Goal: Task Accomplishment & Management: Manage account settings

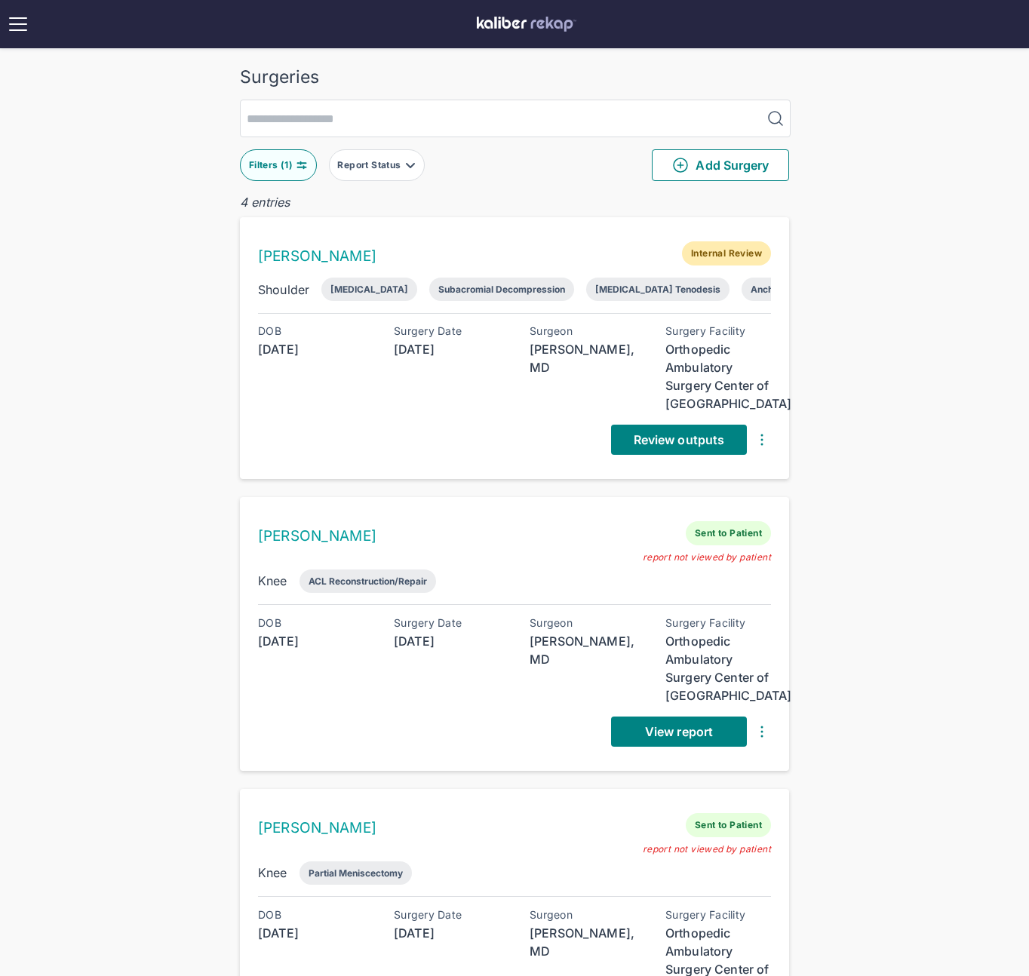
click at [862, 188] on div "Surgeries Filters ( 1 ) Report Status Add Surgery 4 entries LAURINDA DUNCAN Int…" at bounding box center [514, 686] width 1029 height 1373
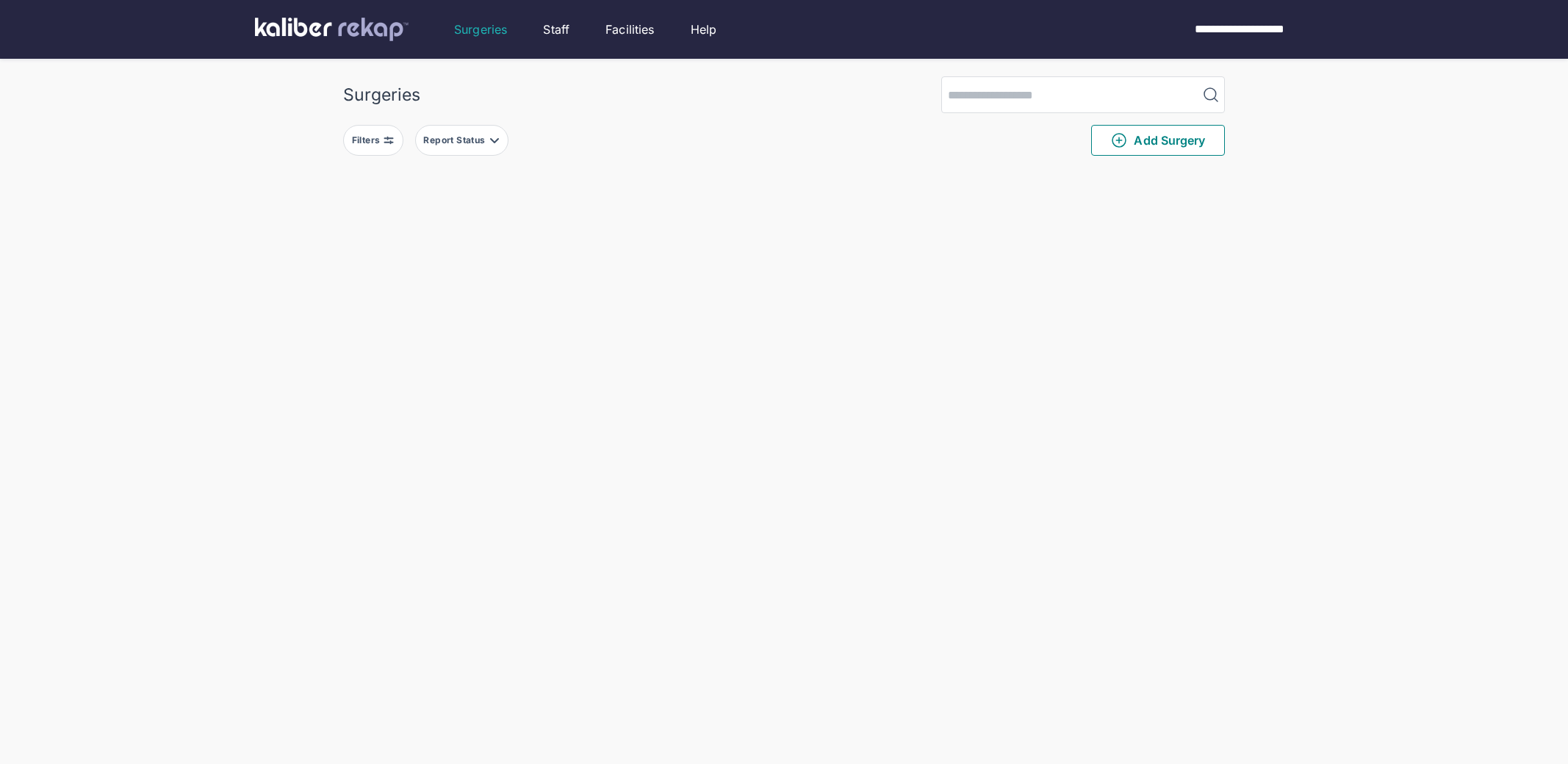
click at [390, 149] on button "Filters" at bounding box center [373, 140] width 60 height 31
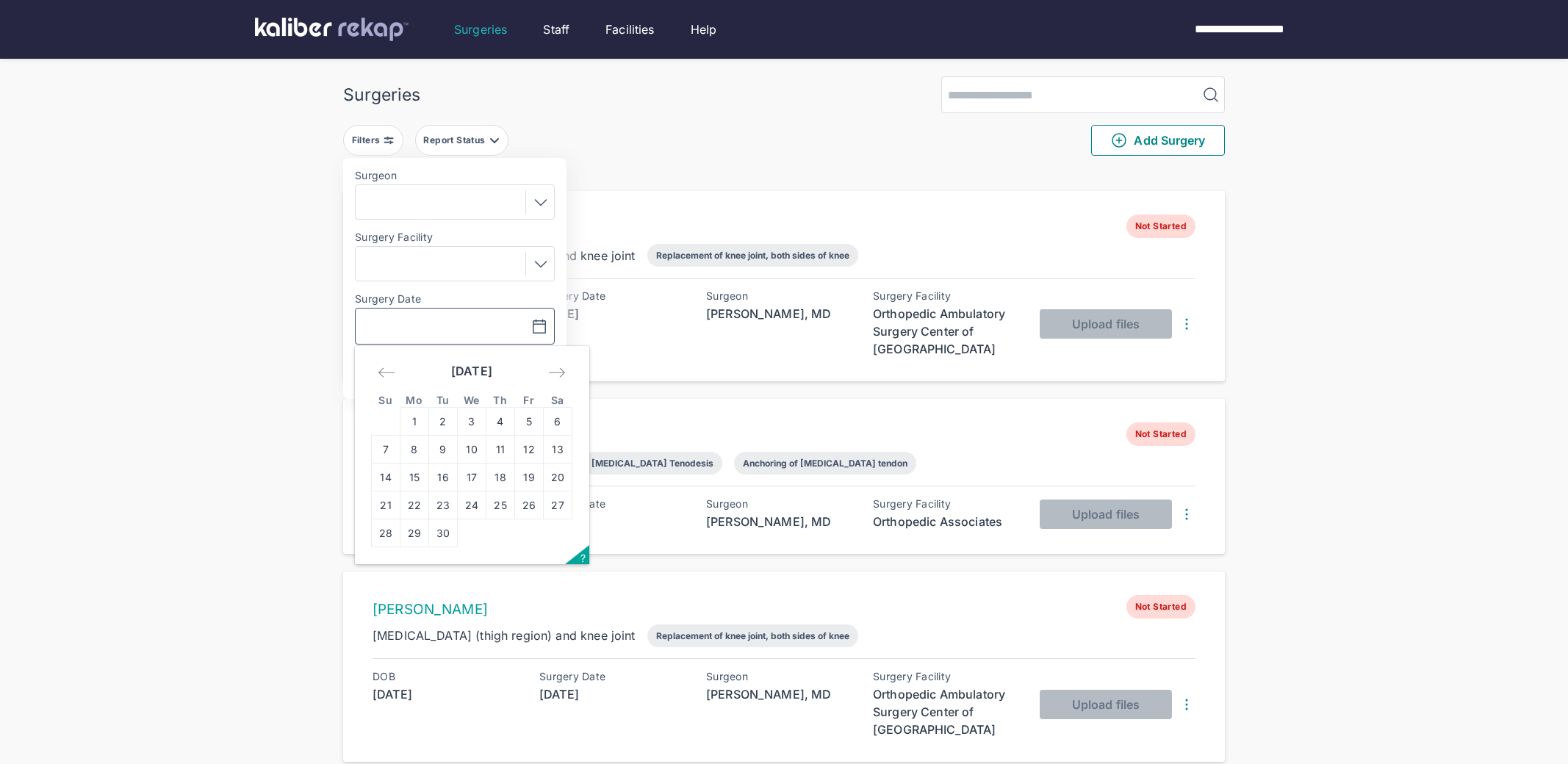
click at [446, 327] on input "text" at bounding box center [403, 326] width 85 height 18
click at [438, 422] on td "2" at bounding box center [442, 422] width 28 height 28
type input "**********"
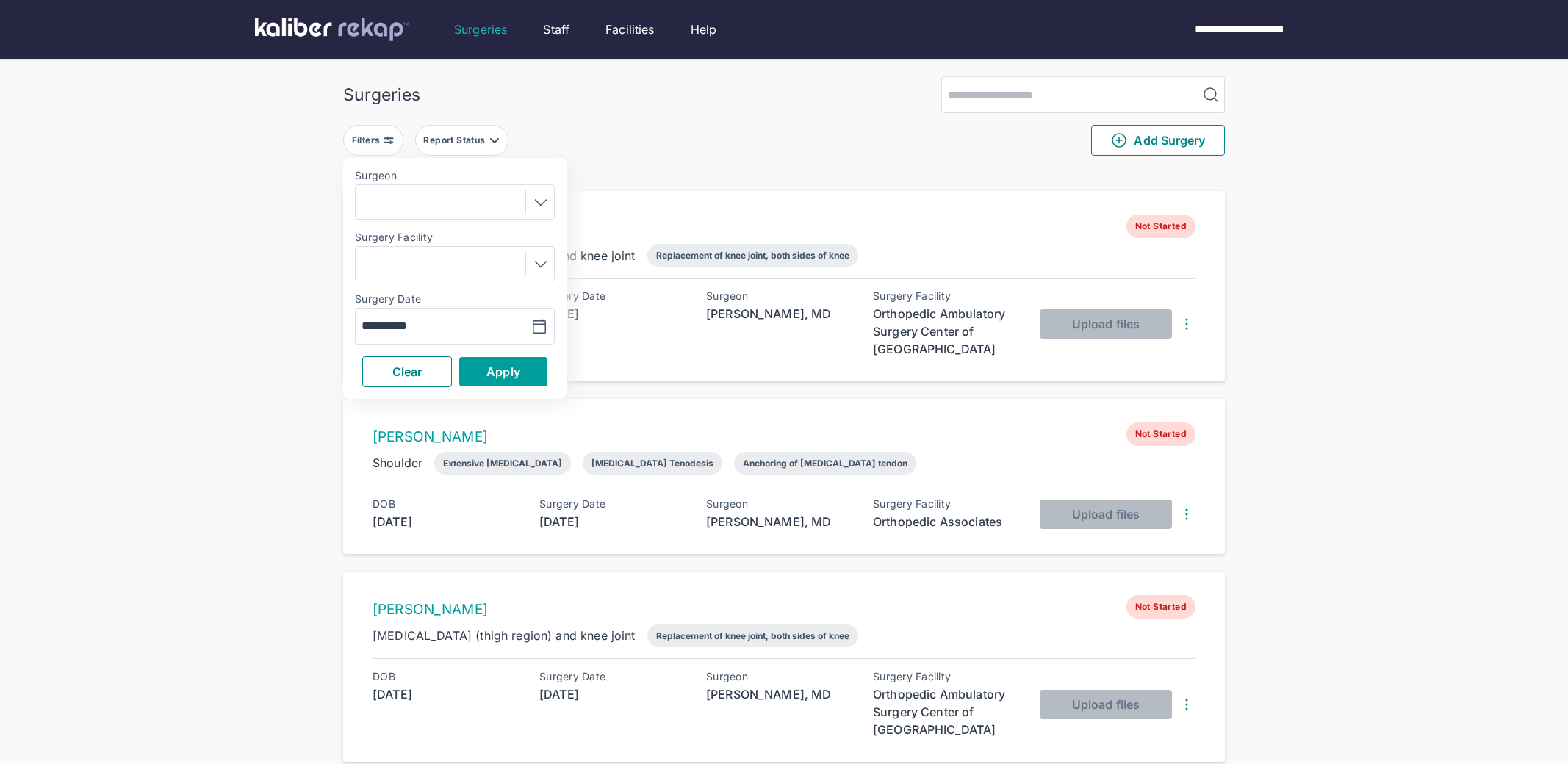
click at [476, 381] on button "Apply" at bounding box center [503, 371] width 88 height 29
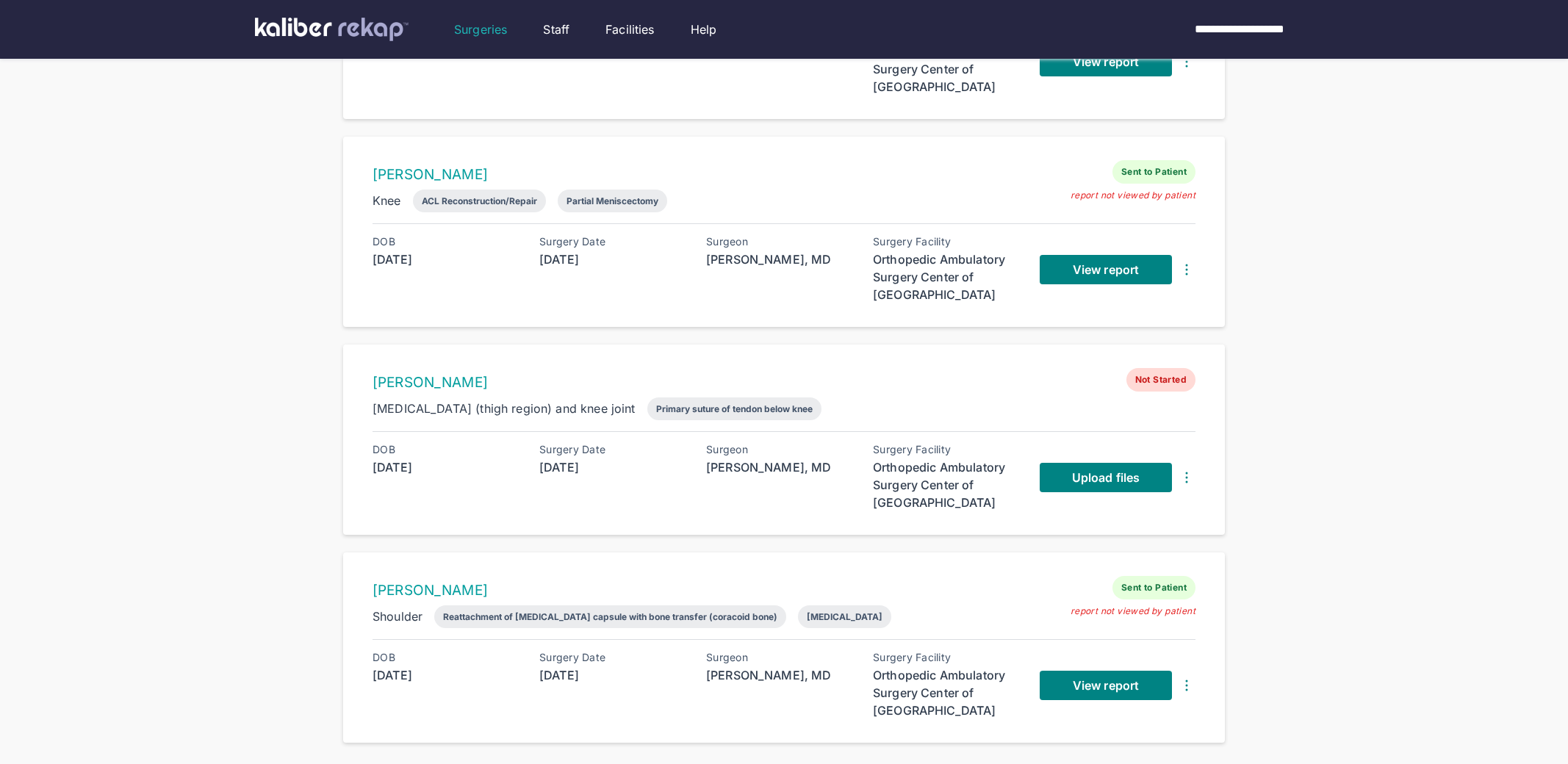
scroll to position [263, 0]
click at [1182, 482] on img at bounding box center [1187, 477] width 18 height 18
click at [1130, 506] on div "Delete Surgery" at bounding box center [1128, 505] width 149 height 15
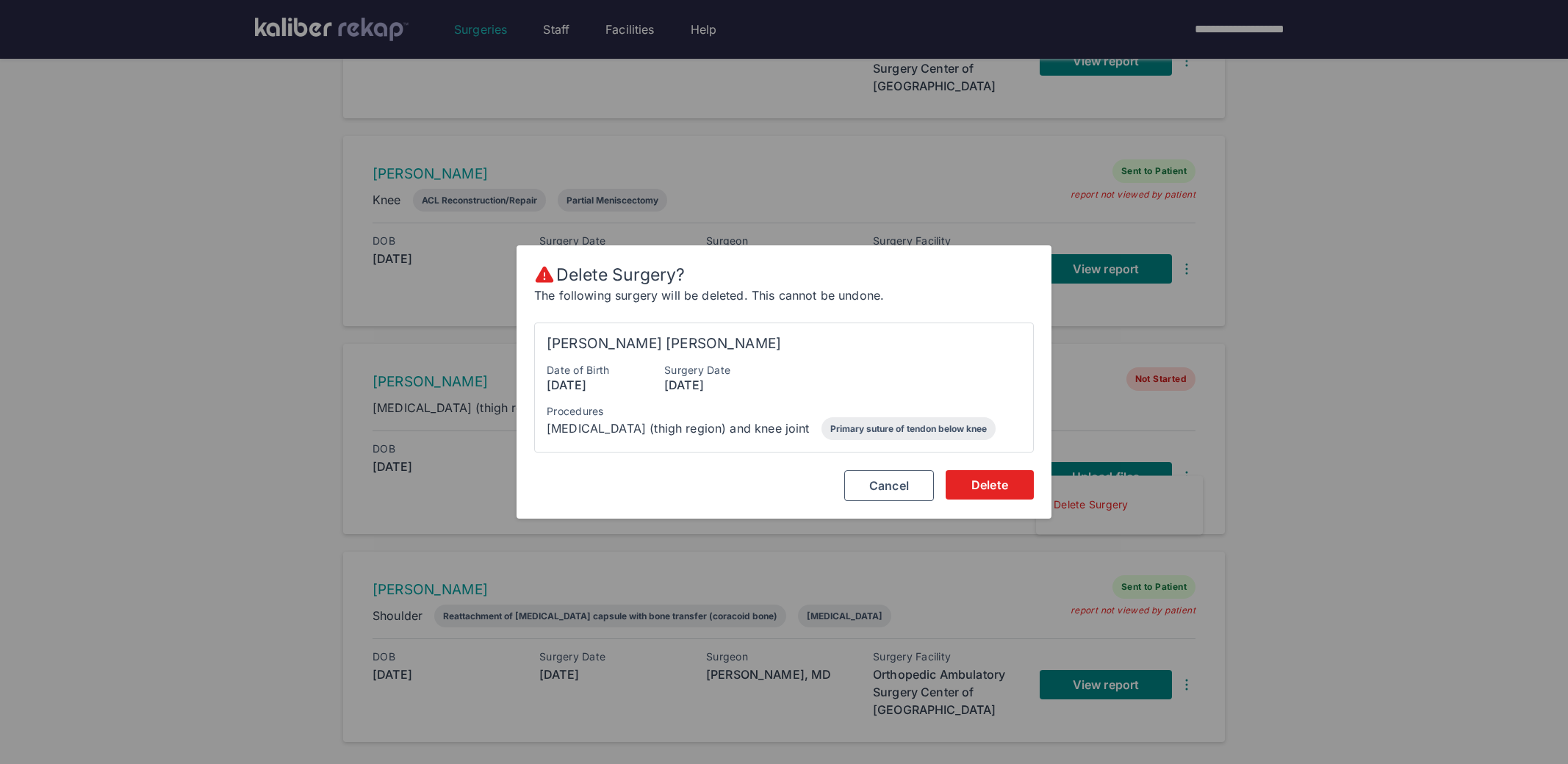
click at [991, 503] on div "Delete Surgery? The following surgery will be deleted. This cannot be undone. […" at bounding box center [784, 382] width 535 height 274
click at [987, 492] on button "Delete" at bounding box center [990, 485] width 88 height 29
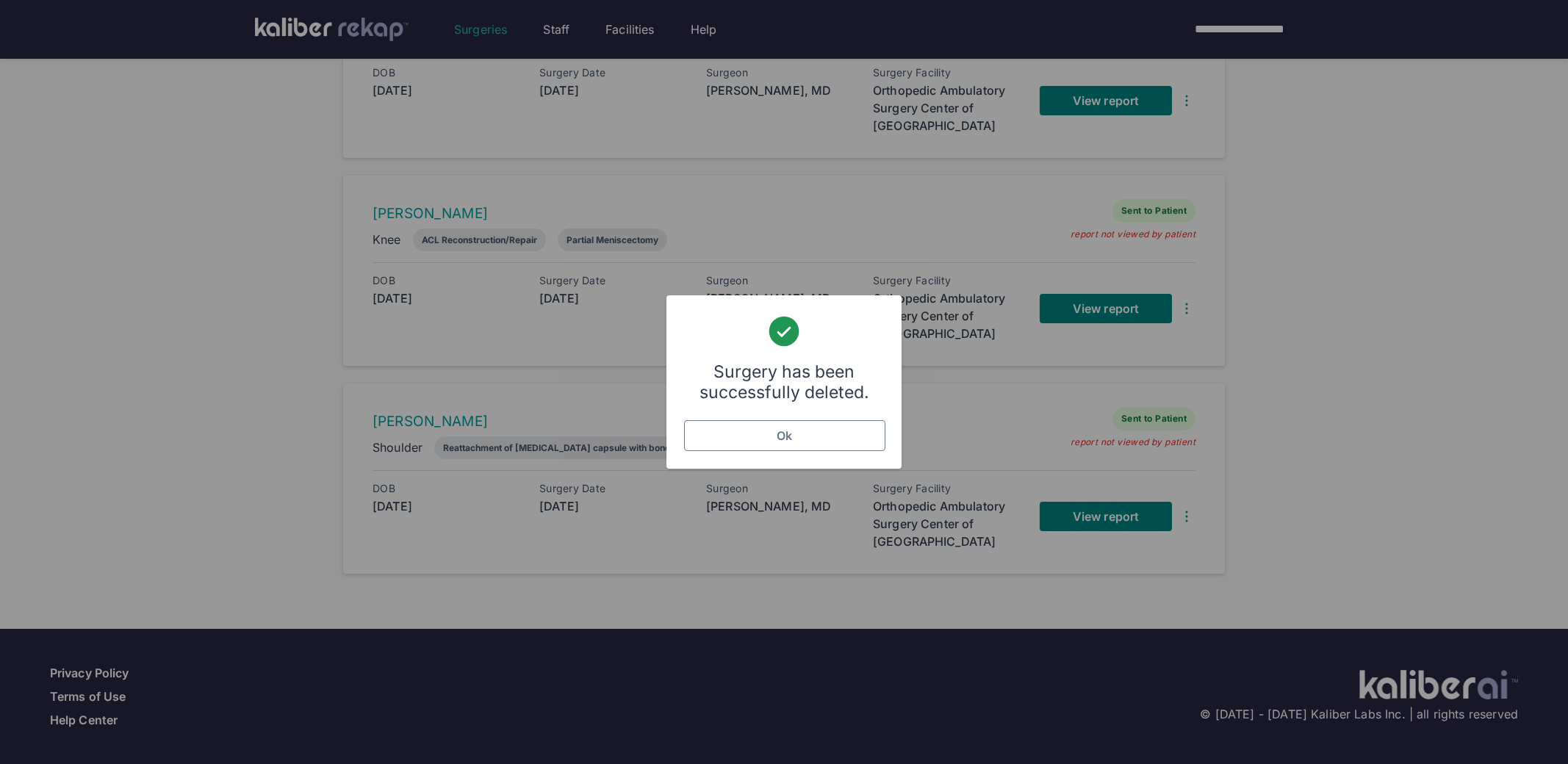
scroll to position [223, 0]
click at [714, 430] on button "Ok" at bounding box center [784, 436] width 202 height 31
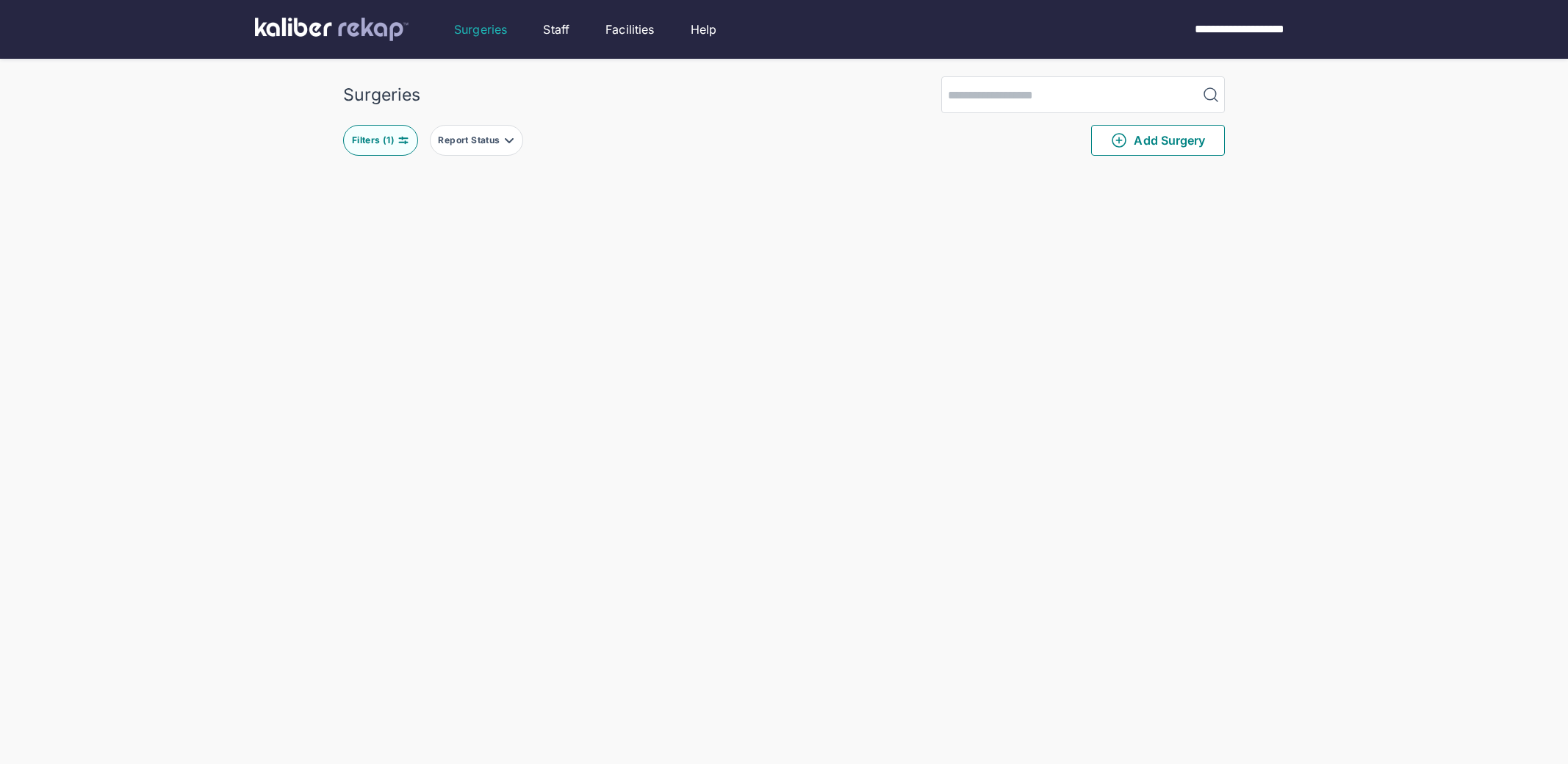
click at [412, 140] on button "Filters ( 1 )" at bounding box center [380, 140] width 75 height 31
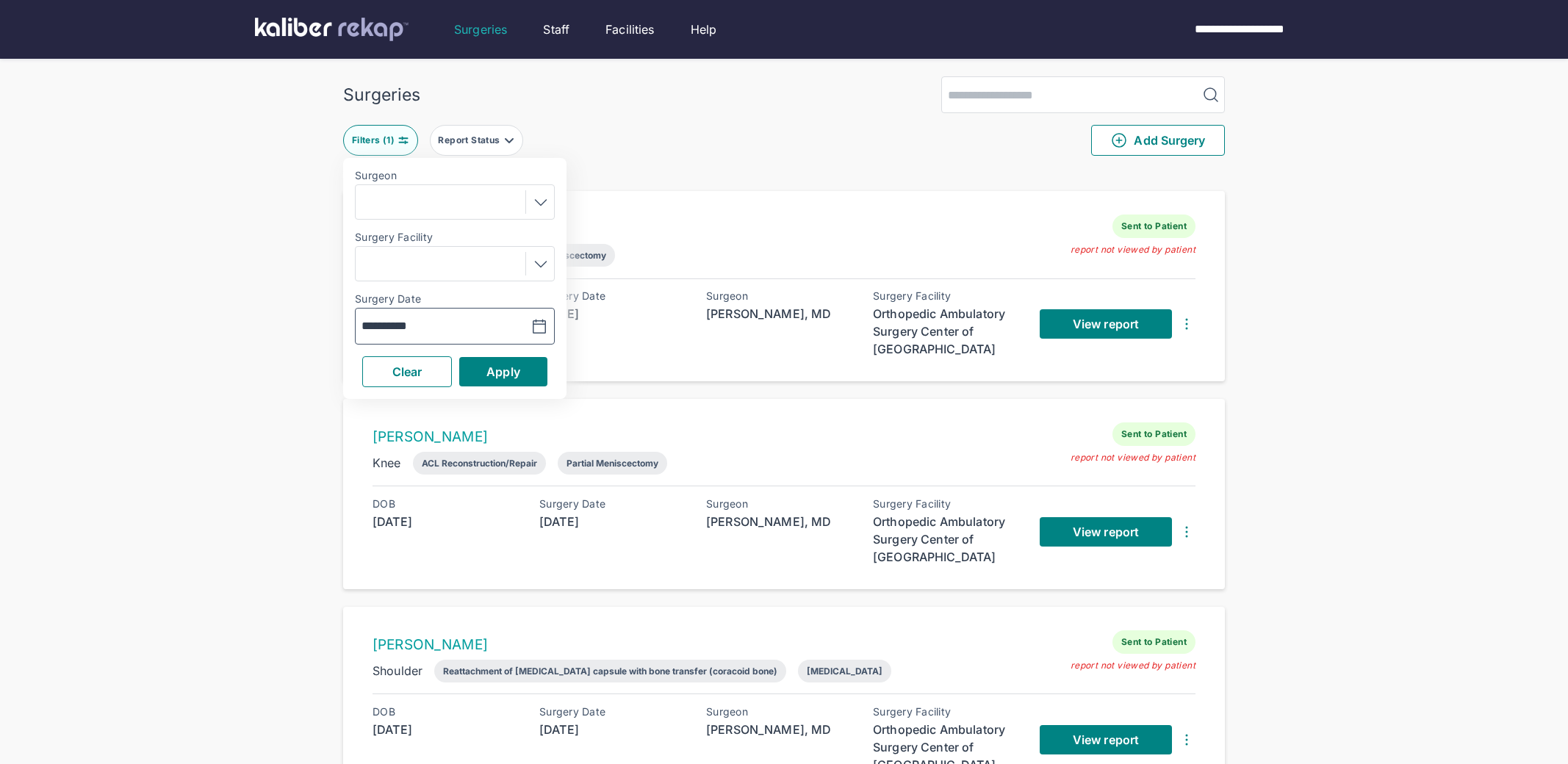
click at [440, 331] on input "**********" at bounding box center [403, 326] width 85 height 18
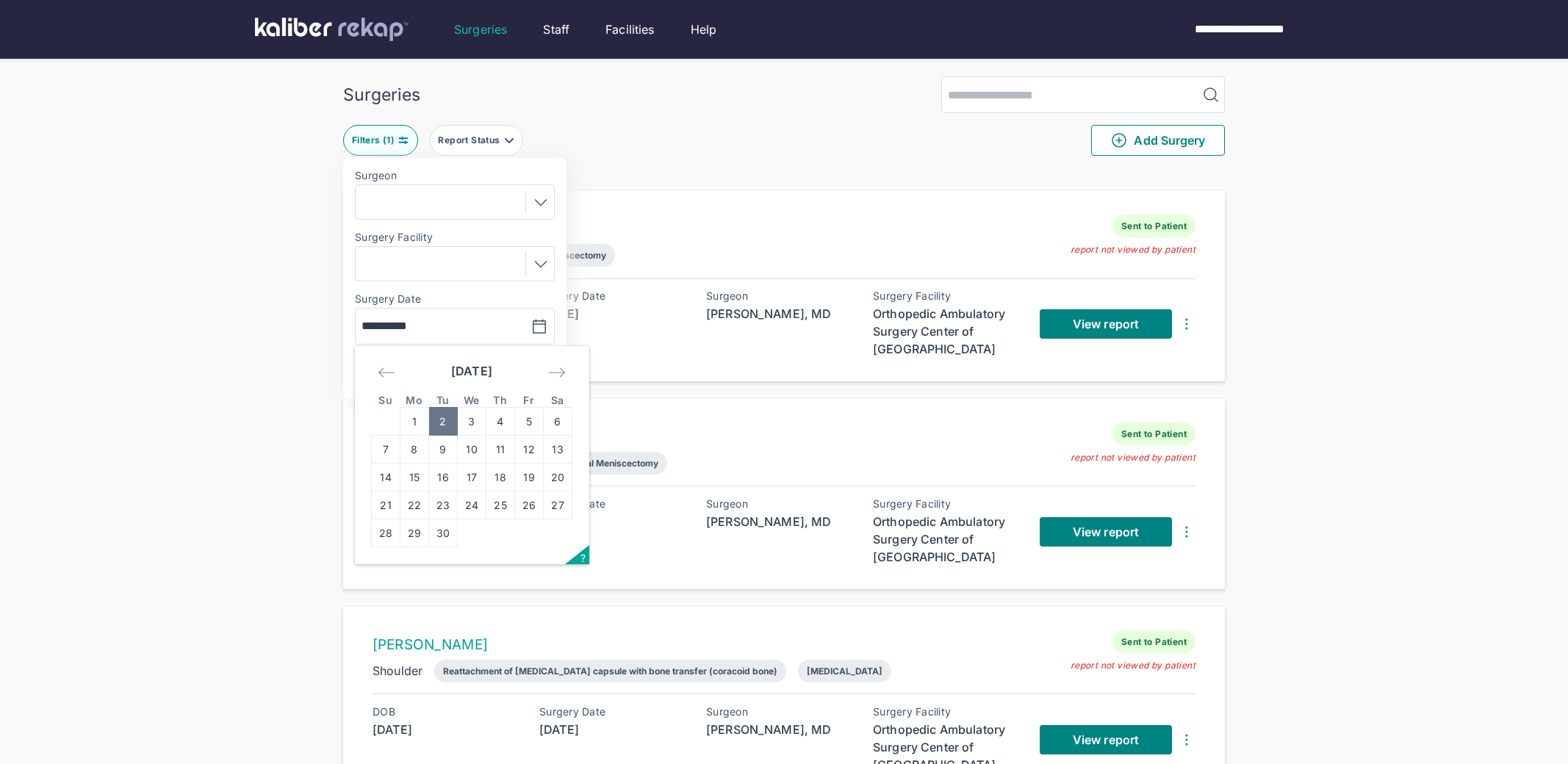
click at [474, 426] on td "3" at bounding box center [472, 422] width 28 height 28
type input "**********"
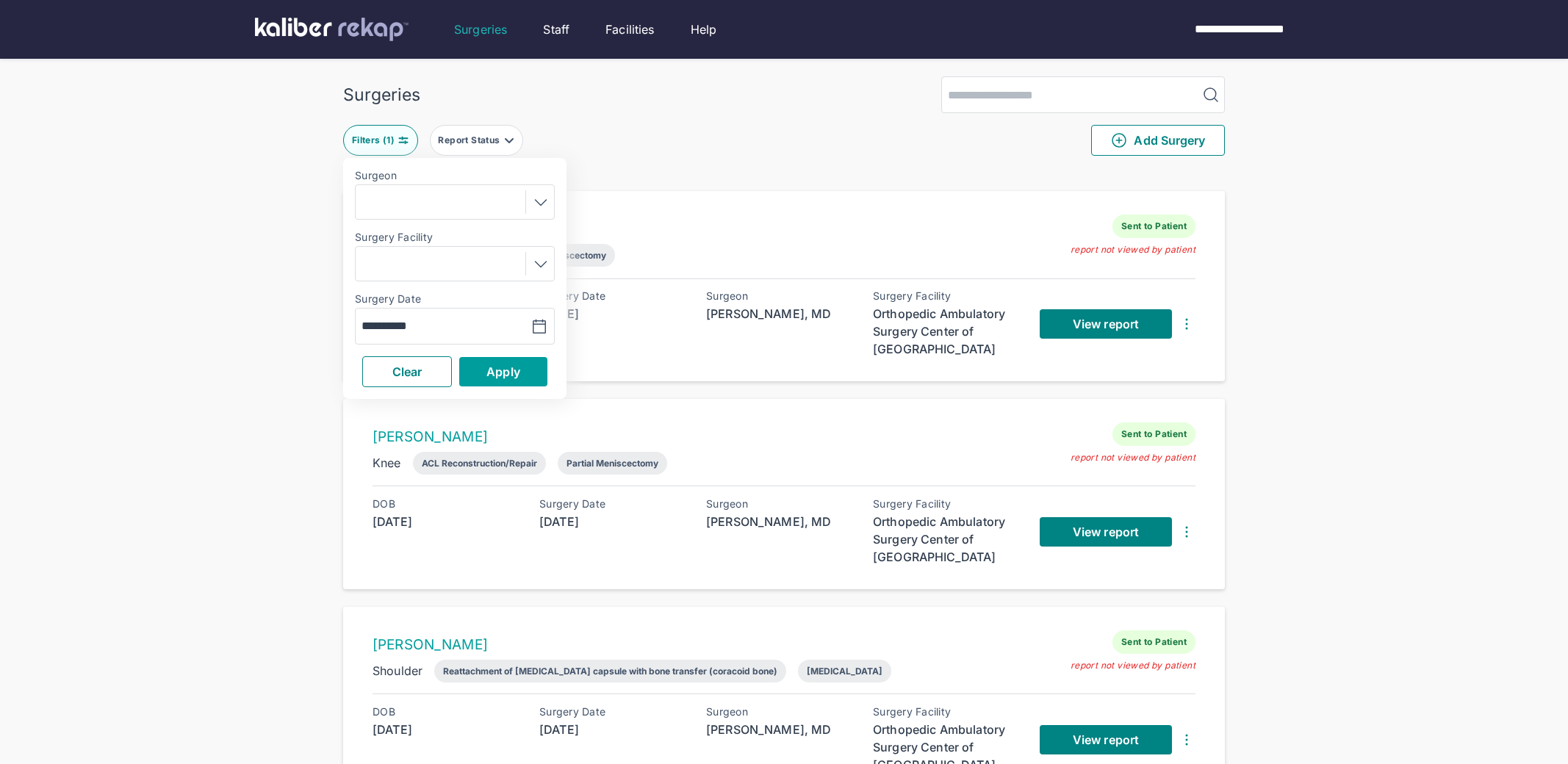
click at [515, 366] on span "Apply" at bounding box center [503, 371] width 34 height 15
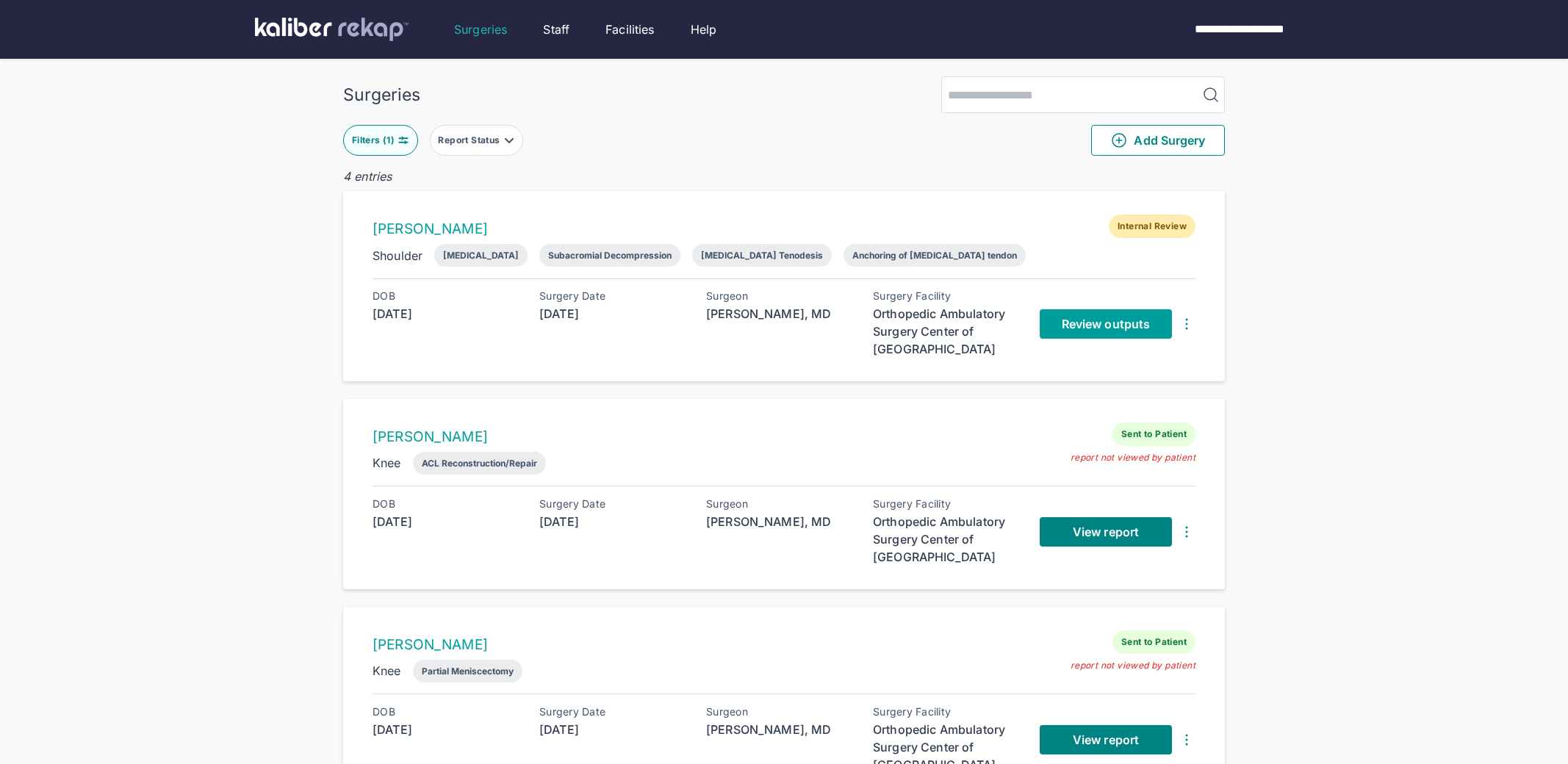
click at [1133, 329] on span "Review outputs" at bounding box center [1106, 324] width 88 height 15
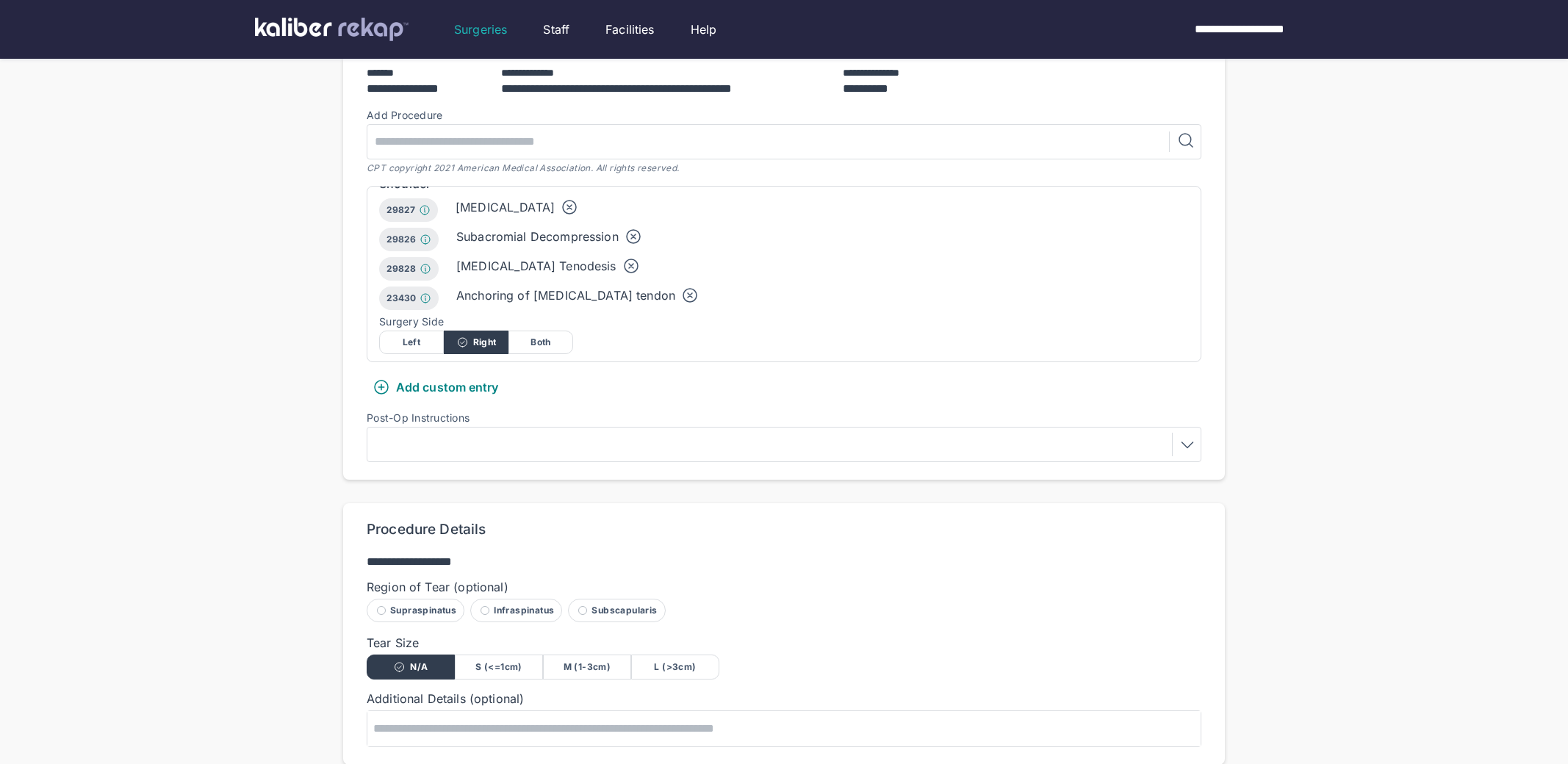
scroll to position [393, 0]
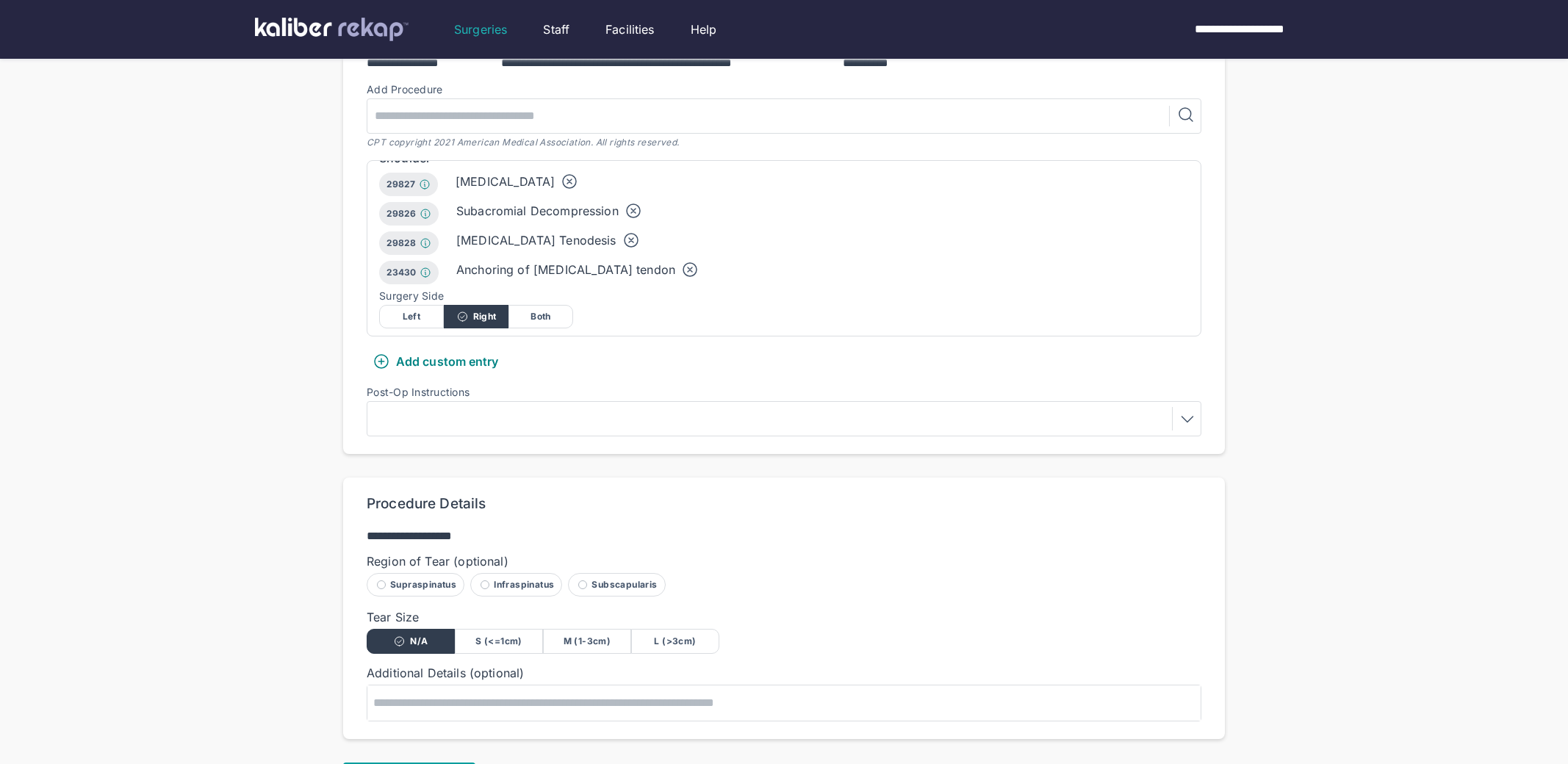
click at [435, 763] on button "Next" at bounding box center [409, 778] width 133 height 29
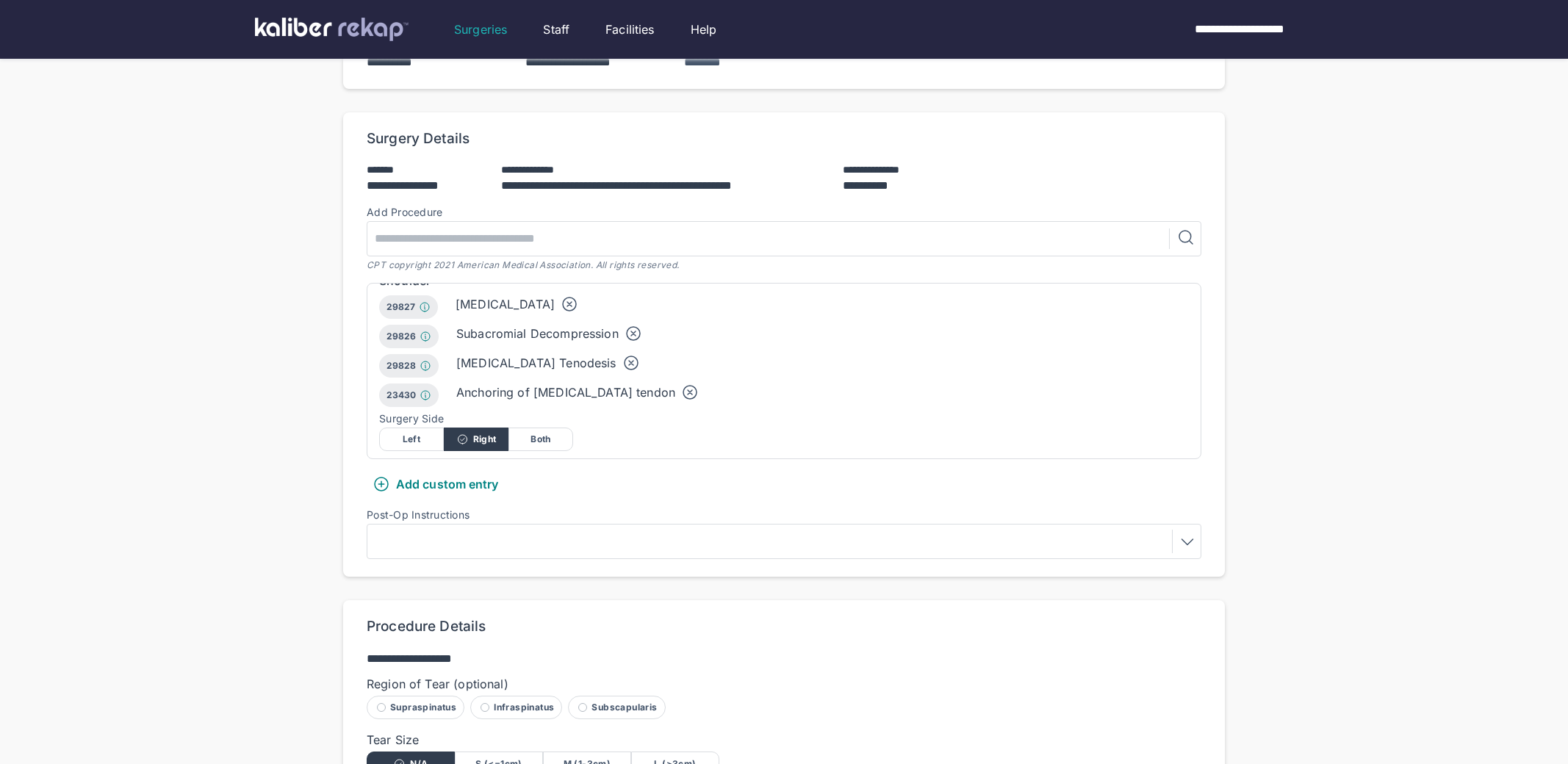
scroll to position [269, 0]
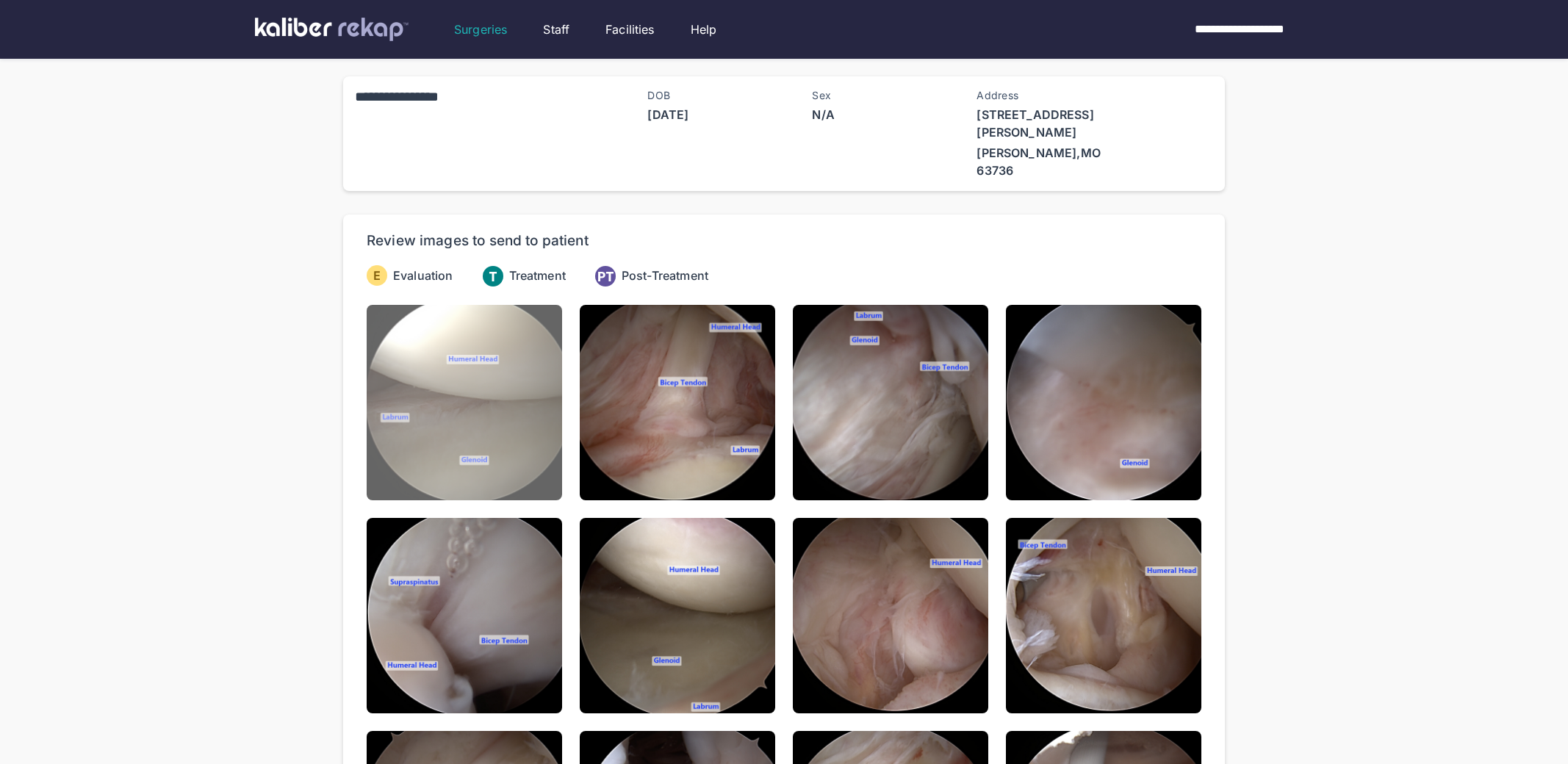
click at [510, 446] on img at bounding box center [464, 402] width 196 height 196
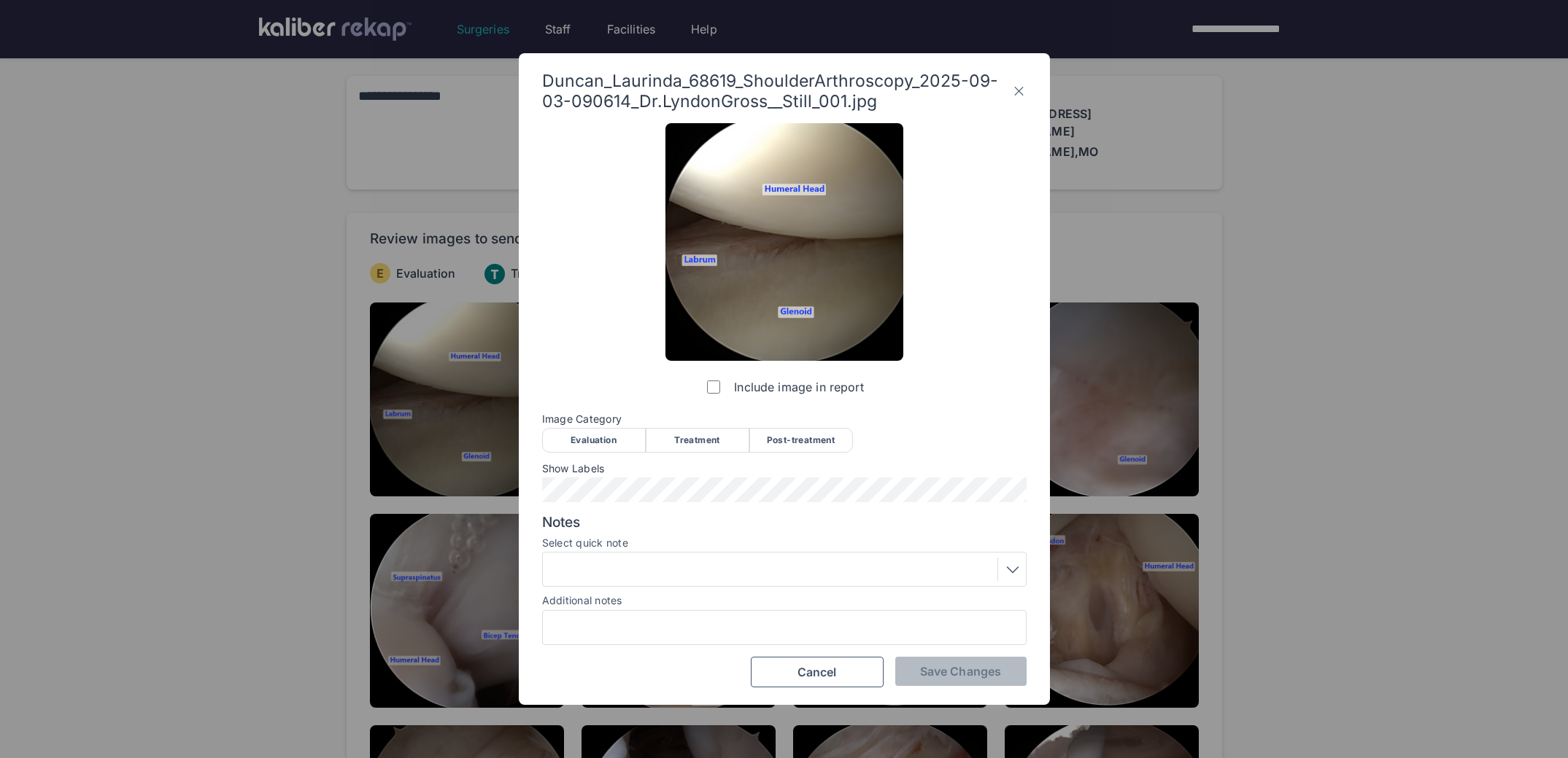
click at [570, 443] on div "Evaluation" at bounding box center [593, 441] width 104 height 25
click at [935, 679] on button "Save Changes" at bounding box center [961, 671] width 132 height 29
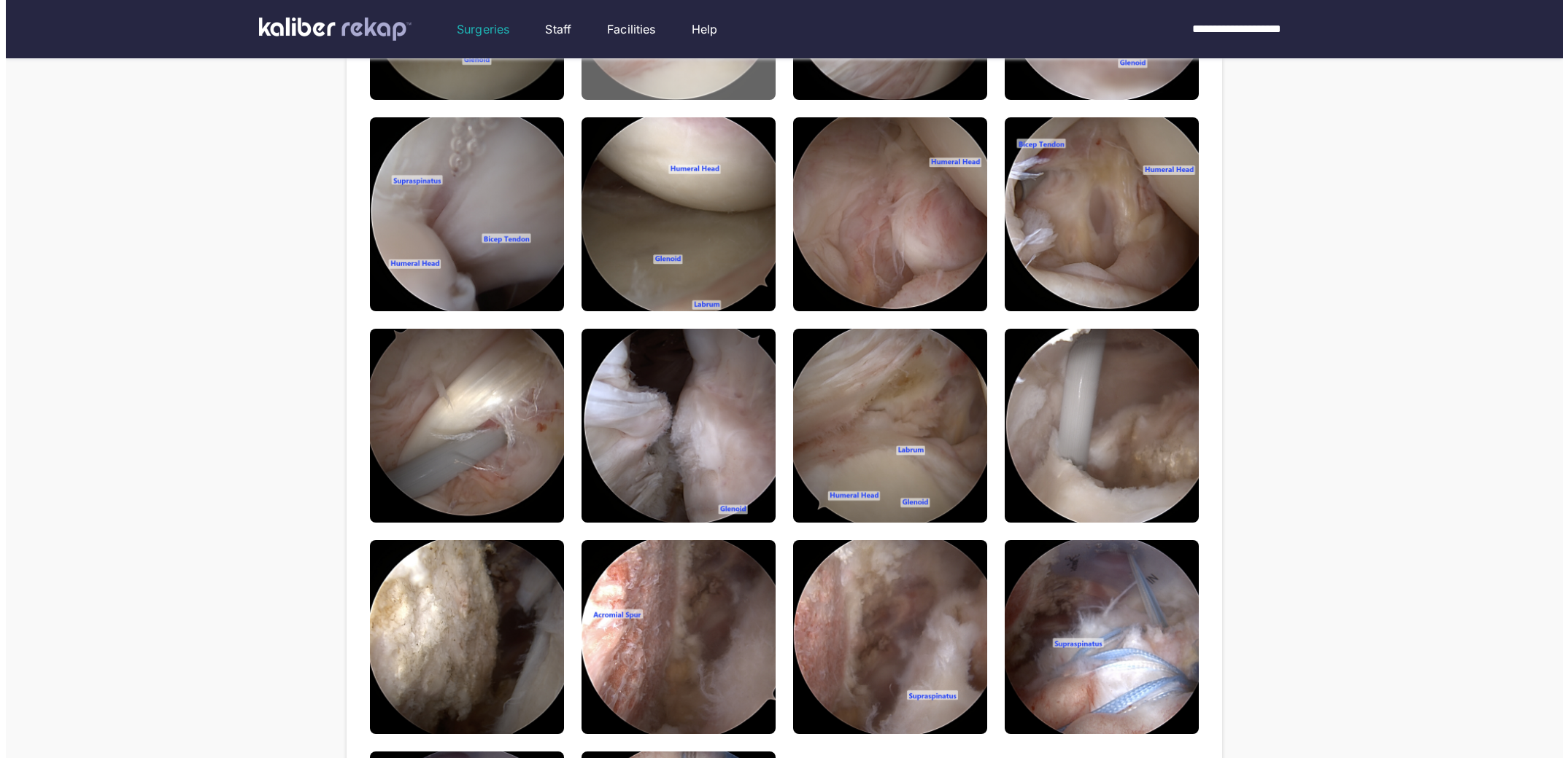
scroll to position [690, 0]
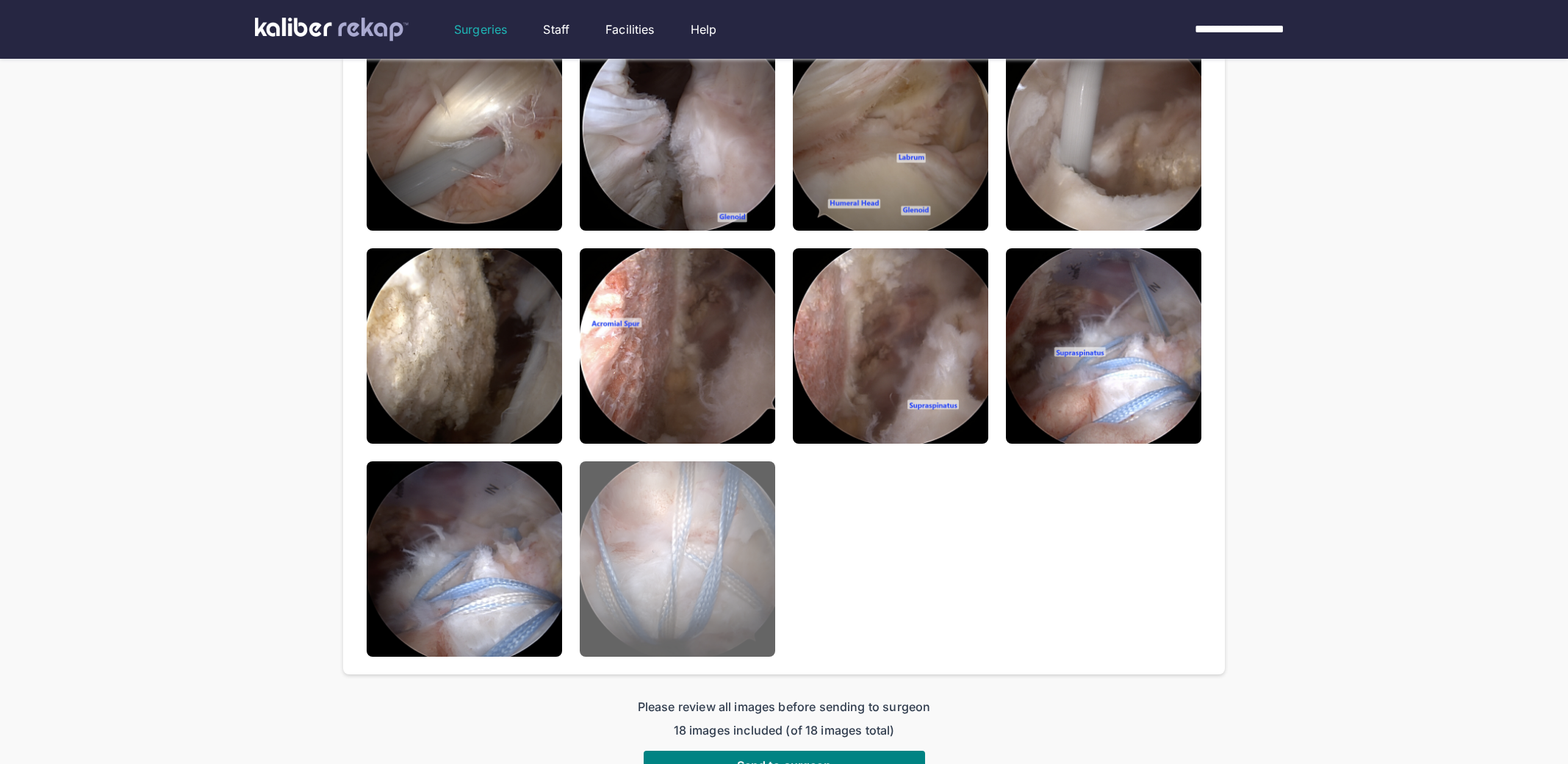
click at [670, 536] on img at bounding box center [677, 559] width 196 height 196
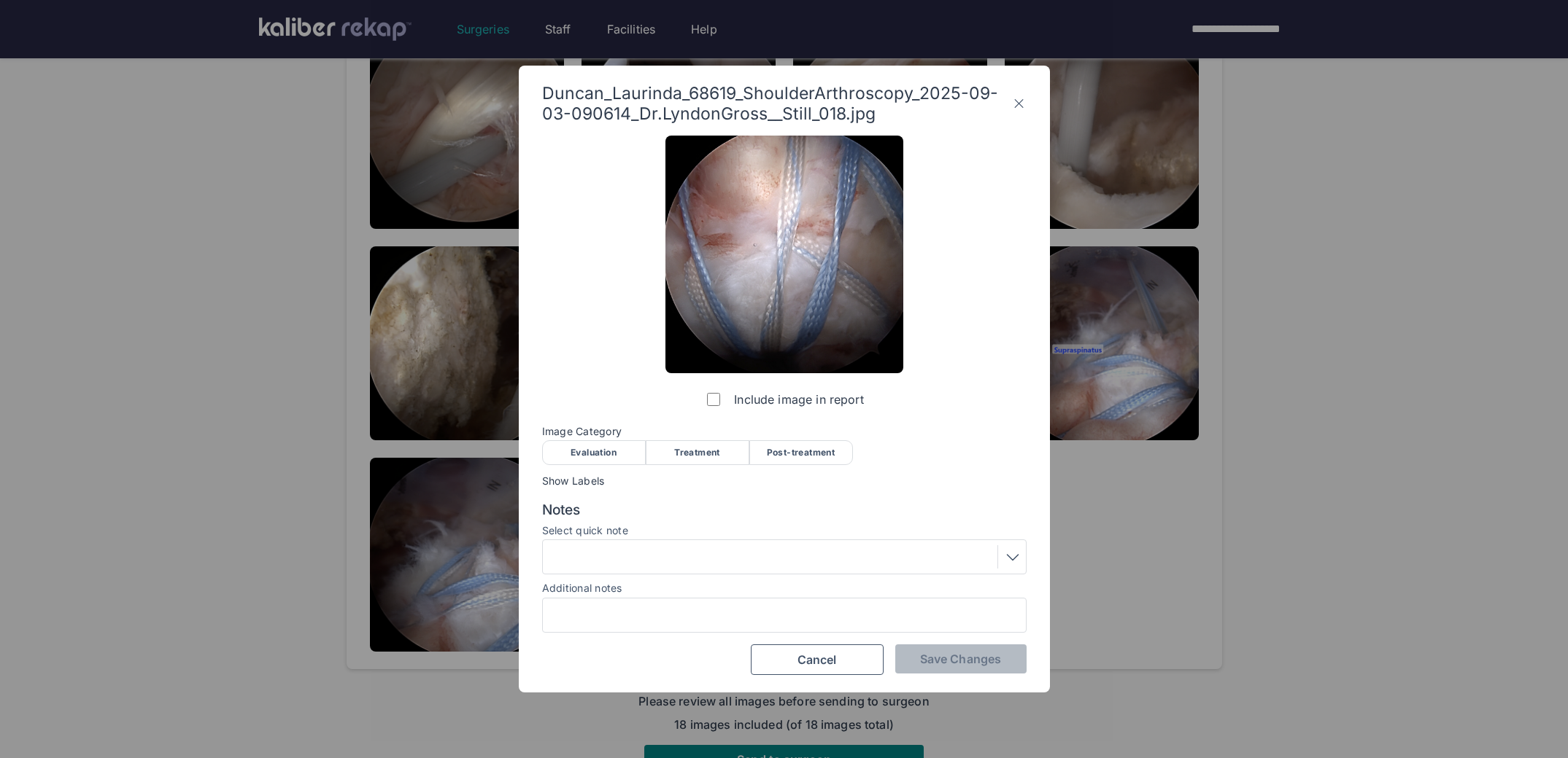
click at [821, 454] on div "Post-treatment" at bounding box center [800, 452] width 104 height 25
click at [754, 586] on div "Additional notes" at bounding box center [784, 587] width 485 height 15
click at [742, 559] on div at bounding box center [784, 557] width 474 height 23
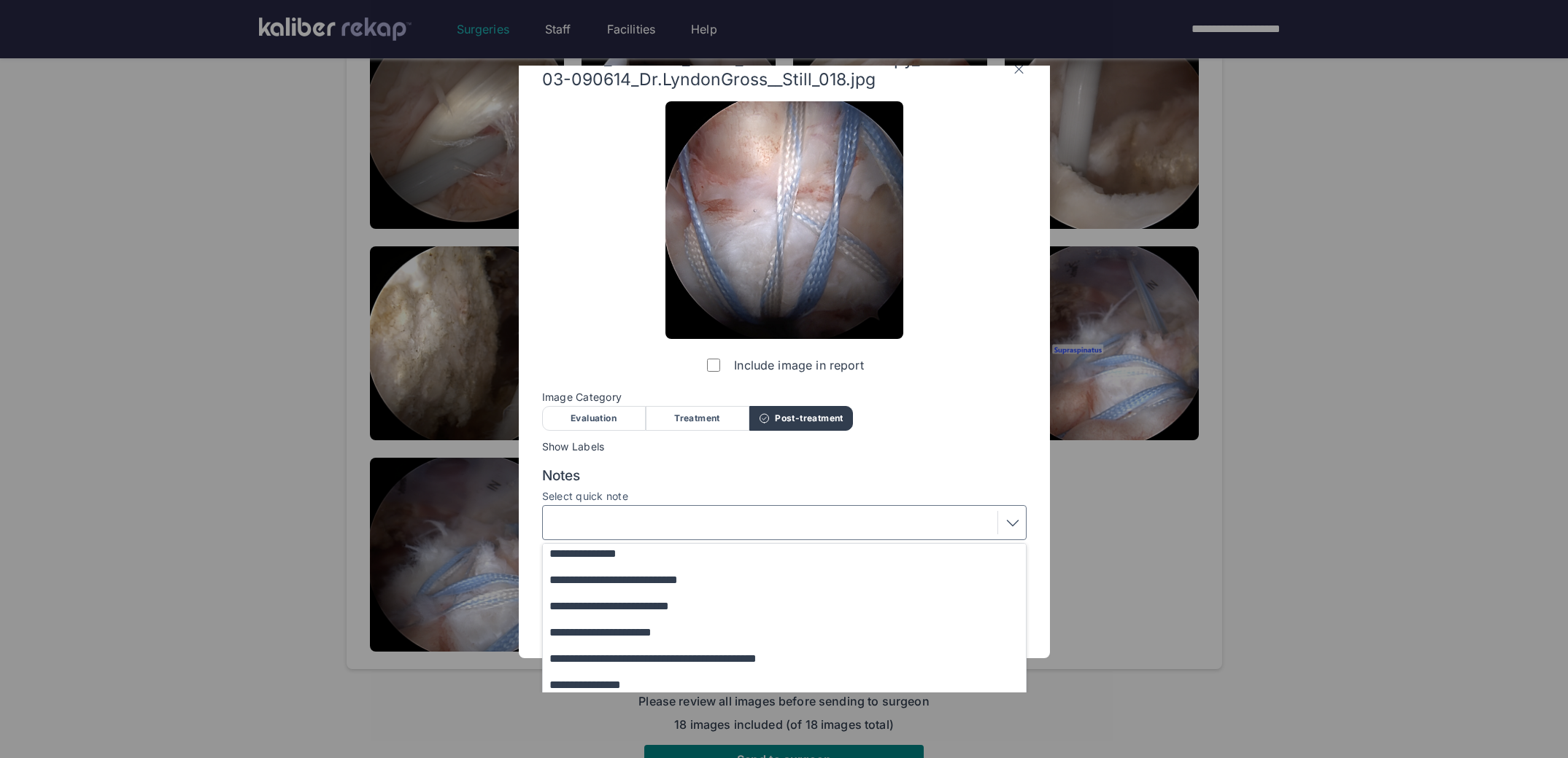
scroll to position [120, 0]
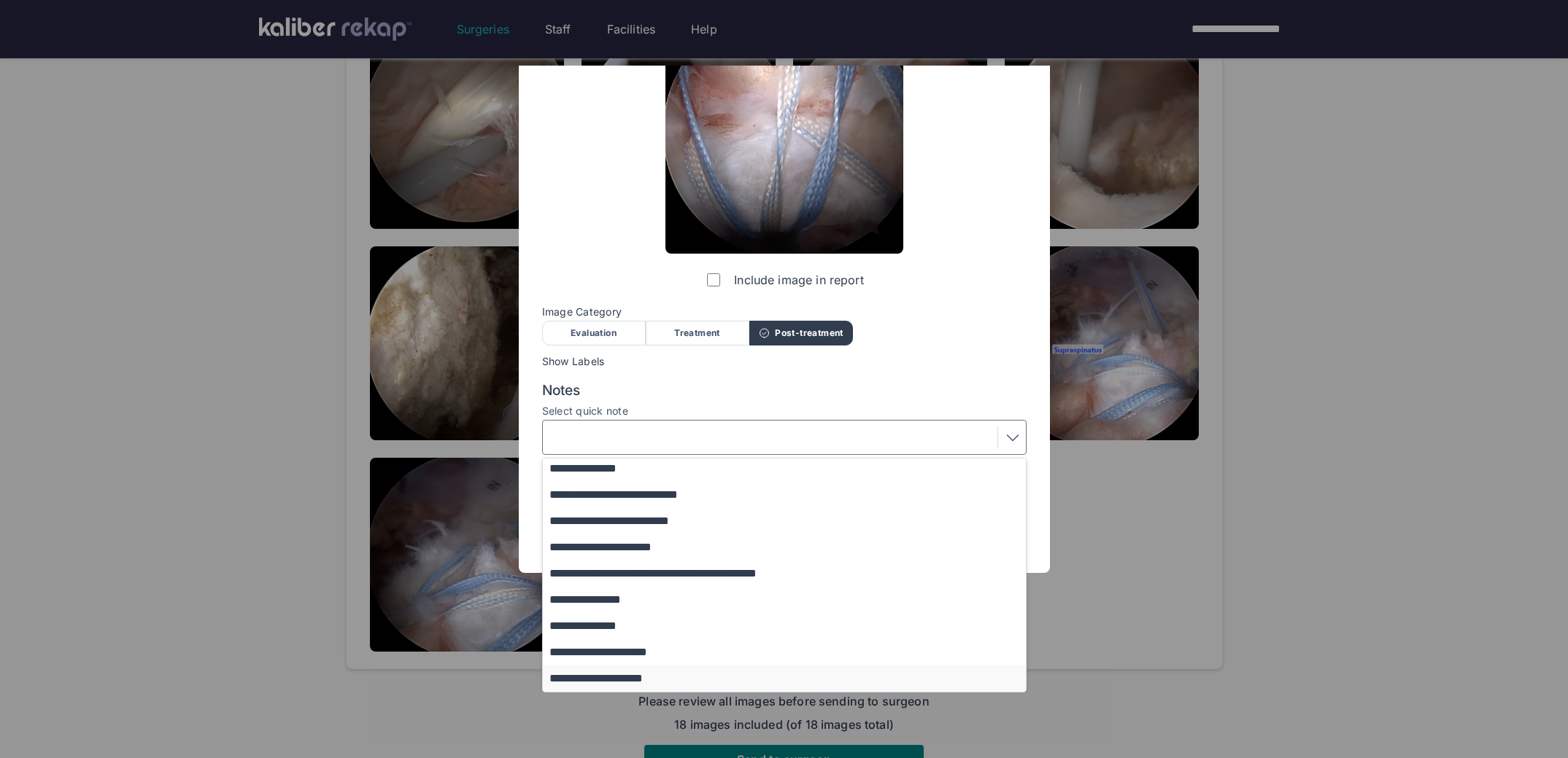
click at [641, 679] on button "**********" at bounding box center [791, 678] width 497 height 26
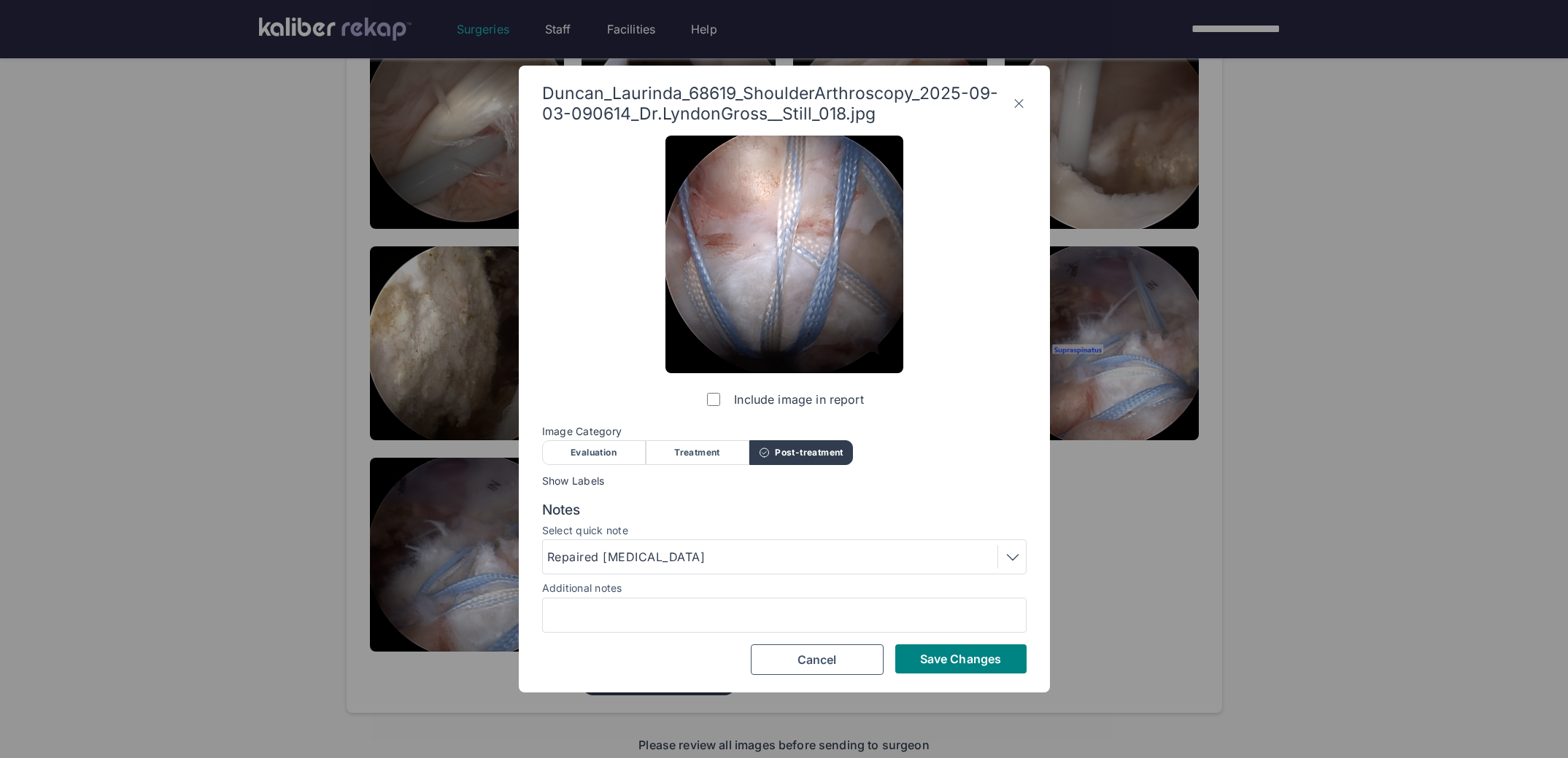
click at [967, 656] on span "Save Changes" at bounding box center [961, 658] width 81 height 15
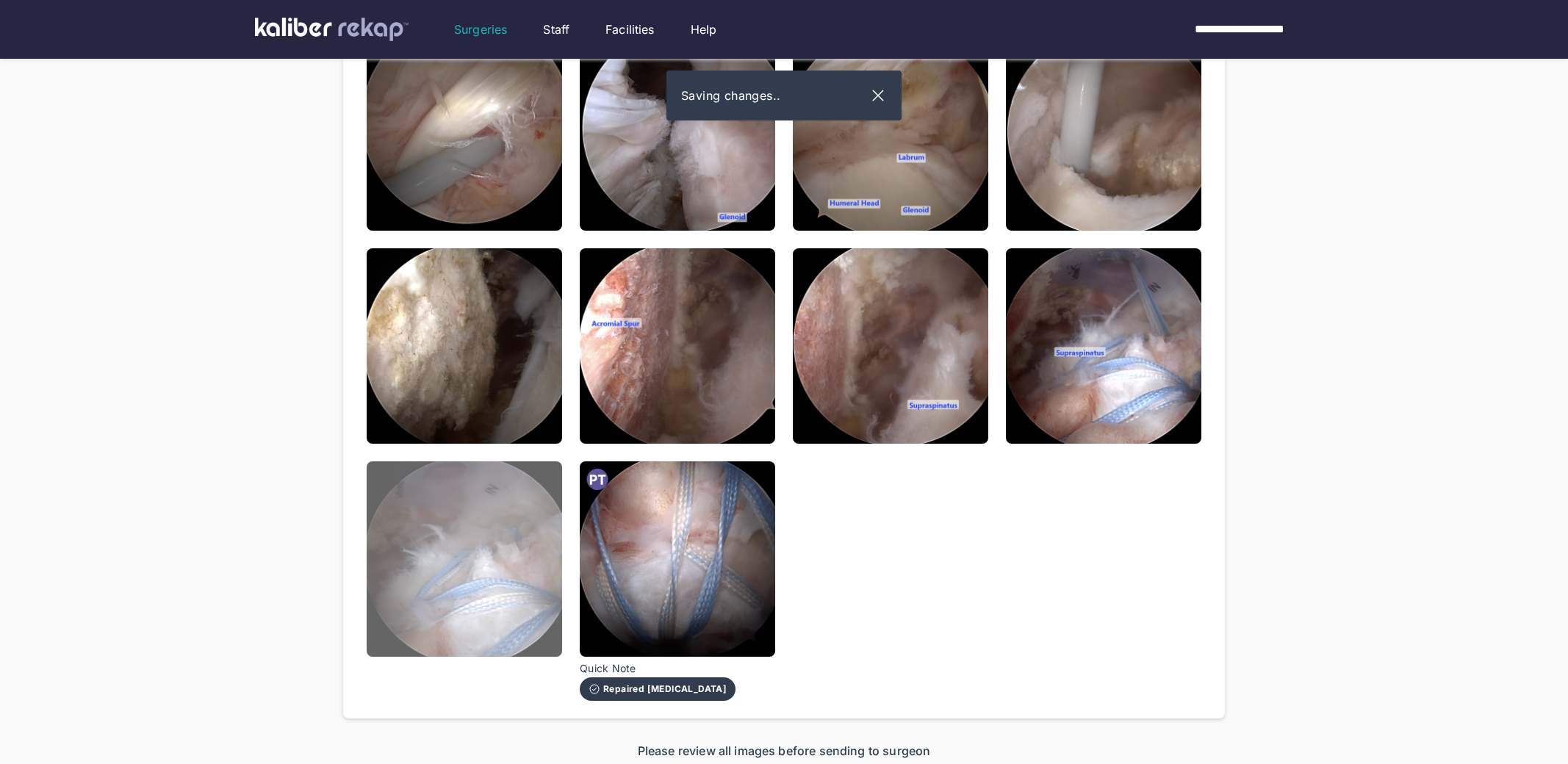
click at [503, 591] on img at bounding box center [464, 559] width 196 height 196
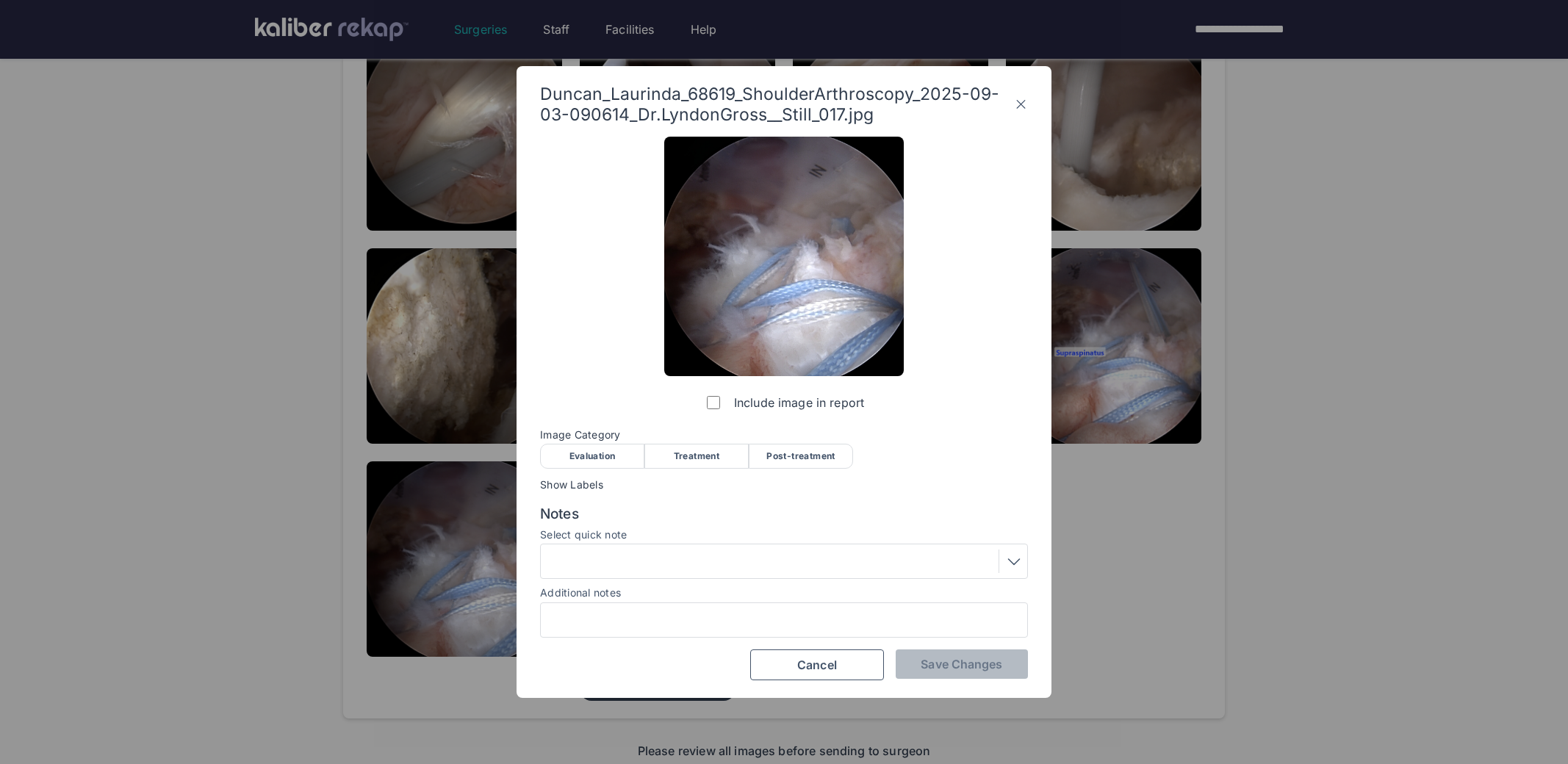
click at [826, 459] on div "Post-treatment" at bounding box center [800, 456] width 104 height 25
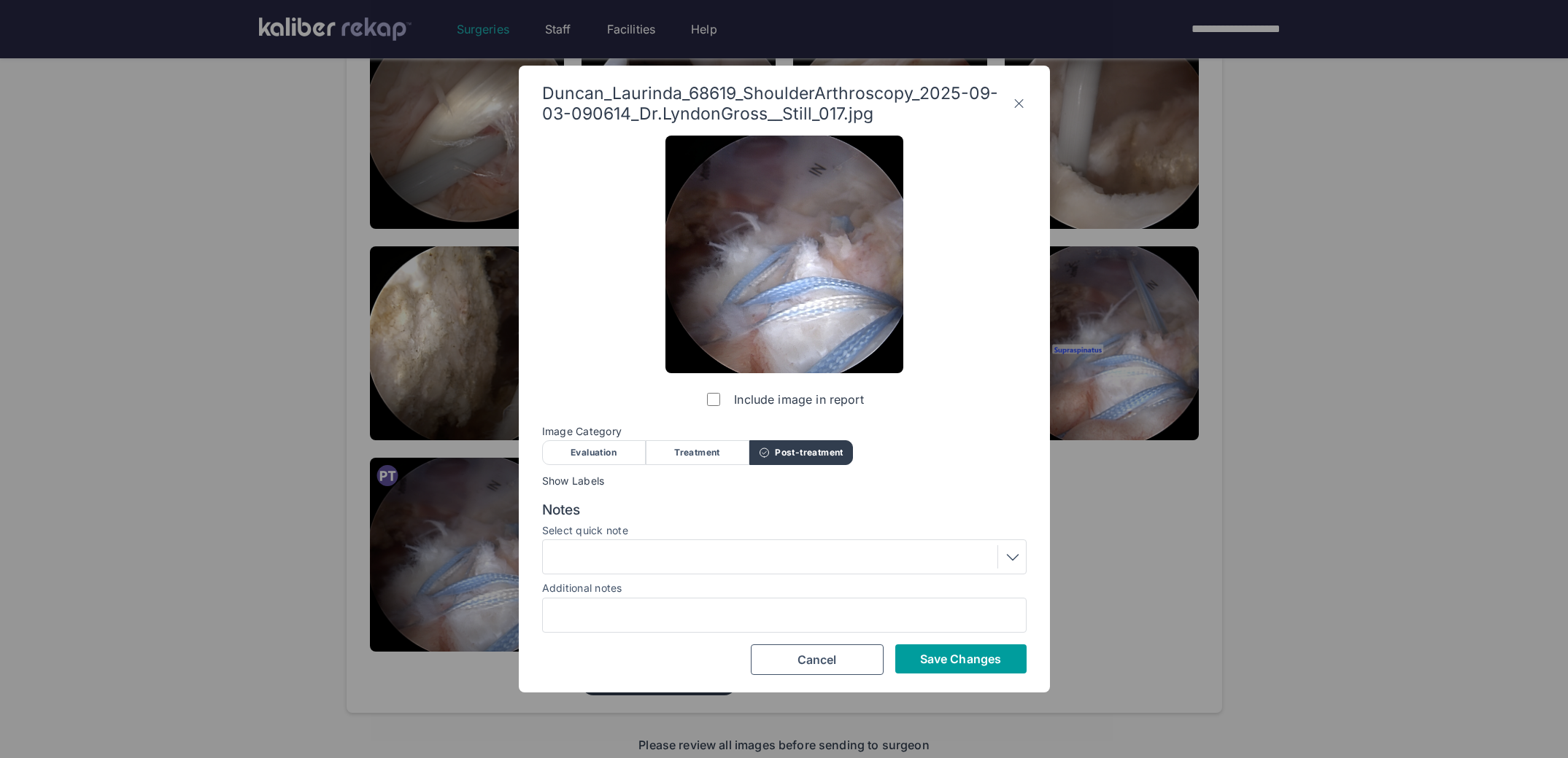
click at [924, 650] on button "Save Changes" at bounding box center [961, 659] width 132 height 29
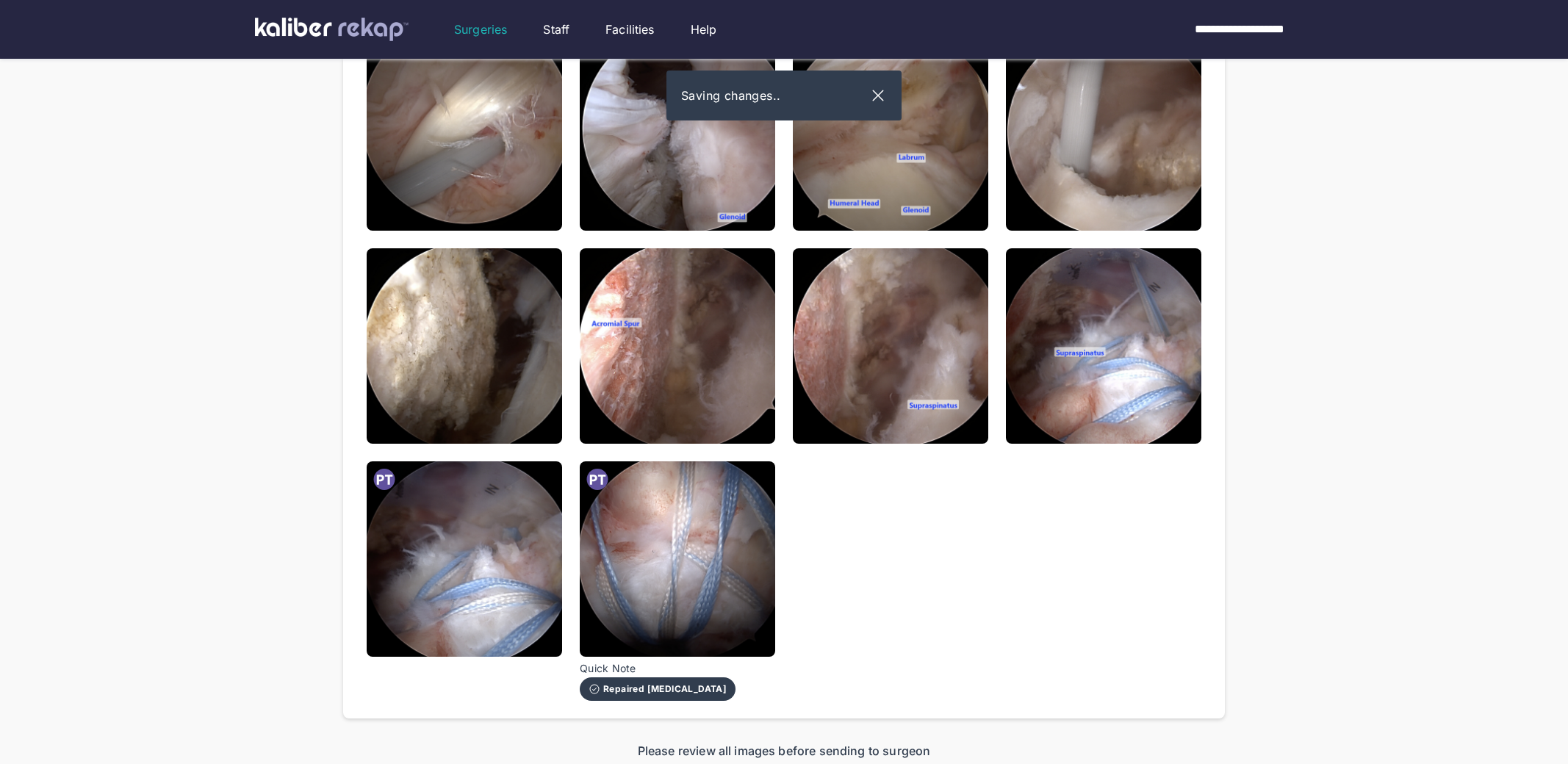
click at [1077, 345] on img at bounding box center [1103, 346] width 196 height 196
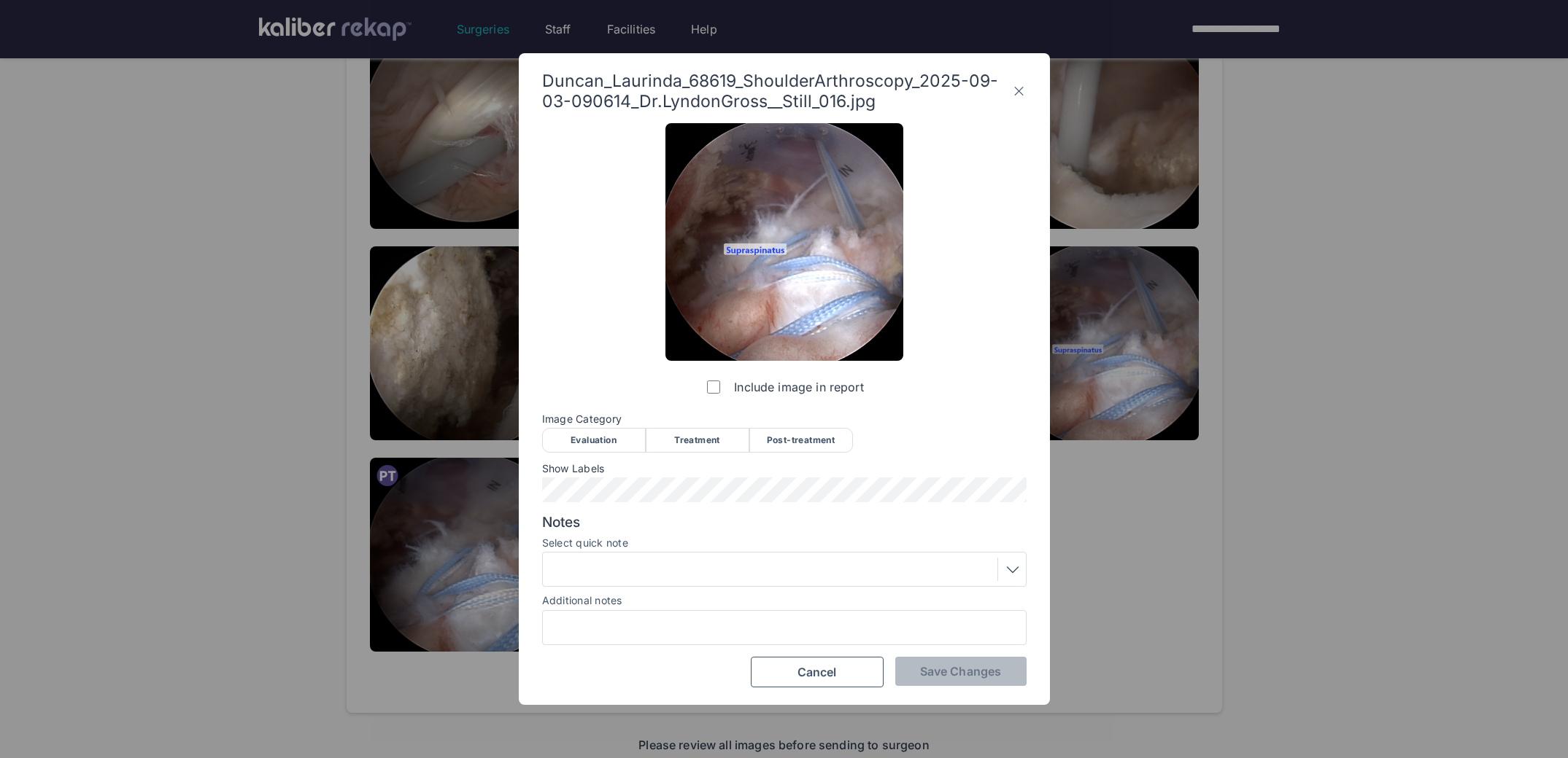
click at [771, 442] on div "Post-treatment" at bounding box center [800, 441] width 104 height 25
click at [654, 581] on div at bounding box center [784, 569] width 485 height 35
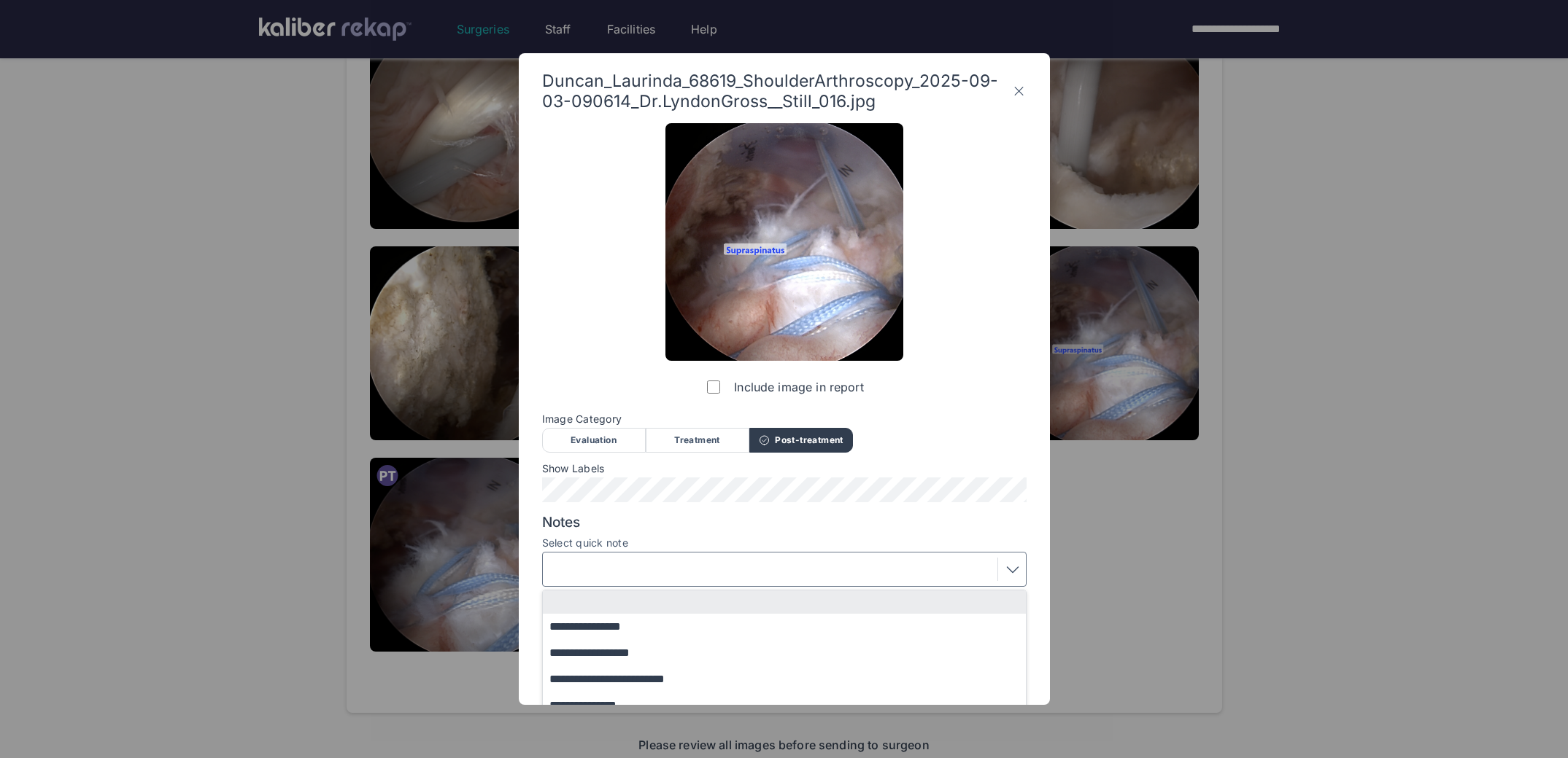
click at [648, 570] on div at bounding box center [784, 569] width 474 height 23
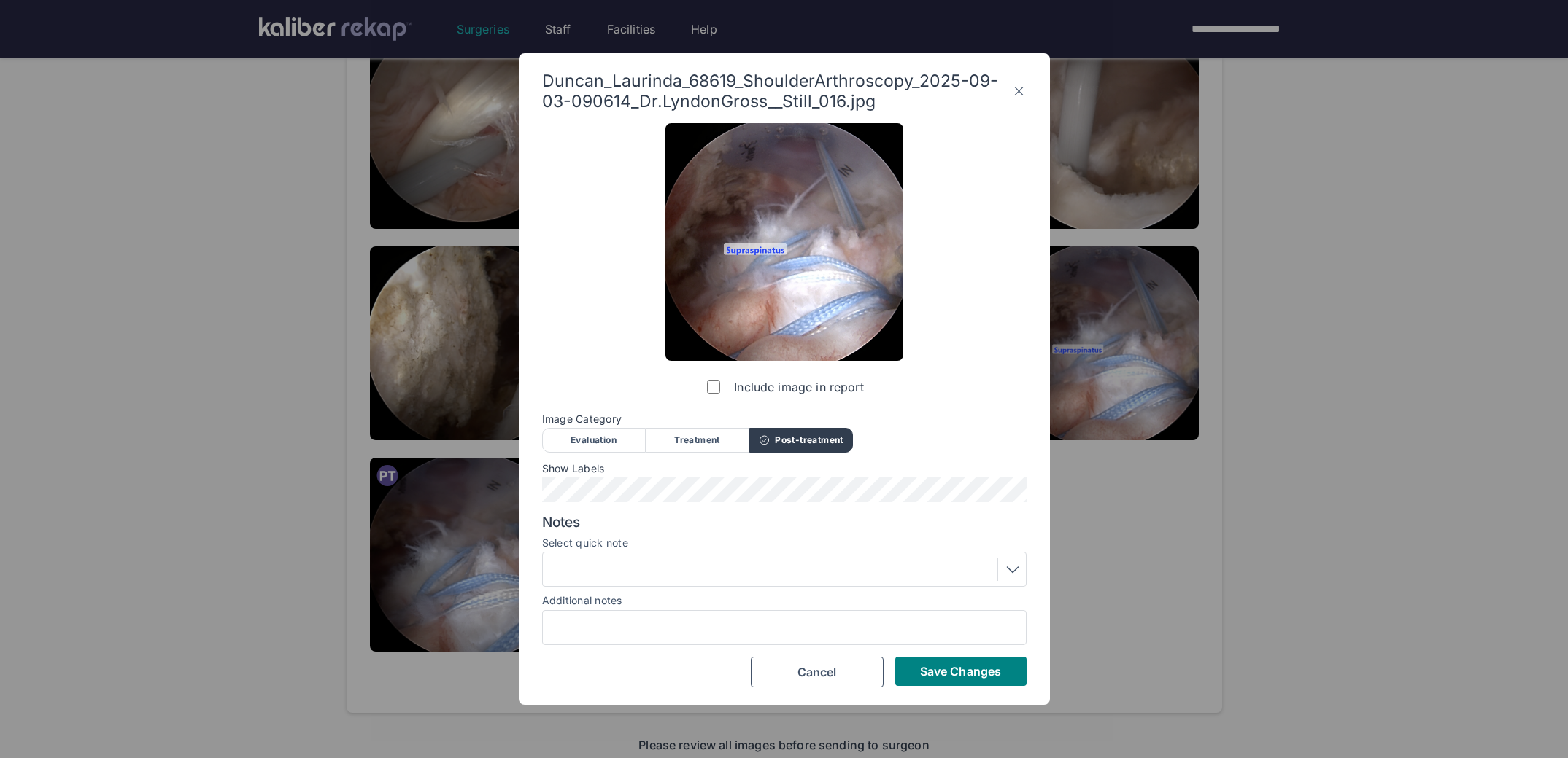
click at [602, 577] on div at bounding box center [784, 569] width 474 height 23
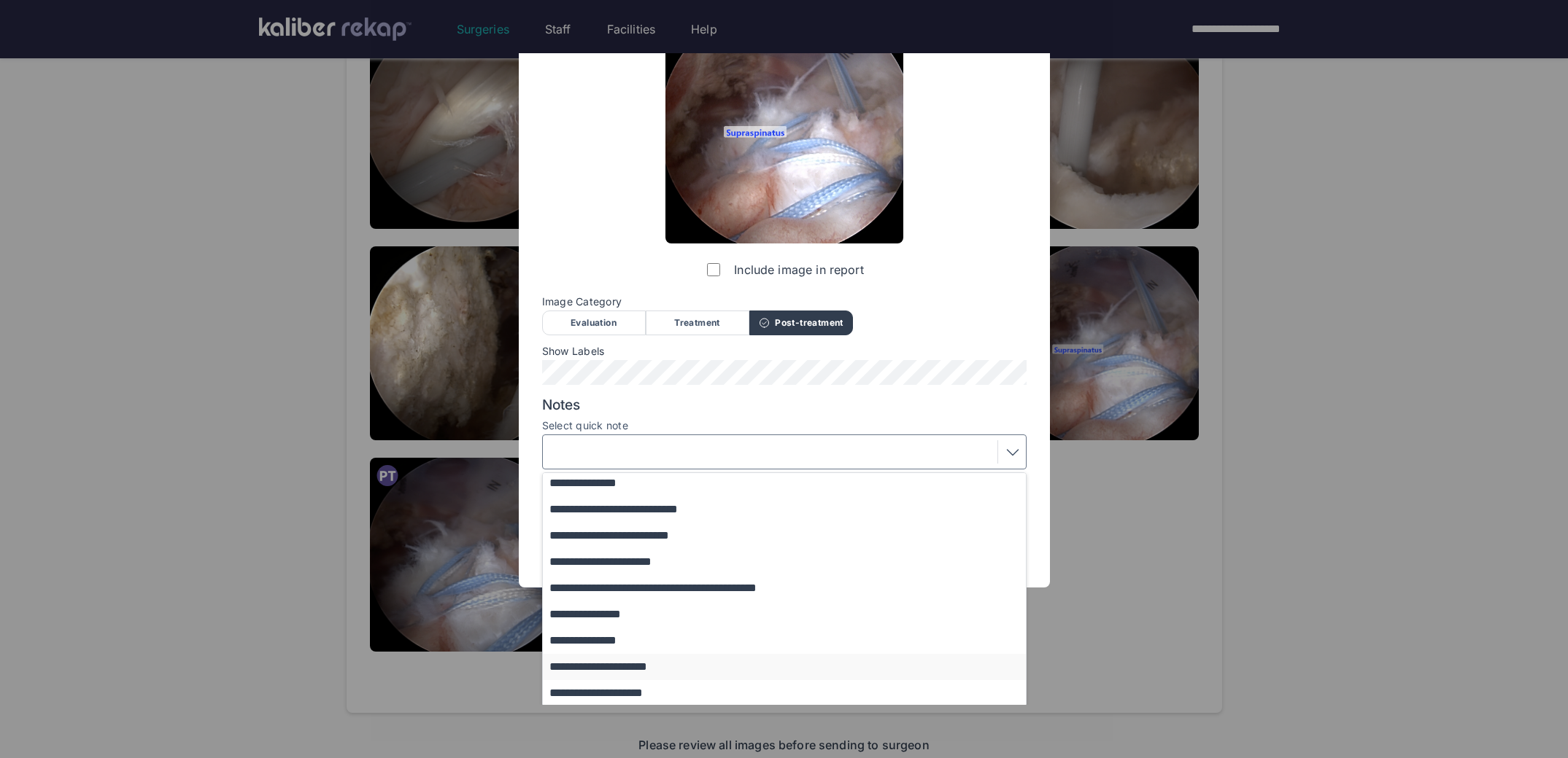
scroll to position [120, 0]
click at [627, 690] on button "**********" at bounding box center [791, 690] width 497 height 26
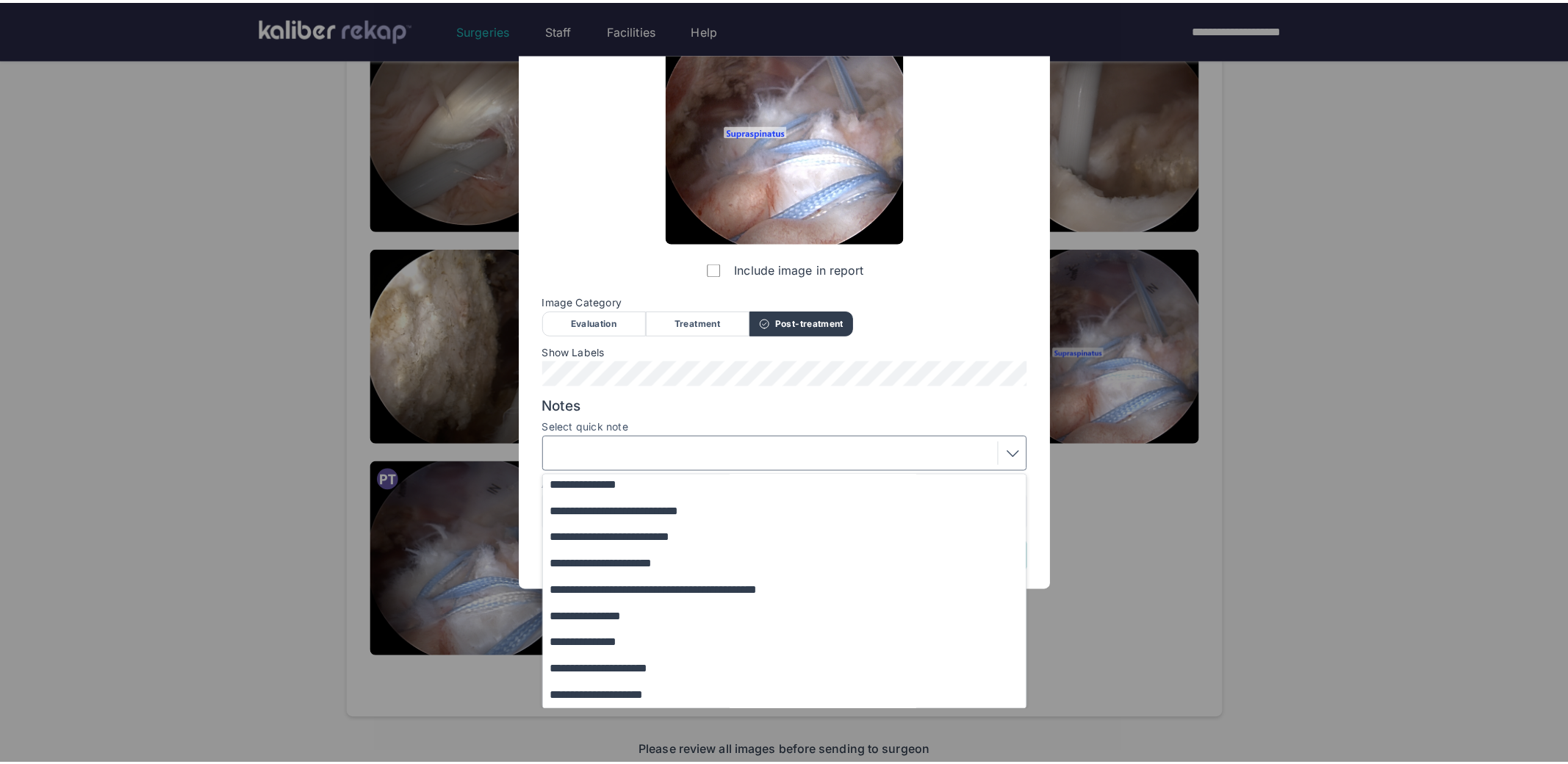
scroll to position [0, 0]
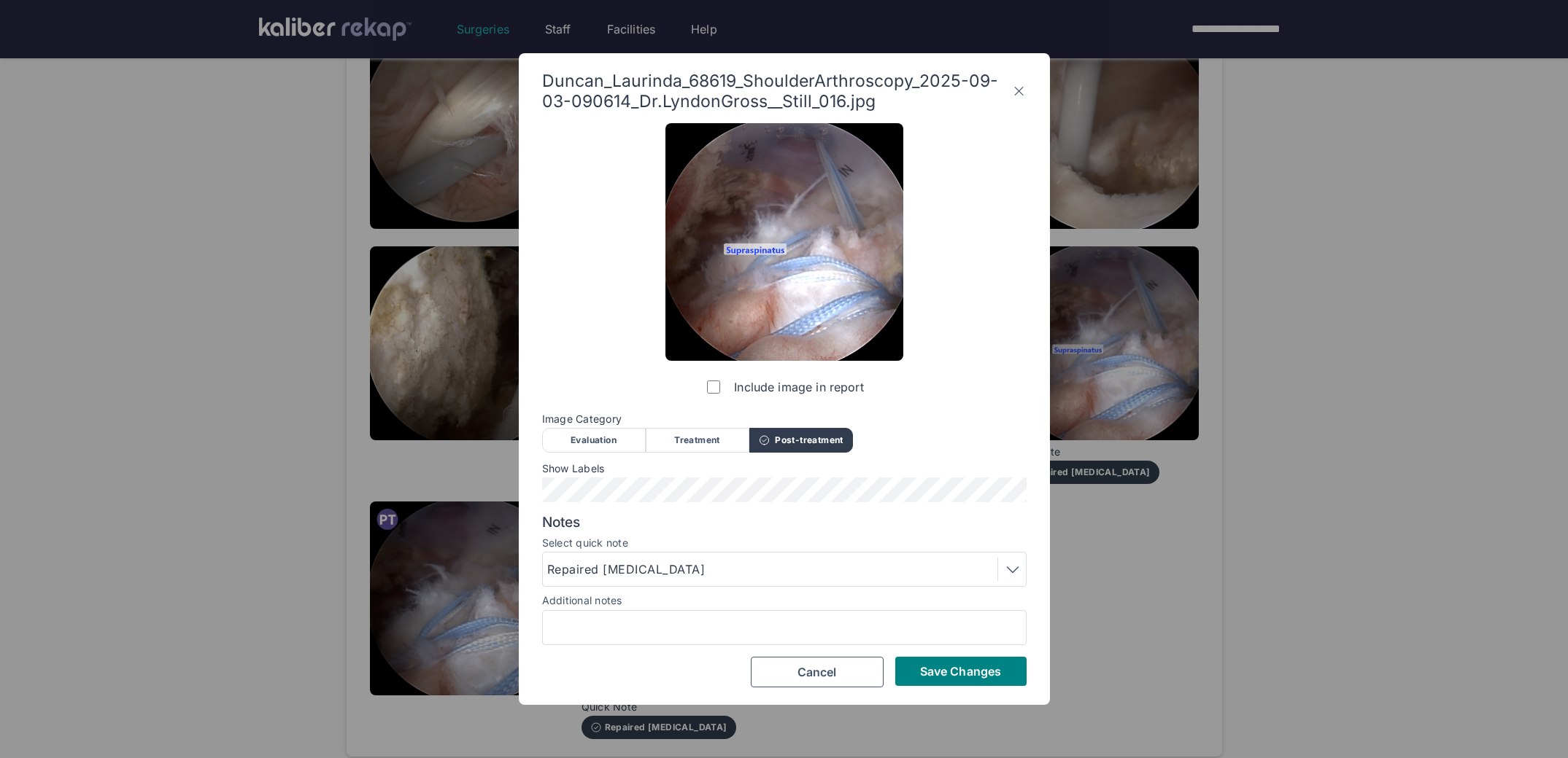
click at [930, 666] on span "Save Changes" at bounding box center [961, 671] width 81 height 15
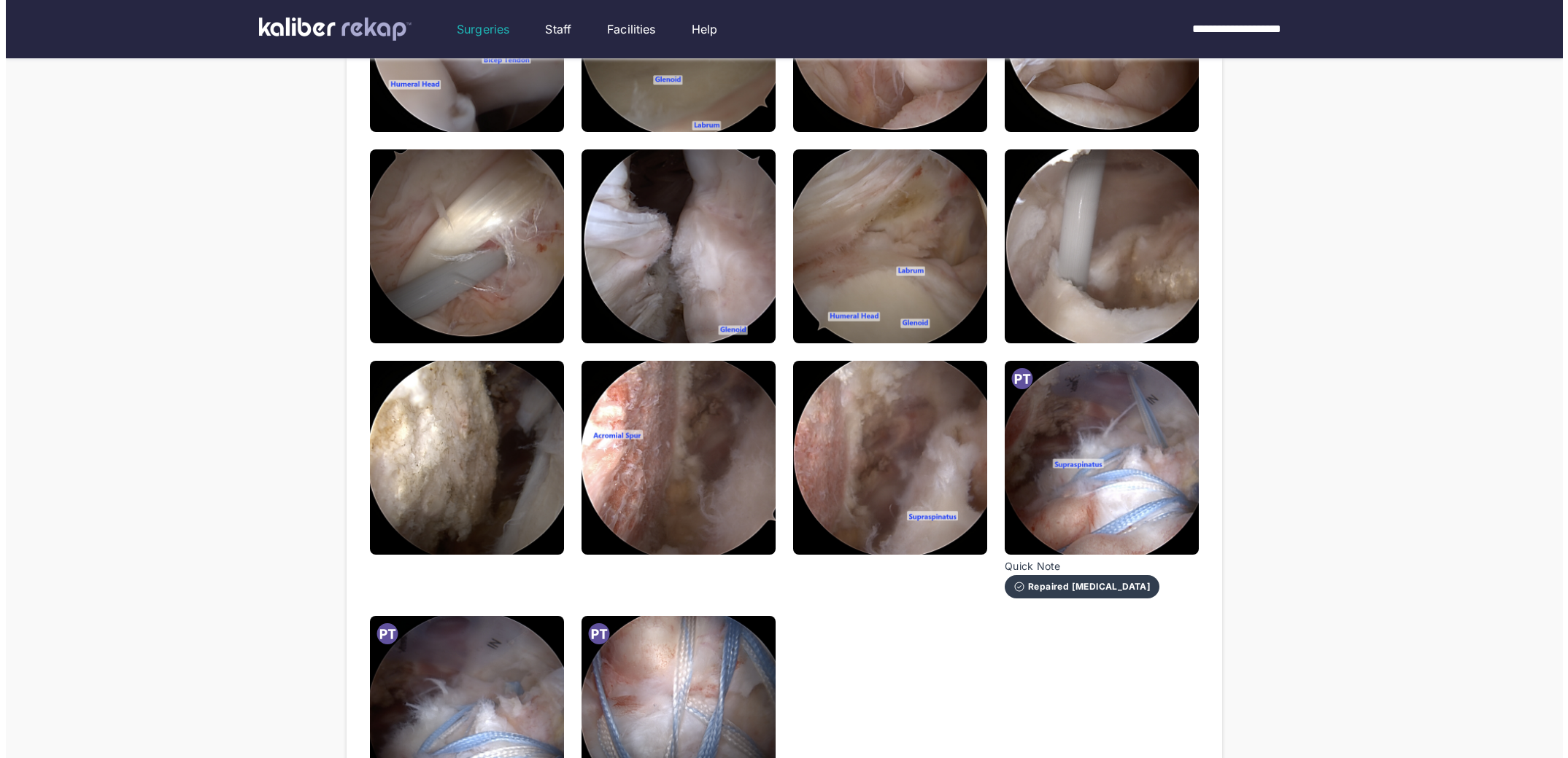
scroll to position [573, 0]
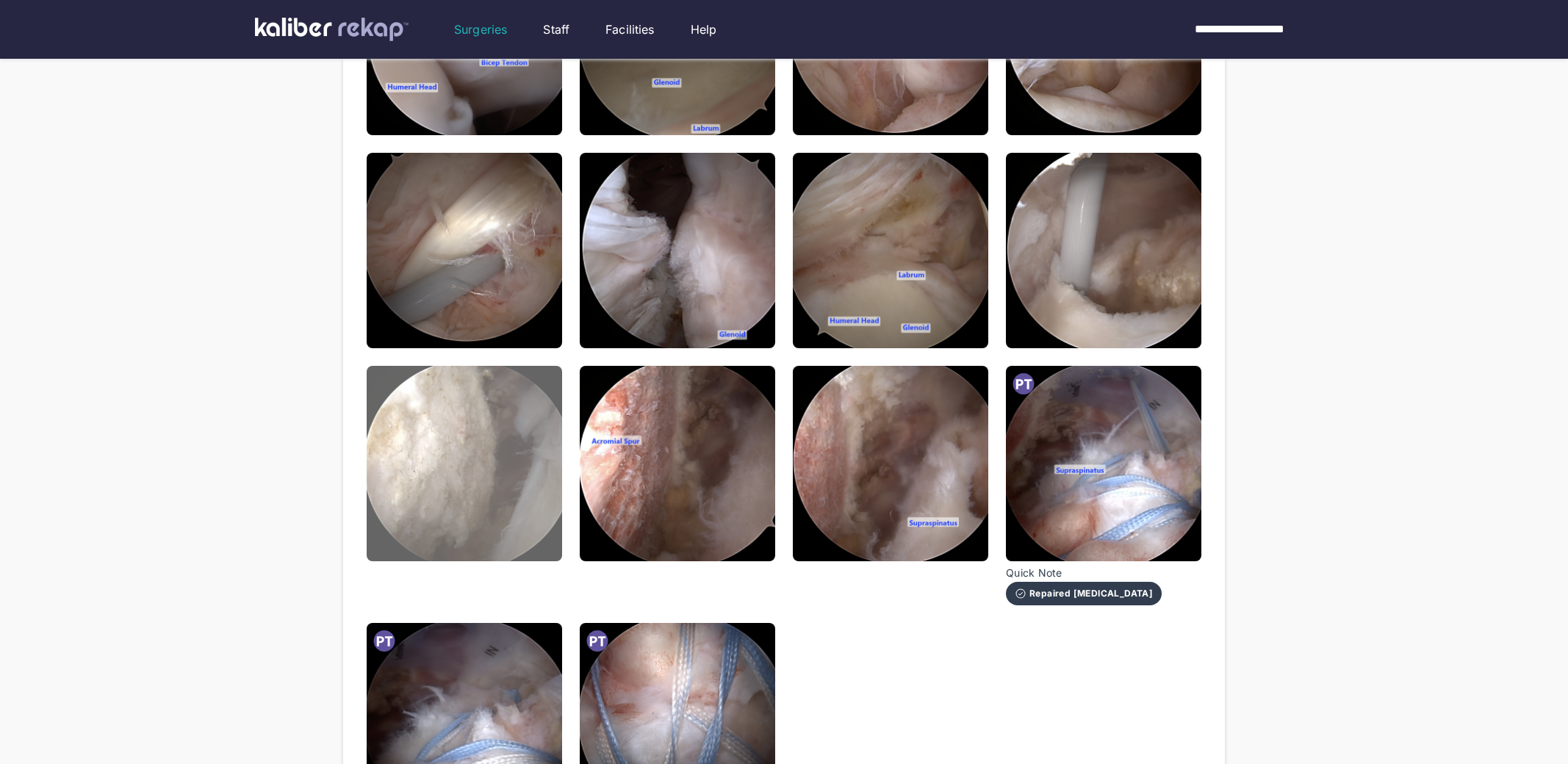
click at [456, 471] on img at bounding box center [464, 464] width 196 height 196
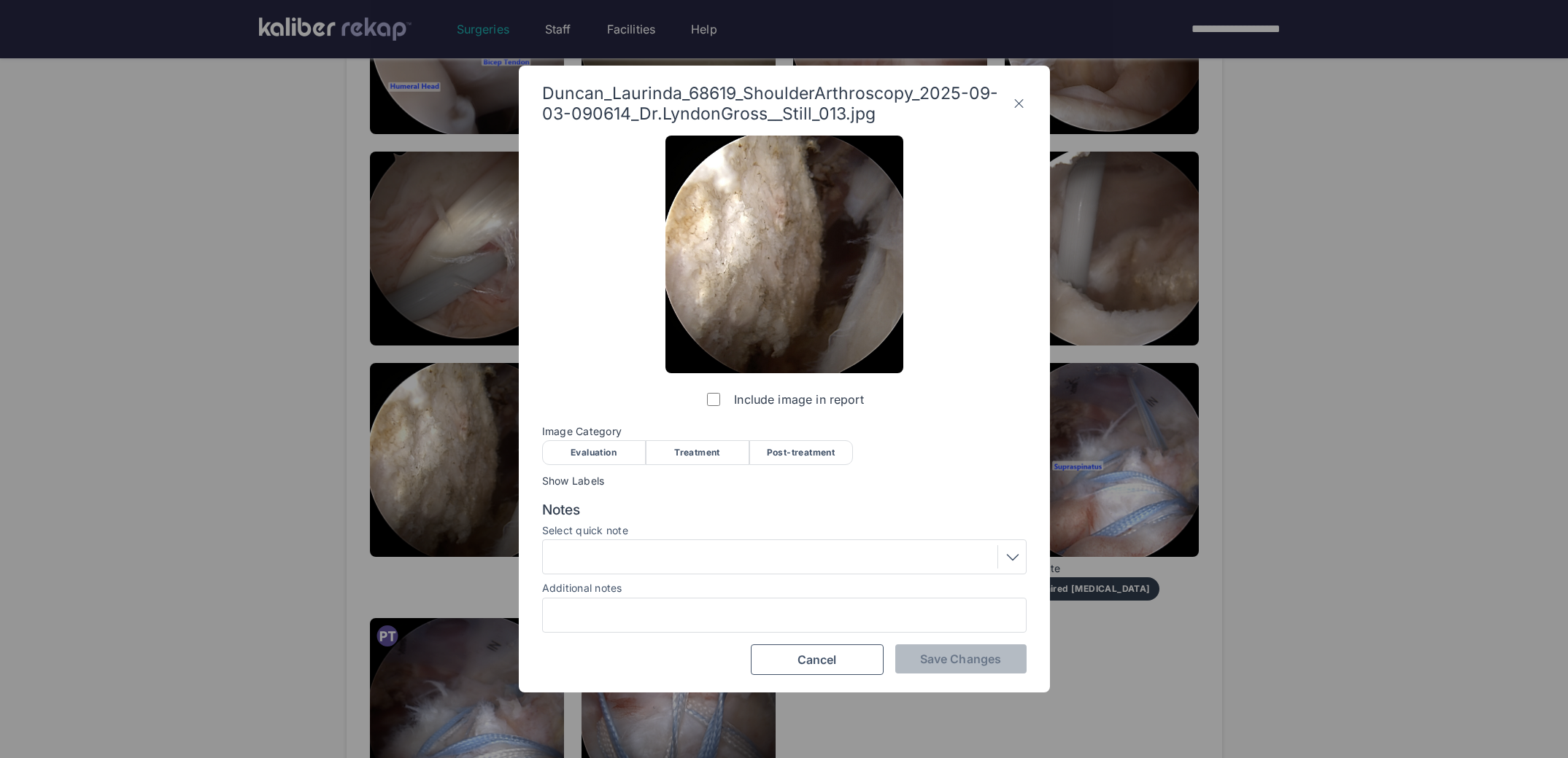
click at [598, 460] on div "Evaluation" at bounding box center [593, 452] width 104 height 25
click at [598, 564] on div at bounding box center [784, 557] width 474 height 23
click at [827, 466] on div "Include image in report Image Category Evaluation Treatment Post-treatment Eval…" at bounding box center [784, 405] width 485 height 539
click at [923, 652] on span "Save Changes" at bounding box center [961, 658] width 81 height 15
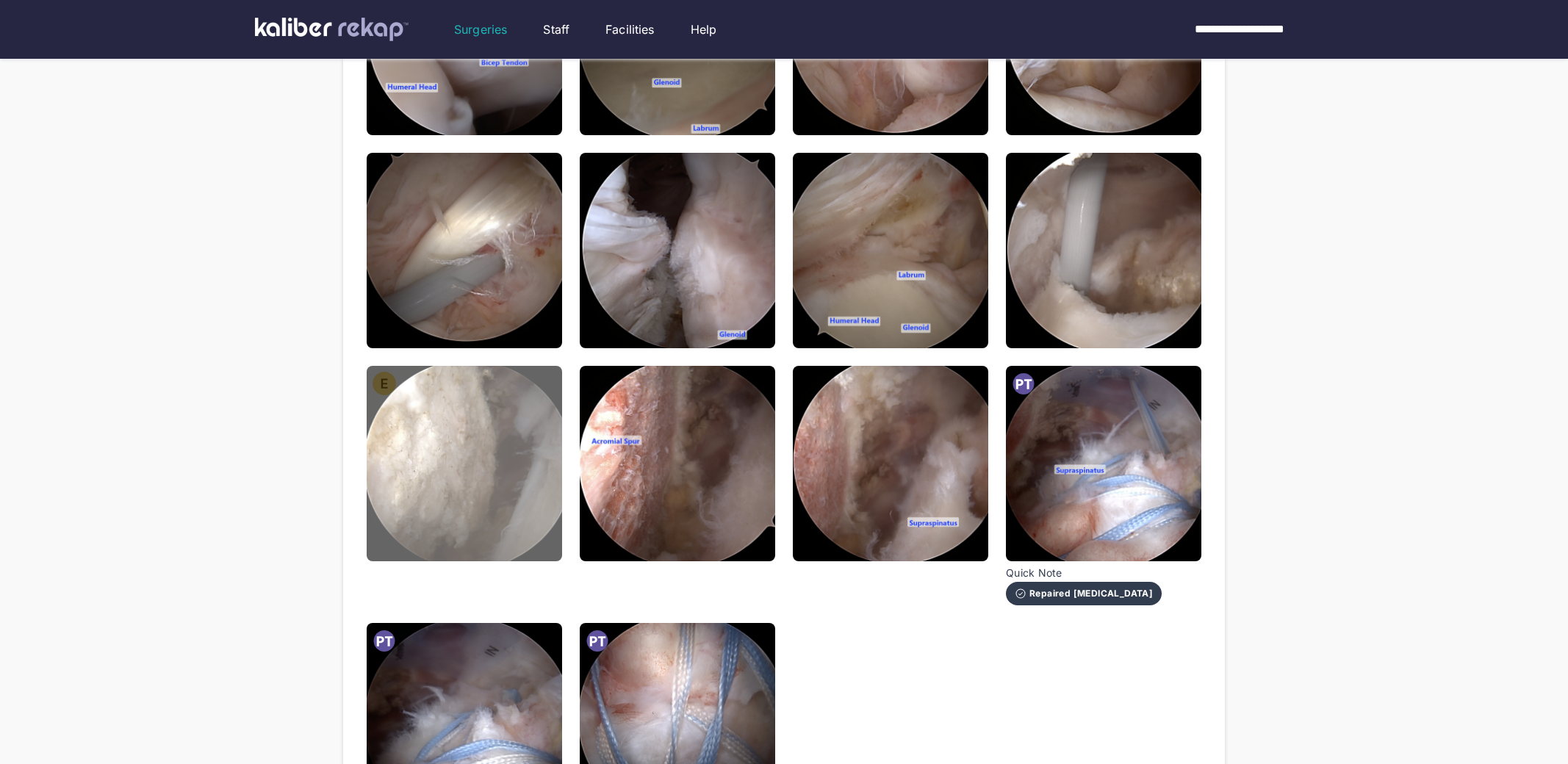
click at [489, 456] on img at bounding box center [464, 464] width 196 height 196
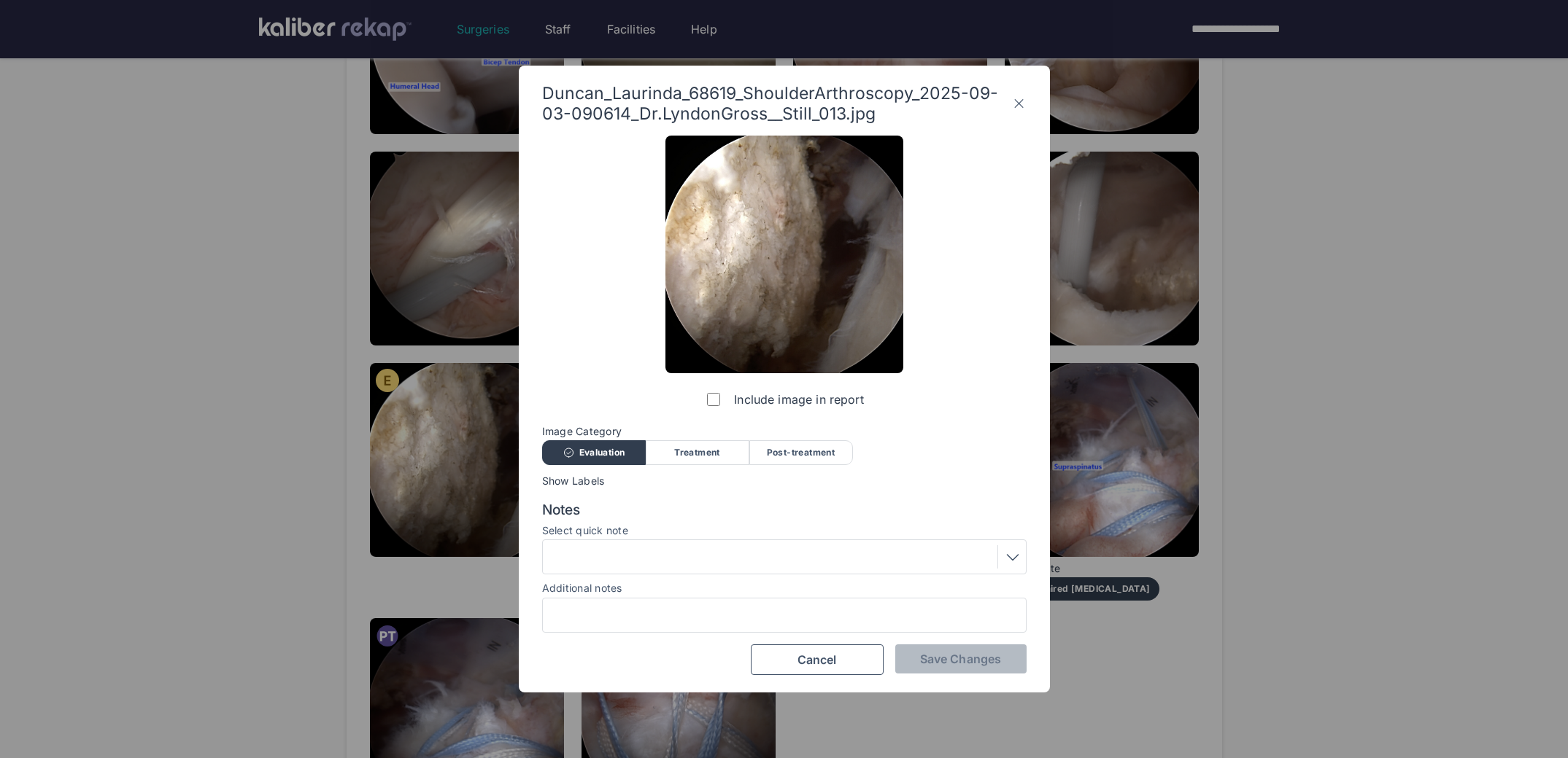
drag, startPoint x: 666, startPoint y: 541, endPoint x: 660, endPoint y: 551, distance: 11.7
click at [666, 542] on div at bounding box center [784, 557] width 485 height 35
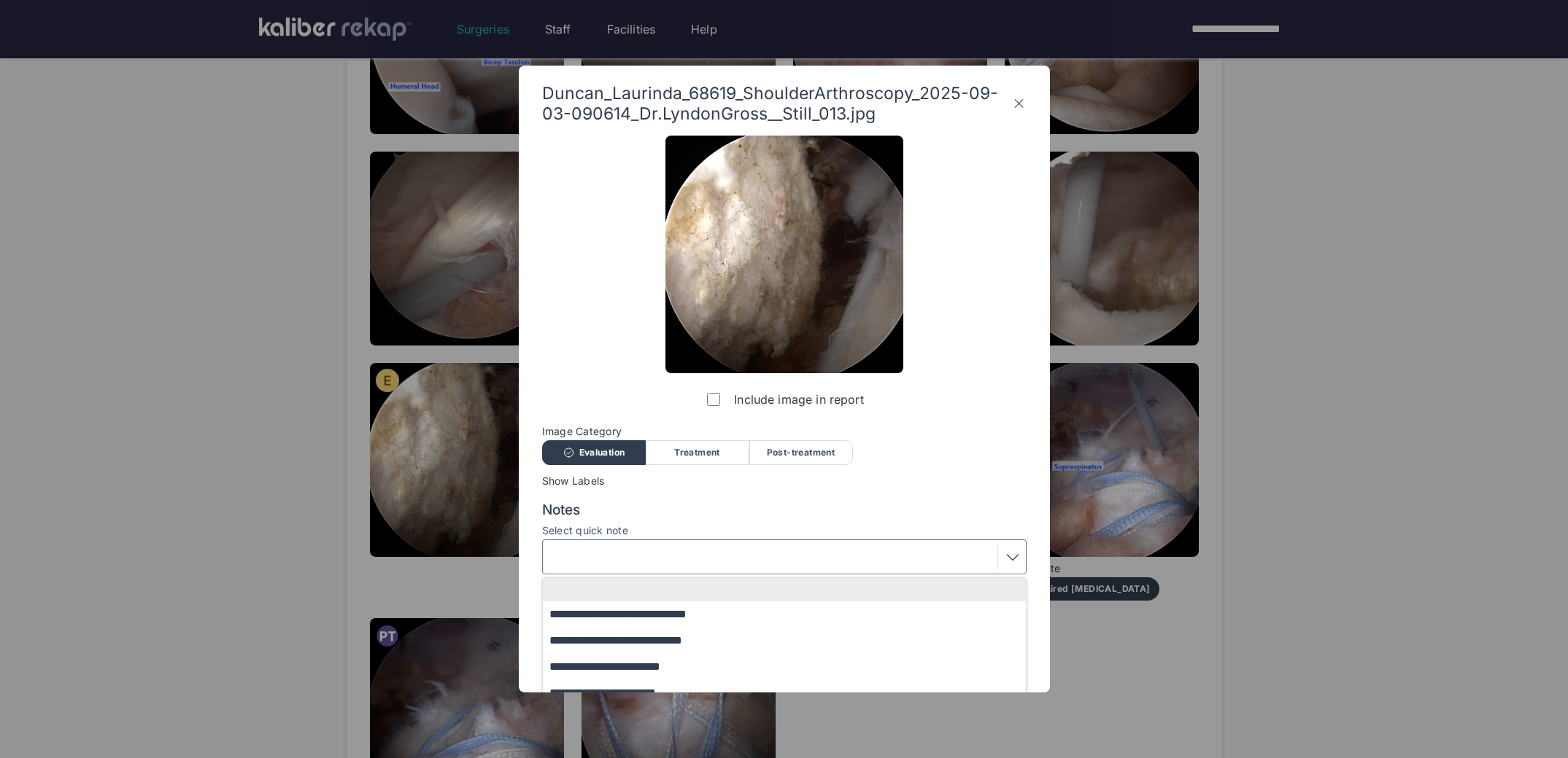
click at [653, 563] on div at bounding box center [784, 557] width 474 height 23
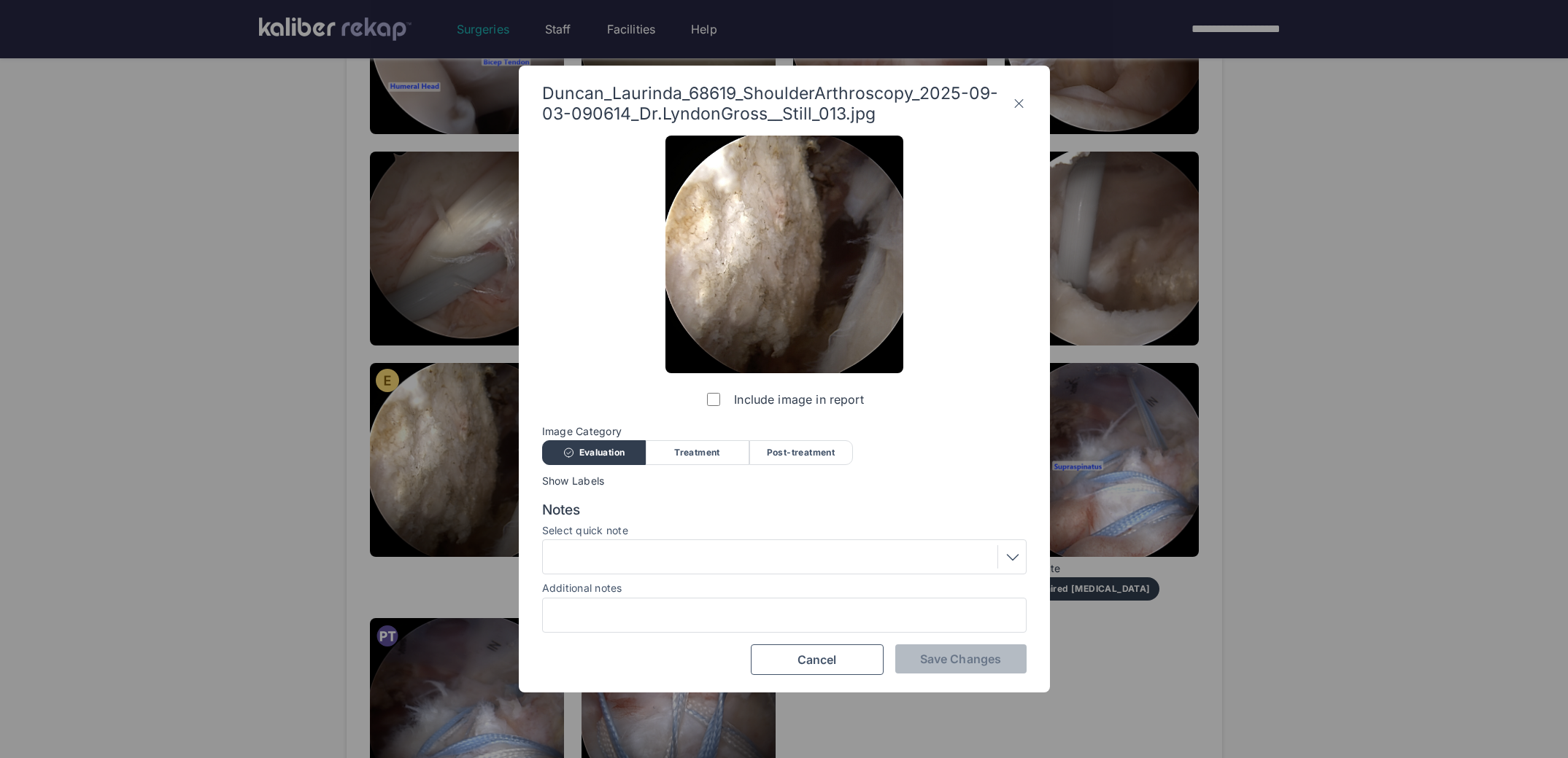
click at [632, 548] on div at bounding box center [784, 557] width 474 height 23
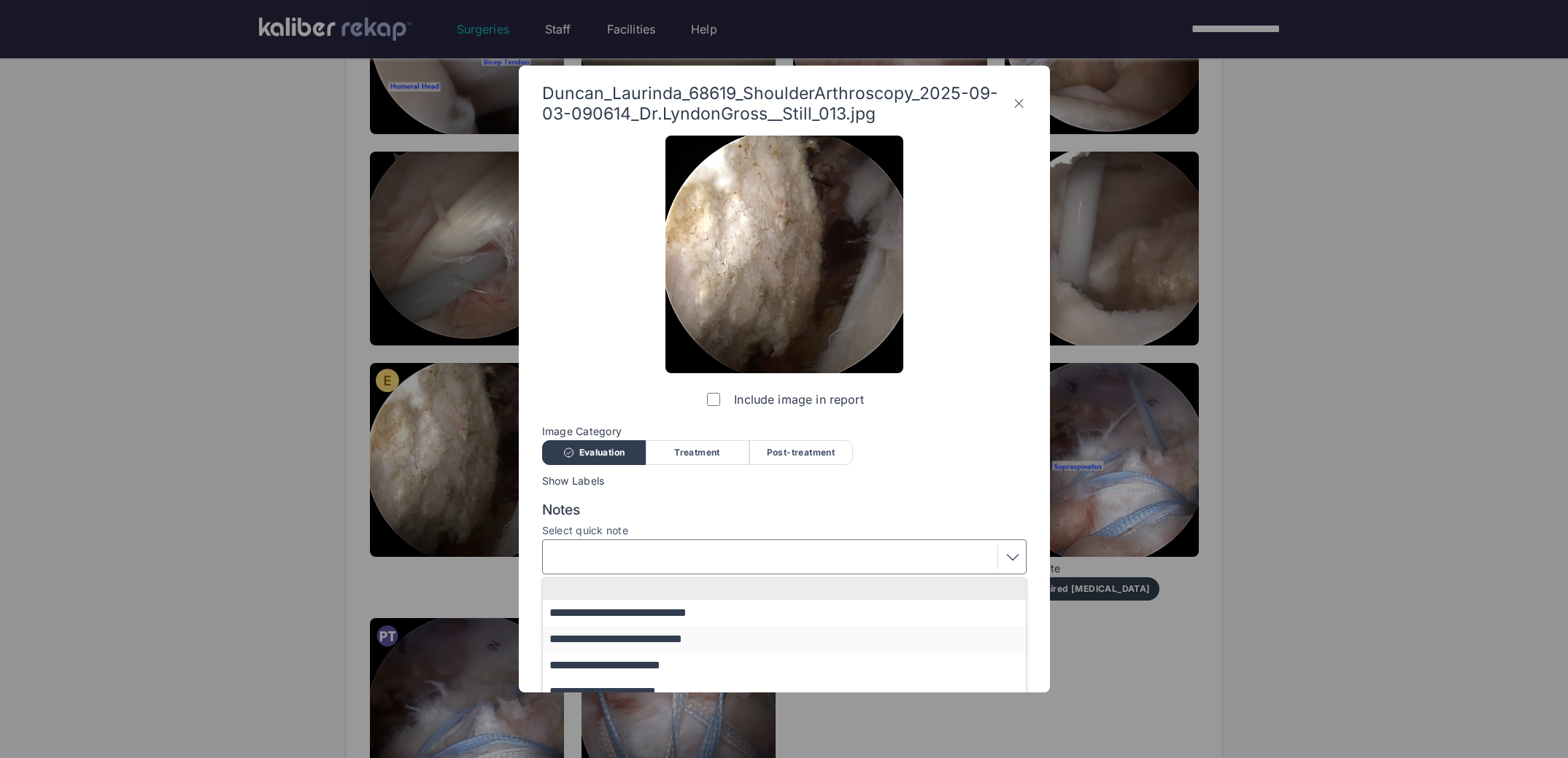
scroll to position [0, 0]
click at [608, 642] on button "**********" at bounding box center [791, 640] width 497 height 26
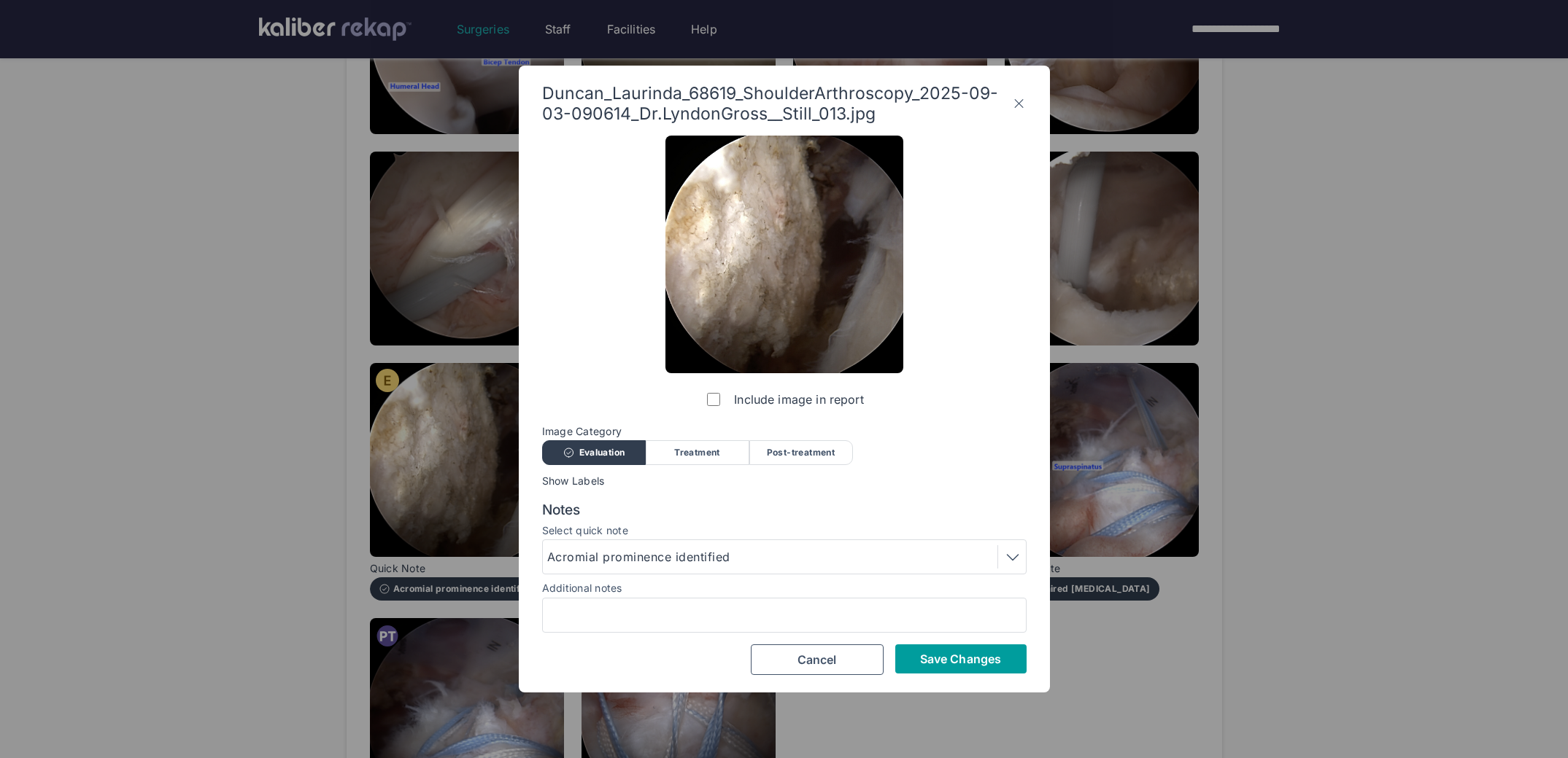
click at [951, 652] on span "Save Changes" at bounding box center [961, 658] width 81 height 15
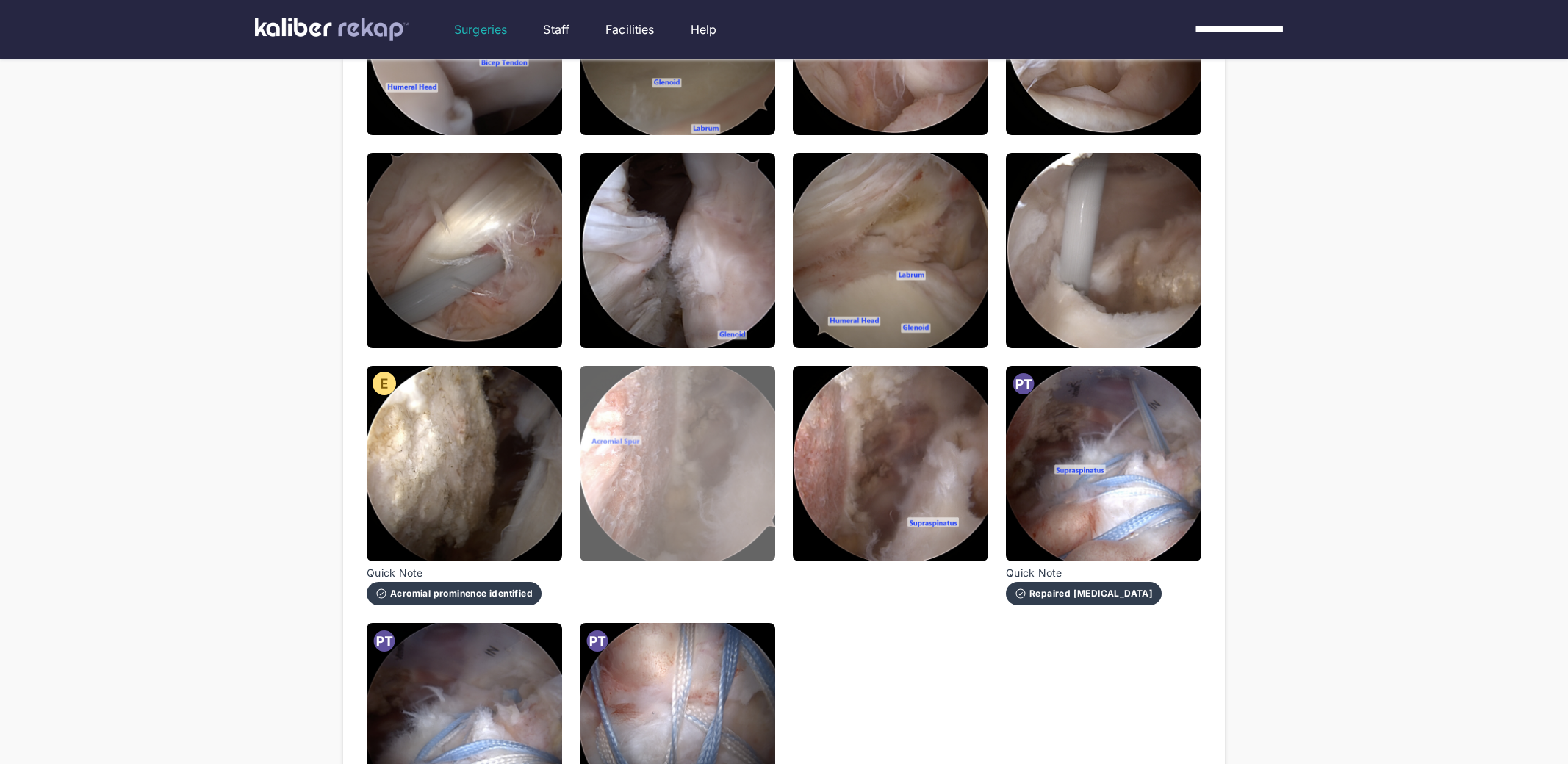
click at [728, 471] on img at bounding box center [677, 464] width 196 height 196
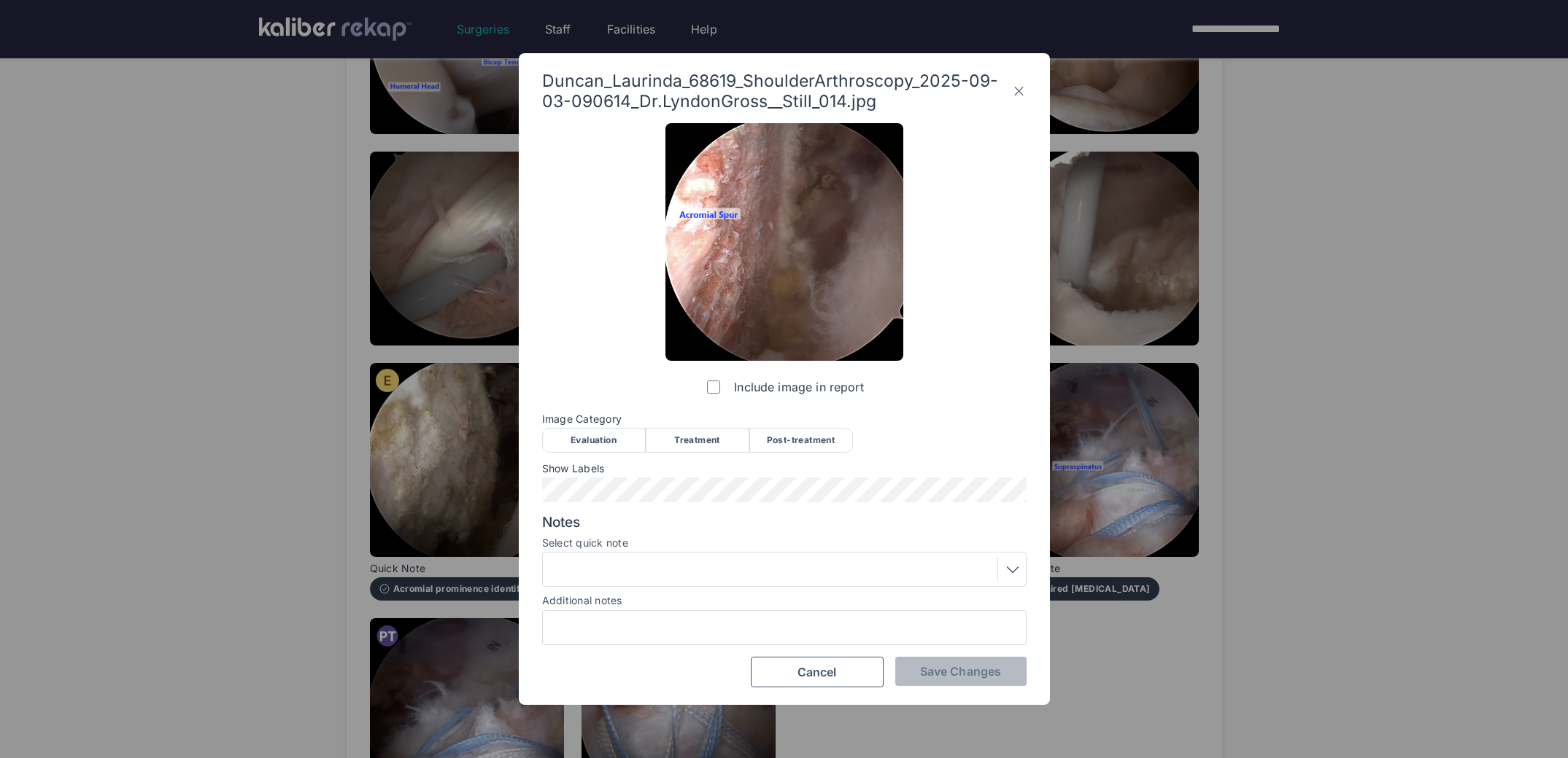
click at [790, 434] on div "Post-treatment" at bounding box center [800, 441] width 104 height 25
click at [604, 560] on div at bounding box center [784, 569] width 474 height 23
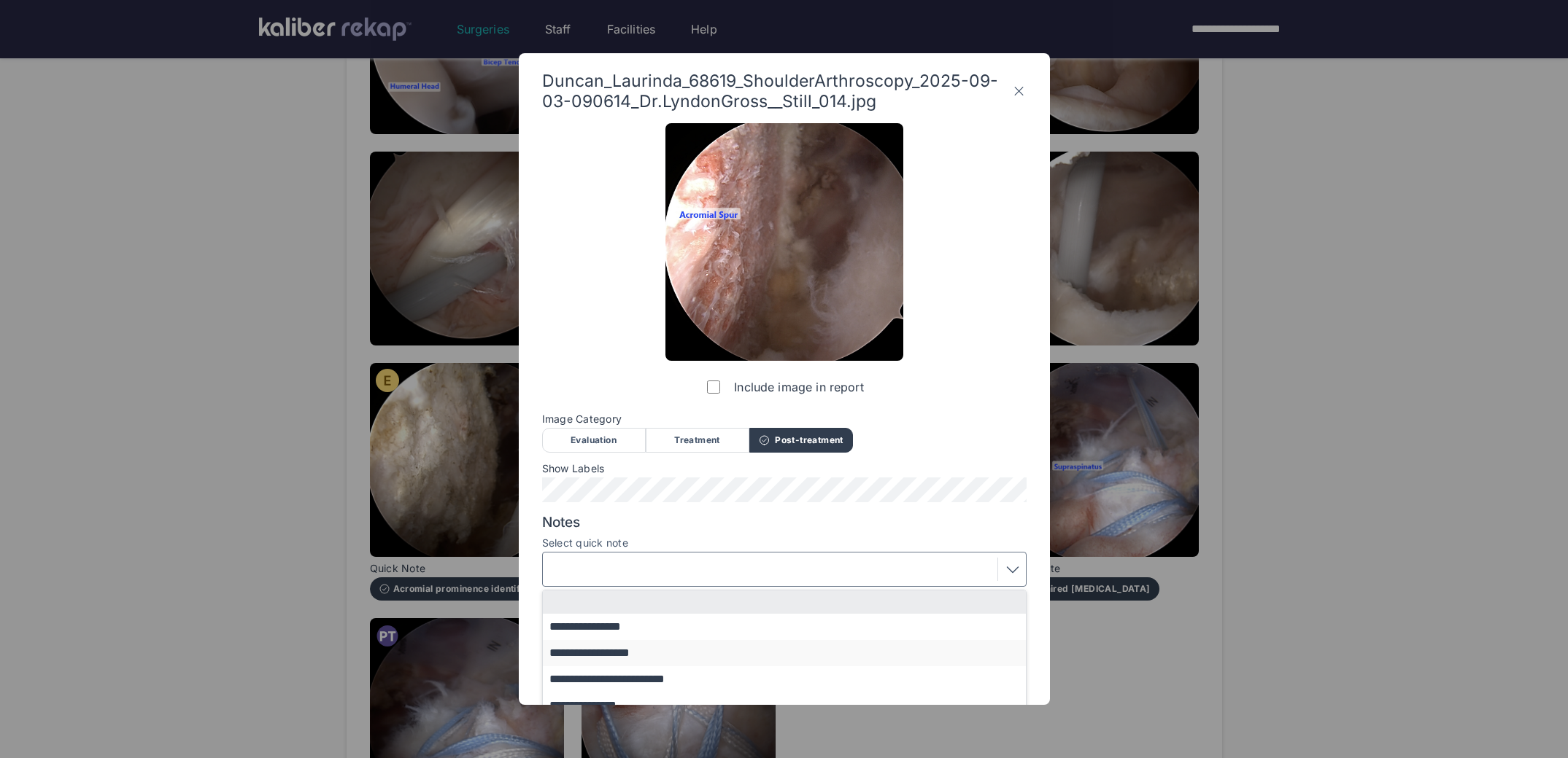
click at [642, 656] on button "**********" at bounding box center [791, 653] width 497 height 26
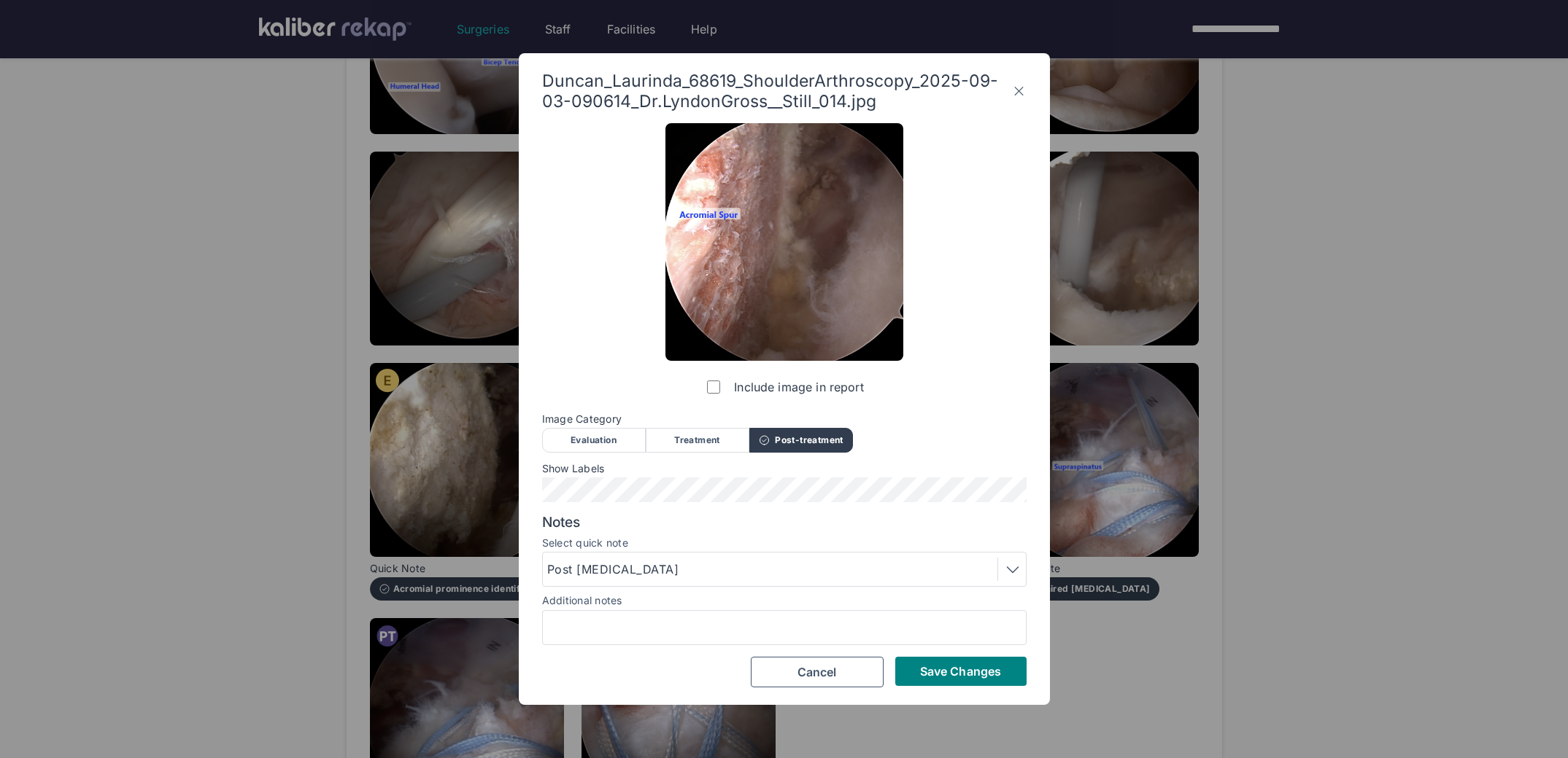
drag, startPoint x: 911, startPoint y: 668, endPoint x: 887, endPoint y: 629, distance: 45.8
click at [912, 668] on button "Save Changes" at bounding box center [961, 671] width 132 height 29
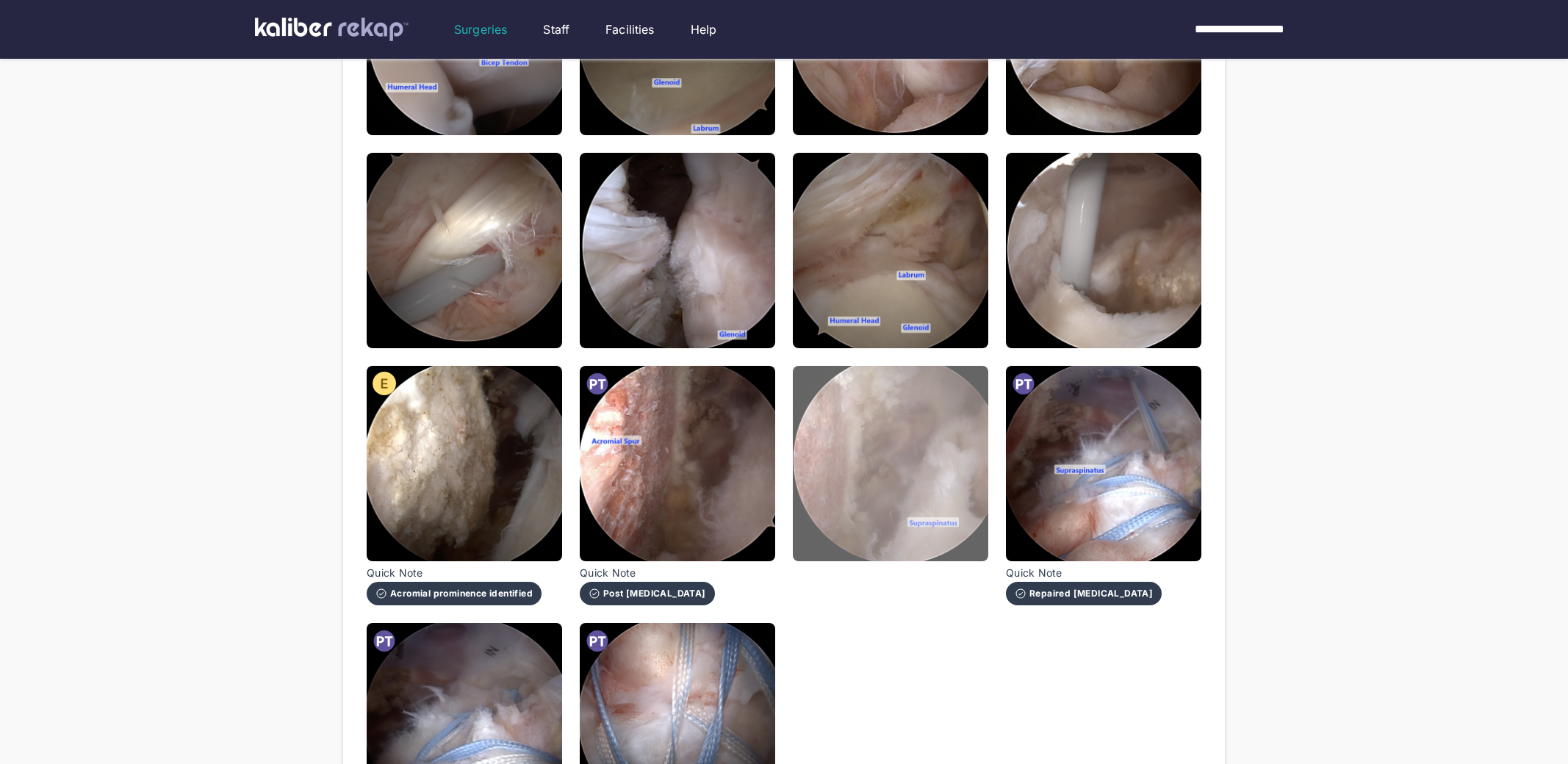
click at [832, 482] on img at bounding box center [891, 464] width 196 height 196
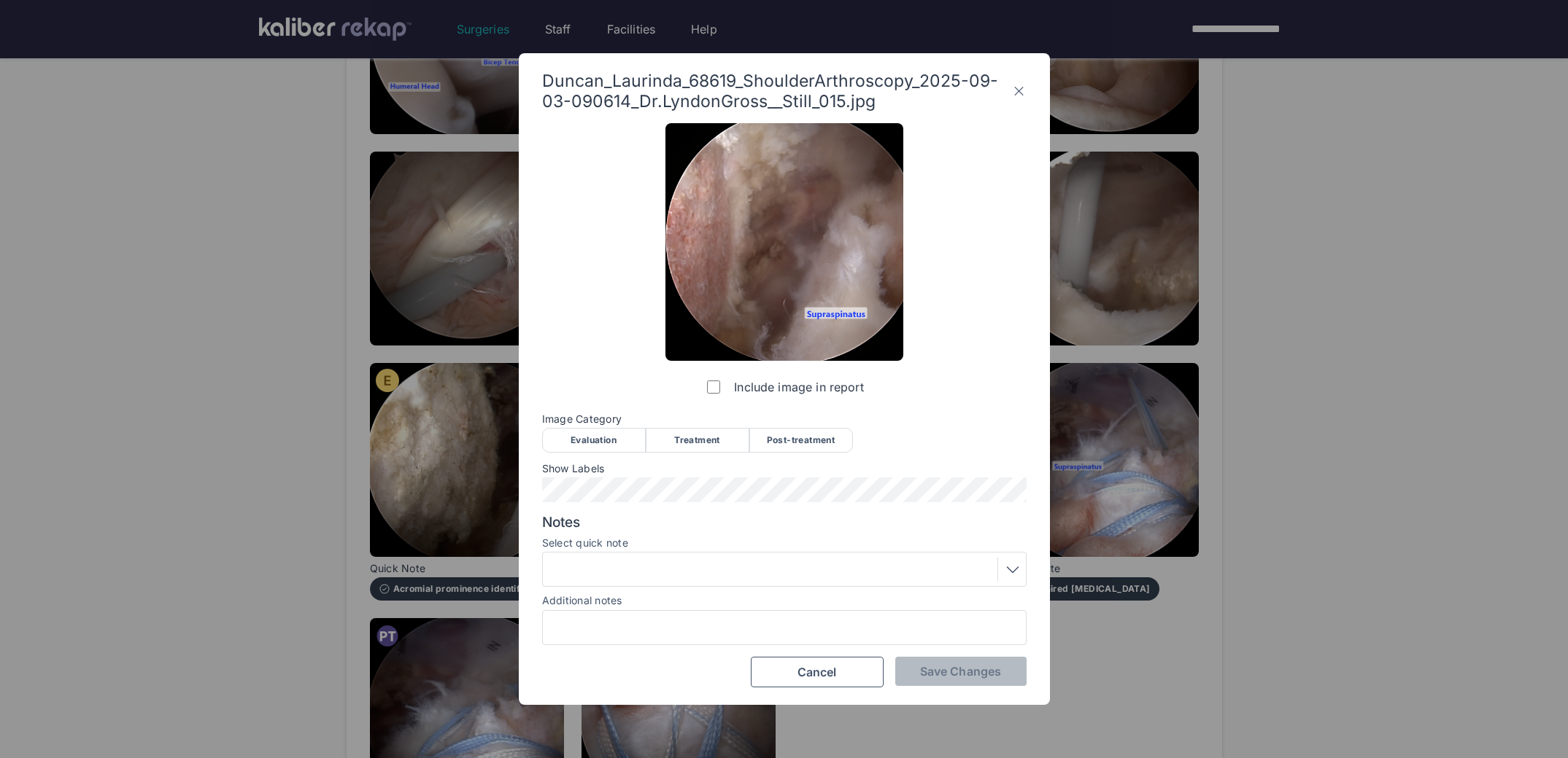
click at [787, 437] on div "Post-treatment" at bounding box center [800, 441] width 104 height 25
click at [927, 669] on span "Save Changes" at bounding box center [961, 671] width 81 height 15
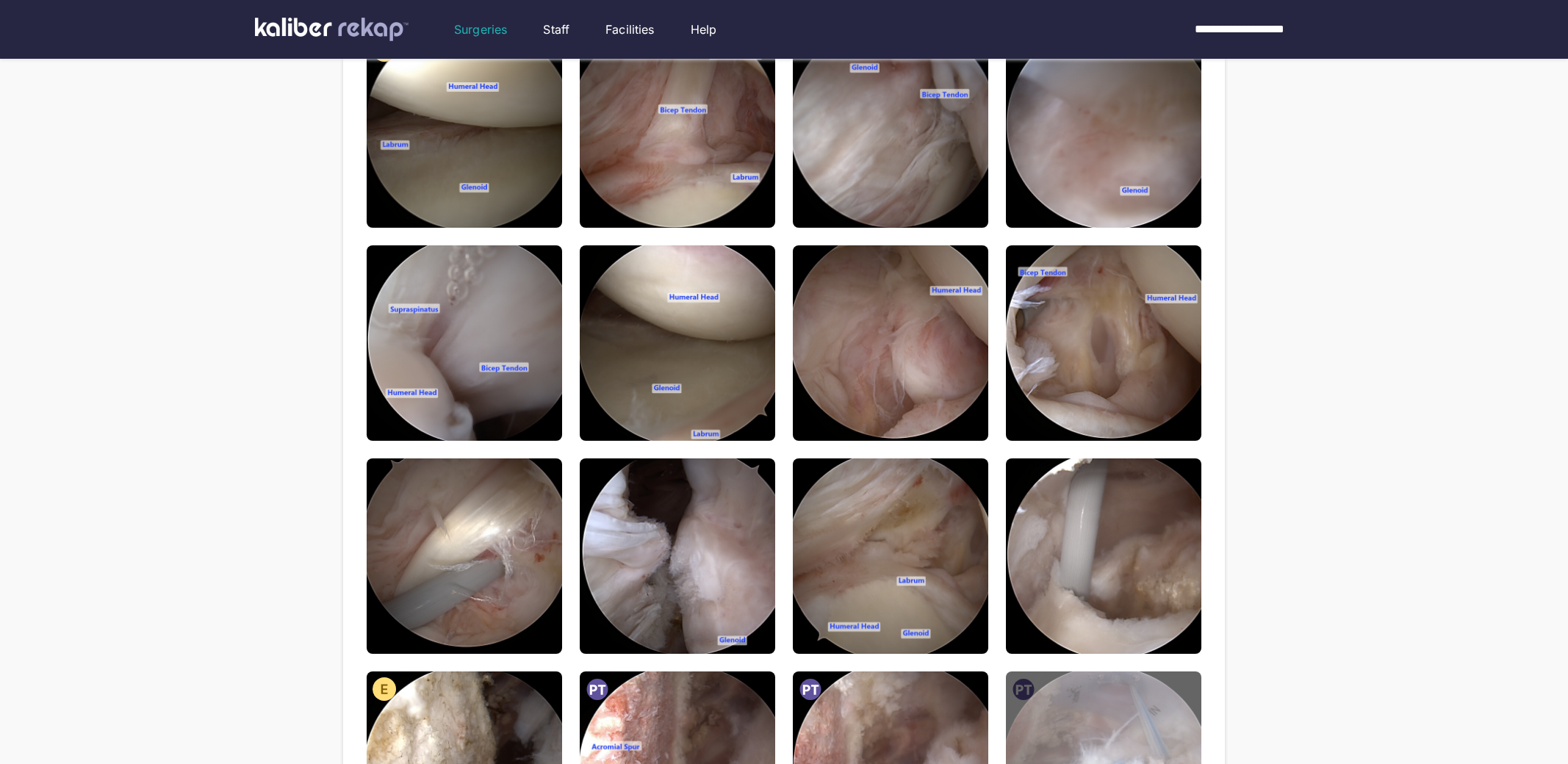
scroll to position [530, 0]
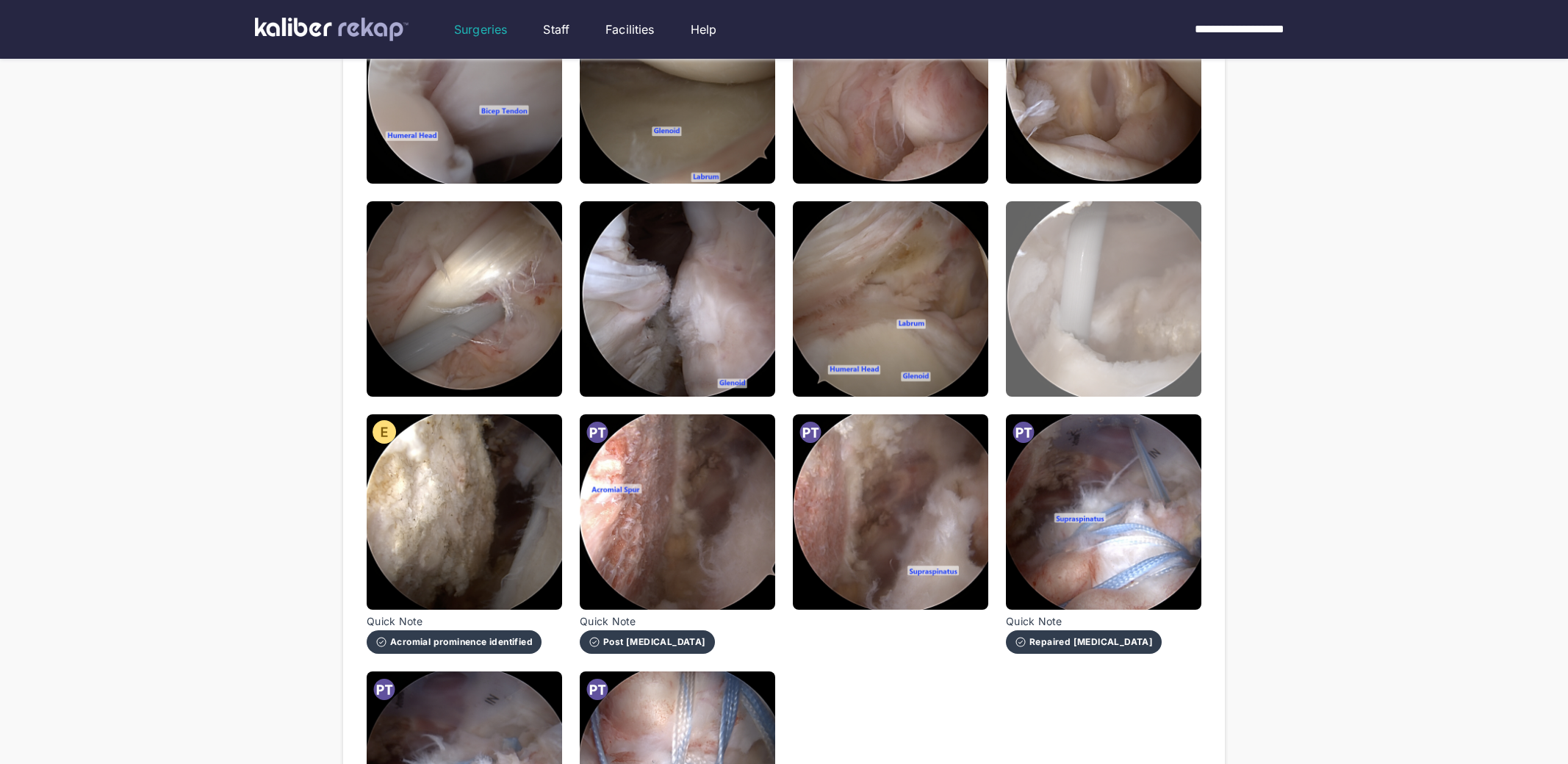
click at [1139, 314] on img at bounding box center [1103, 299] width 196 height 196
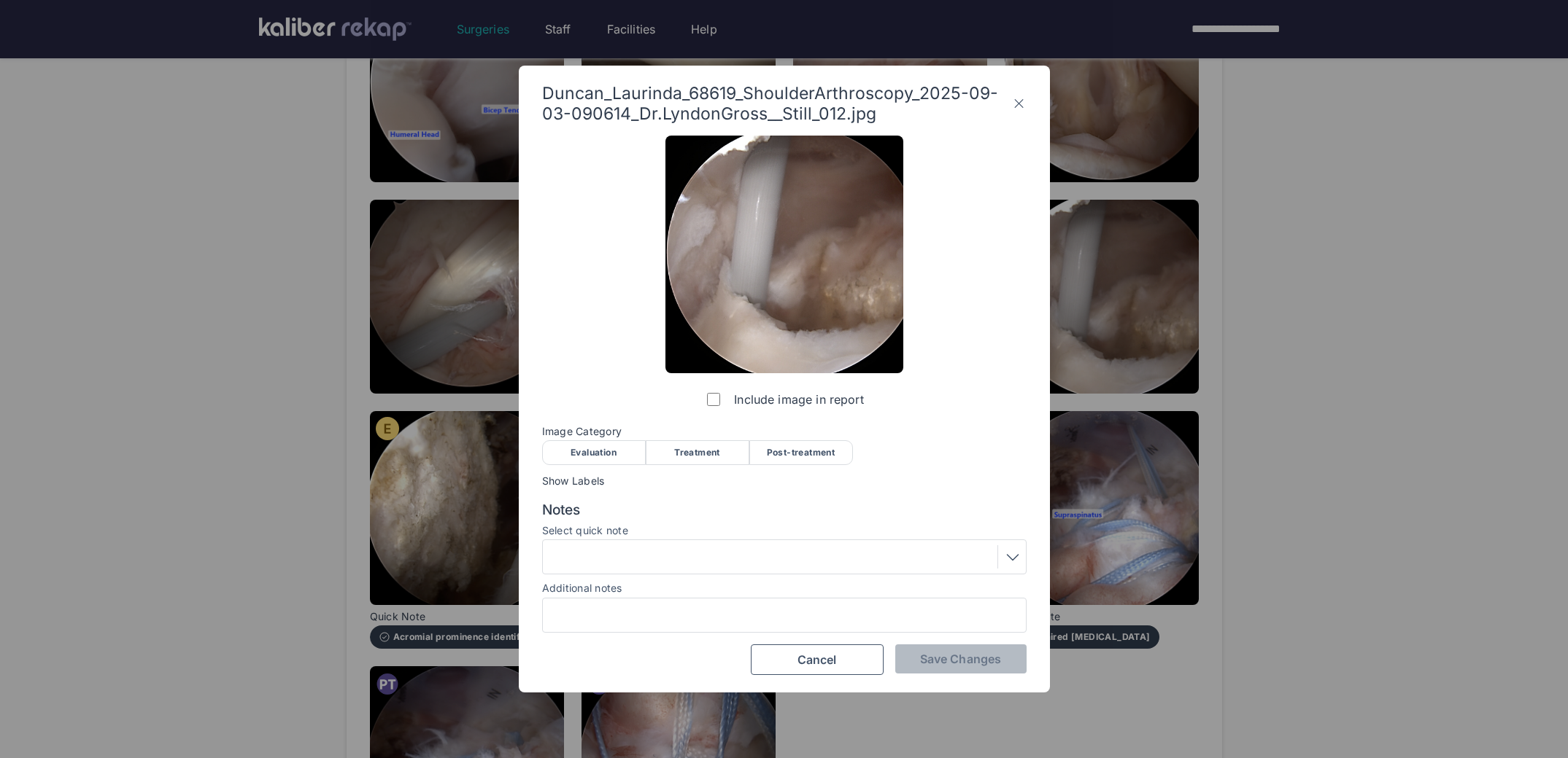
drag, startPoint x: 720, startPoint y: 454, endPoint x: 753, endPoint y: 494, distance: 51.9
click at [720, 455] on div "Treatment" at bounding box center [696, 452] width 104 height 25
click at [957, 659] on span "Save Changes" at bounding box center [961, 658] width 81 height 15
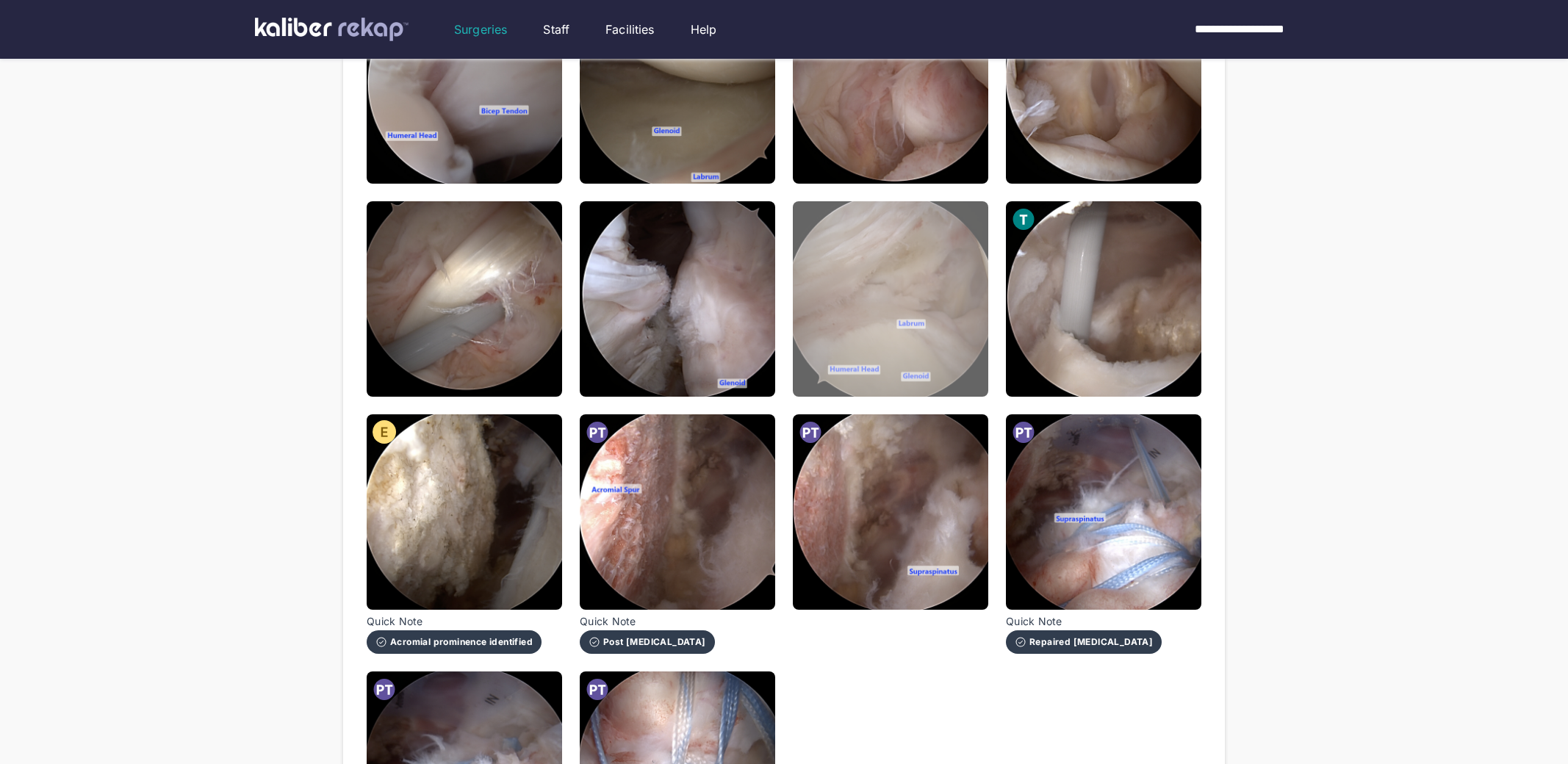
click at [911, 349] on img at bounding box center [891, 299] width 196 height 196
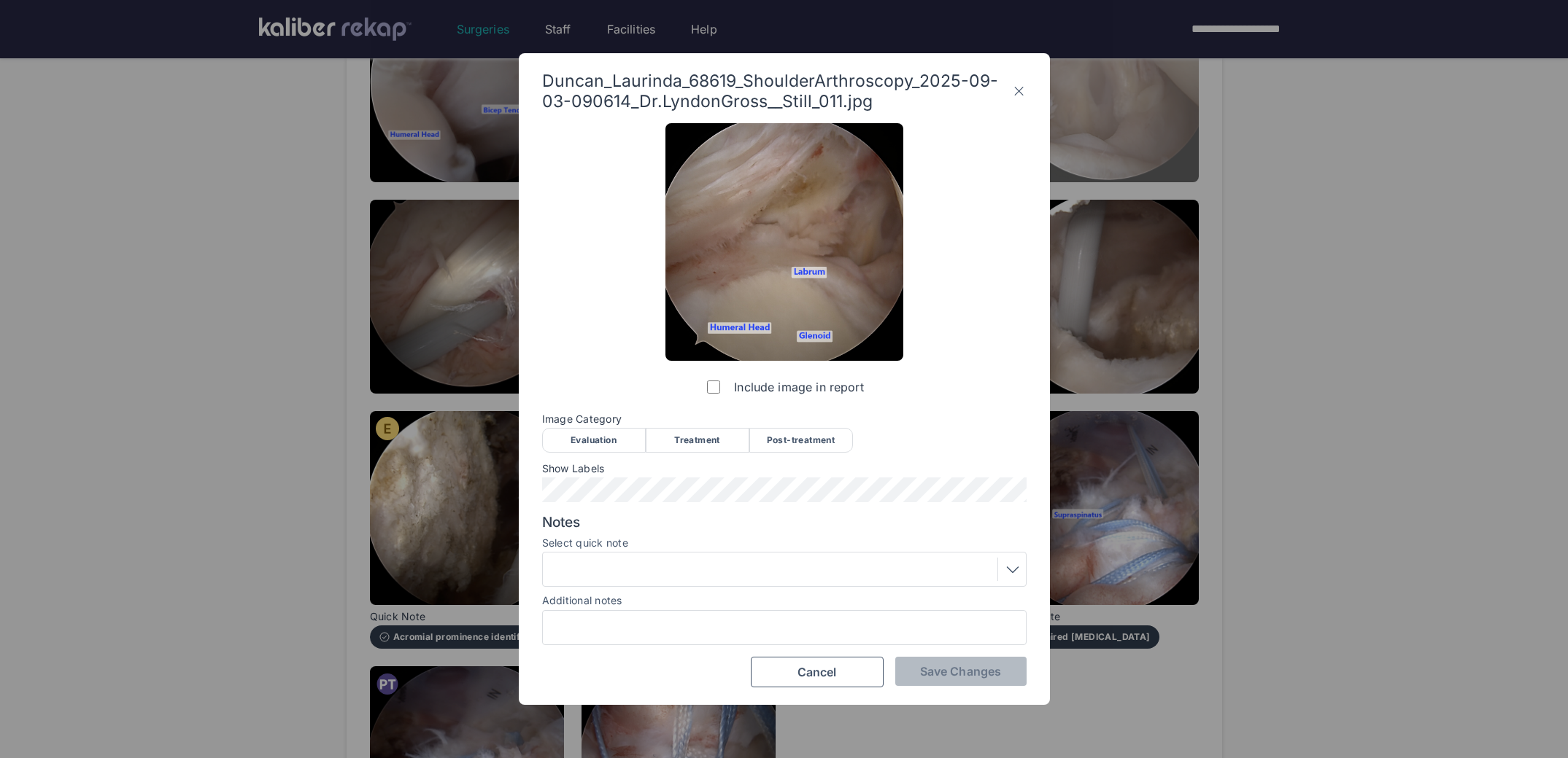
click at [1019, 92] on icon at bounding box center [1019, 91] width 14 height 23
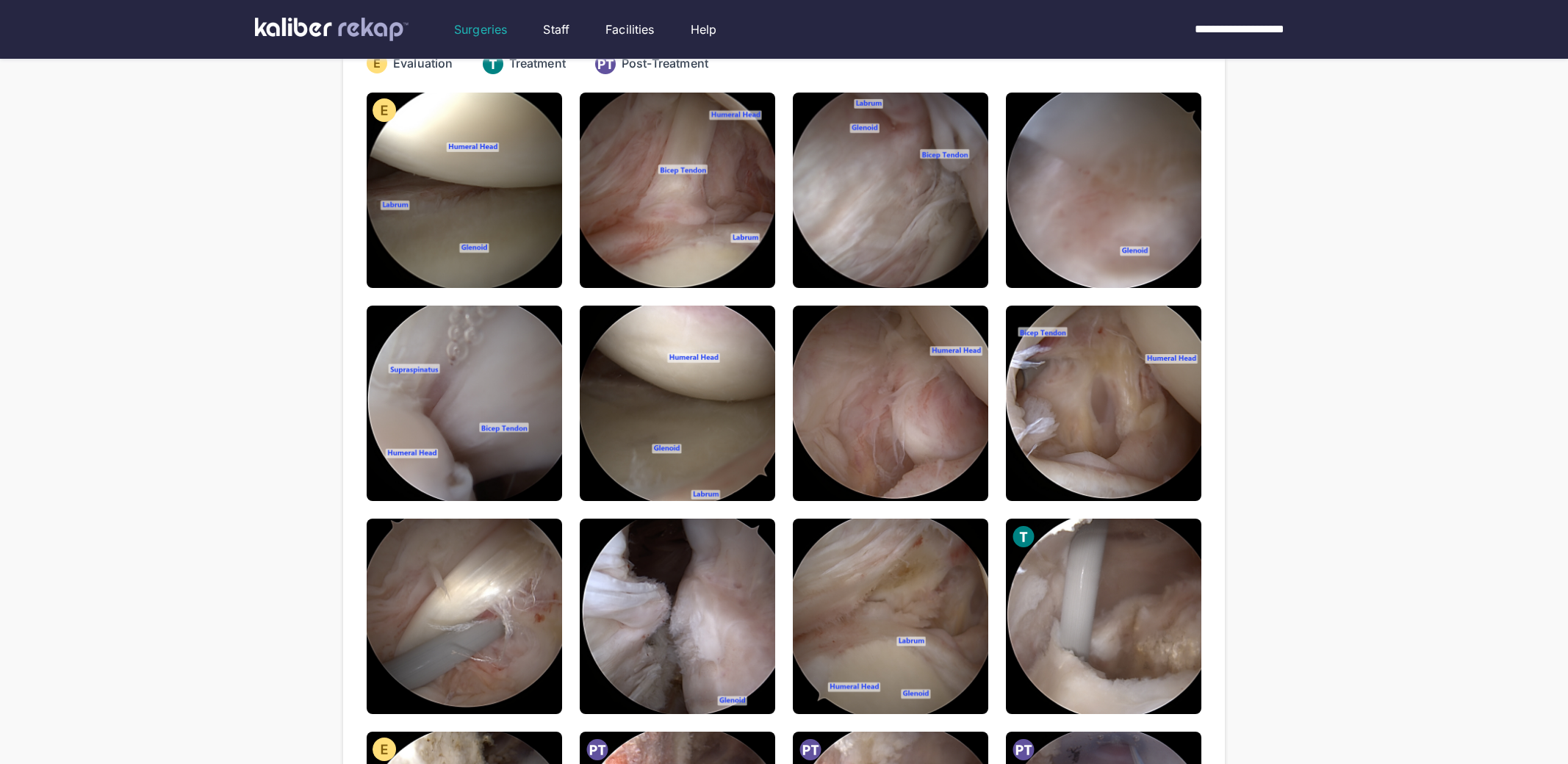
scroll to position [68, 0]
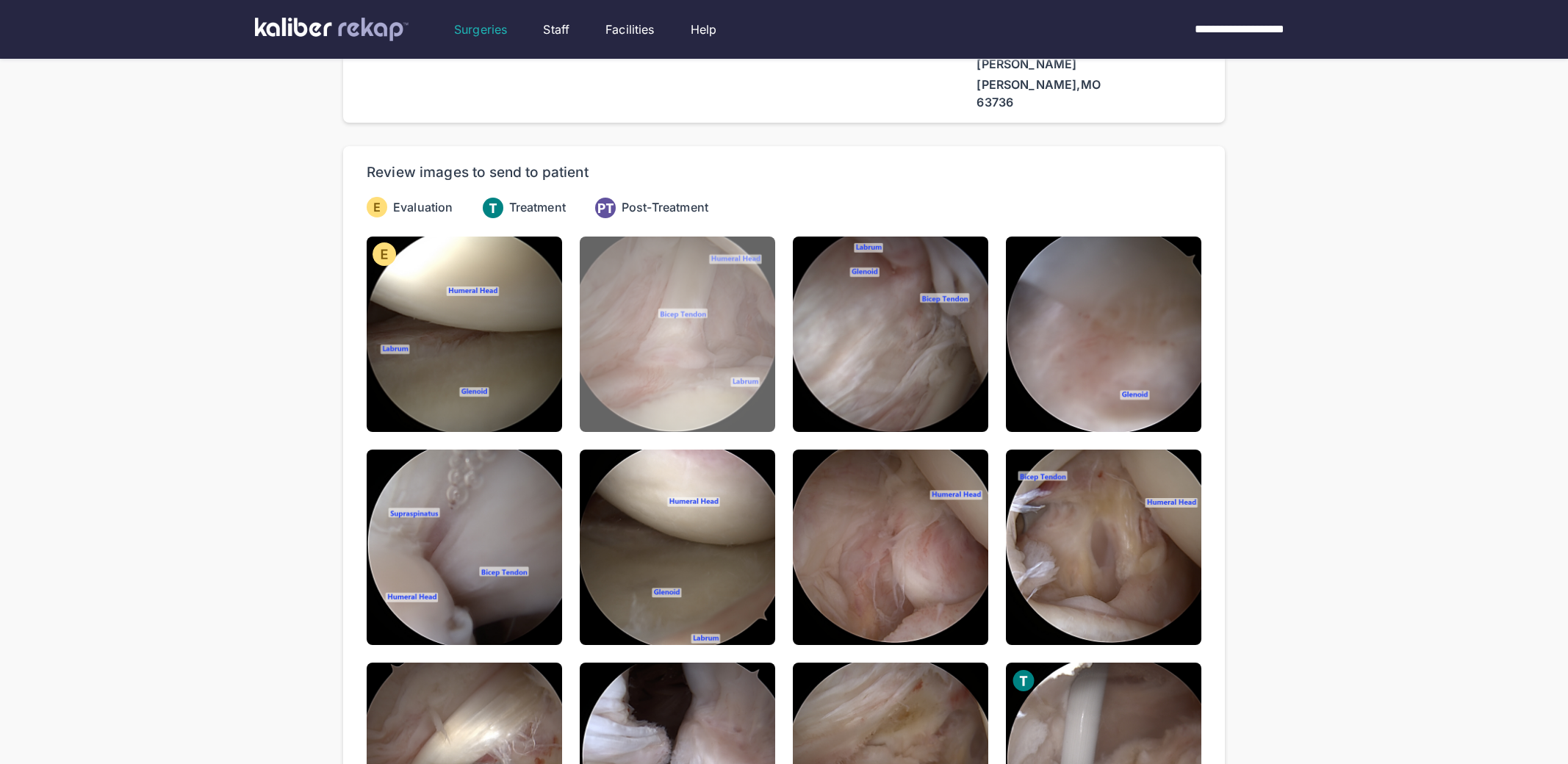
click at [712, 354] on img at bounding box center [677, 334] width 196 height 196
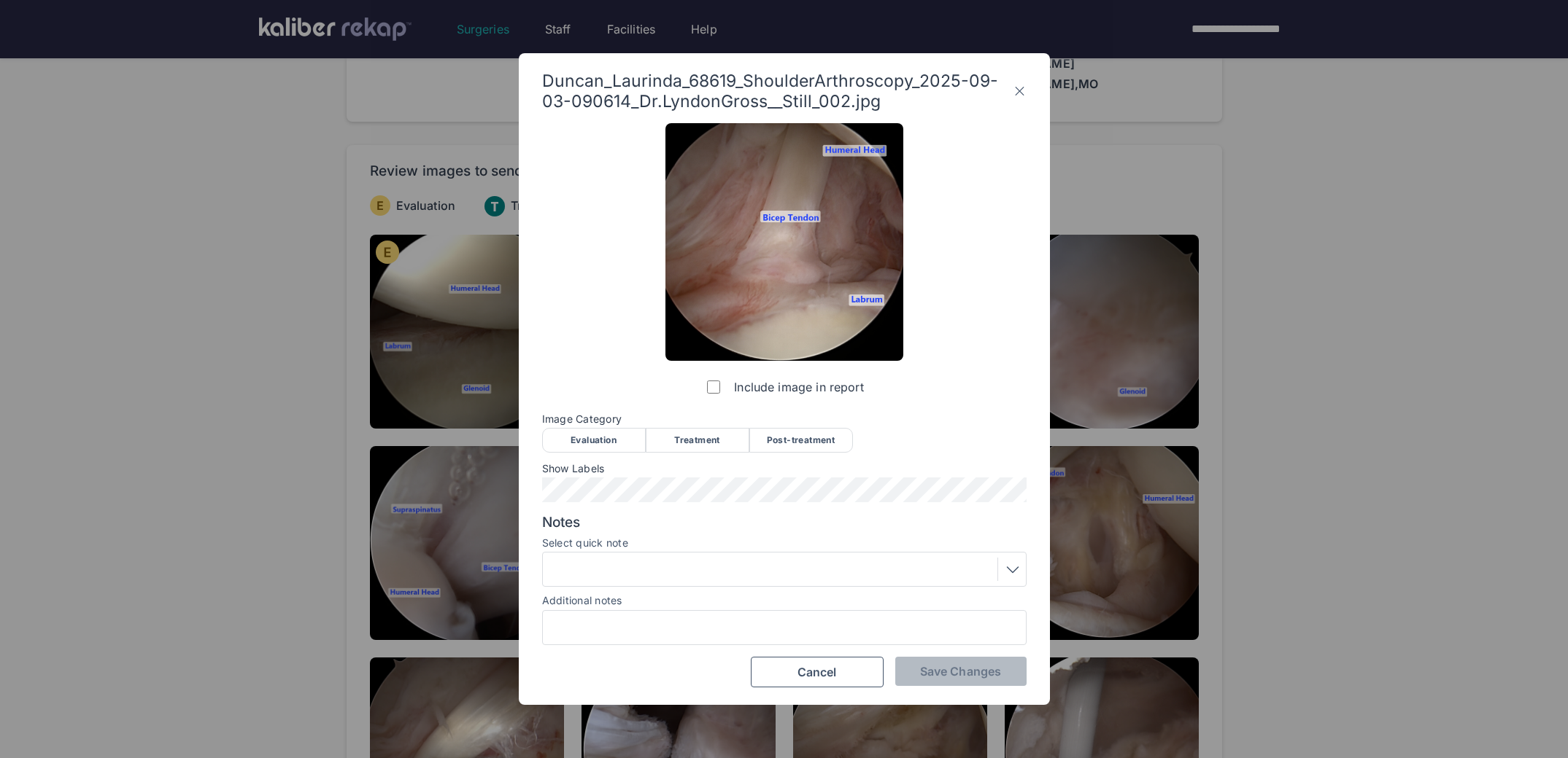
click at [1023, 87] on icon at bounding box center [1020, 91] width 14 height 23
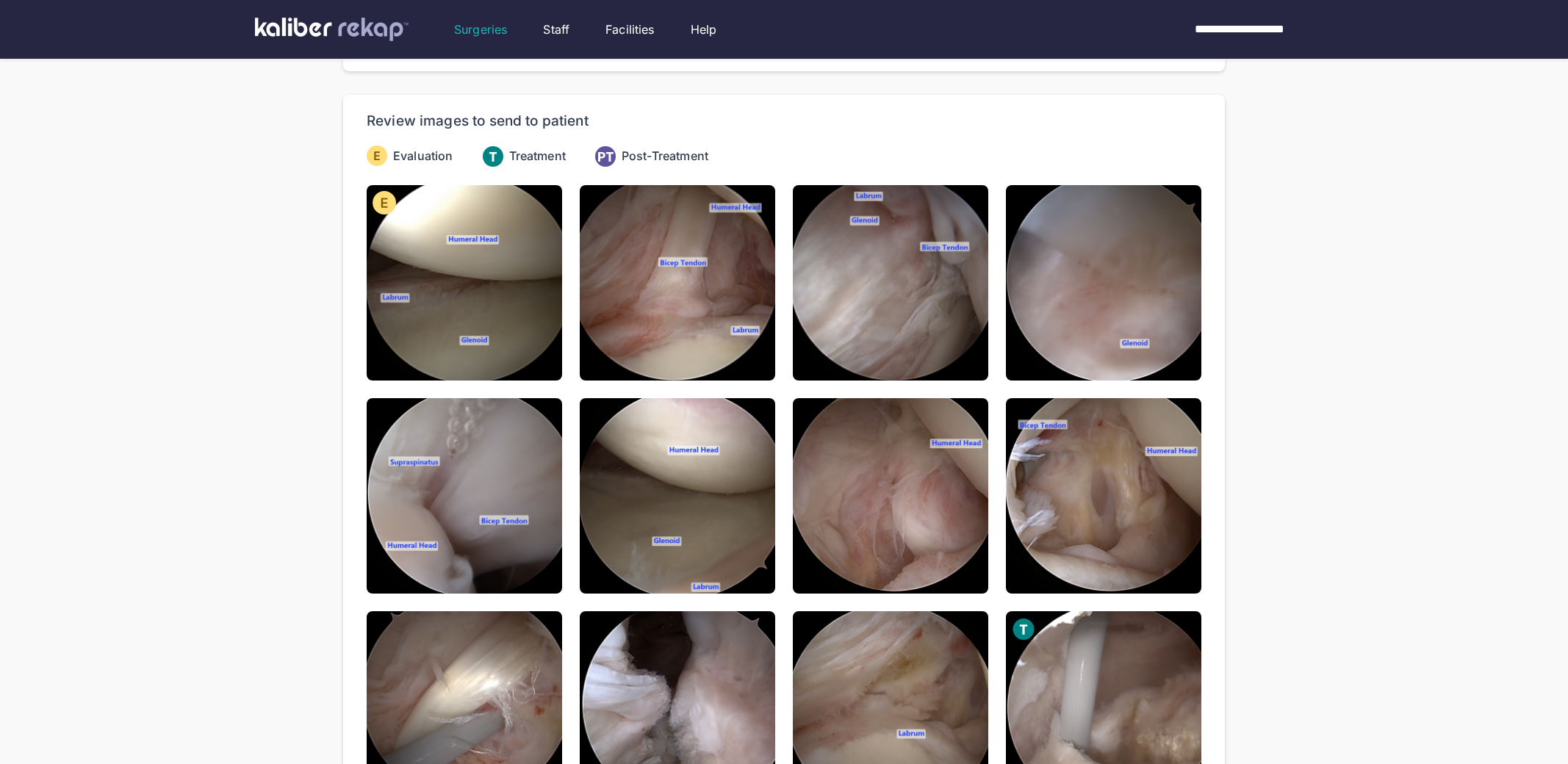
scroll to position [96, 0]
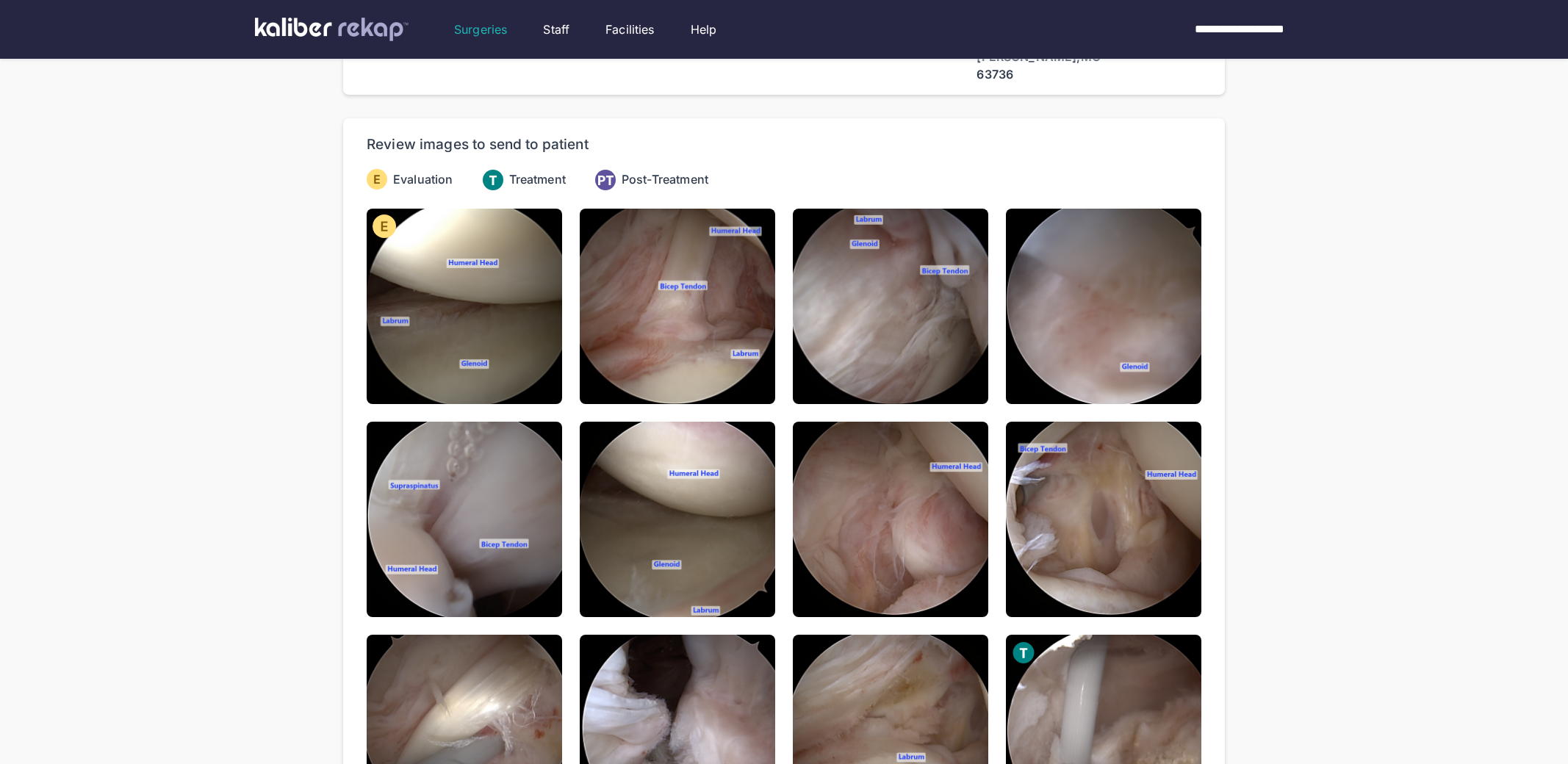
click at [975, 339] on img at bounding box center [891, 306] width 196 height 196
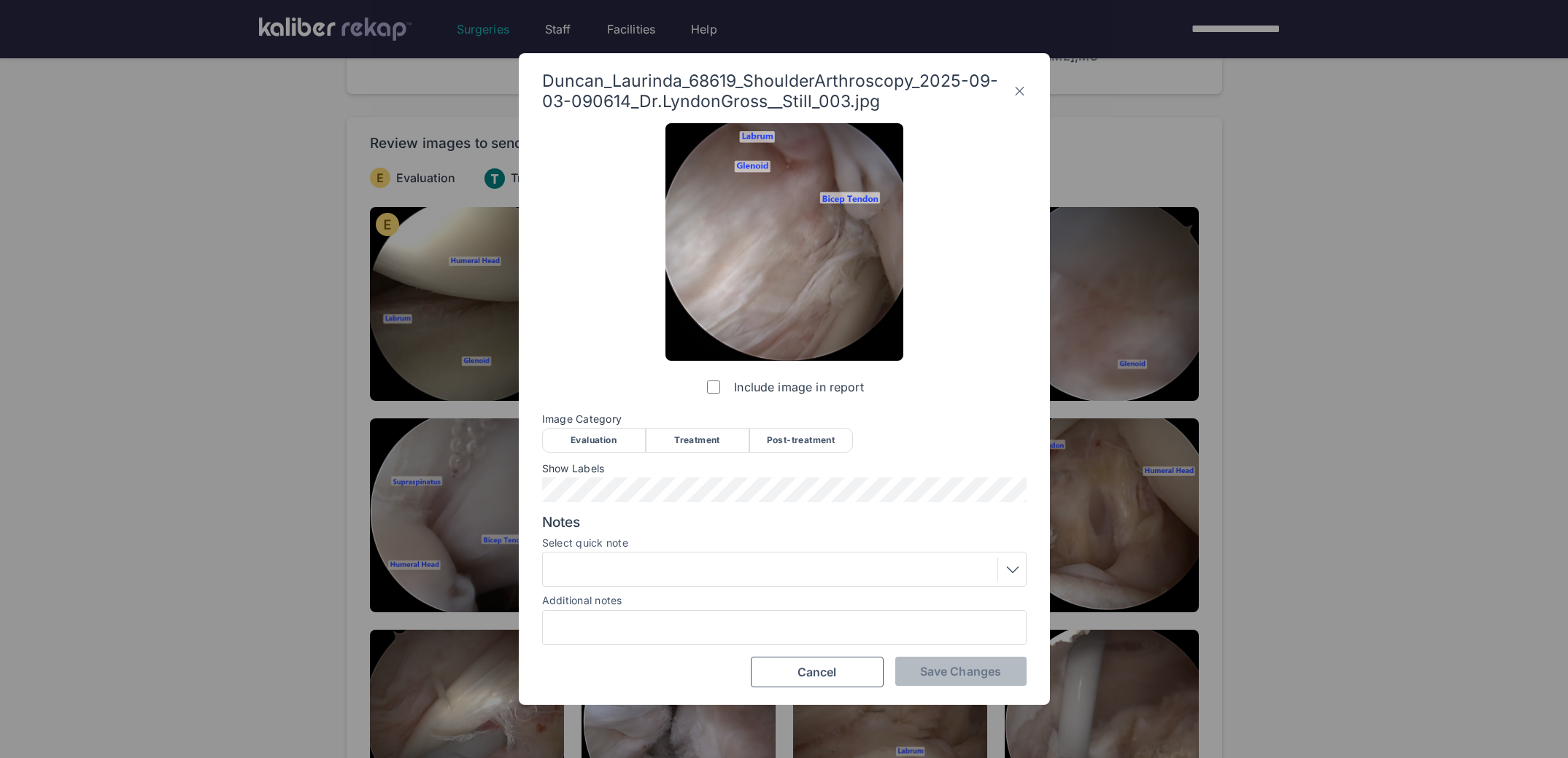
drag, startPoint x: 635, startPoint y: 430, endPoint x: 615, endPoint y: 459, distance: 35.2
click at [635, 430] on div "Evaluation" at bounding box center [593, 441] width 104 height 25
click at [946, 668] on span "Save Changes" at bounding box center [961, 671] width 81 height 15
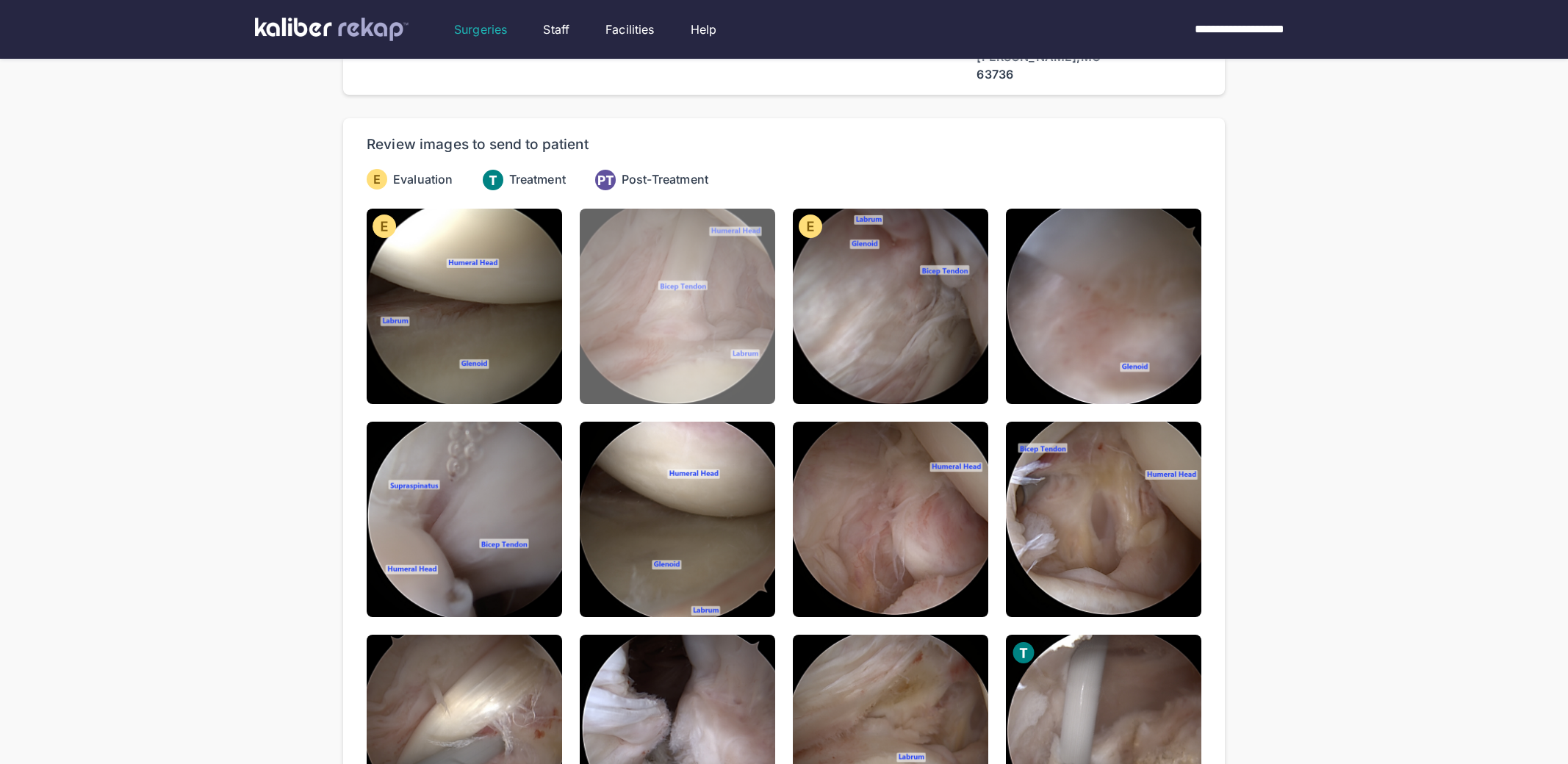
click at [735, 330] on img at bounding box center [677, 306] width 196 height 196
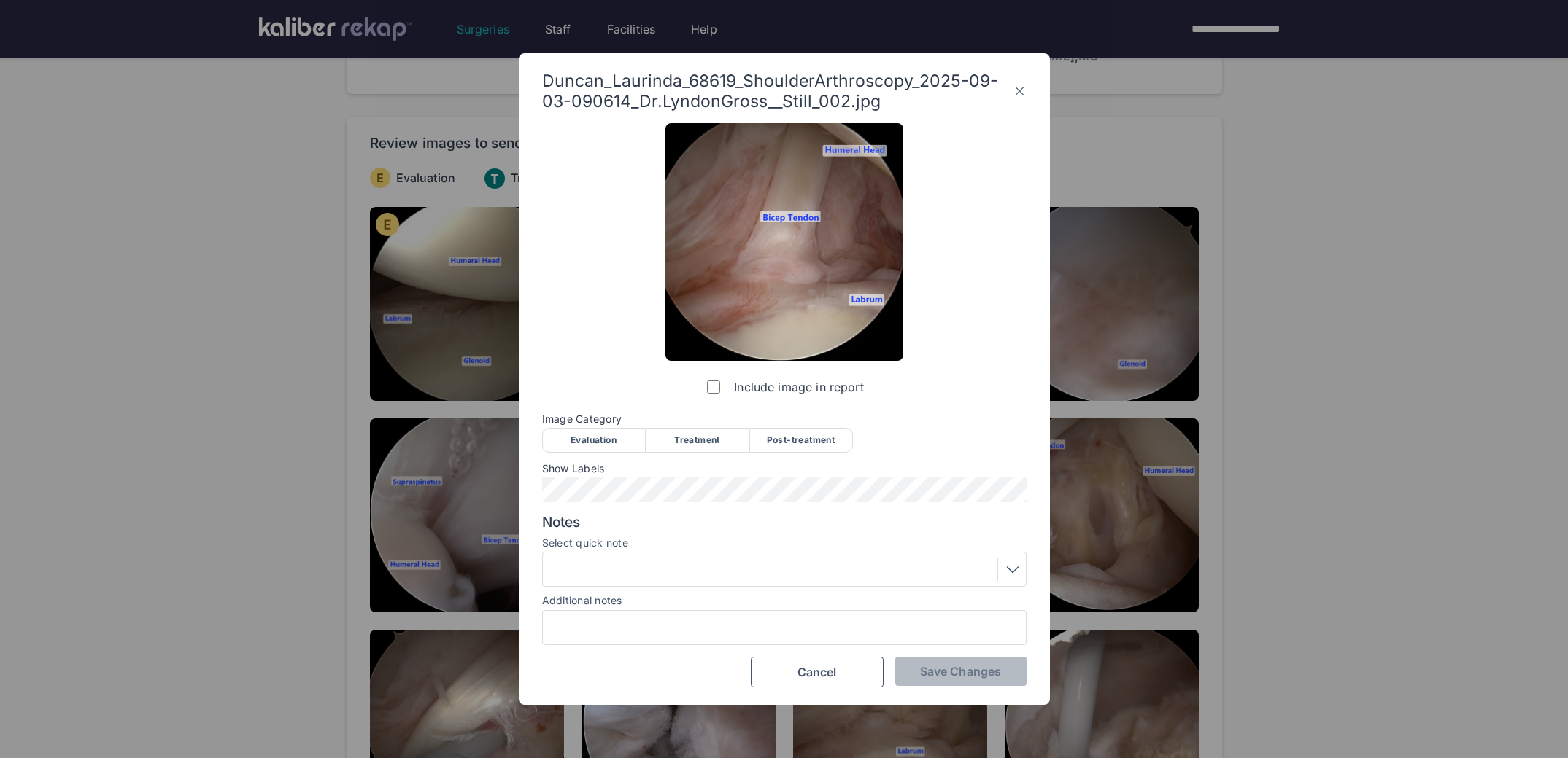
click at [603, 445] on div "Evaluation" at bounding box center [593, 441] width 104 height 25
click at [949, 659] on button "Save Changes" at bounding box center [961, 671] width 132 height 29
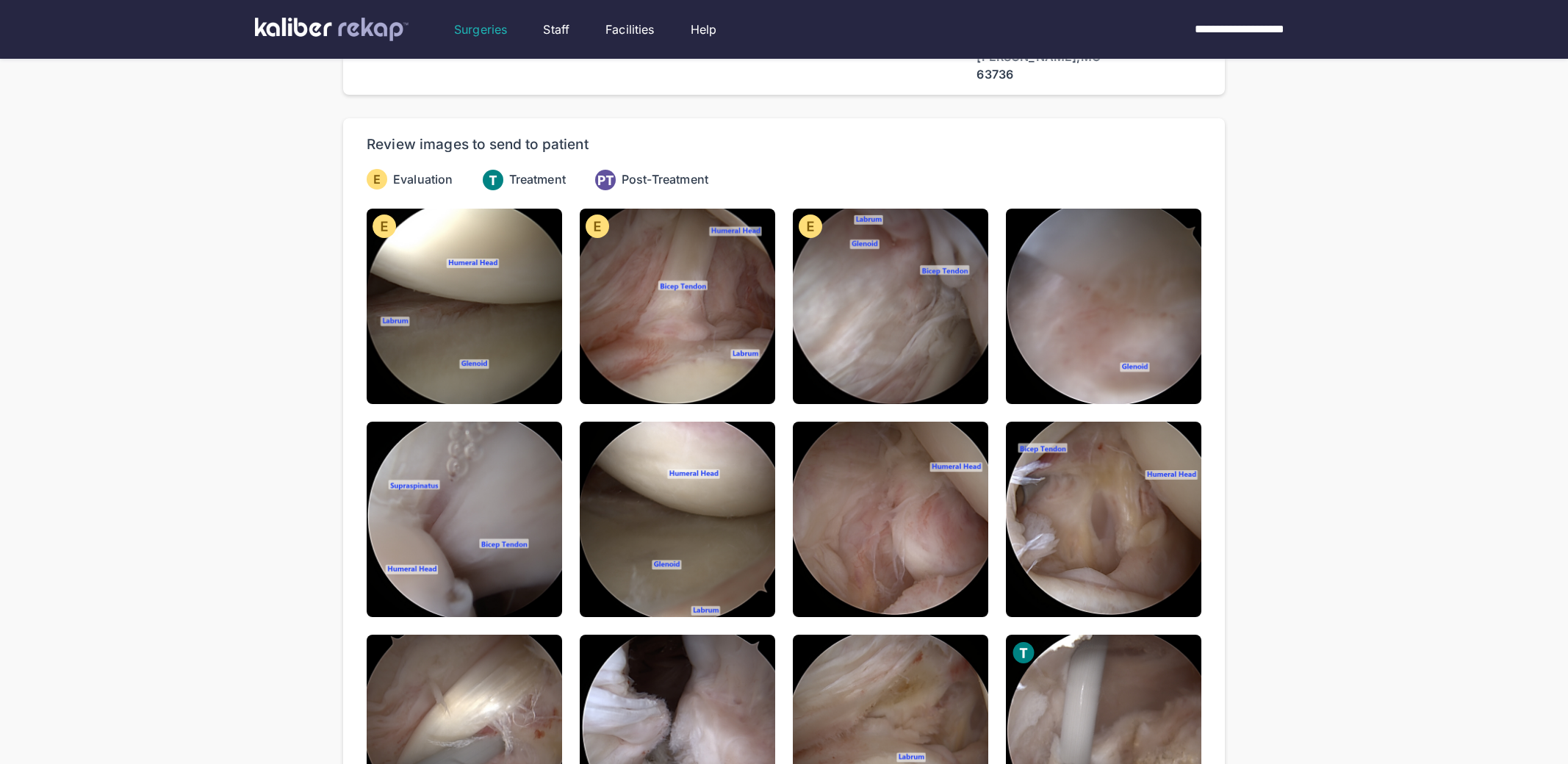
drag, startPoint x: 1166, startPoint y: 192, endPoint x: 1049, endPoint y: 292, distance: 153.9
click at [1166, 209] on img at bounding box center [1103, 306] width 196 height 196
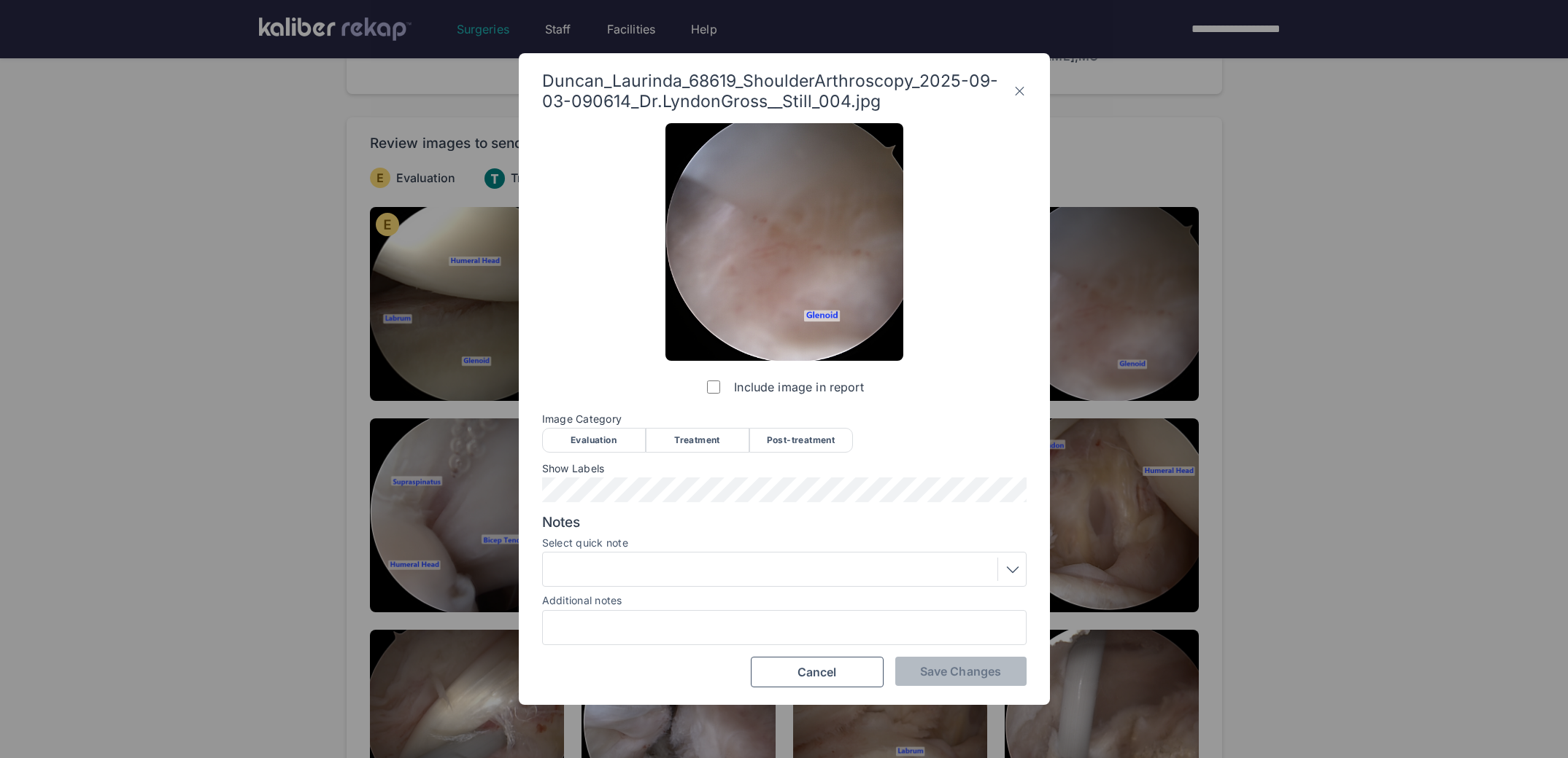
drag, startPoint x: 624, startPoint y: 446, endPoint x: 602, endPoint y: 470, distance: 32.6
click at [624, 447] on div "Evaluation" at bounding box center [593, 441] width 104 height 25
click at [928, 677] on span "Save Changes" at bounding box center [961, 671] width 81 height 15
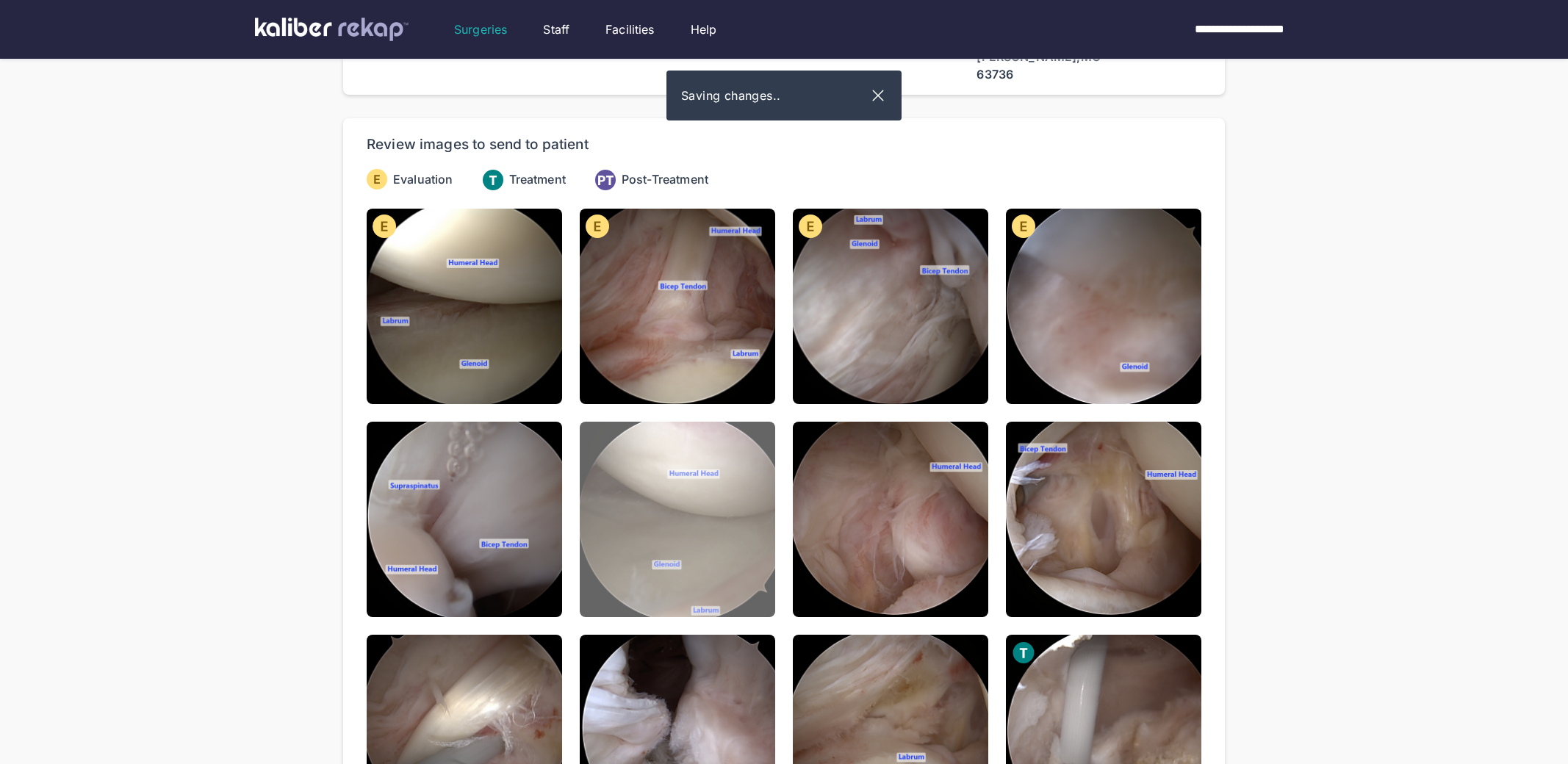
click at [588, 498] on img at bounding box center [677, 519] width 196 height 196
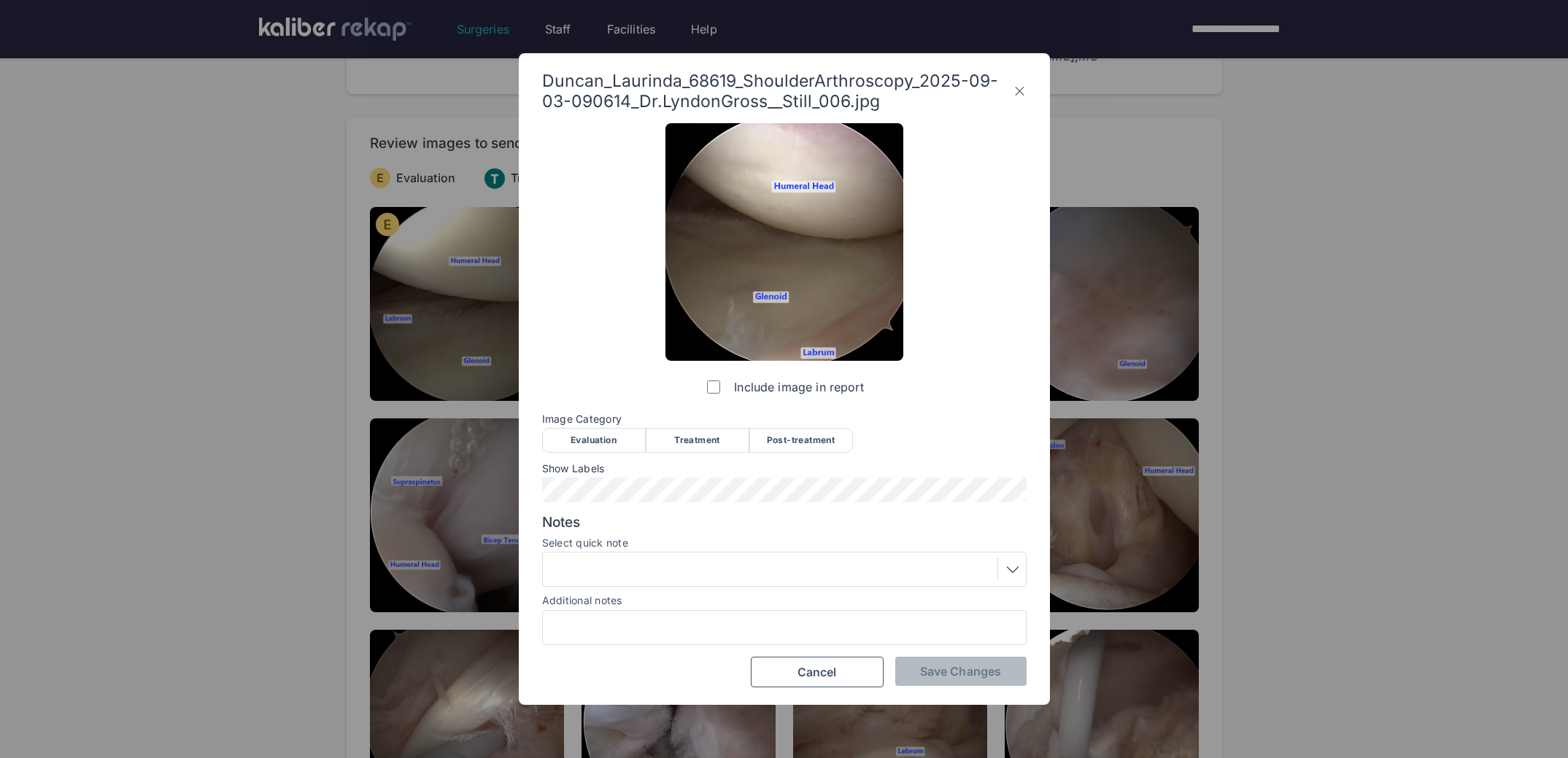
click at [593, 428] on div "Evaluation" at bounding box center [593, 441] width 104 height 25
click at [957, 678] on span "Save Changes" at bounding box center [961, 671] width 81 height 15
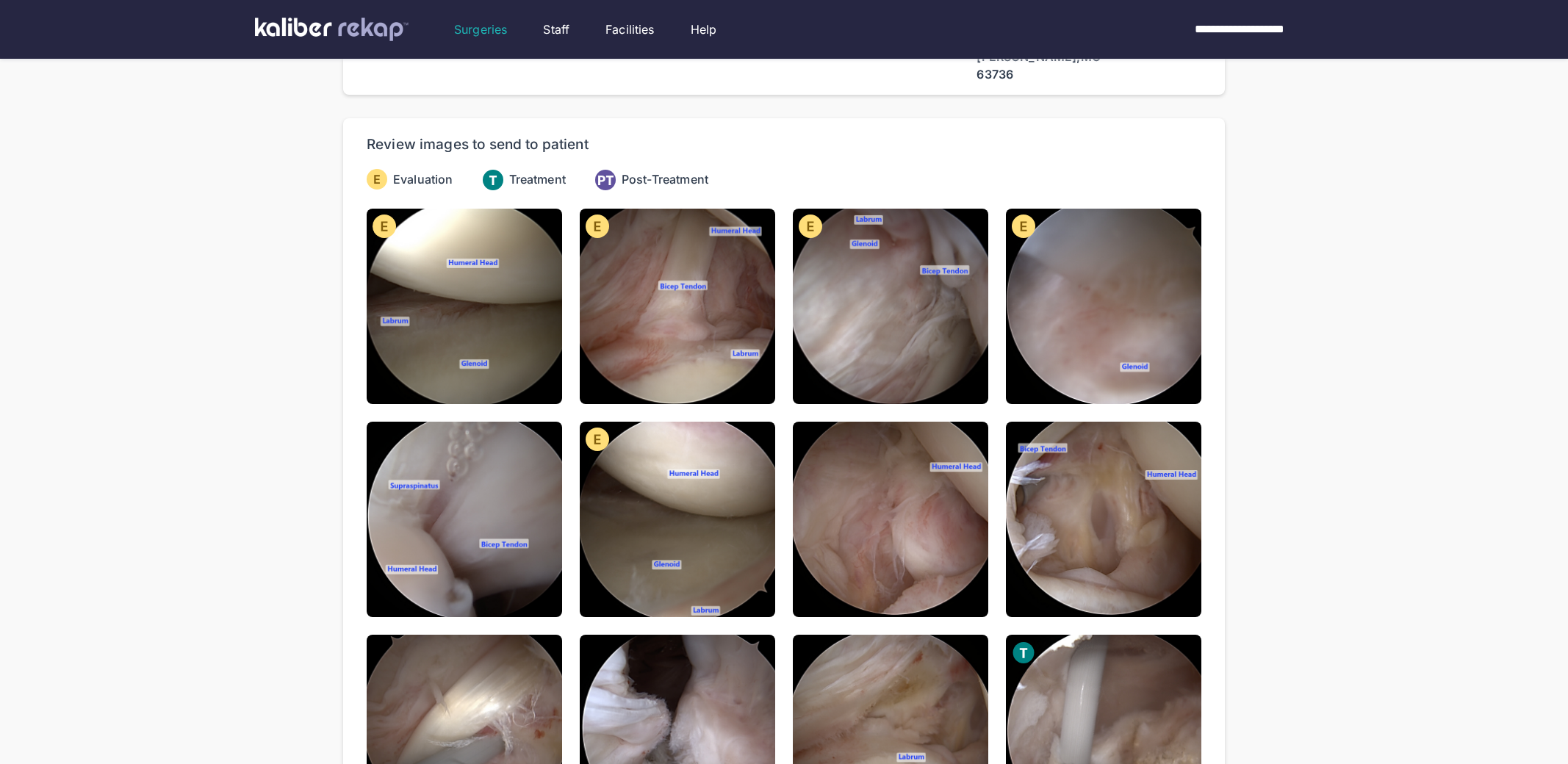
click at [437, 501] on img at bounding box center [464, 519] width 196 height 196
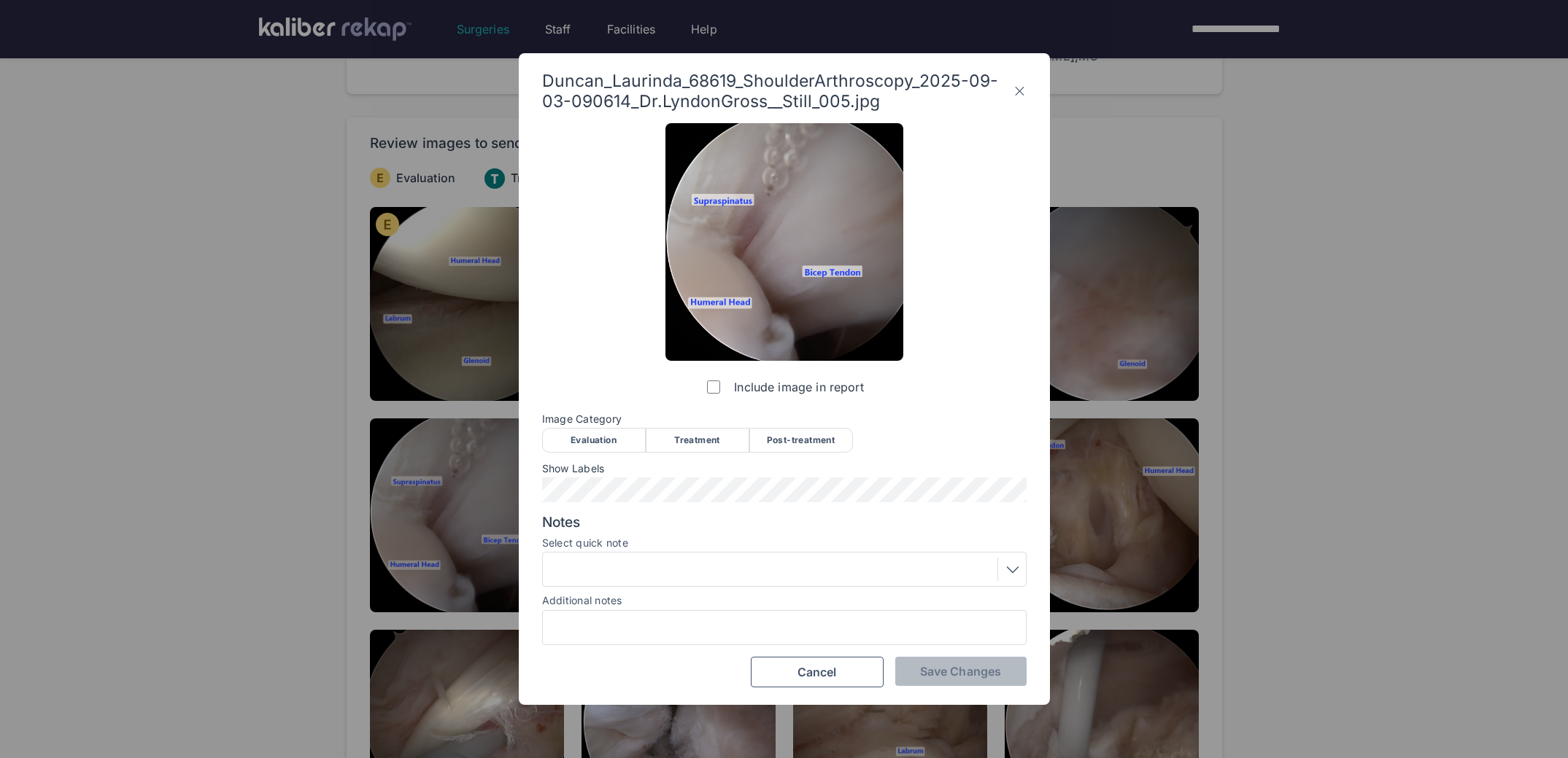
click at [587, 437] on div "Evaluation" at bounding box center [593, 441] width 104 height 25
click at [945, 668] on span "Save Changes" at bounding box center [961, 671] width 81 height 15
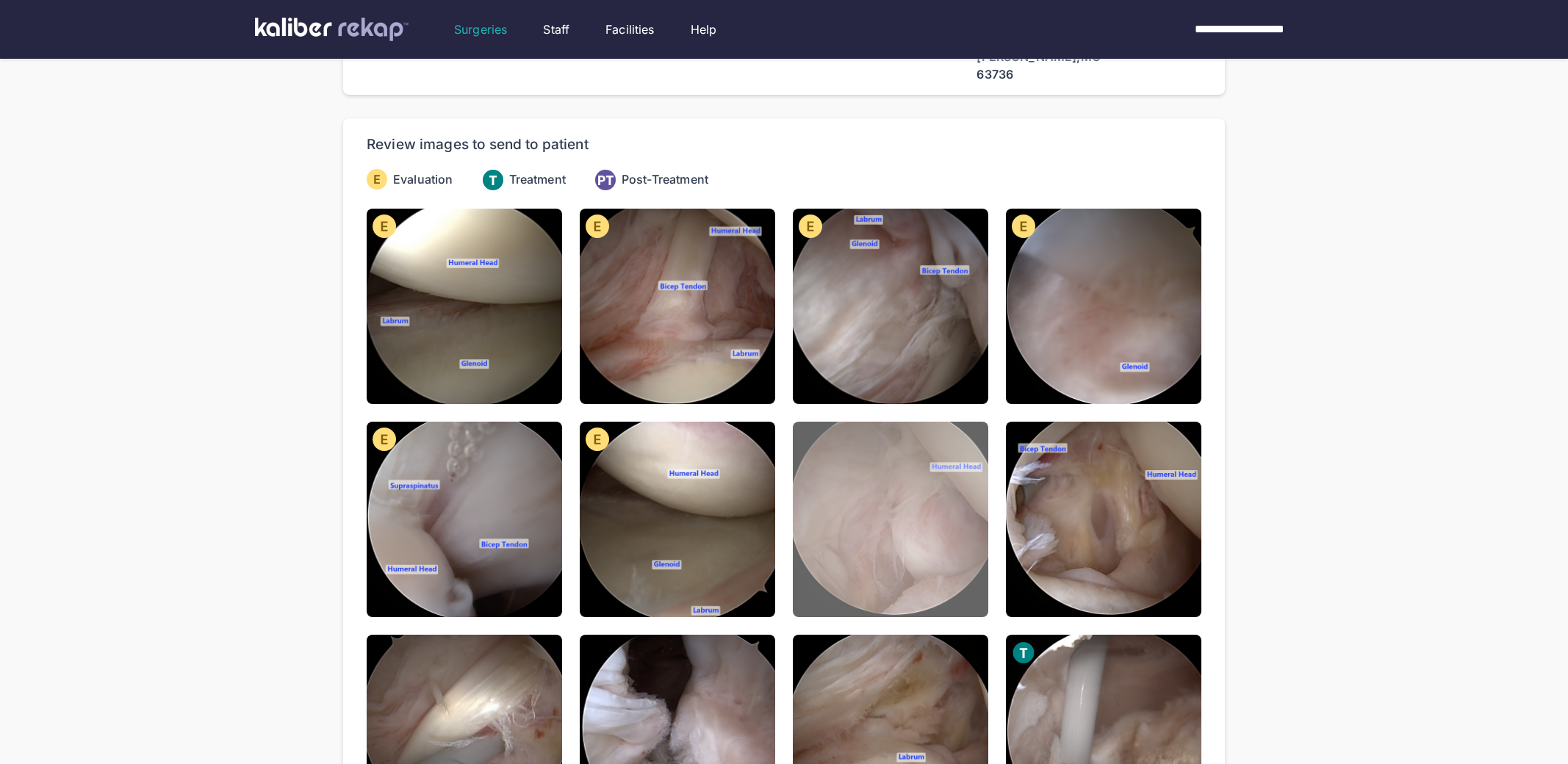
click at [899, 514] on img at bounding box center [891, 519] width 196 height 196
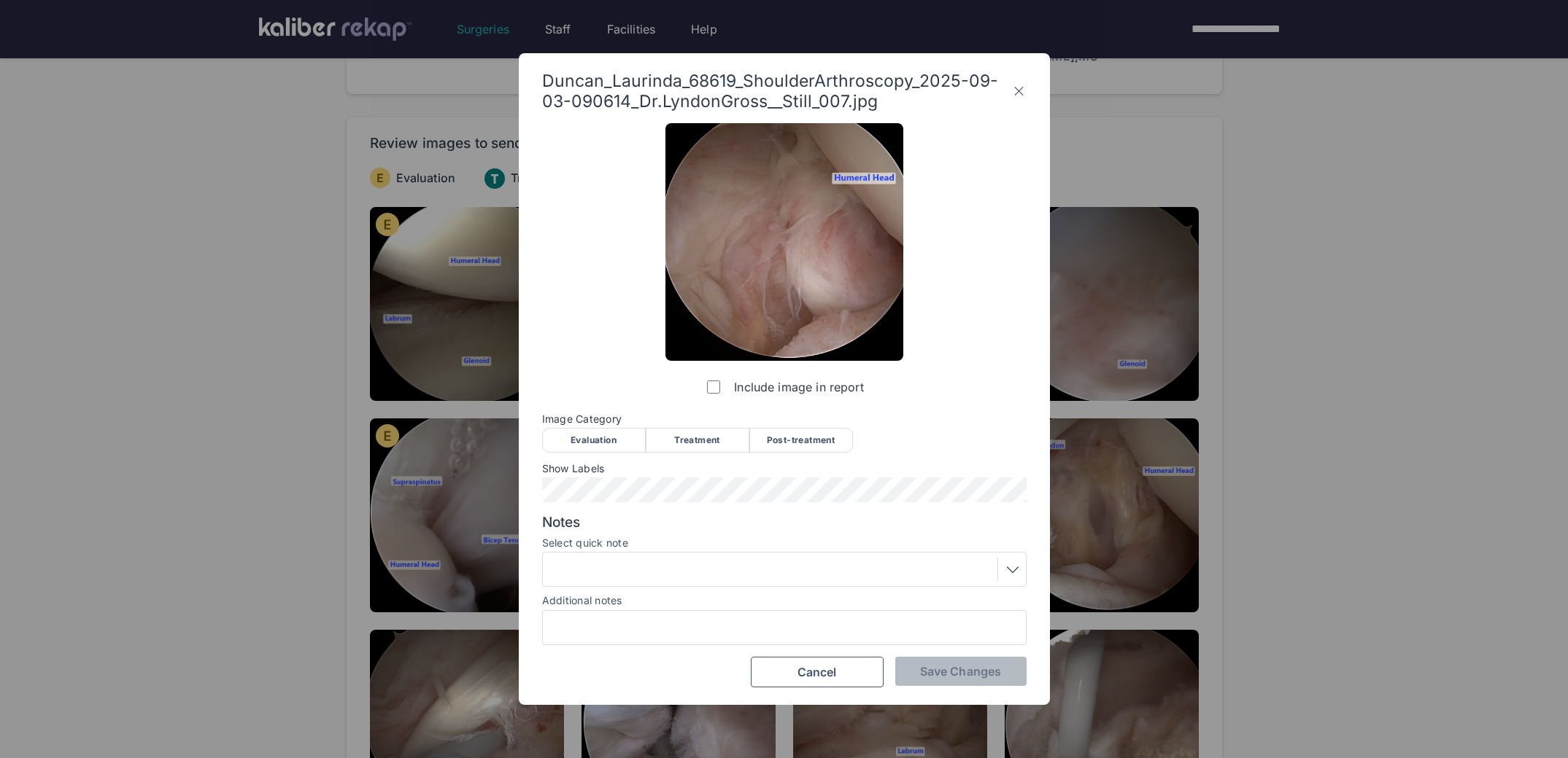
click at [617, 425] on div "Image Category Evaluation Treatment Post-treatment Evaluation Treatment Post-tr…" at bounding box center [784, 432] width 485 height 38
click at [604, 438] on div "Evaluation" at bounding box center [593, 441] width 104 height 25
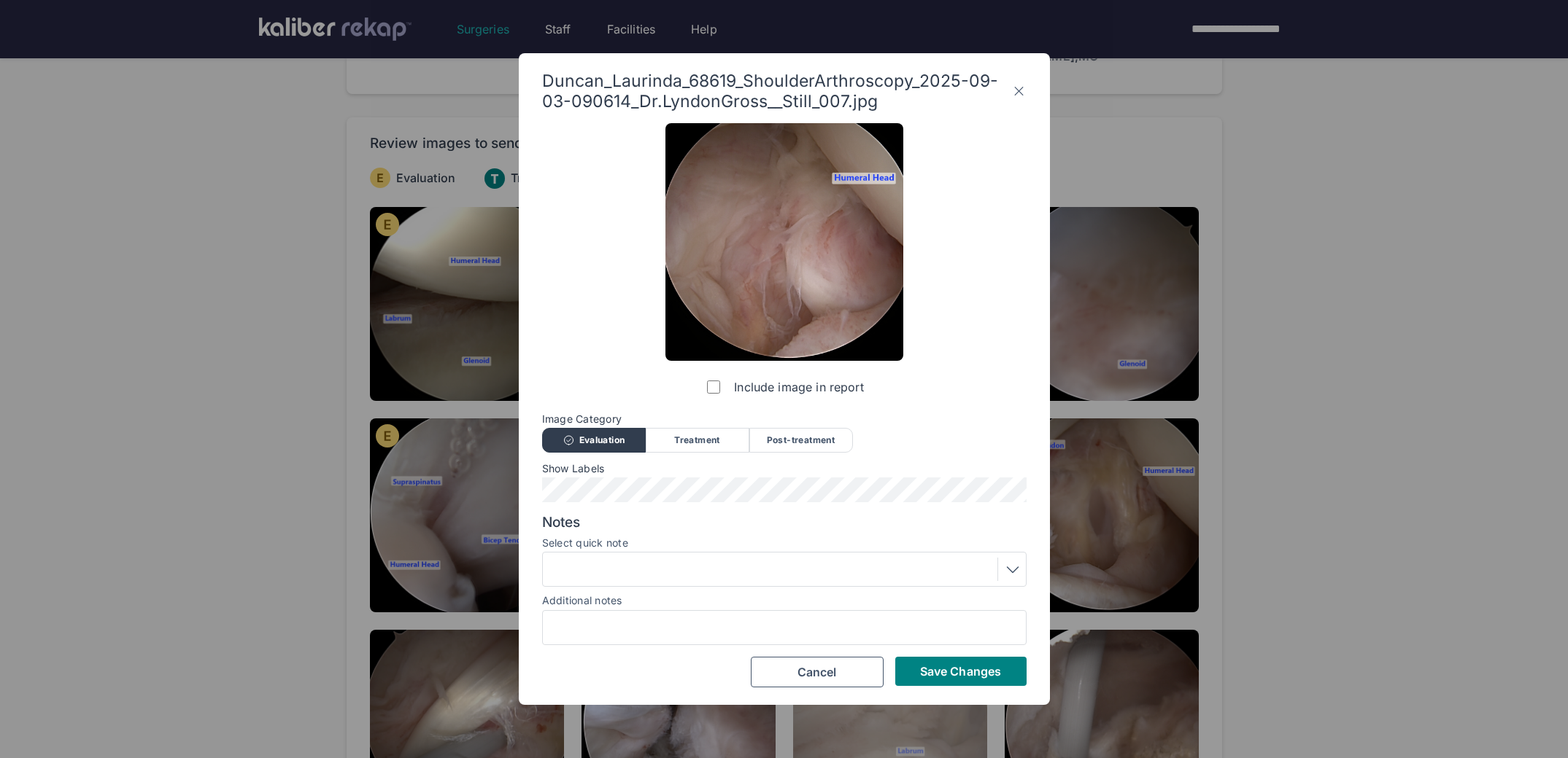
click at [920, 671] on span "Save Changes" at bounding box center [961, 671] width 81 height 15
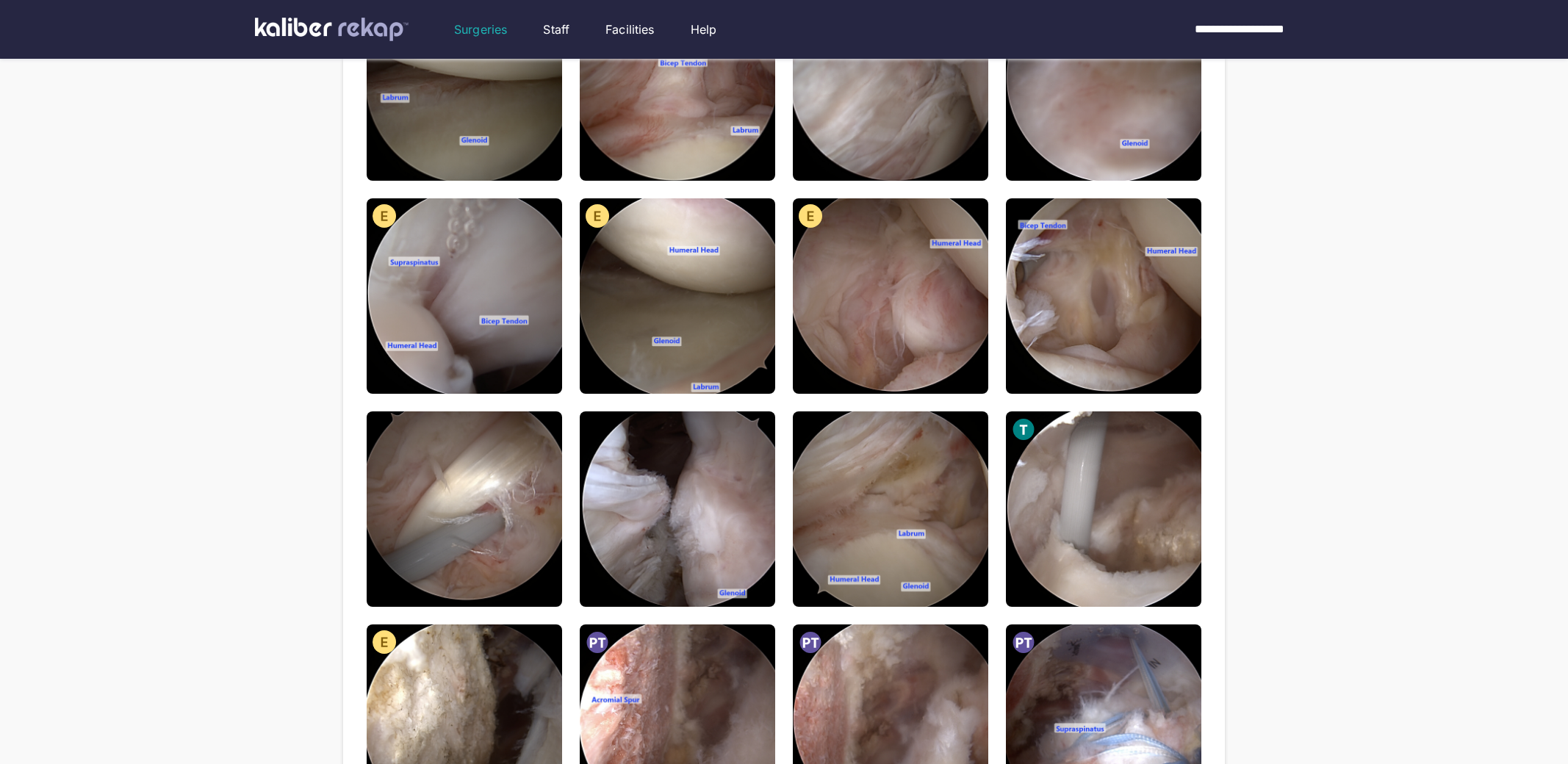
scroll to position [322, 0]
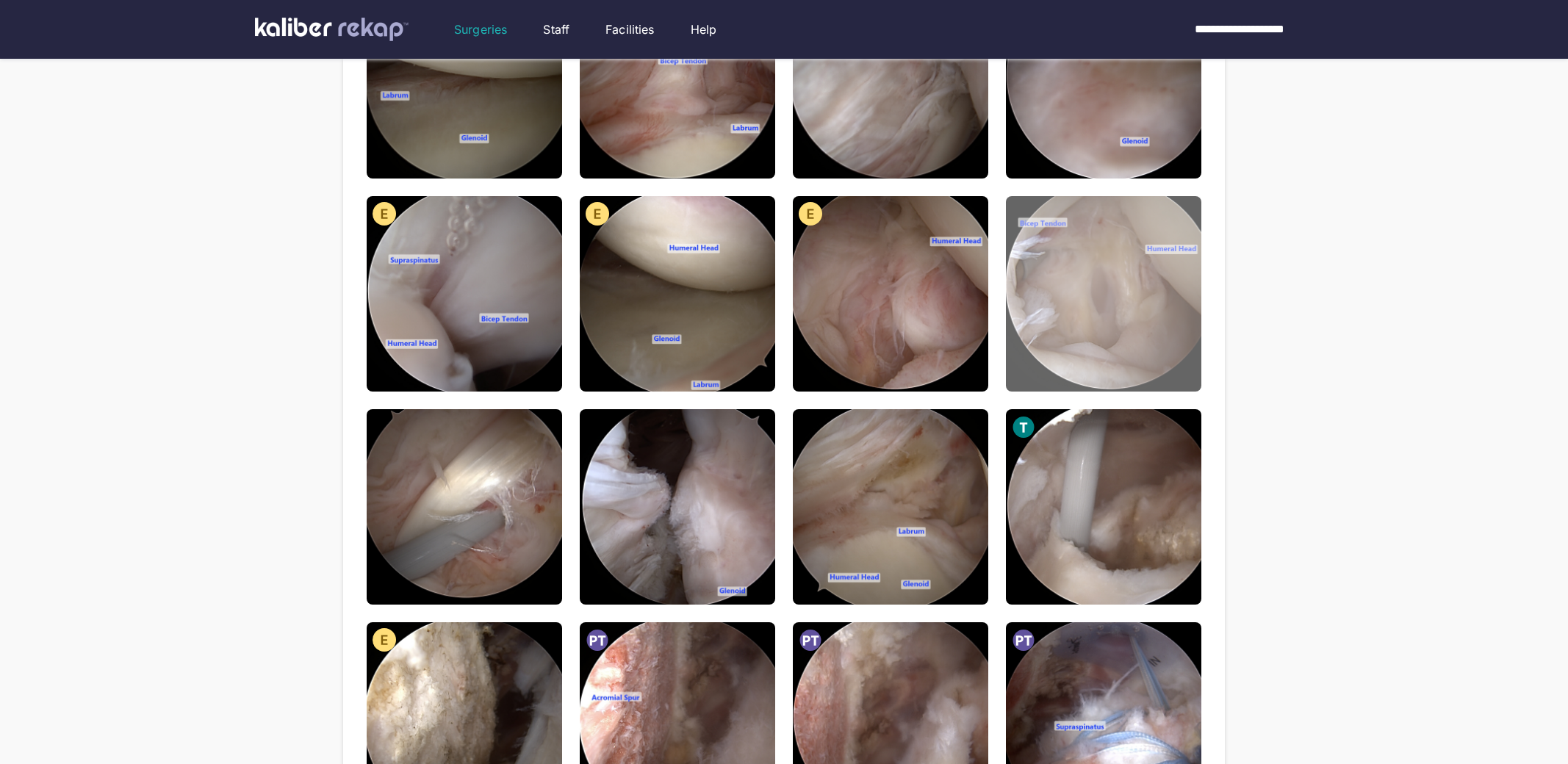
click at [1119, 300] on img at bounding box center [1103, 293] width 196 height 196
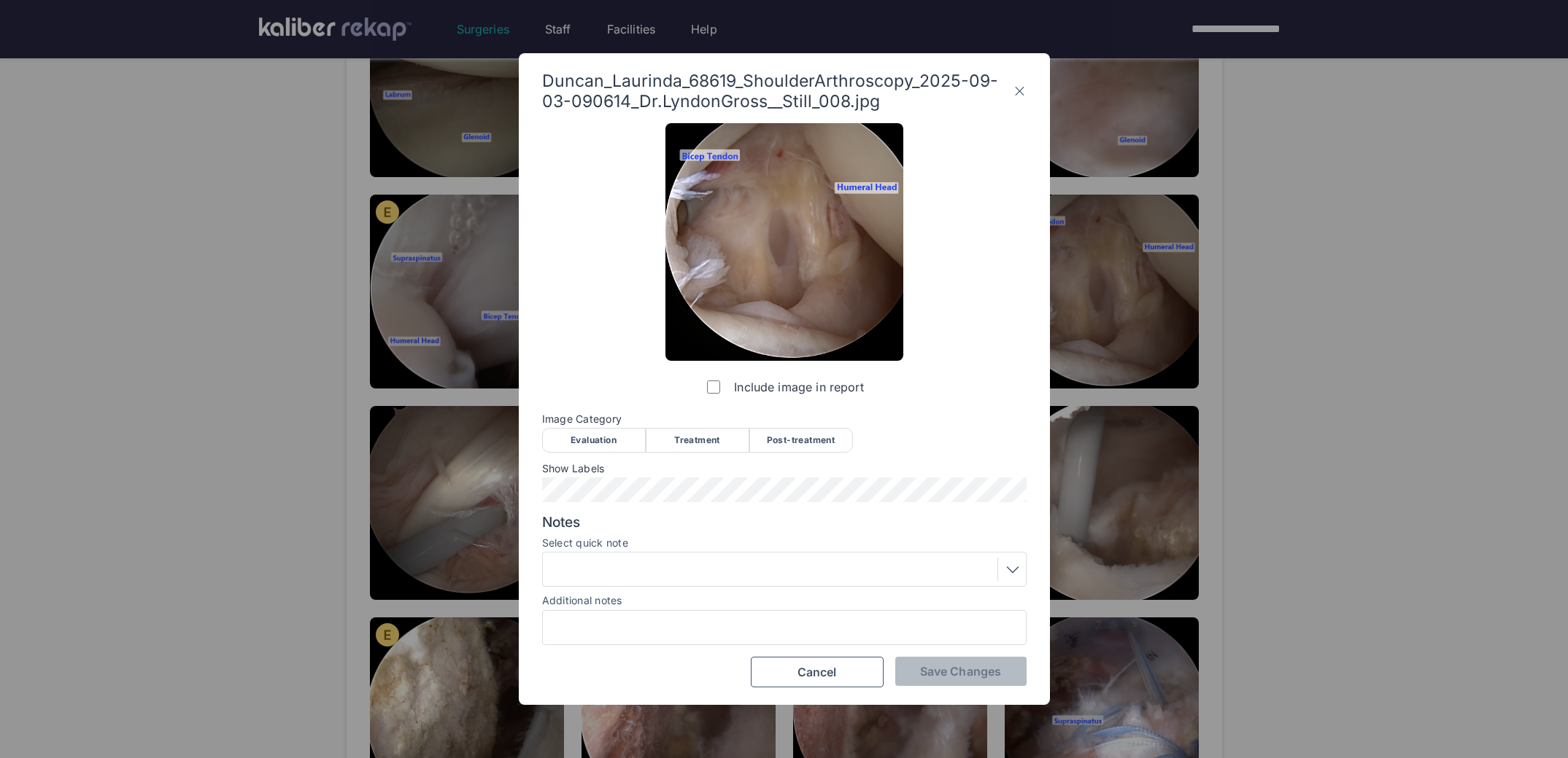
click at [599, 438] on div "Evaluation" at bounding box center [593, 441] width 104 height 25
click at [723, 476] on div "Show Labels" at bounding box center [784, 482] width 485 height 40
click at [935, 678] on span "Save Changes" at bounding box center [961, 671] width 81 height 15
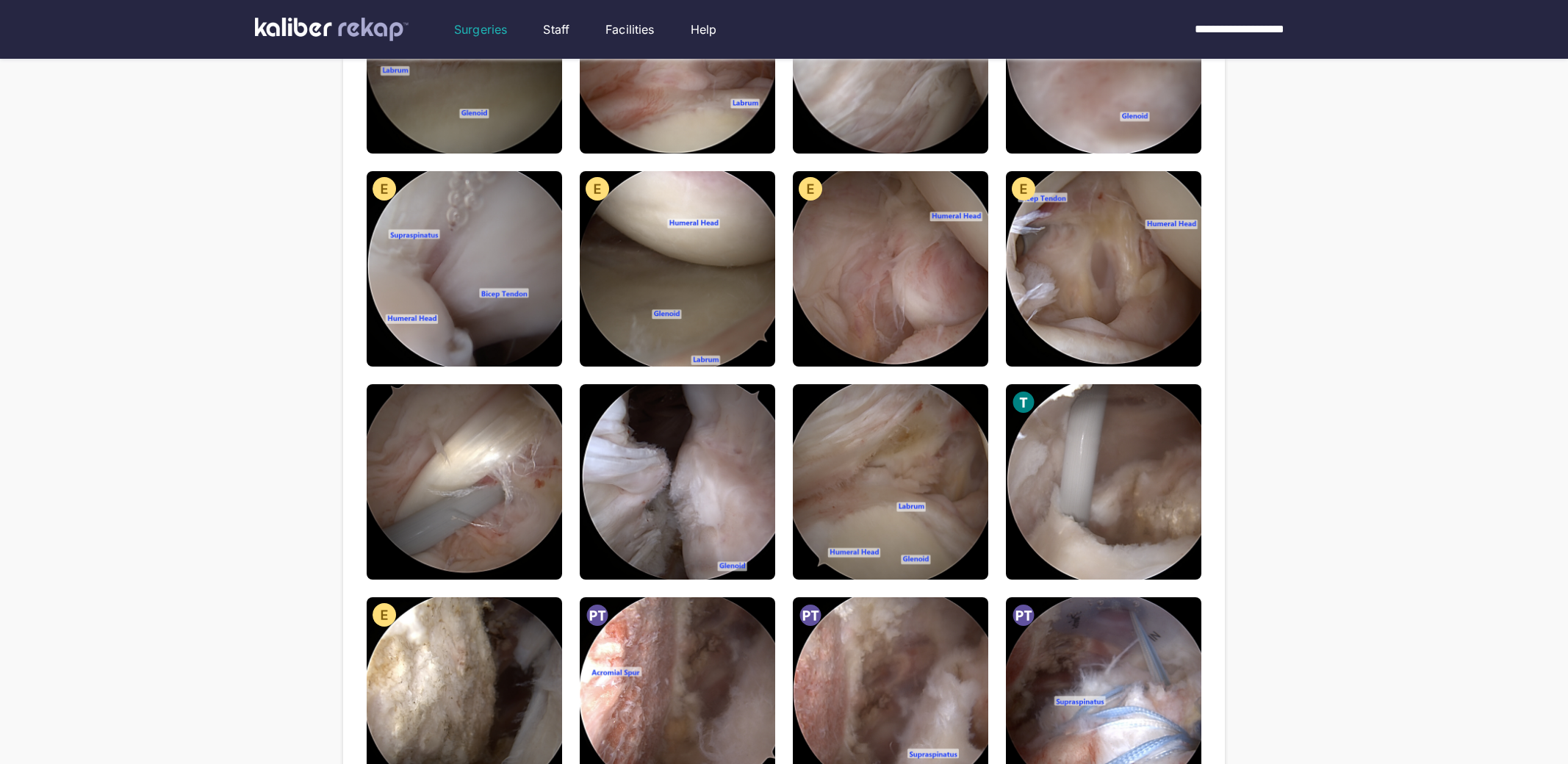
scroll to position [348, 0]
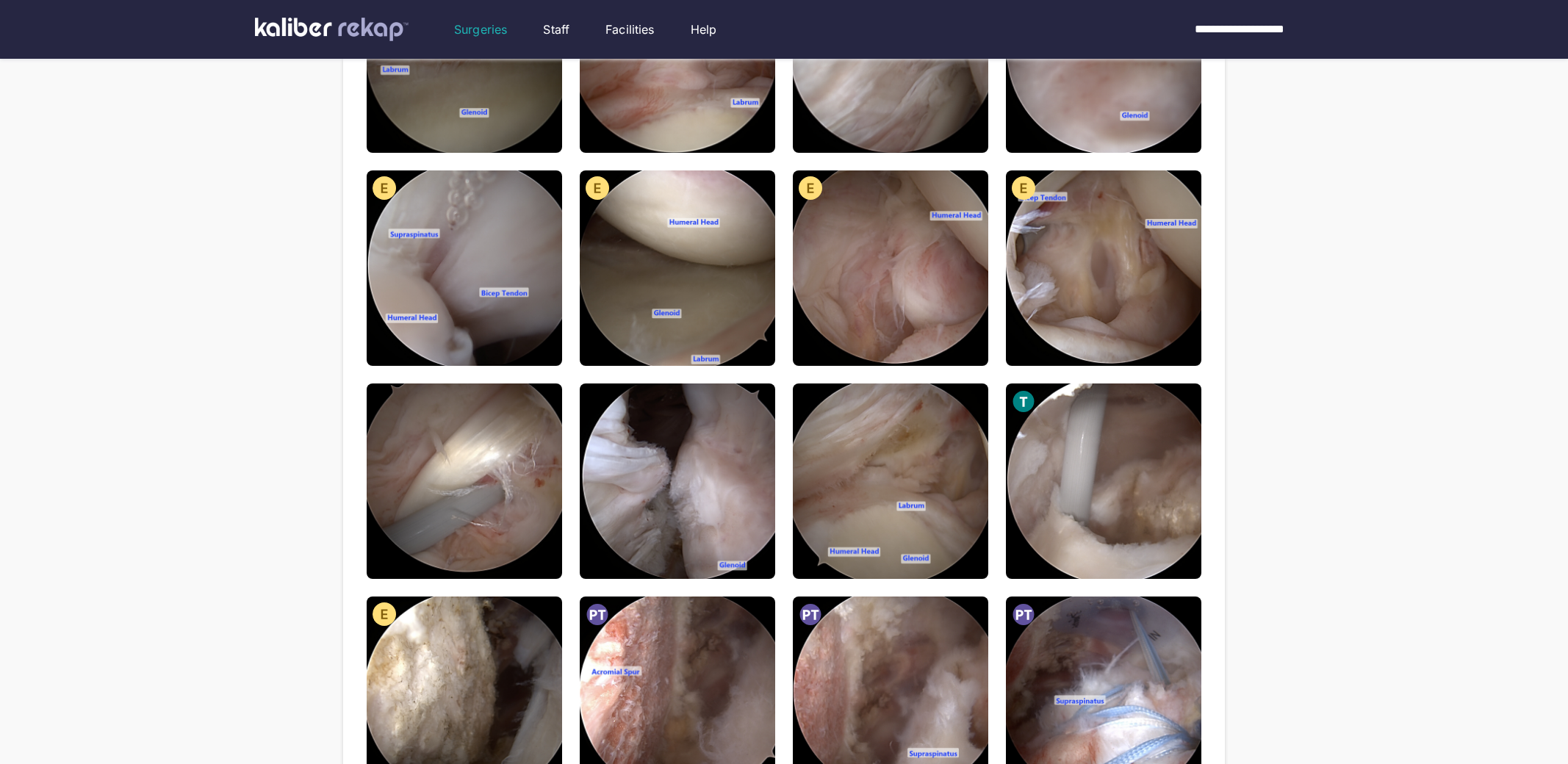
click at [547, 479] on img at bounding box center [464, 481] width 196 height 196
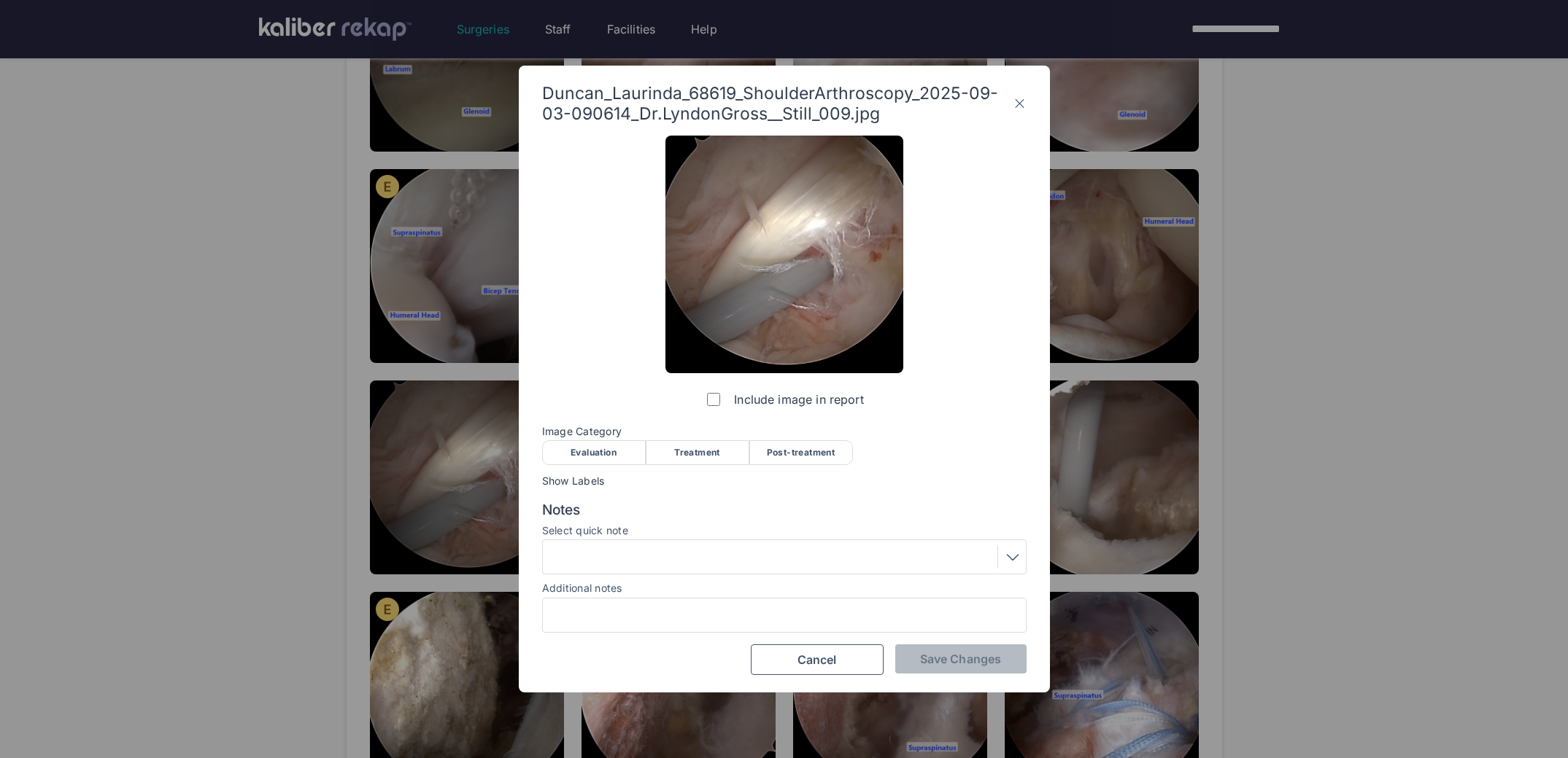
click at [587, 458] on div "Evaluation" at bounding box center [593, 452] width 104 height 25
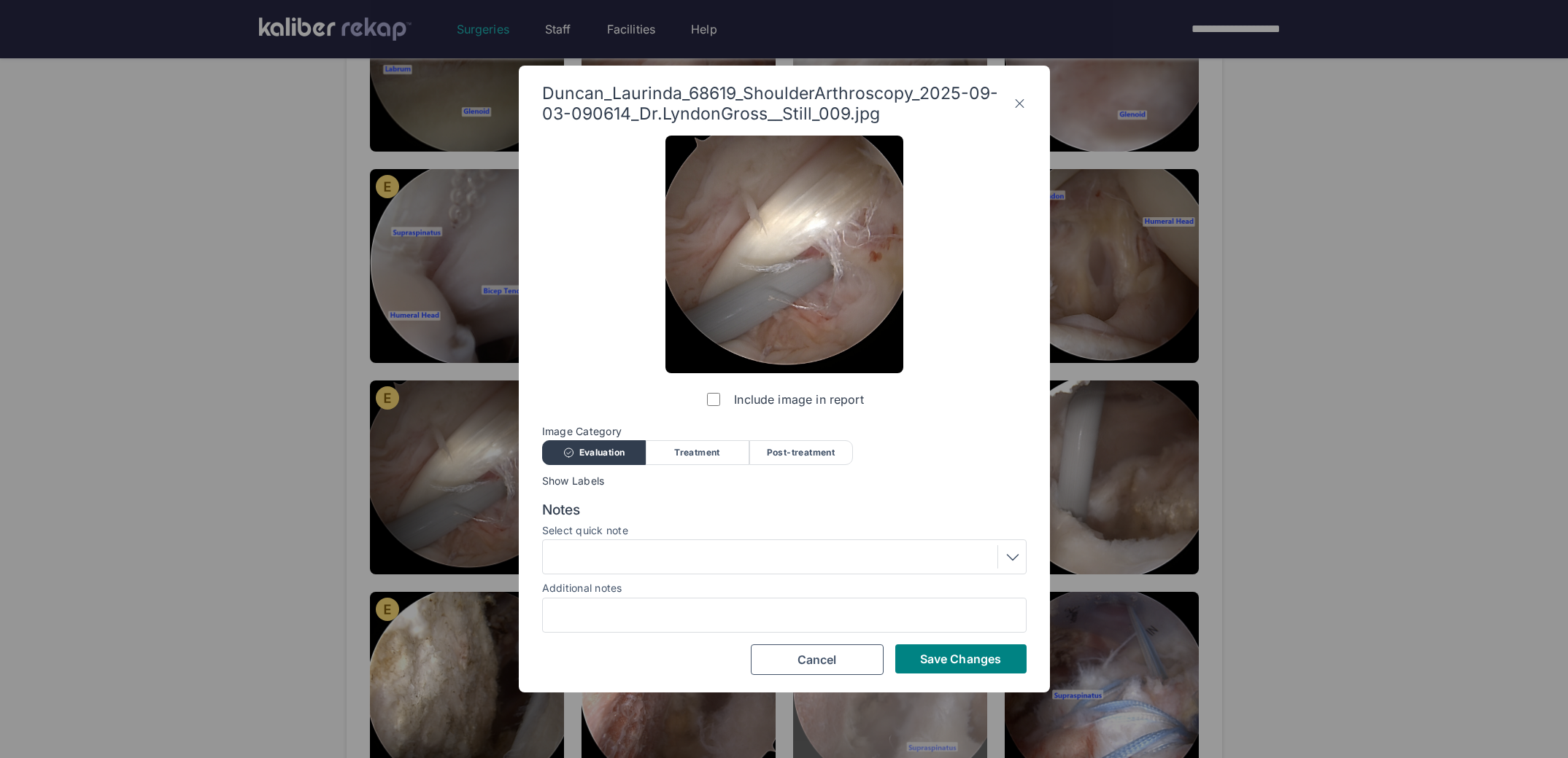
click at [924, 660] on span "Save Changes" at bounding box center [961, 658] width 81 height 15
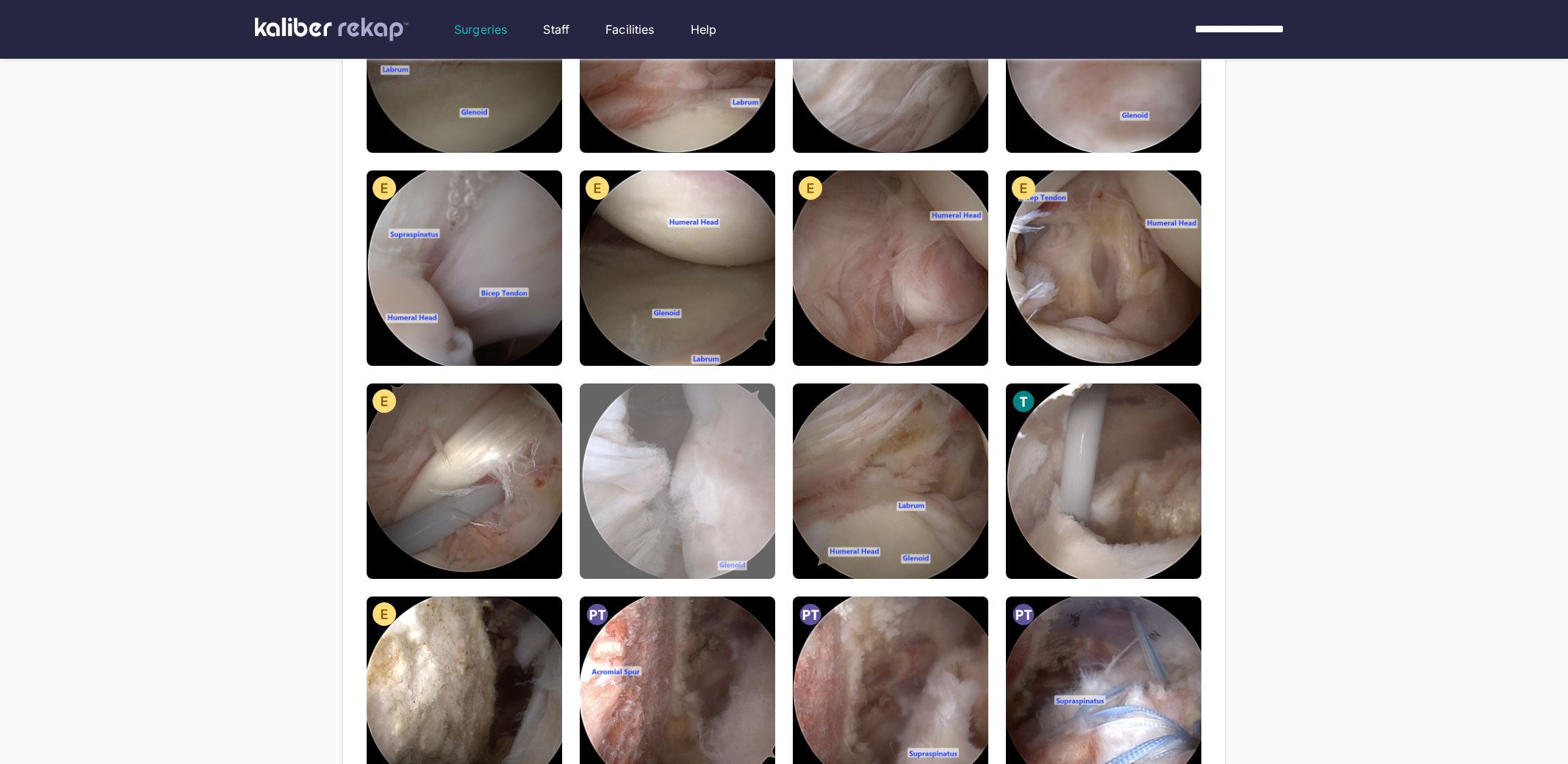
click at [719, 477] on img at bounding box center [677, 481] width 196 height 196
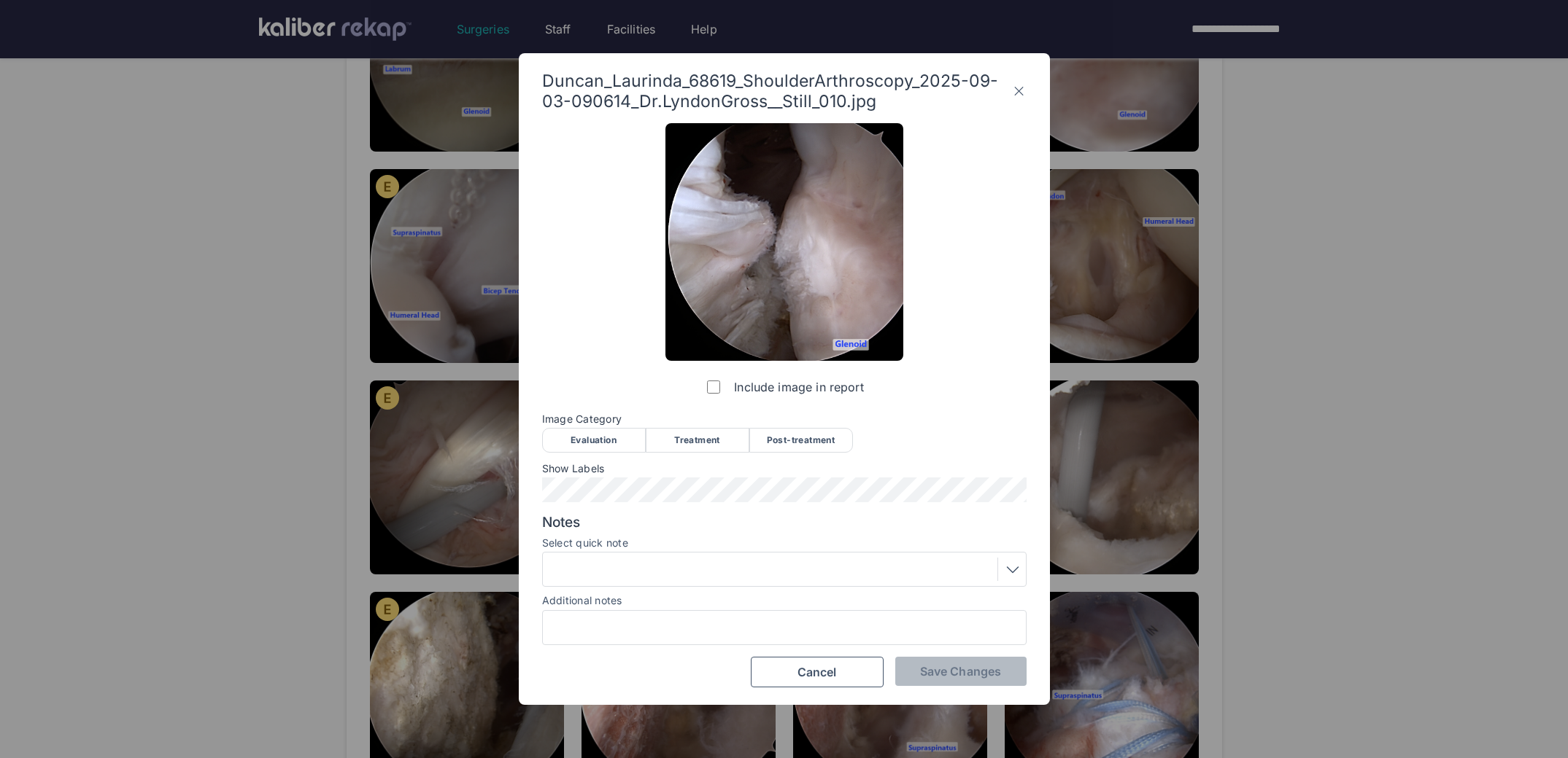
click at [620, 443] on div "Evaluation" at bounding box center [593, 441] width 104 height 25
click at [942, 676] on span "Save Changes" at bounding box center [961, 671] width 81 height 15
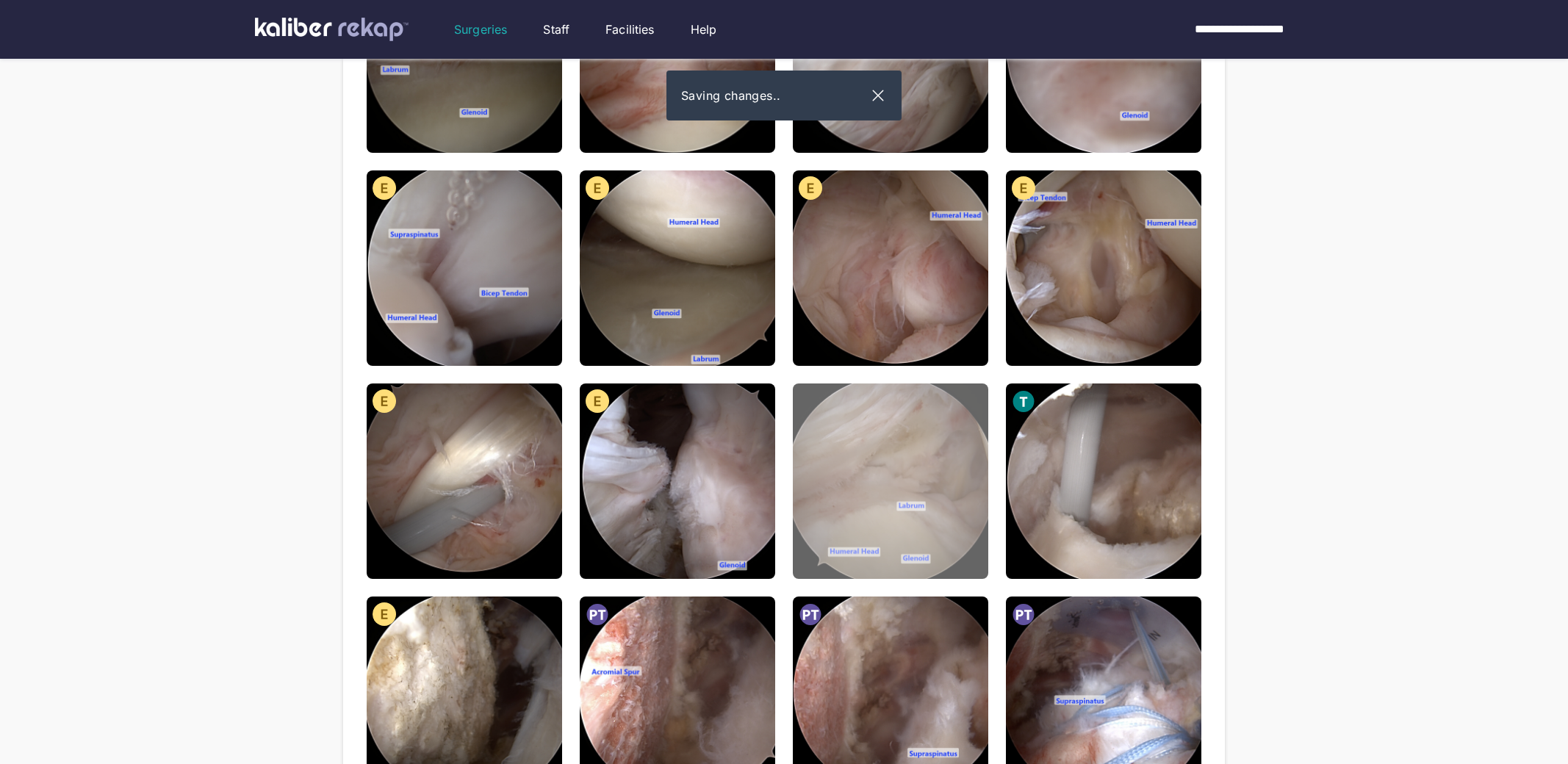
click at [862, 463] on img at bounding box center [891, 481] width 196 height 196
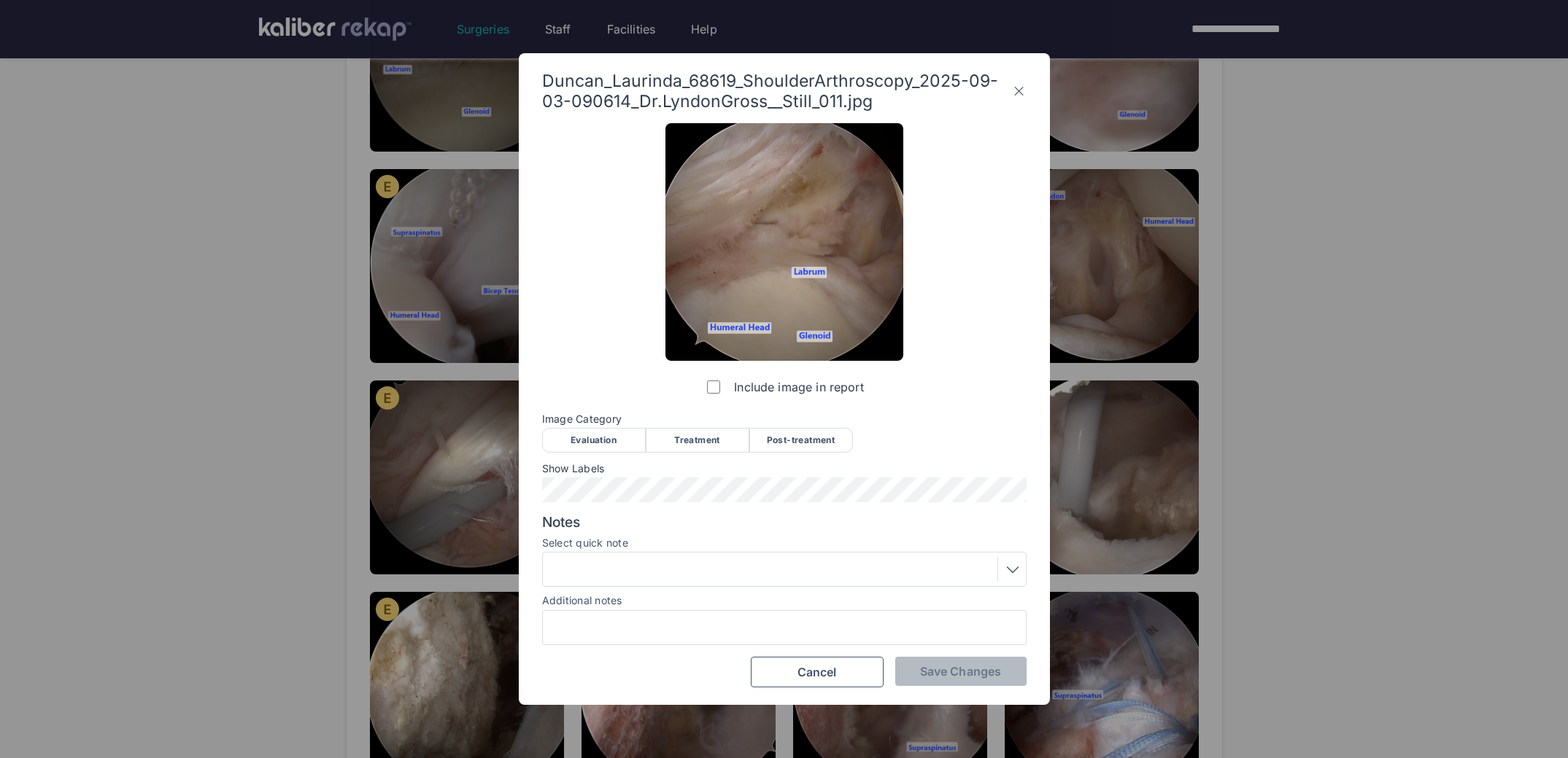
click at [577, 431] on div "Evaluation" at bounding box center [593, 441] width 104 height 25
click at [999, 672] on span "Save Changes" at bounding box center [961, 671] width 81 height 15
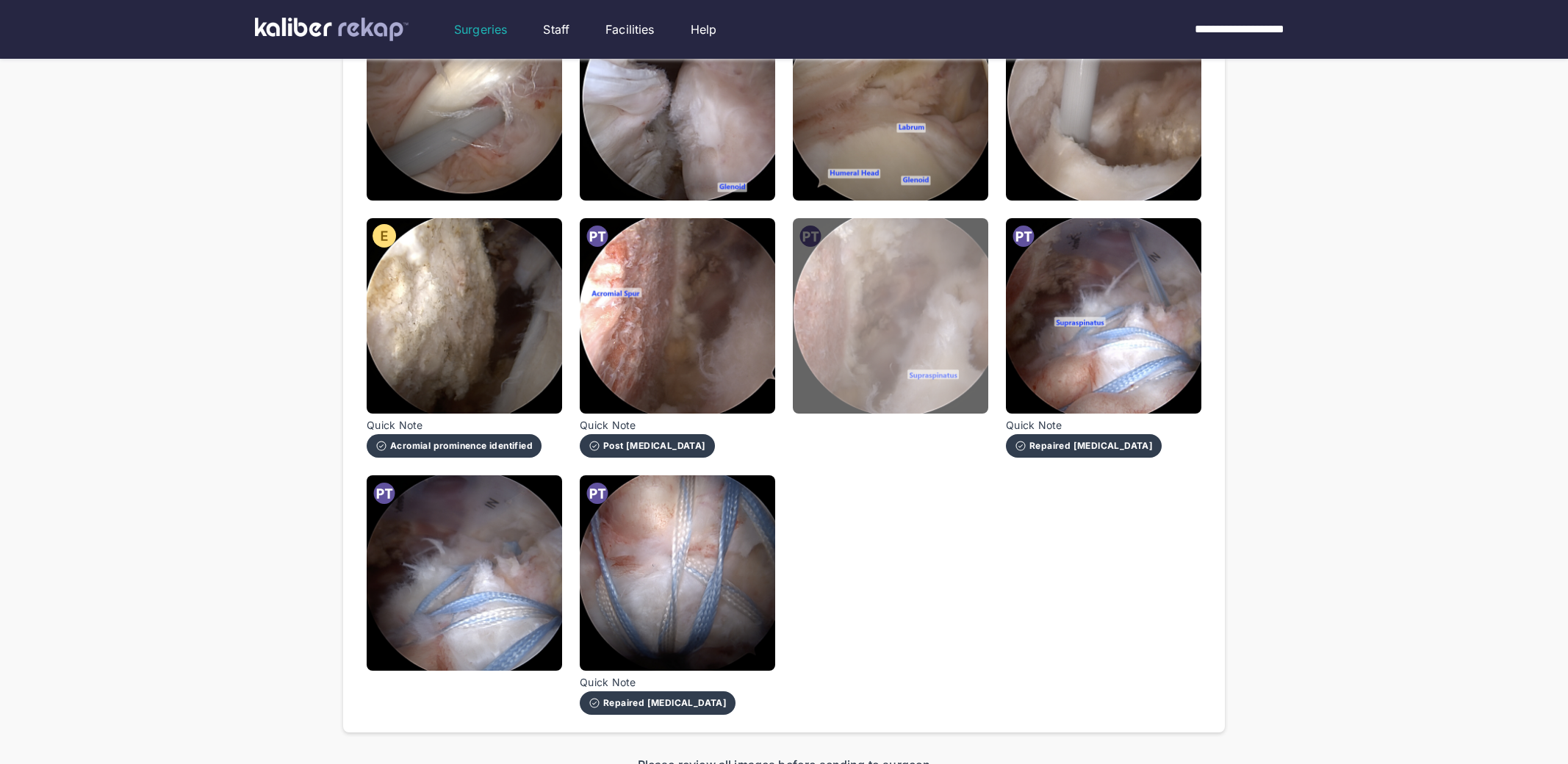
scroll to position [839, 0]
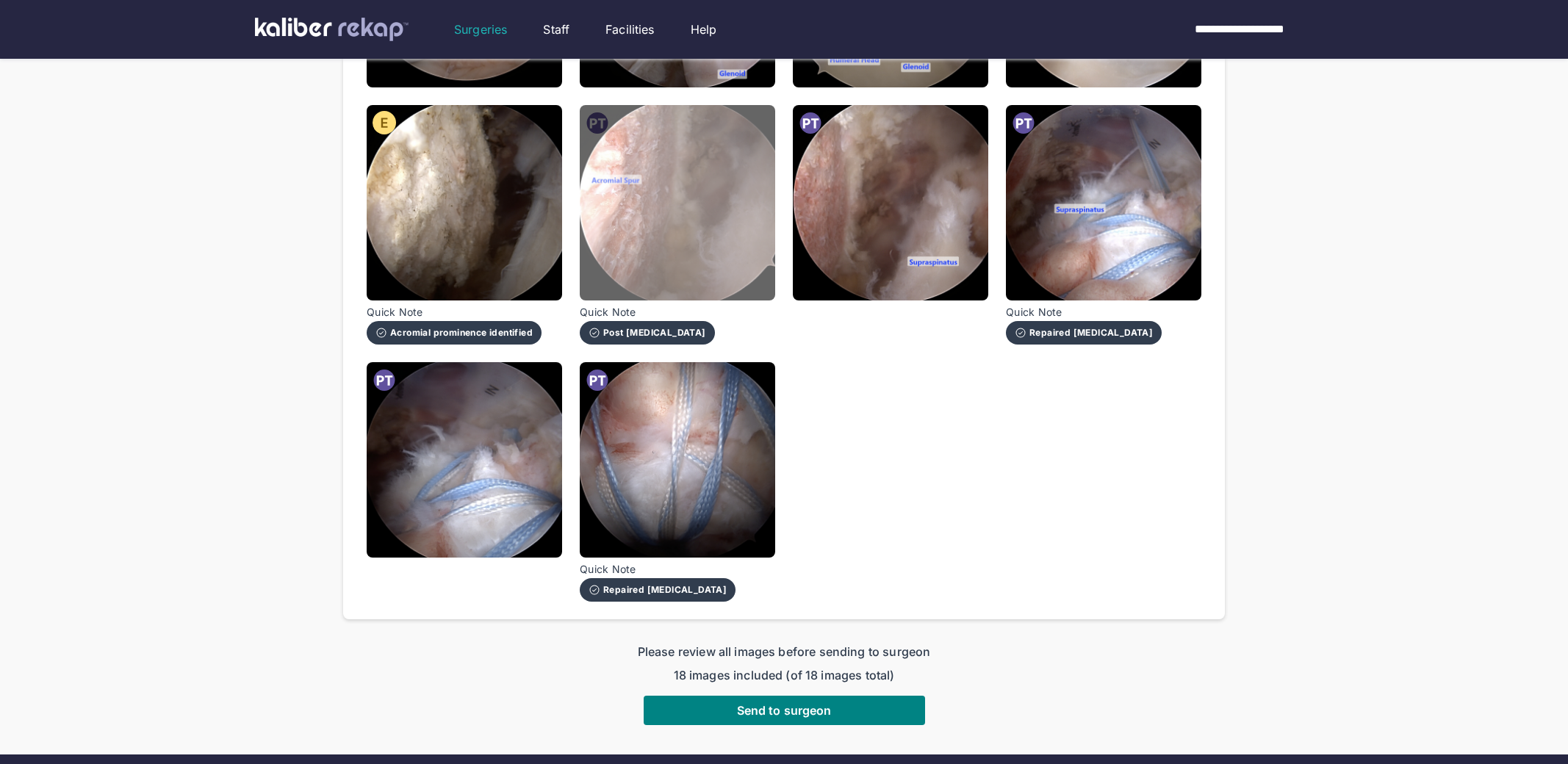
click at [720, 225] on img at bounding box center [677, 203] width 196 height 196
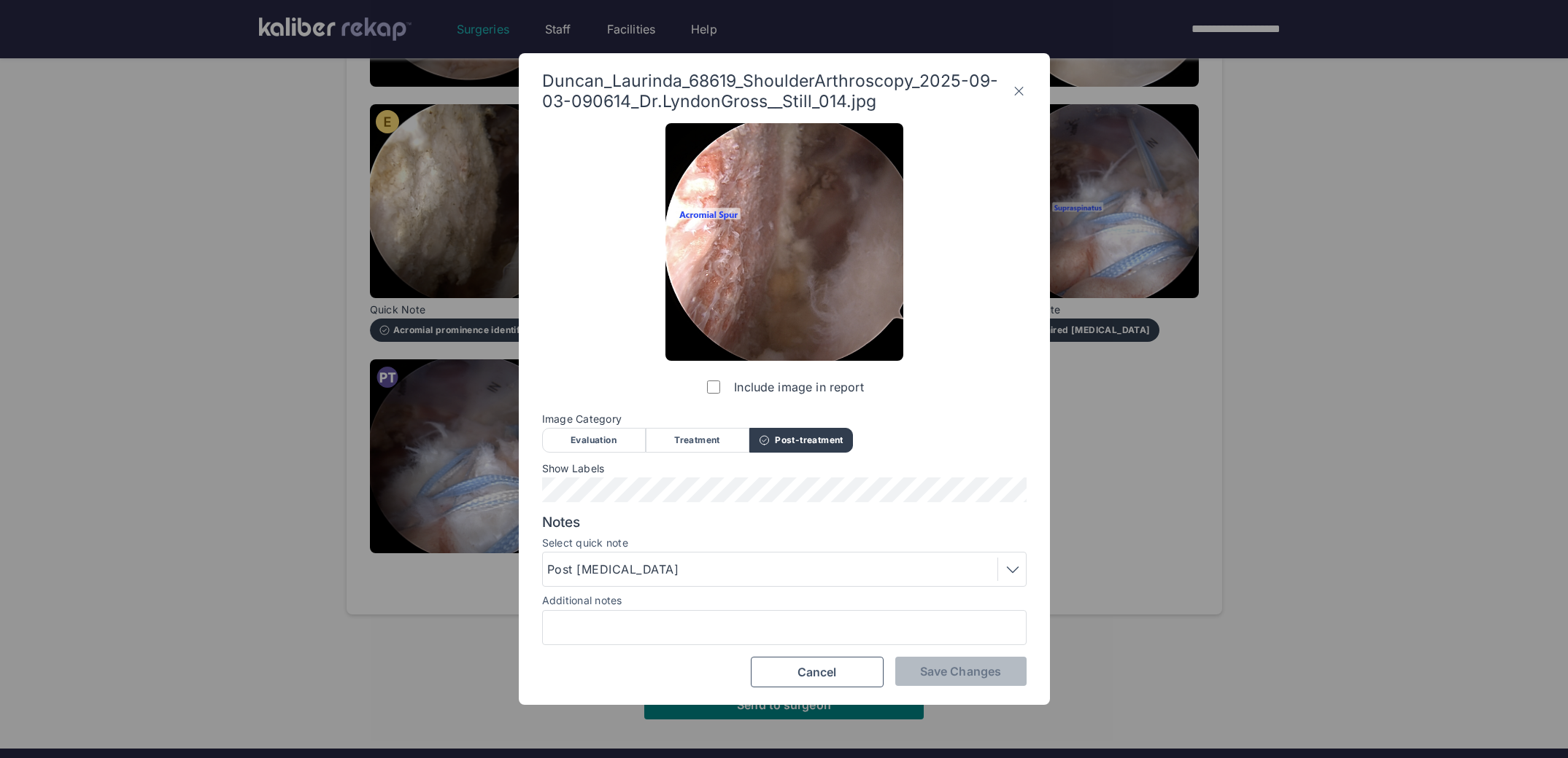
click at [1017, 90] on icon at bounding box center [1019, 91] width 14 height 23
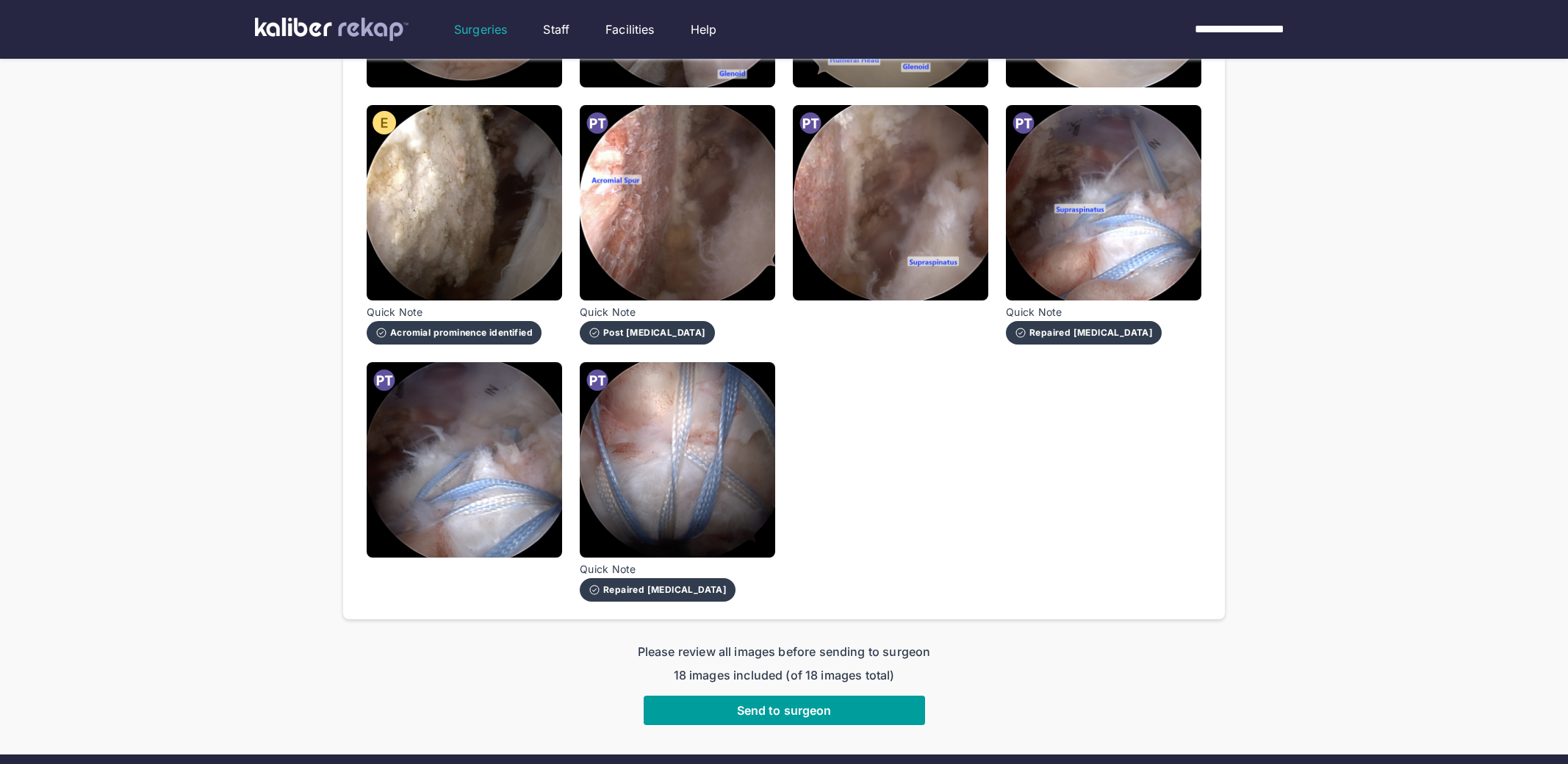
click at [848, 696] on button "Send to surgeon" at bounding box center [784, 710] width 282 height 29
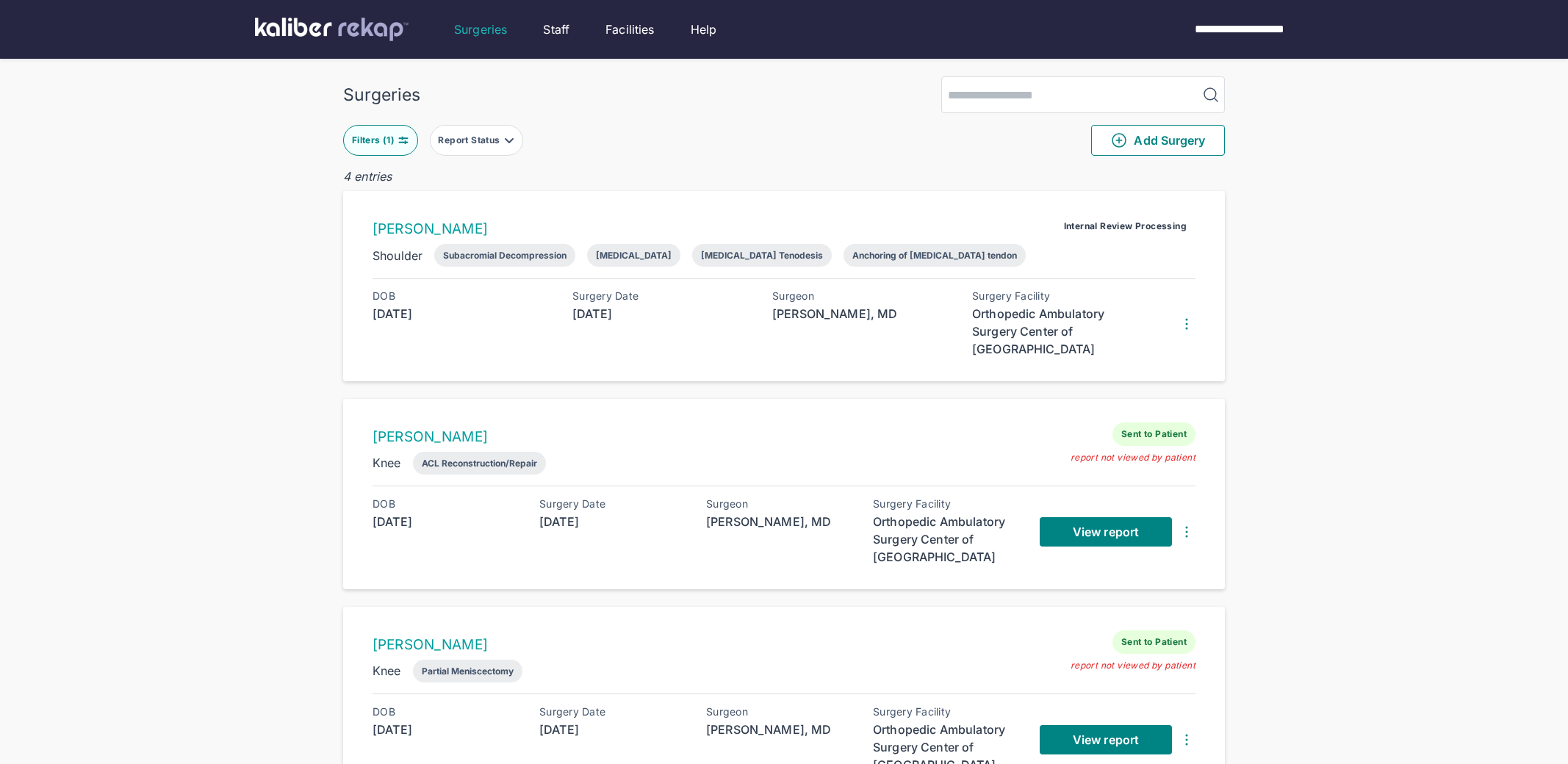
click at [912, 494] on div "JUSTIN NAHLIK Sent to Patient Knee ACL Reconstruction/Repair report not viewed …" at bounding box center [784, 493] width 882 height 190
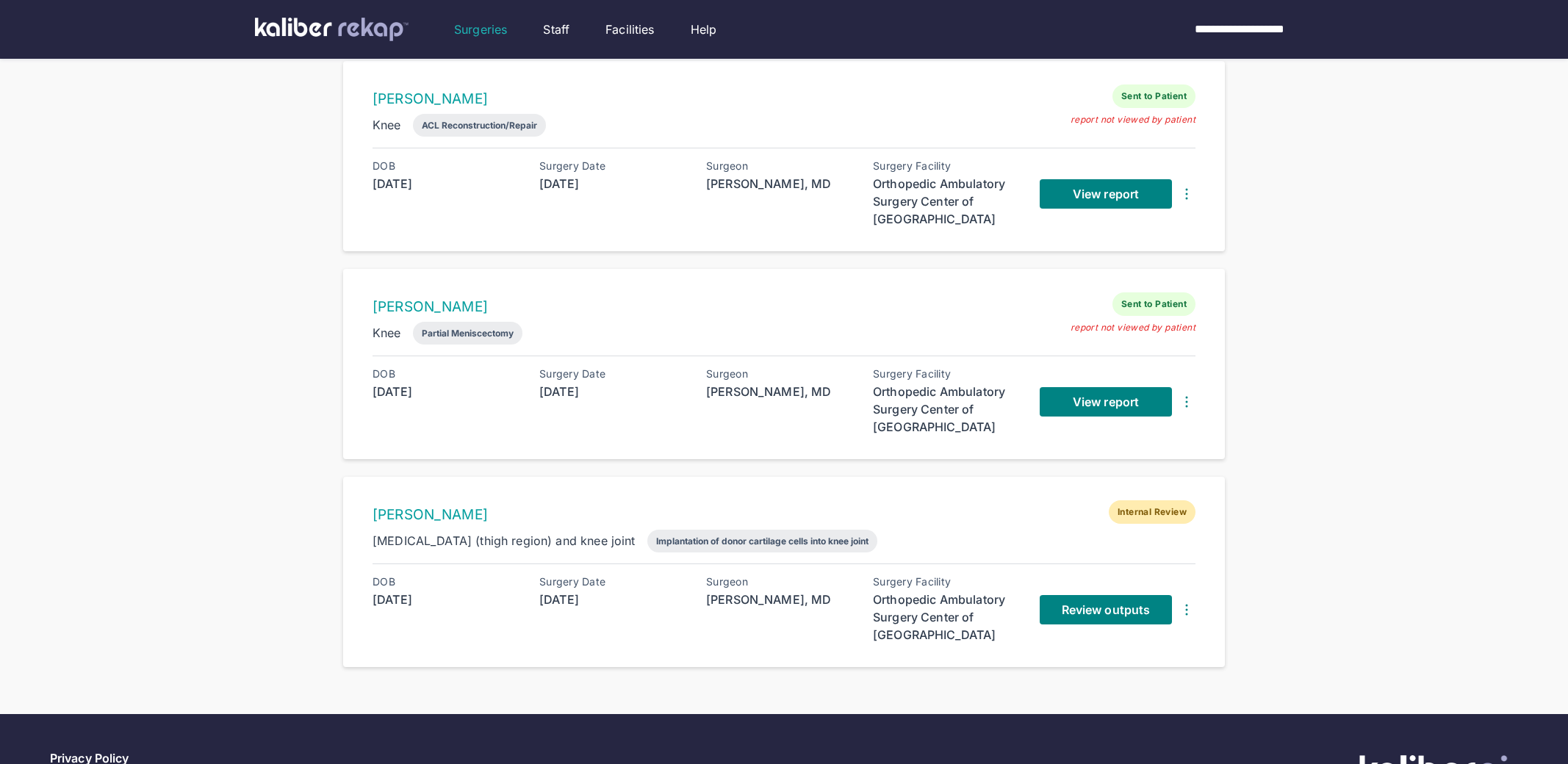
scroll to position [423, 0]
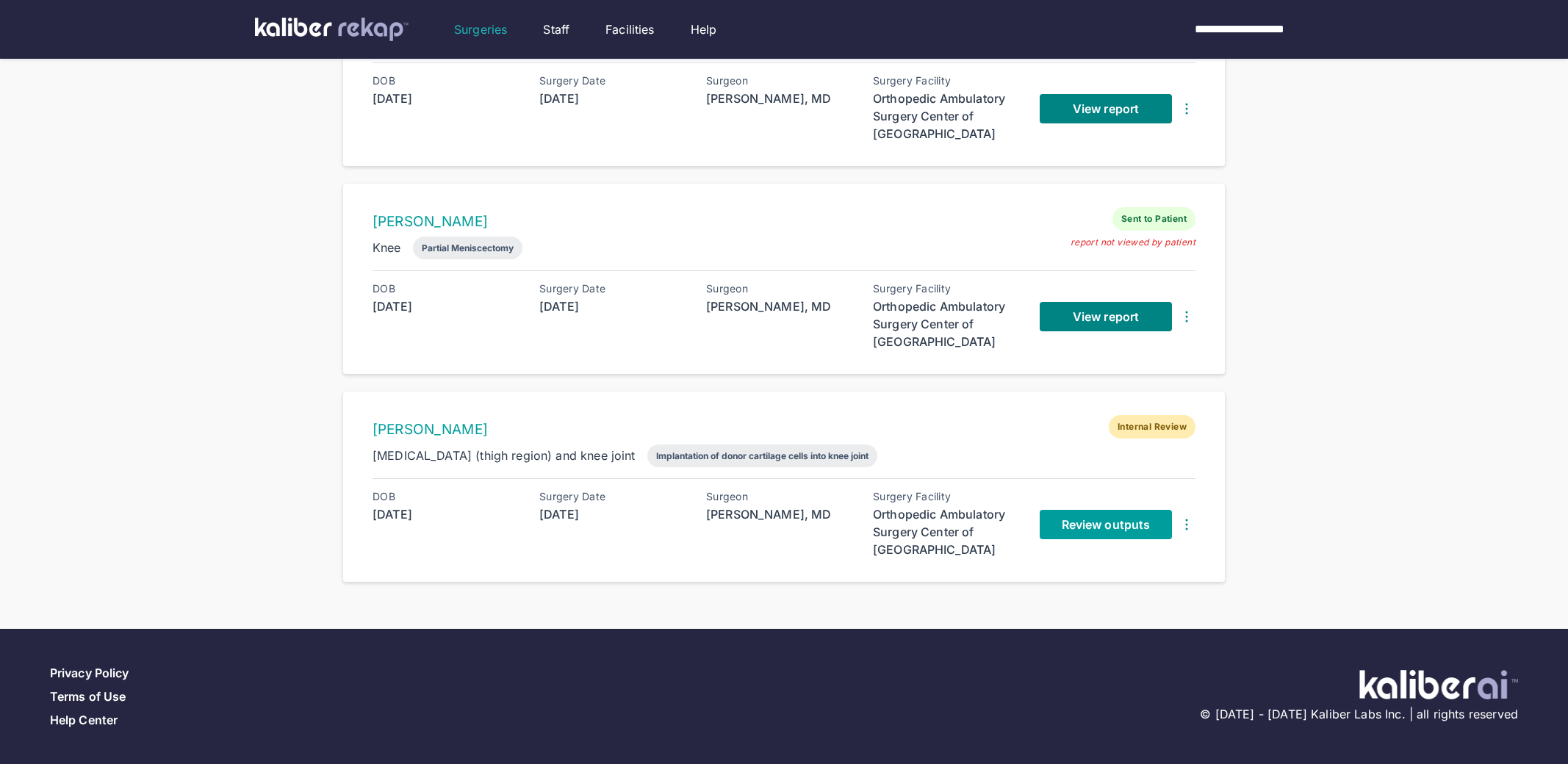
click at [1086, 518] on span "Review outputs" at bounding box center [1106, 524] width 88 height 15
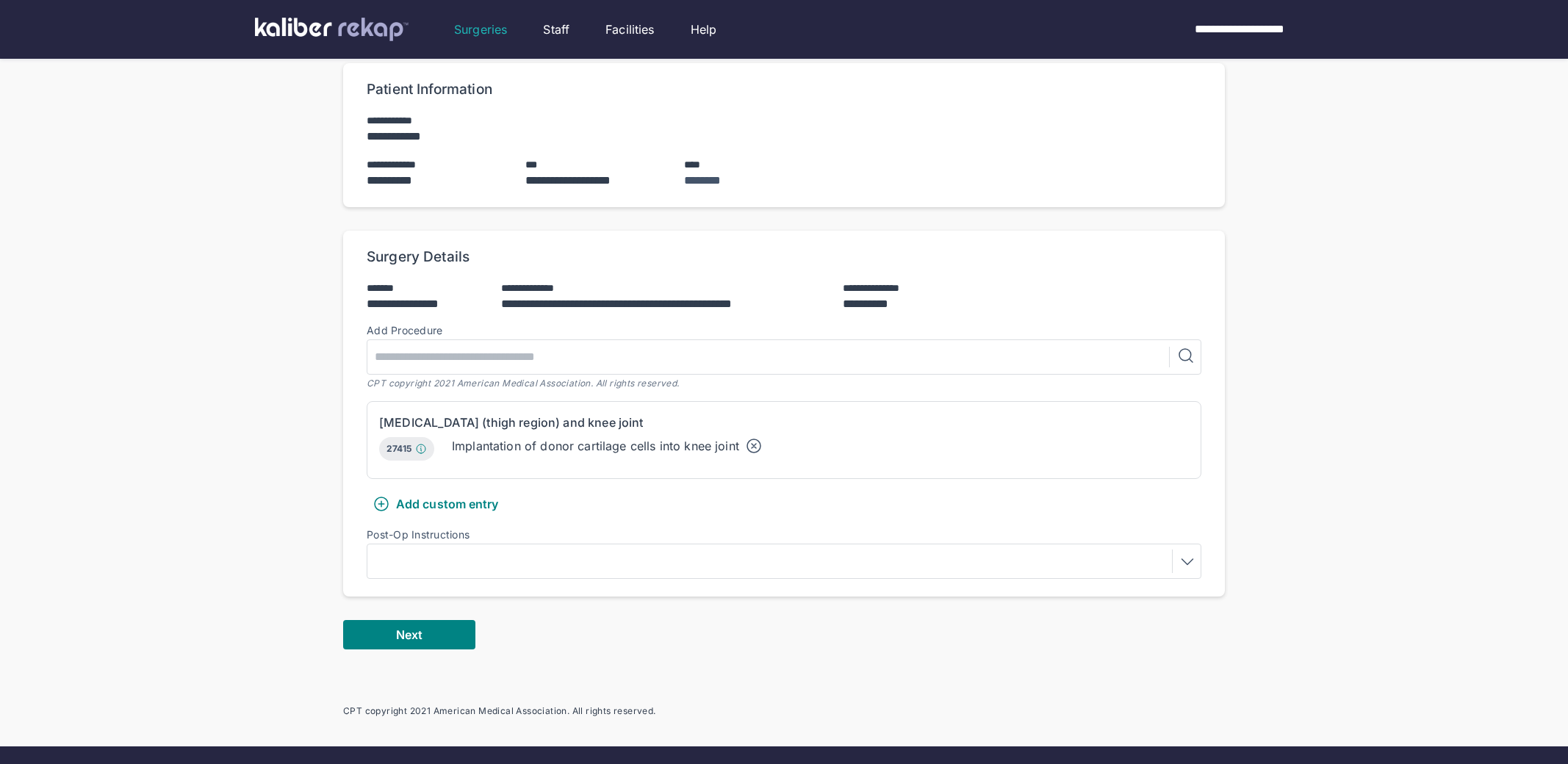
scroll to position [251, 0]
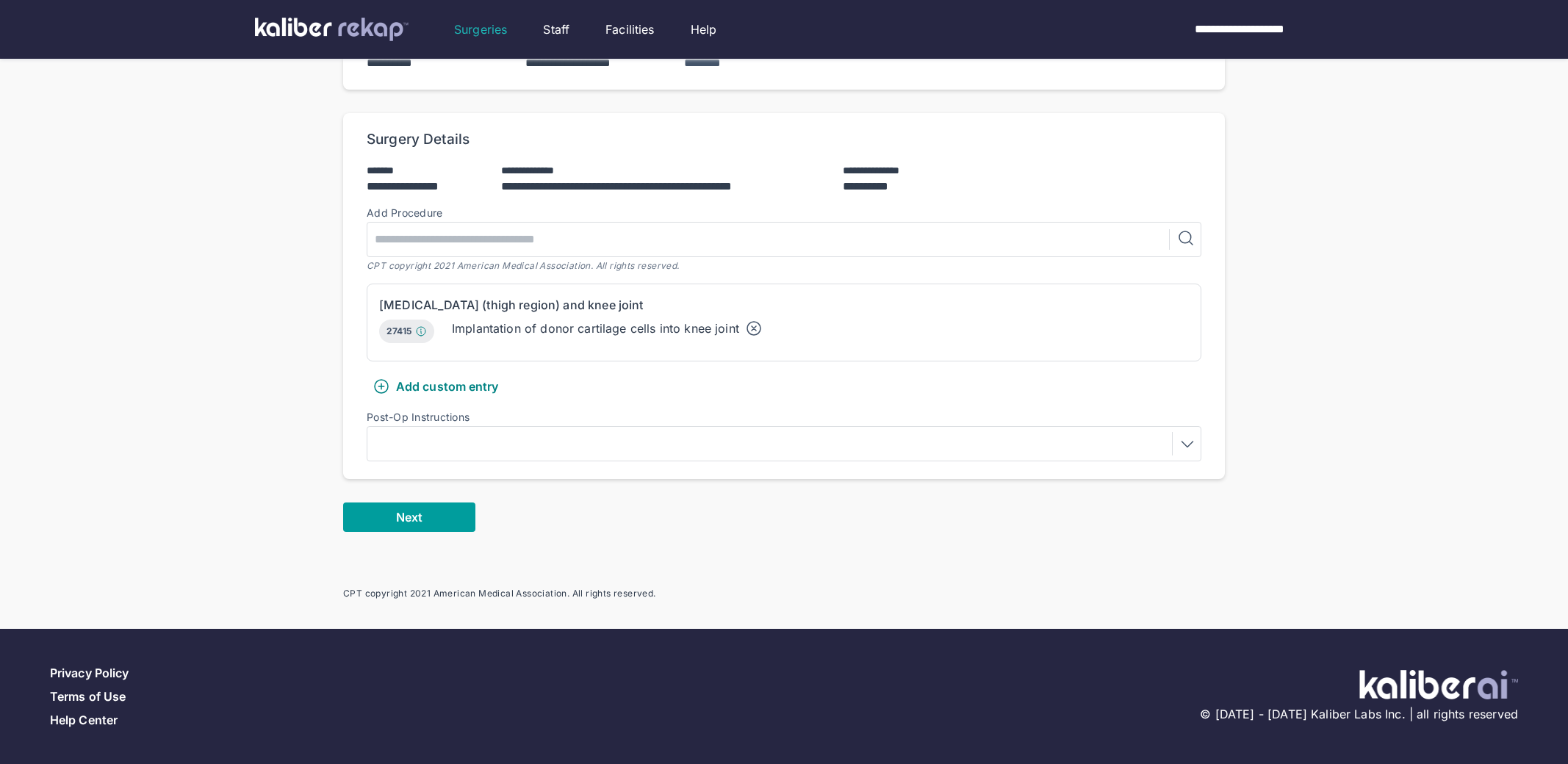
click at [433, 524] on button "Next" at bounding box center [409, 517] width 133 height 29
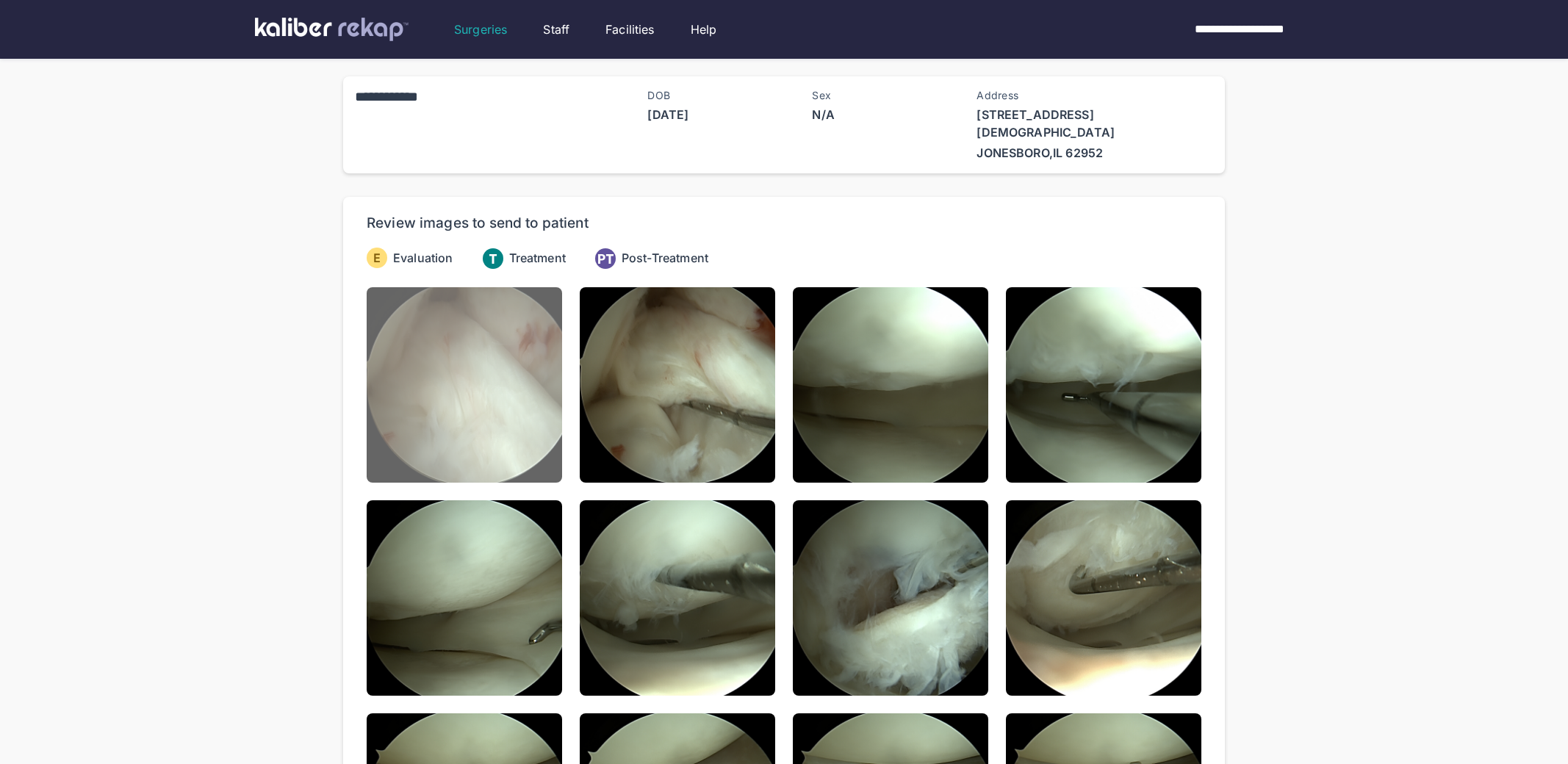
click at [534, 434] on img at bounding box center [464, 385] width 196 height 196
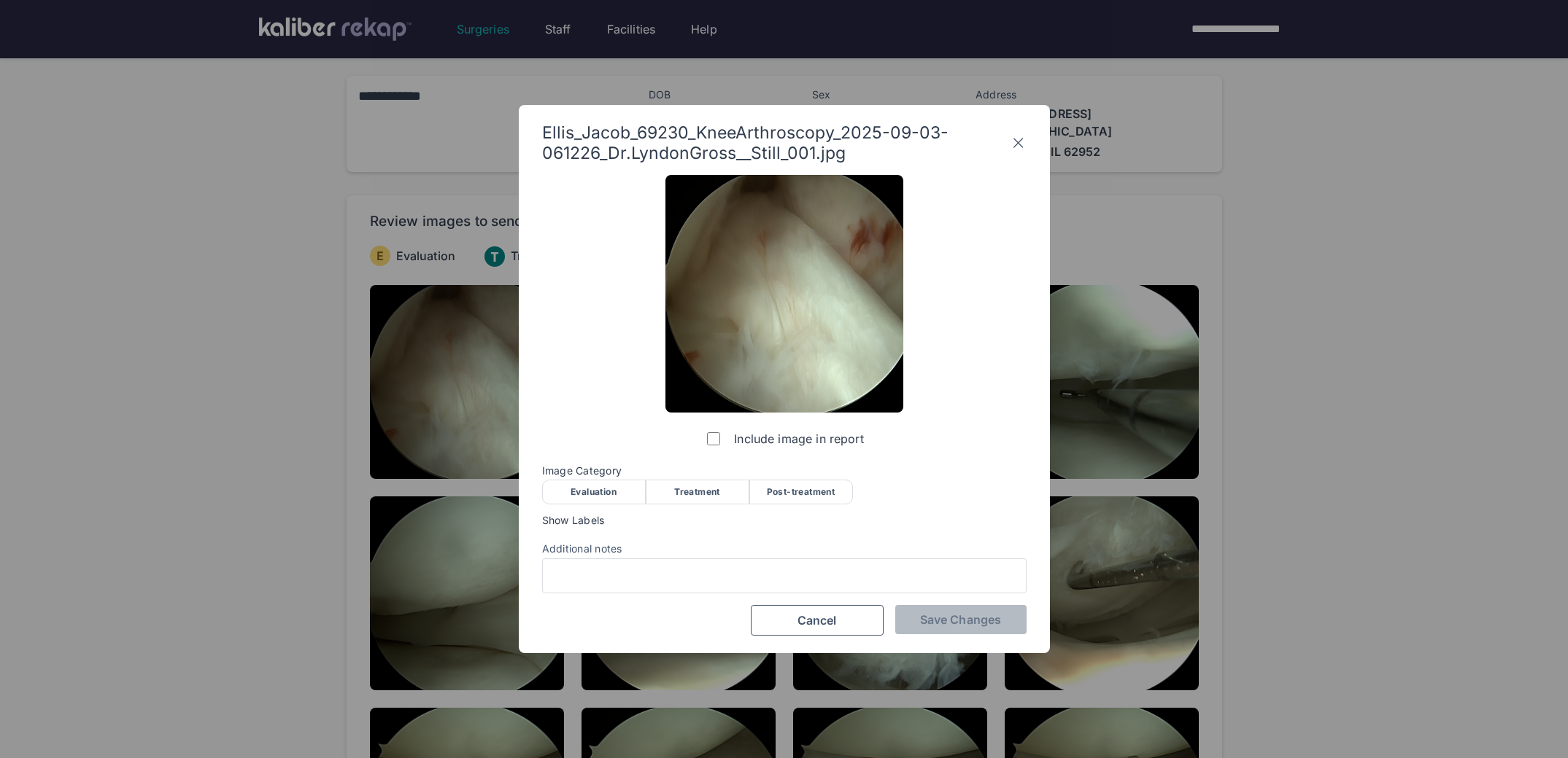
click at [579, 494] on div "Evaluation" at bounding box center [593, 492] width 104 height 25
drag, startPoint x: 901, startPoint y: 598, endPoint x: 927, endPoint y: 618, distance: 32.8
click at [914, 610] on div "Include image in report Image Category Evaluation Treatment Post-treatment Eval…" at bounding box center [784, 405] width 485 height 461
click at [927, 618] on span "Save Changes" at bounding box center [961, 619] width 81 height 15
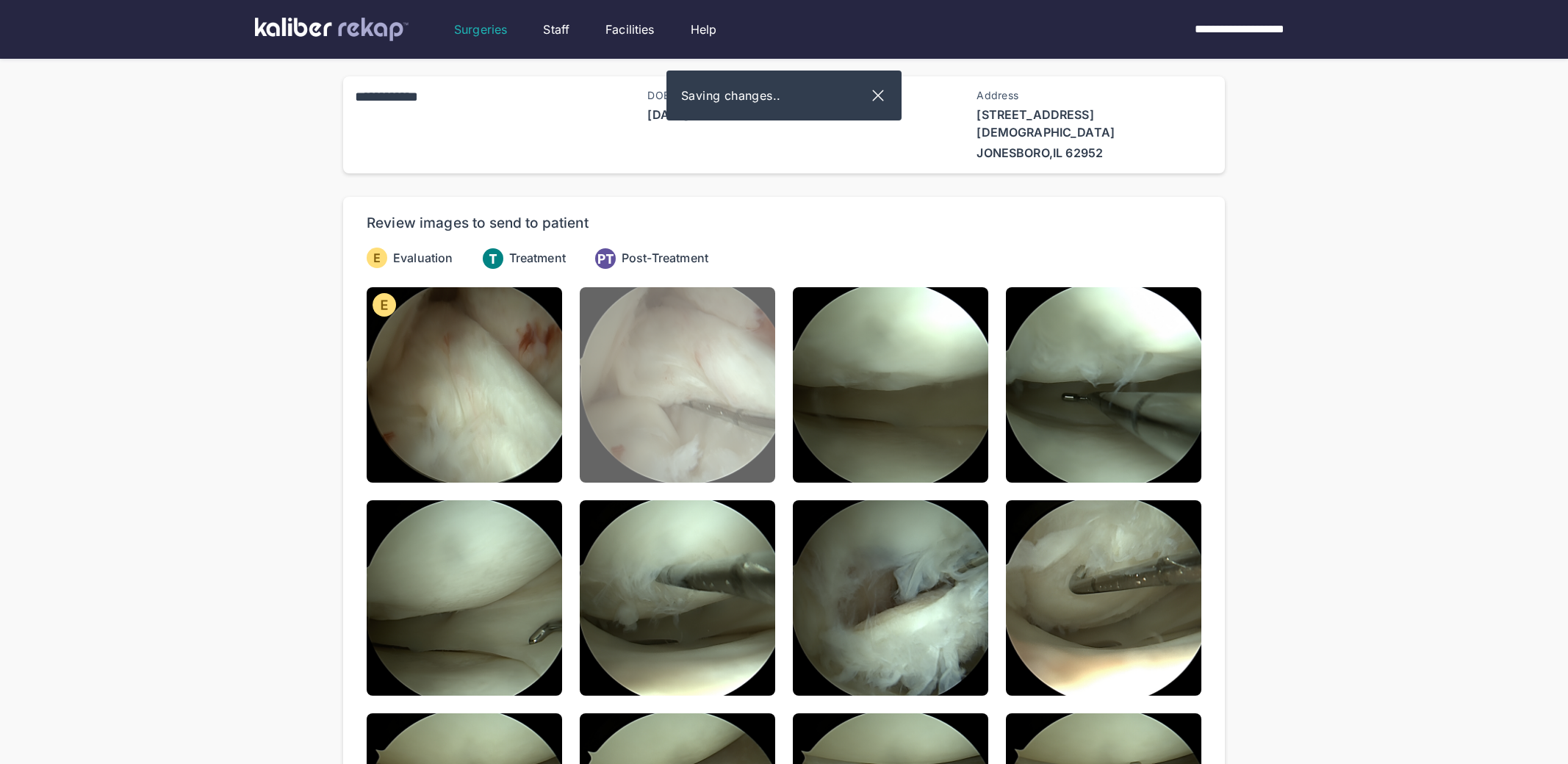
click at [724, 408] on img at bounding box center [677, 385] width 196 height 196
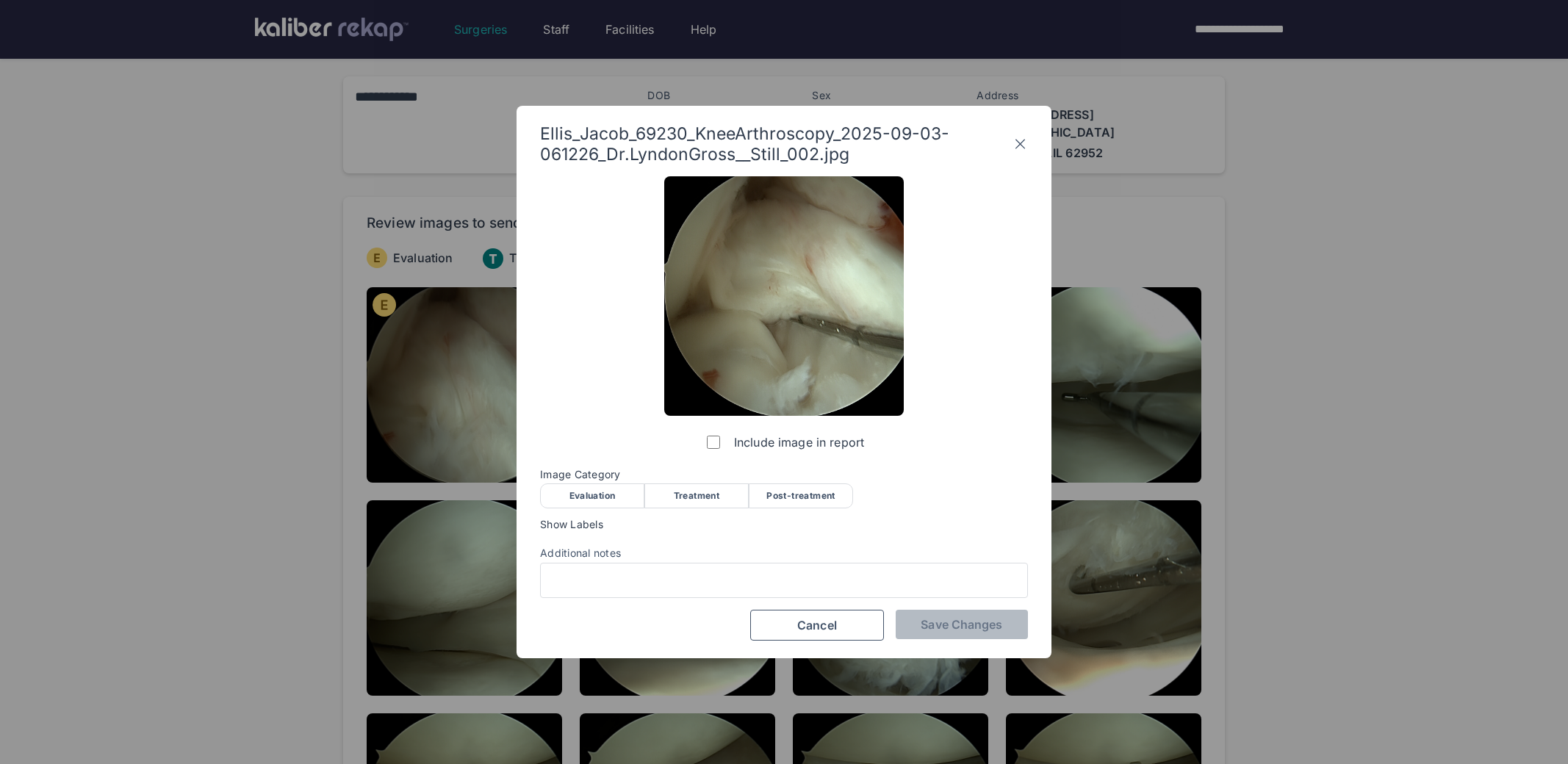
click at [593, 500] on div "Evaluation" at bounding box center [592, 496] width 104 height 25
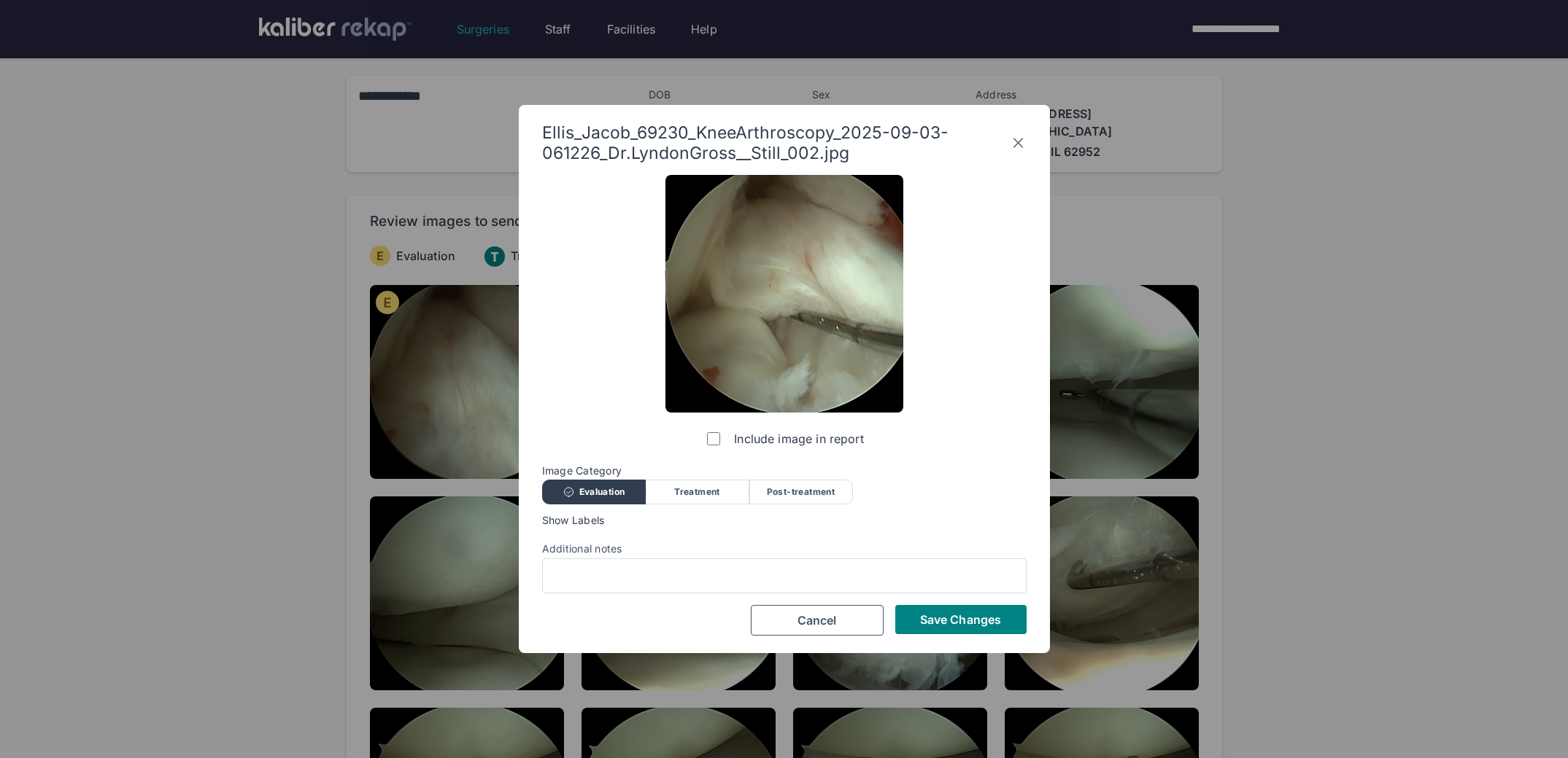
drag, startPoint x: 605, startPoint y: 598, endPoint x: 603, endPoint y: 591, distance: 7.3
click at [604, 597] on div "Include image in report Image Category Evaluation Treatment Post-treatment Eval…" at bounding box center [784, 405] width 485 height 461
click at [603, 572] on input "Additional notes" at bounding box center [784, 576] width 471 height 19
click at [687, 547] on div "Additional notes" at bounding box center [784, 548] width 485 height 15
click at [609, 491] on div "Evaluation" at bounding box center [593, 492] width 104 height 25
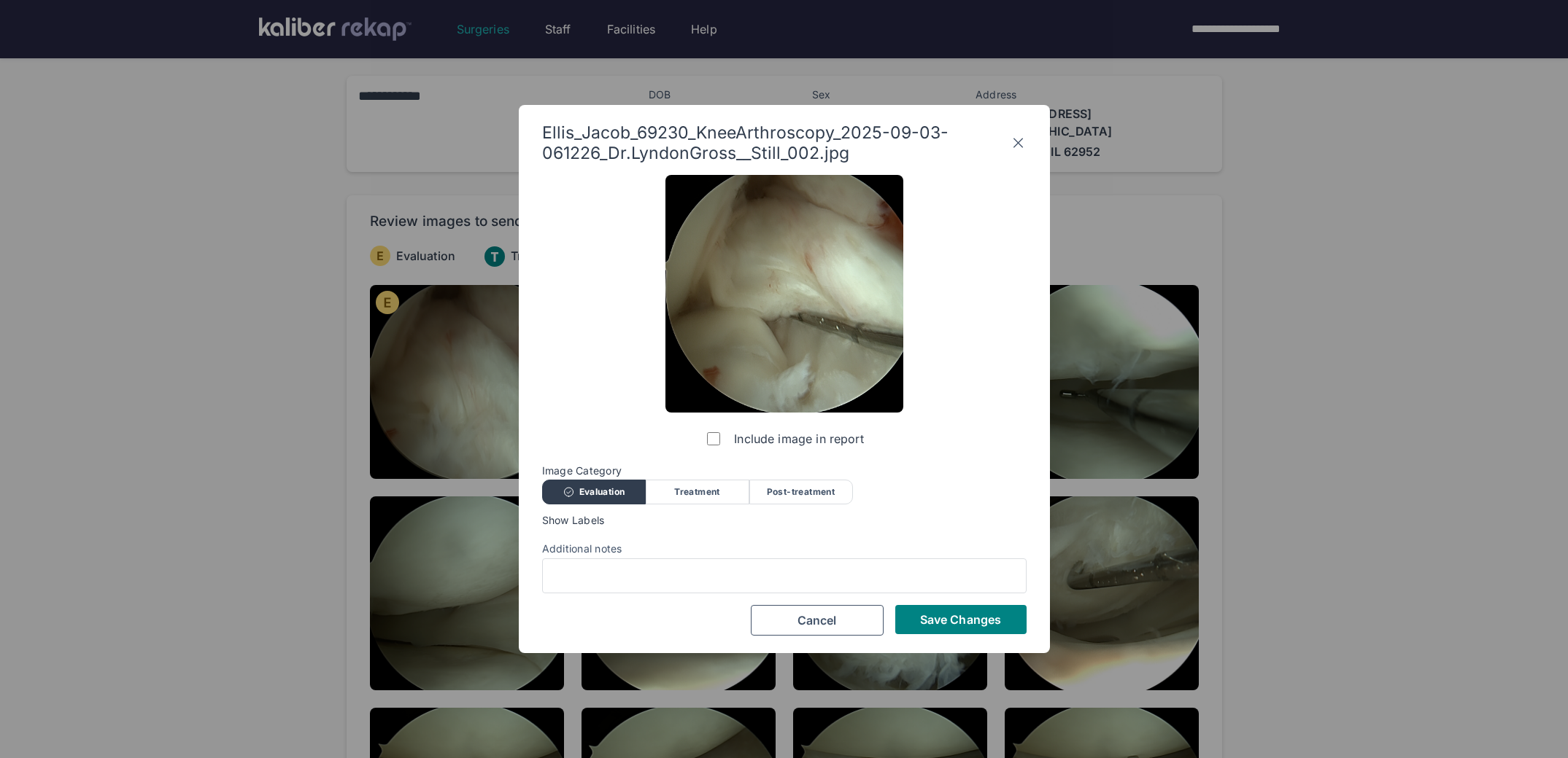
click at [645, 565] on div at bounding box center [784, 576] width 485 height 35
click at [653, 576] on input "Additional notes" at bounding box center [784, 576] width 471 height 19
click at [811, 526] on div "Show Labels" at bounding box center [784, 521] width 485 height 15
click at [930, 600] on div "Include image in report Image Category Evaluation Treatment Post-treatment Eval…" at bounding box center [784, 405] width 485 height 461
click at [932, 612] on button "Save Changes" at bounding box center [961, 620] width 132 height 29
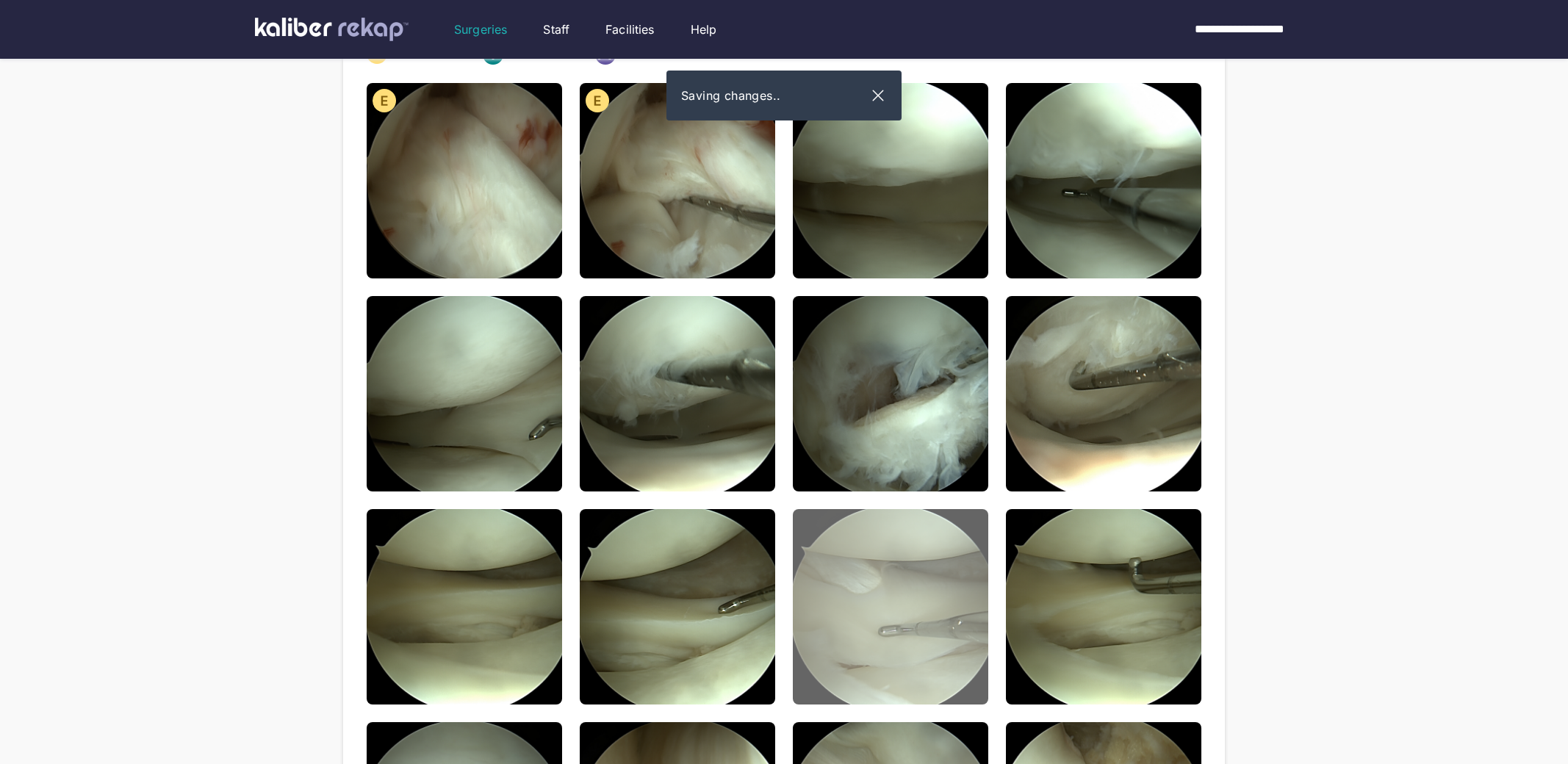
scroll to position [318, 0]
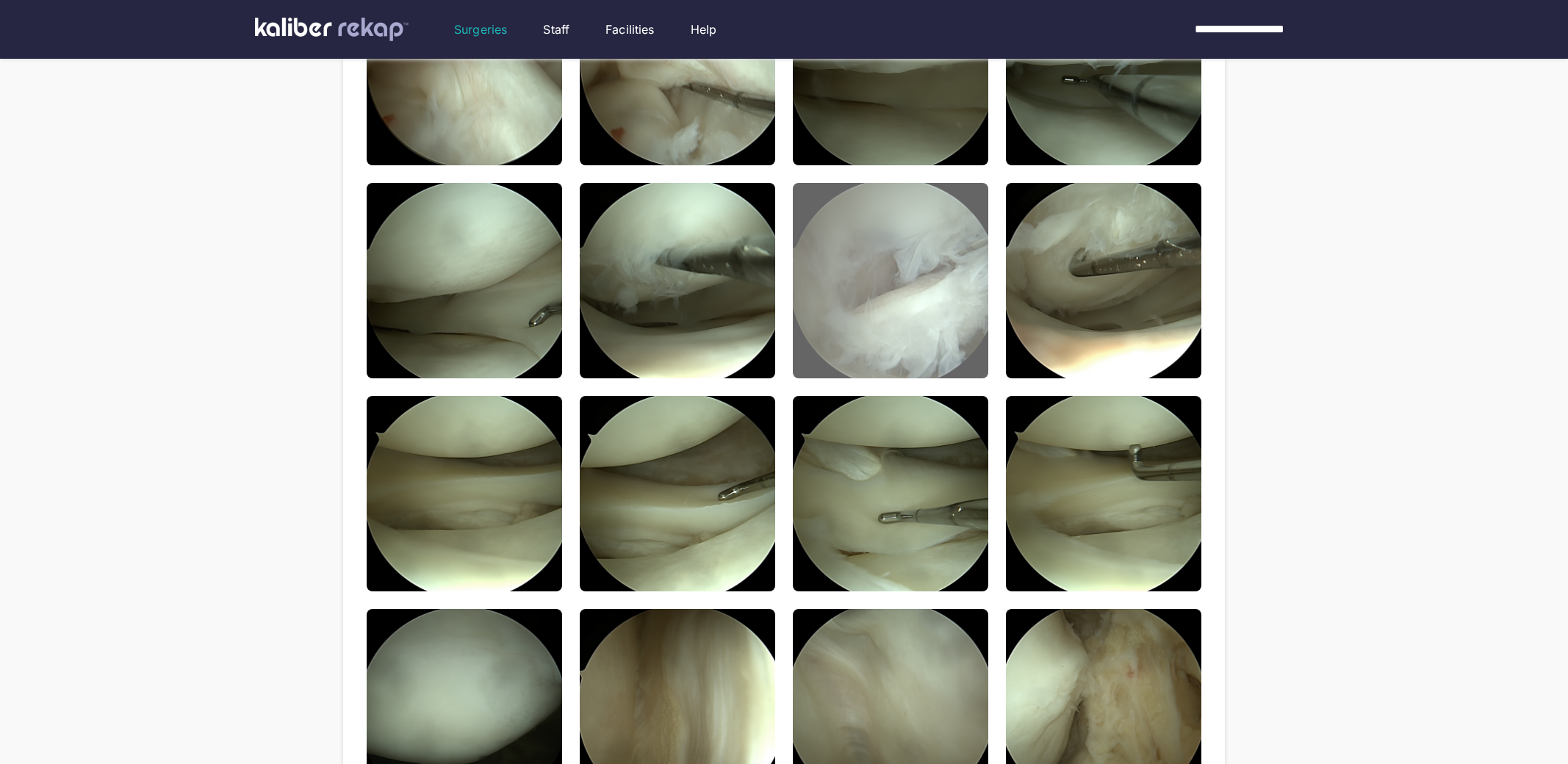
click at [878, 282] on img at bounding box center [891, 281] width 196 height 196
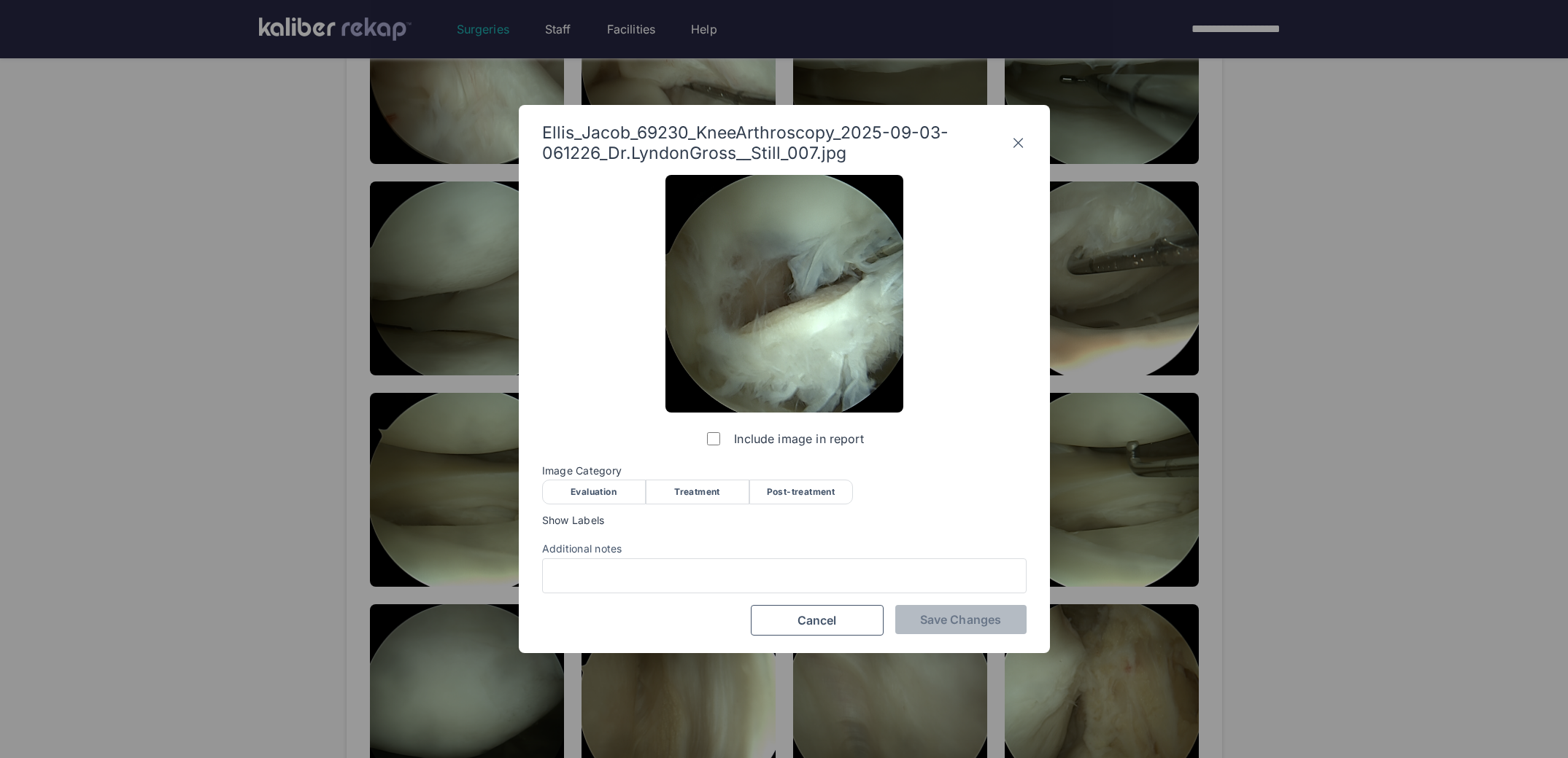
click at [589, 490] on div "Evaluation" at bounding box center [593, 492] width 104 height 25
click at [598, 564] on div at bounding box center [784, 576] width 485 height 35
drag, startPoint x: 773, startPoint y: 508, endPoint x: 912, endPoint y: 543, distance: 143.3
click at [809, 507] on div "Include image in report Image Category Evaluation Treatment Post-treatment Eval…" at bounding box center [784, 405] width 485 height 461
click at [947, 605] on button "Save Changes" at bounding box center [961, 620] width 132 height 29
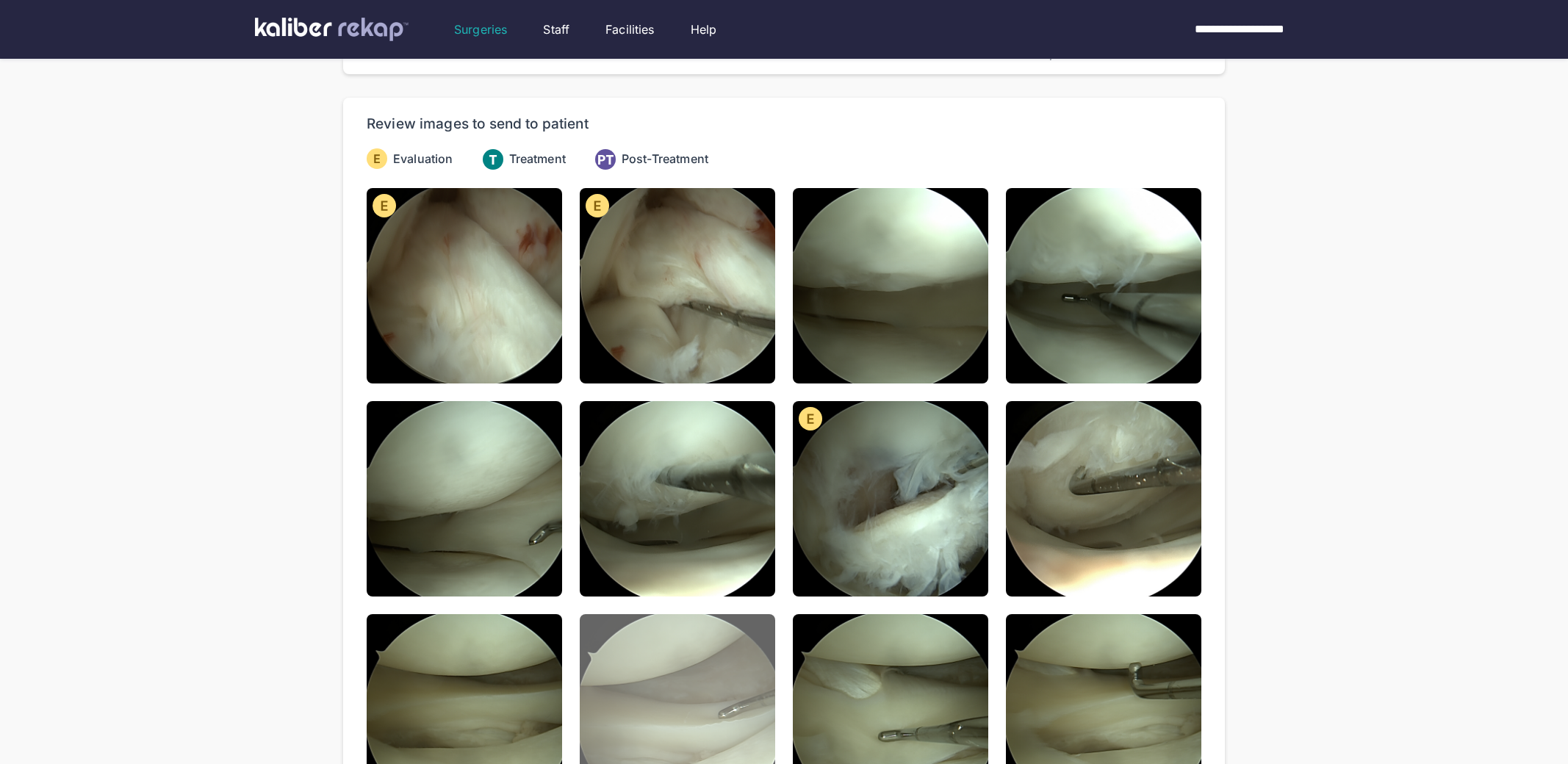
scroll to position [0, 0]
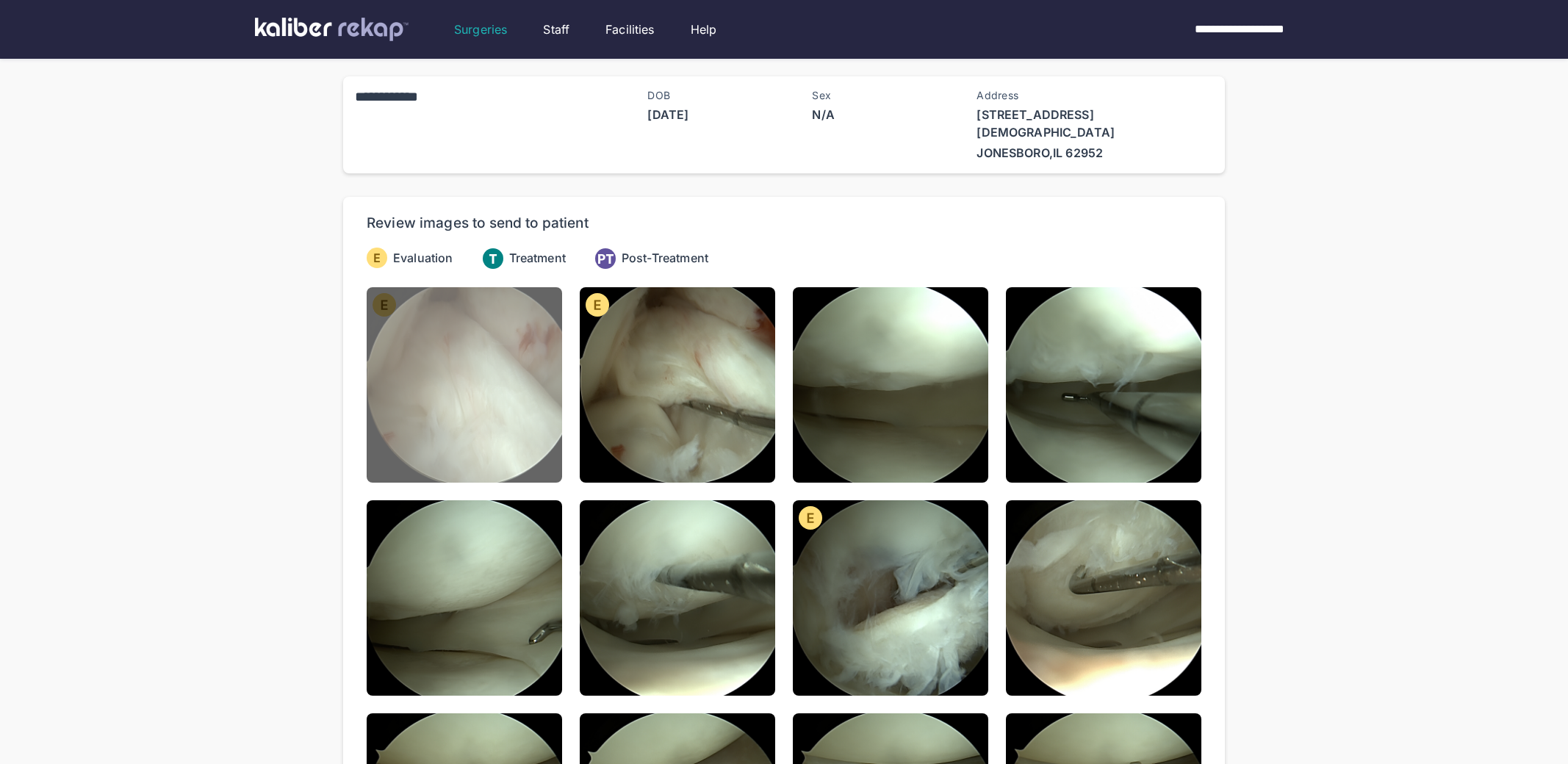
click at [422, 309] on img at bounding box center [464, 385] width 196 height 196
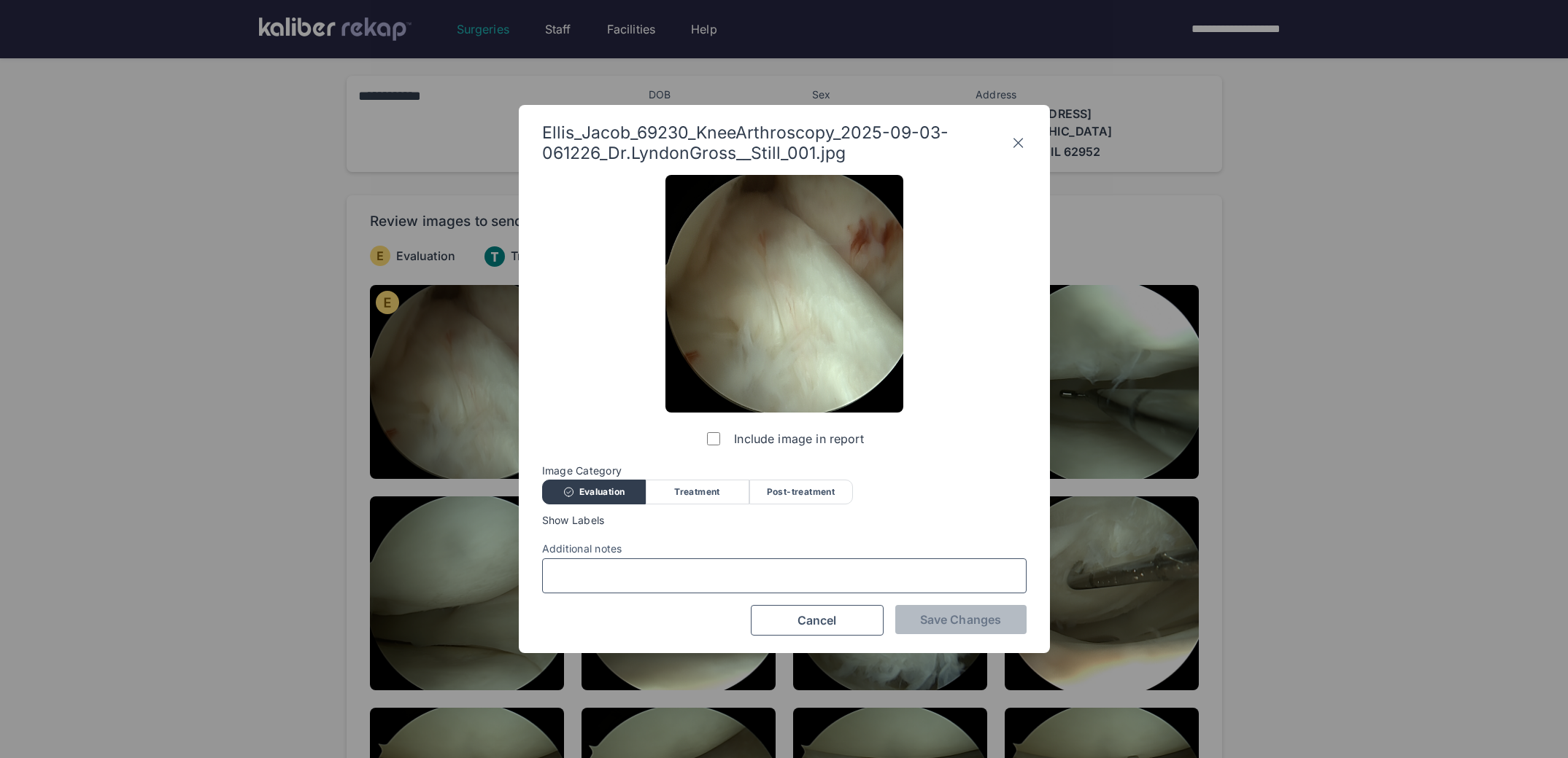
click at [589, 576] on input "Additional notes" at bounding box center [784, 576] width 471 height 19
drag, startPoint x: 642, startPoint y: 520, endPoint x: 675, endPoint y: 505, distance: 36.2
click at [645, 519] on span "Show Labels" at bounding box center [784, 520] width 485 height 12
click at [686, 496] on div "Treatment" at bounding box center [696, 492] width 104 height 25
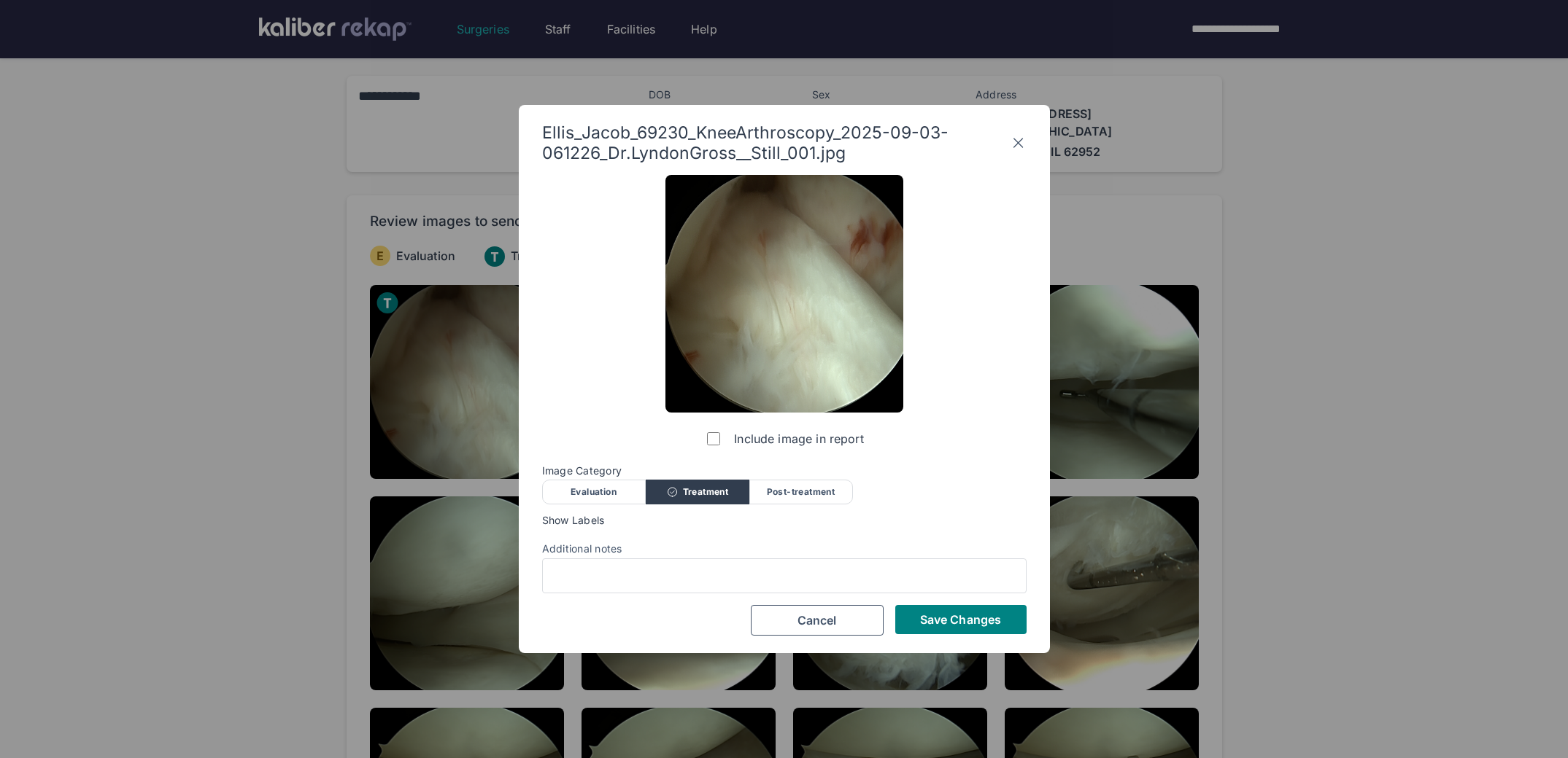
drag, startPoint x: 604, startPoint y: 492, endPoint x: 631, endPoint y: 491, distance: 27.0
click at [606, 492] on div "Evaluation" at bounding box center [593, 492] width 104 height 25
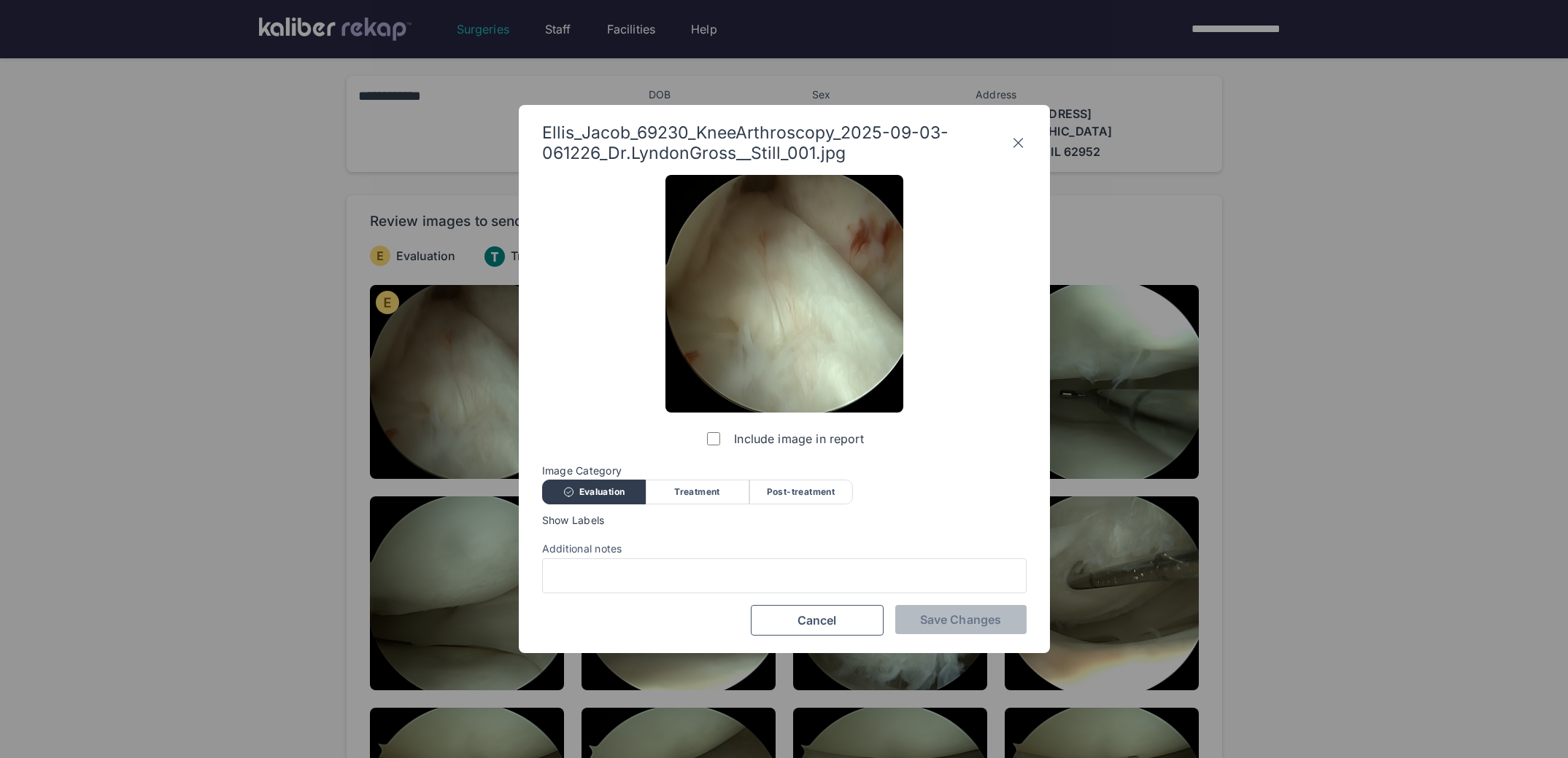
click at [675, 496] on div "Treatment" at bounding box center [696, 492] width 104 height 25
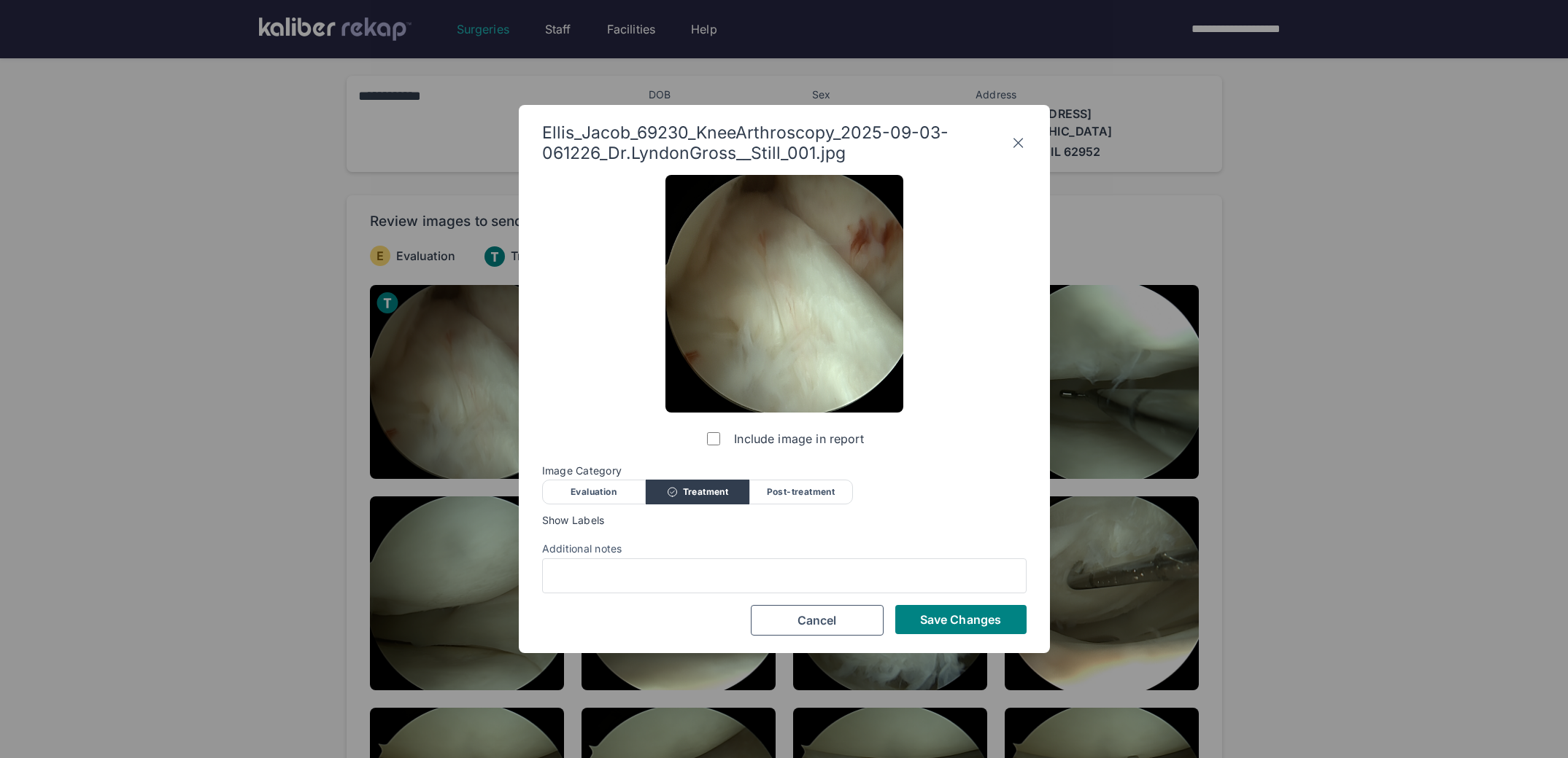
click at [634, 587] on div at bounding box center [784, 576] width 485 height 35
click at [651, 527] on div "Show Labels" at bounding box center [784, 521] width 485 height 15
click at [615, 484] on div "Evaluation" at bounding box center [593, 492] width 104 height 25
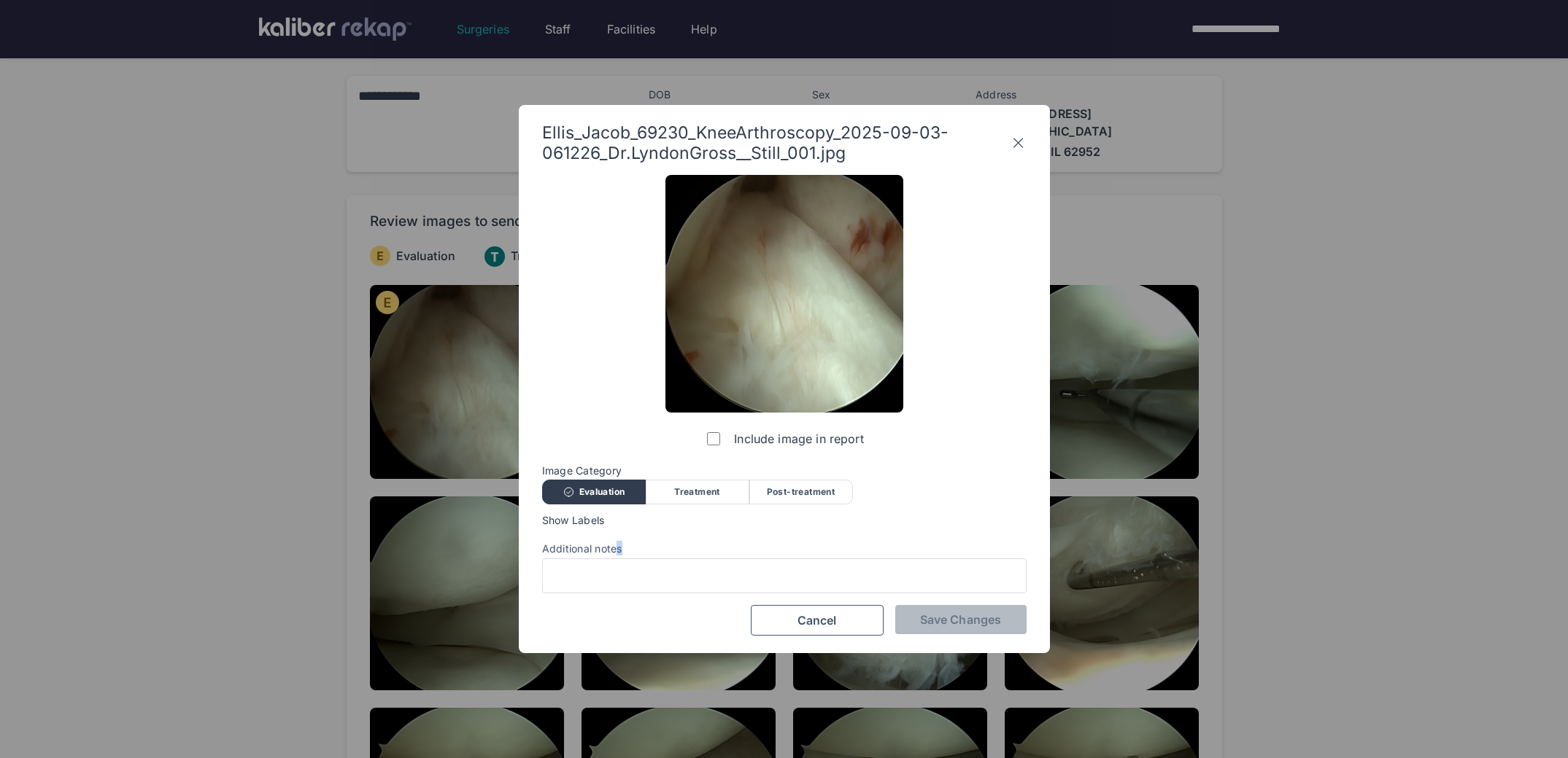
drag, startPoint x: 619, startPoint y: 552, endPoint x: 644, endPoint y: 568, distance: 29.7
click at [618, 557] on div "Additional notes" at bounding box center [784, 550] width 485 height 17
drag, startPoint x: 622, startPoint y: 498, endPoint x: 627, endPoint y: 526, distance: 28.4
click at [622, 498] on div "Evaluation" at bounding box center [593, 492] width 104 height 25
click at [629, 564] on div at bounding box center [784, 576] width 485 height 35
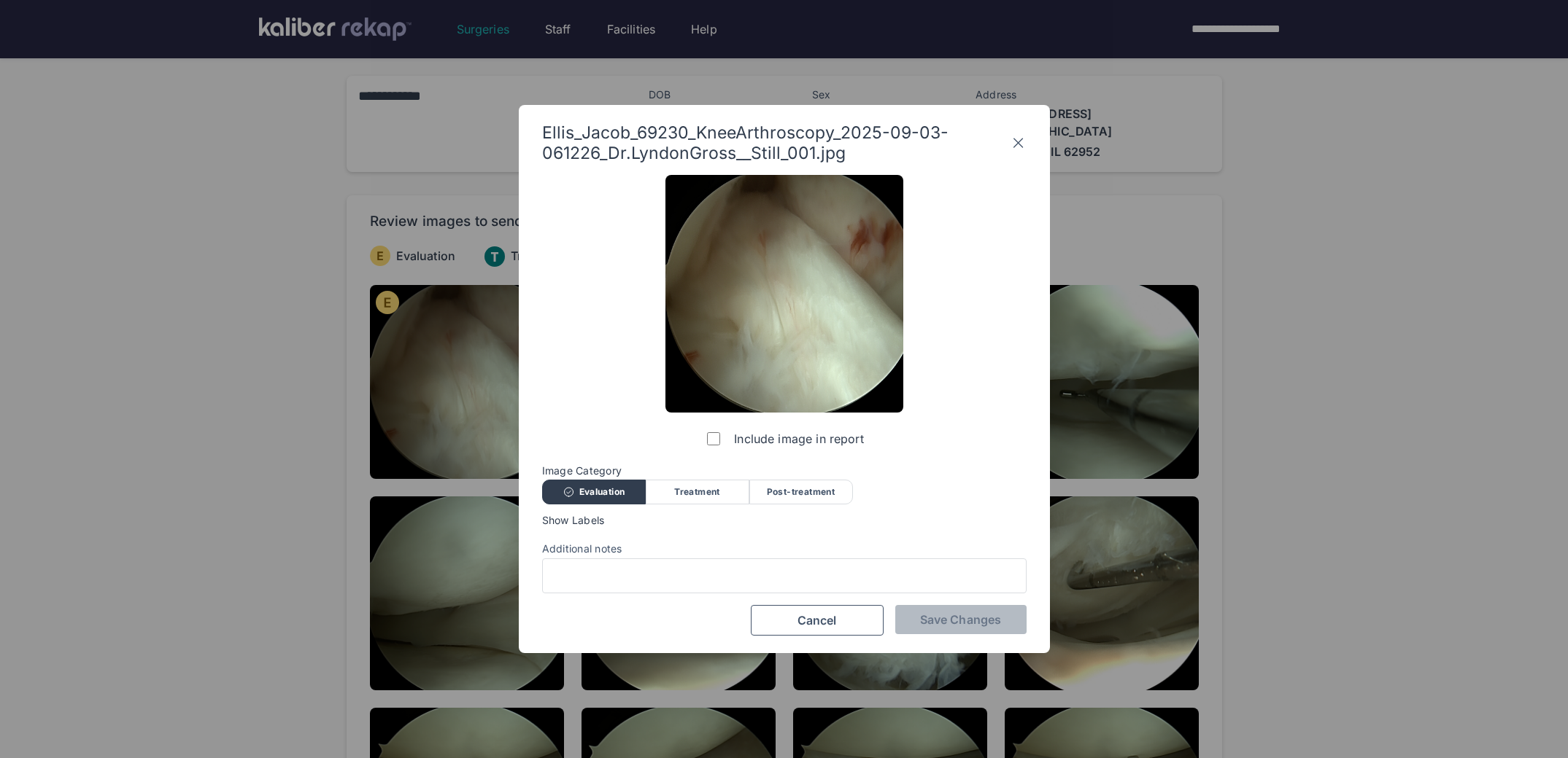
click at [1017, 144] on icon at bounding box center [1018, 143] width 10 height 10
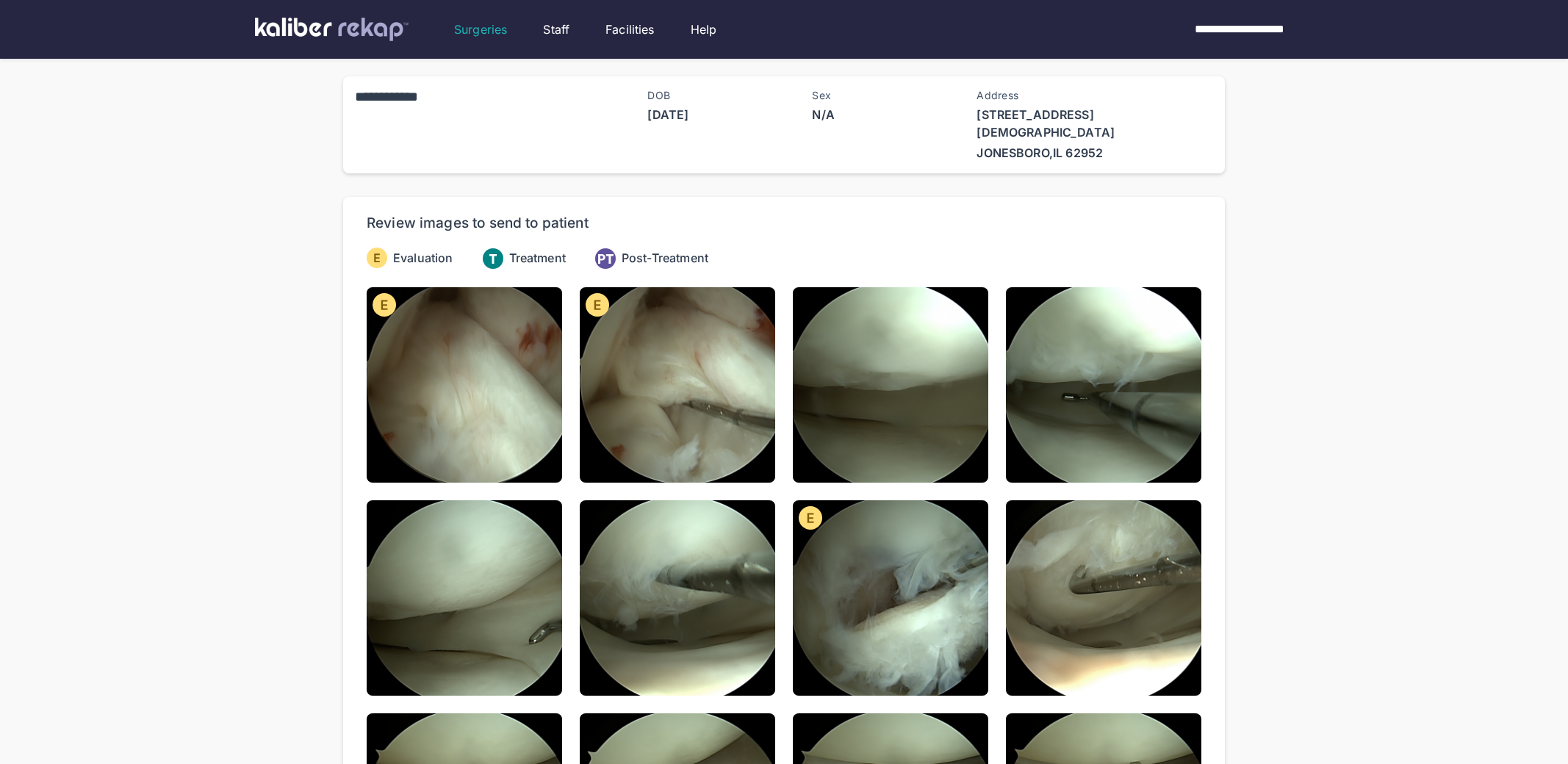
drag, startPoint x: 147, startPoint y: 184, endPoint x: 108, endPoint y: 112, distance: 81.9
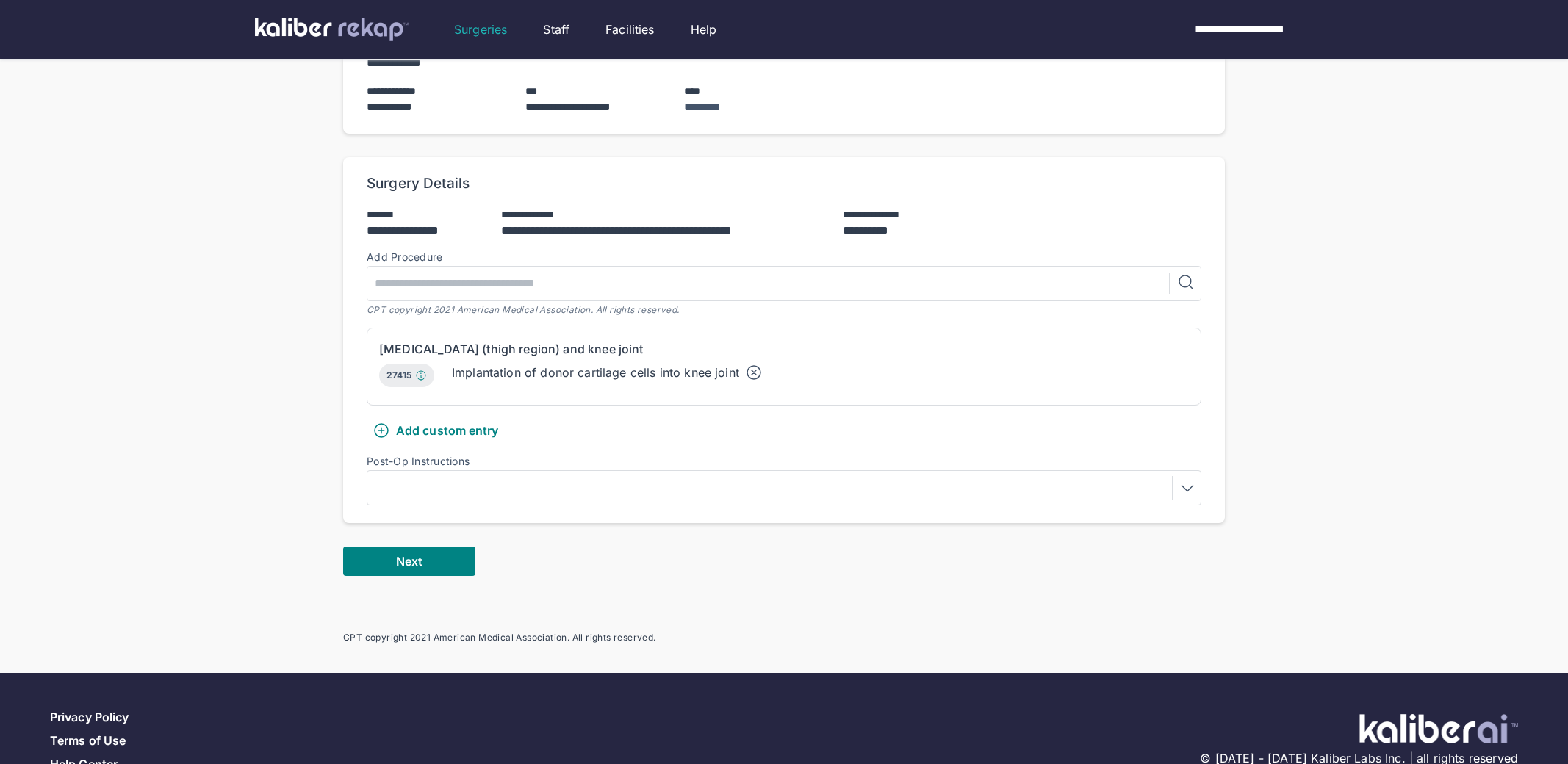
scroll to position [227, 0]
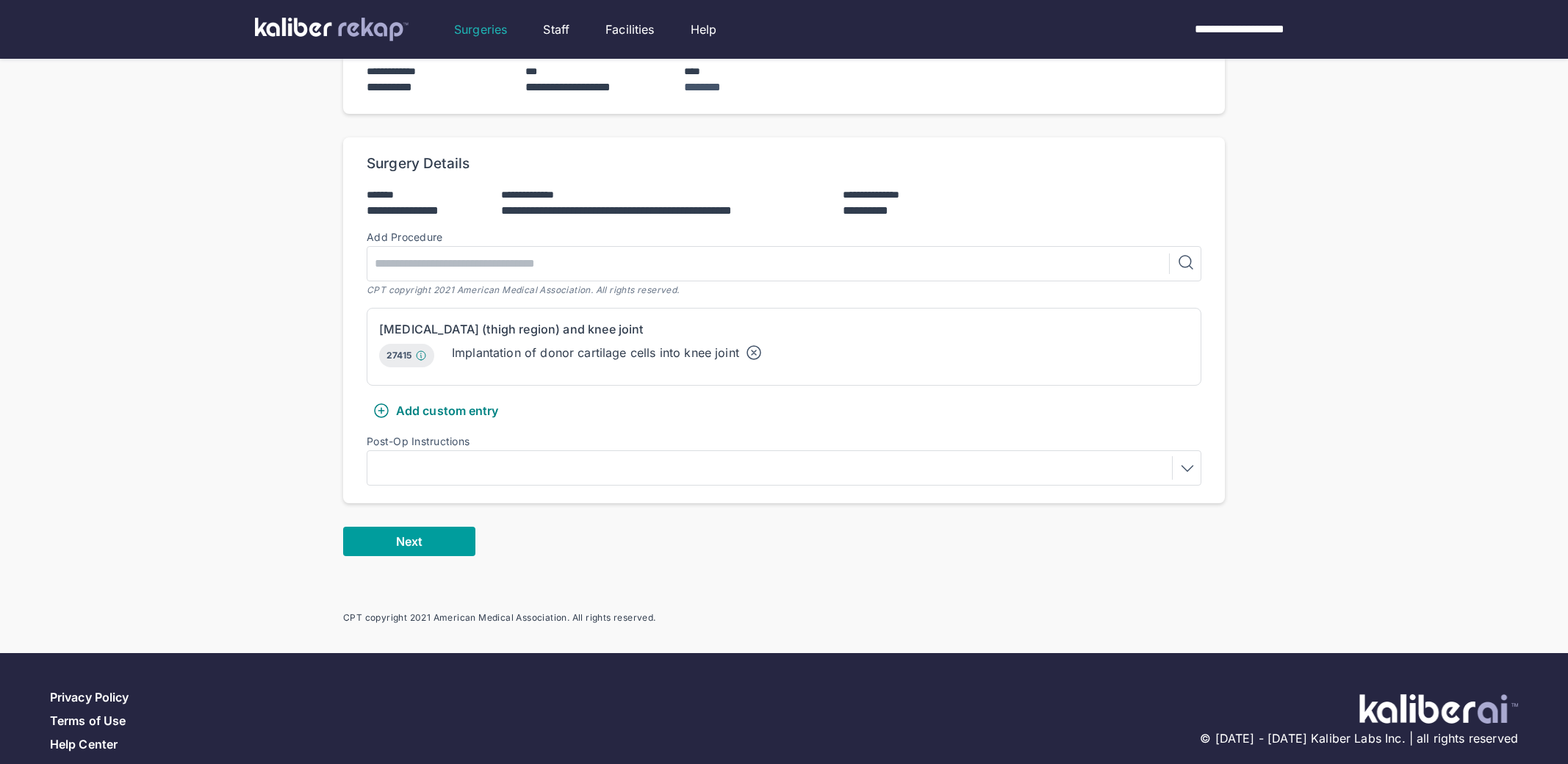
click at [402, 543] on span "Next" at bounding box center [408, 541] width 26 height 15
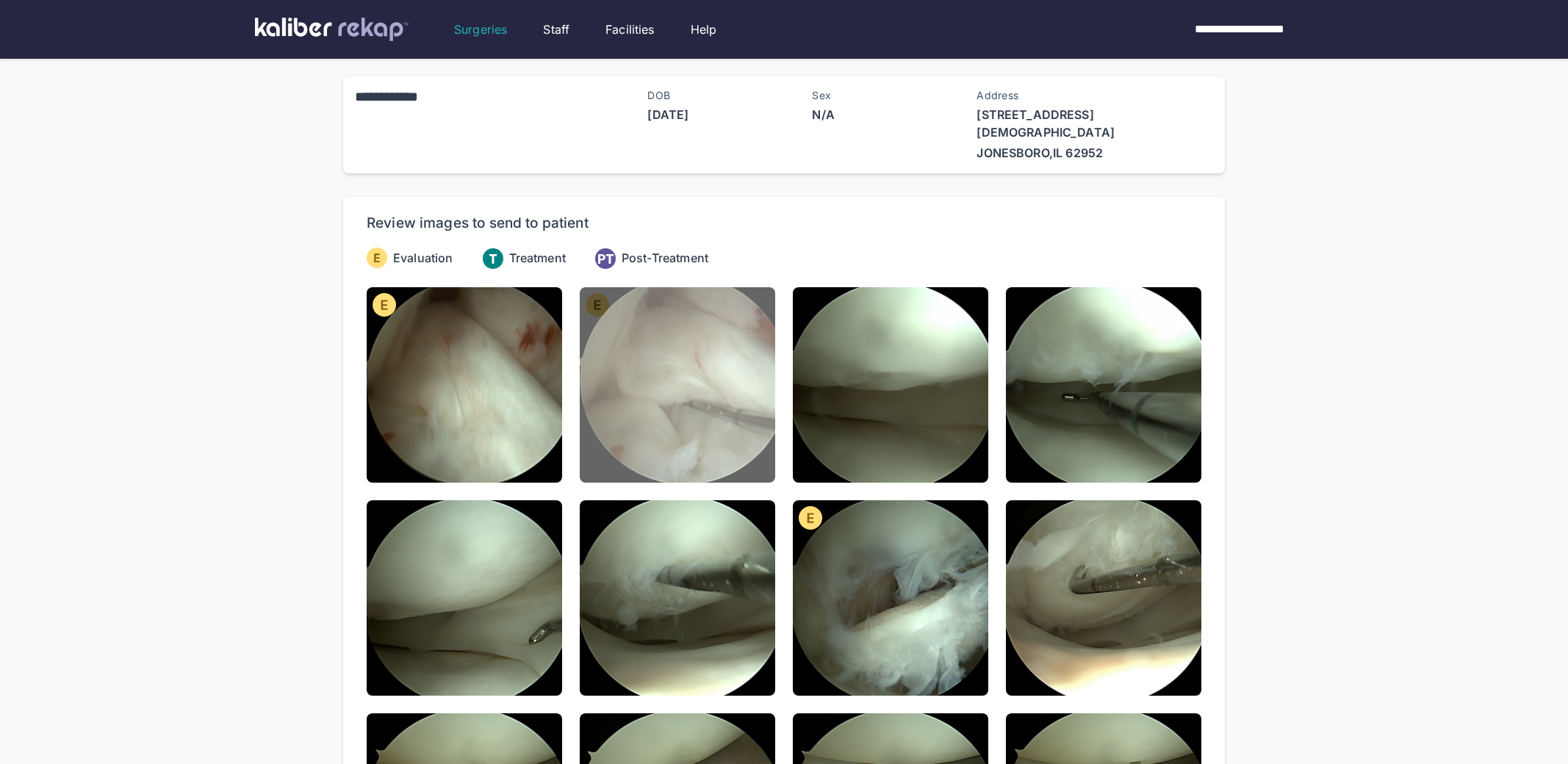
click at [610, 425] on img at bounding box center [677, 385] width 196 height 196
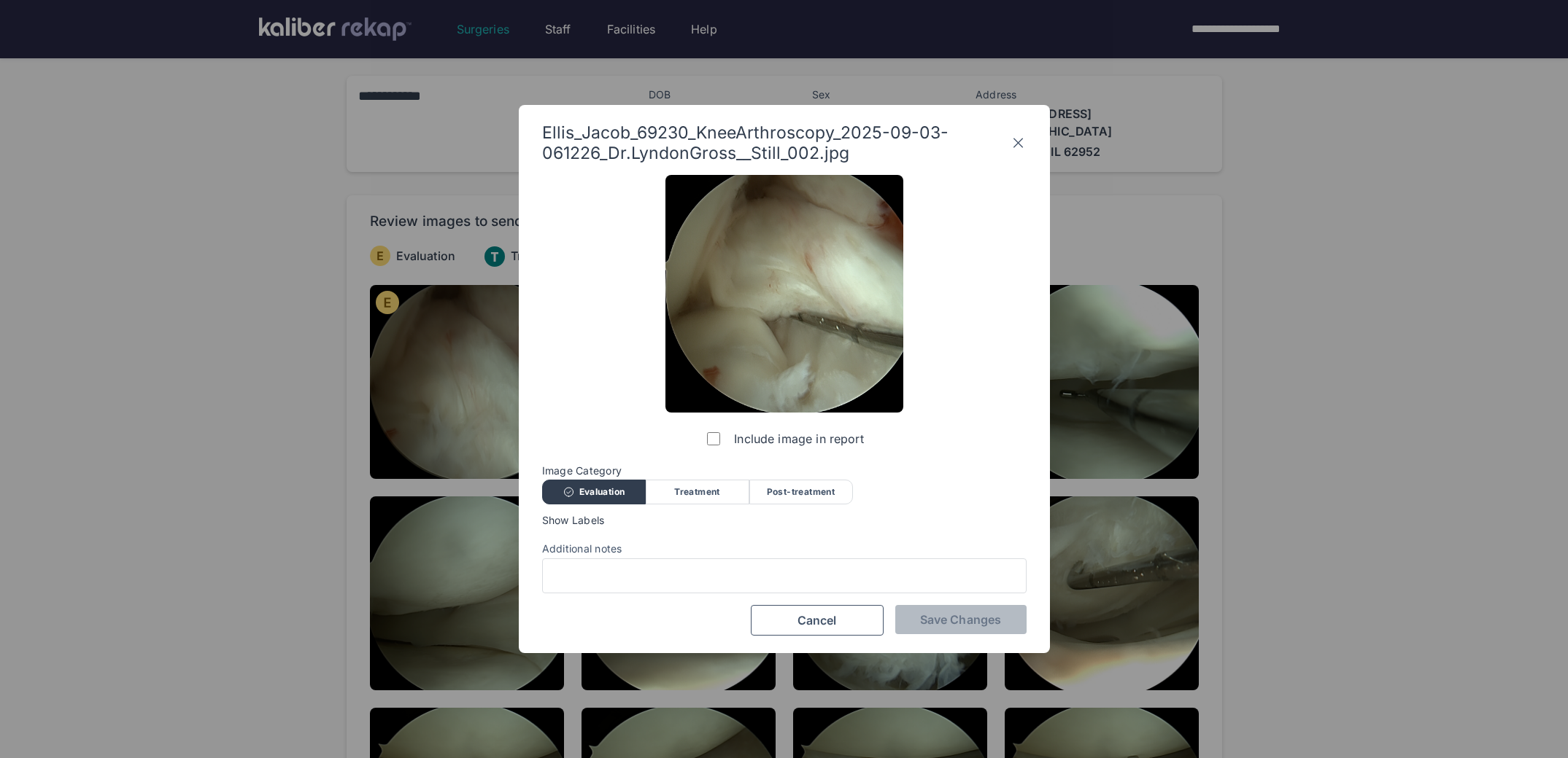
click at [698, 471] on span "Image Category" at bounding box center [784, 471] width 485 height 12
click at [670, 500] on div "Treatment" at bounding box center [696, 492] width 104 height 25
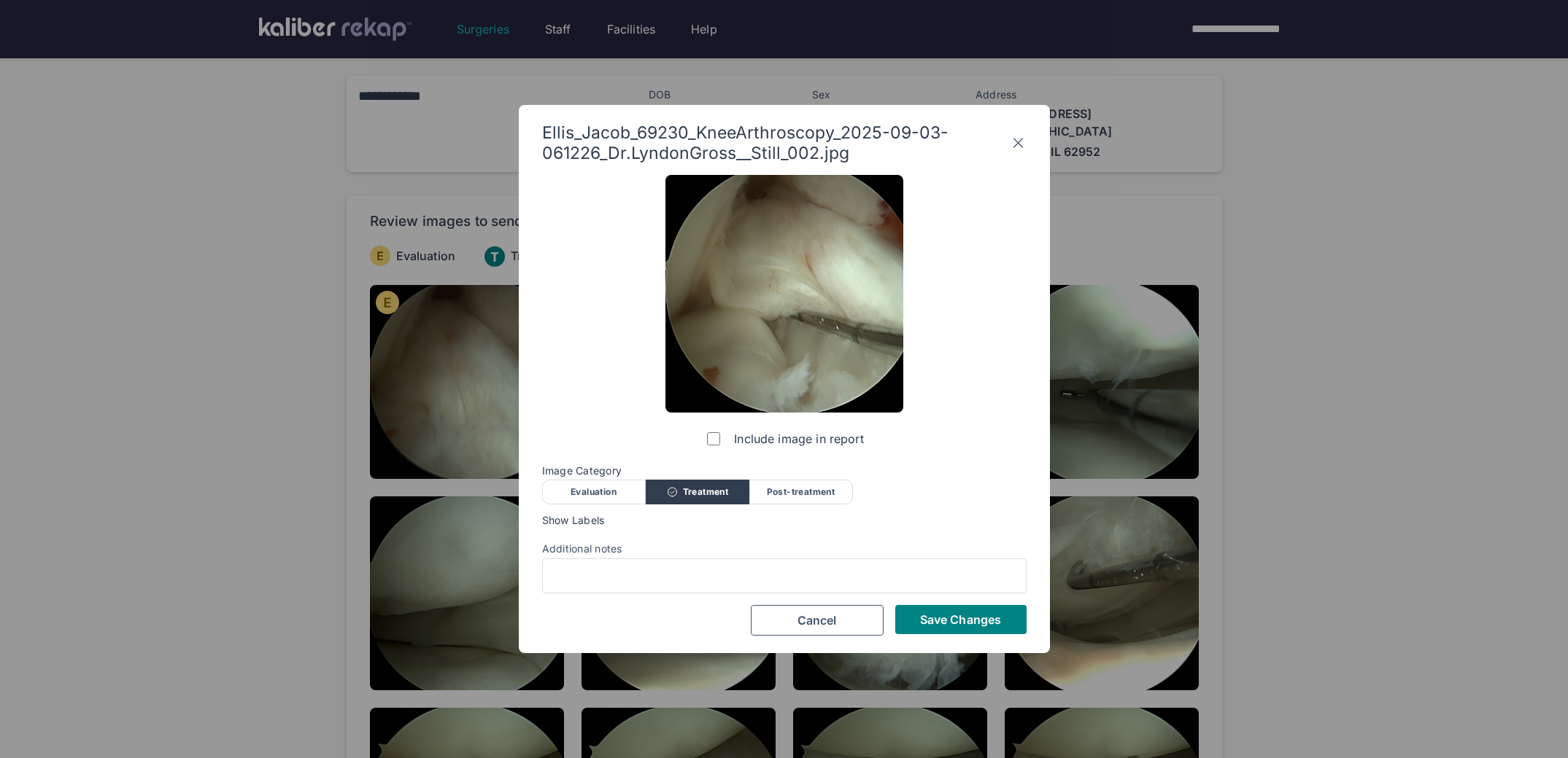
click at [599, 500] on div "Evaluation" at bounding box center [593, 492] width 104 height 25
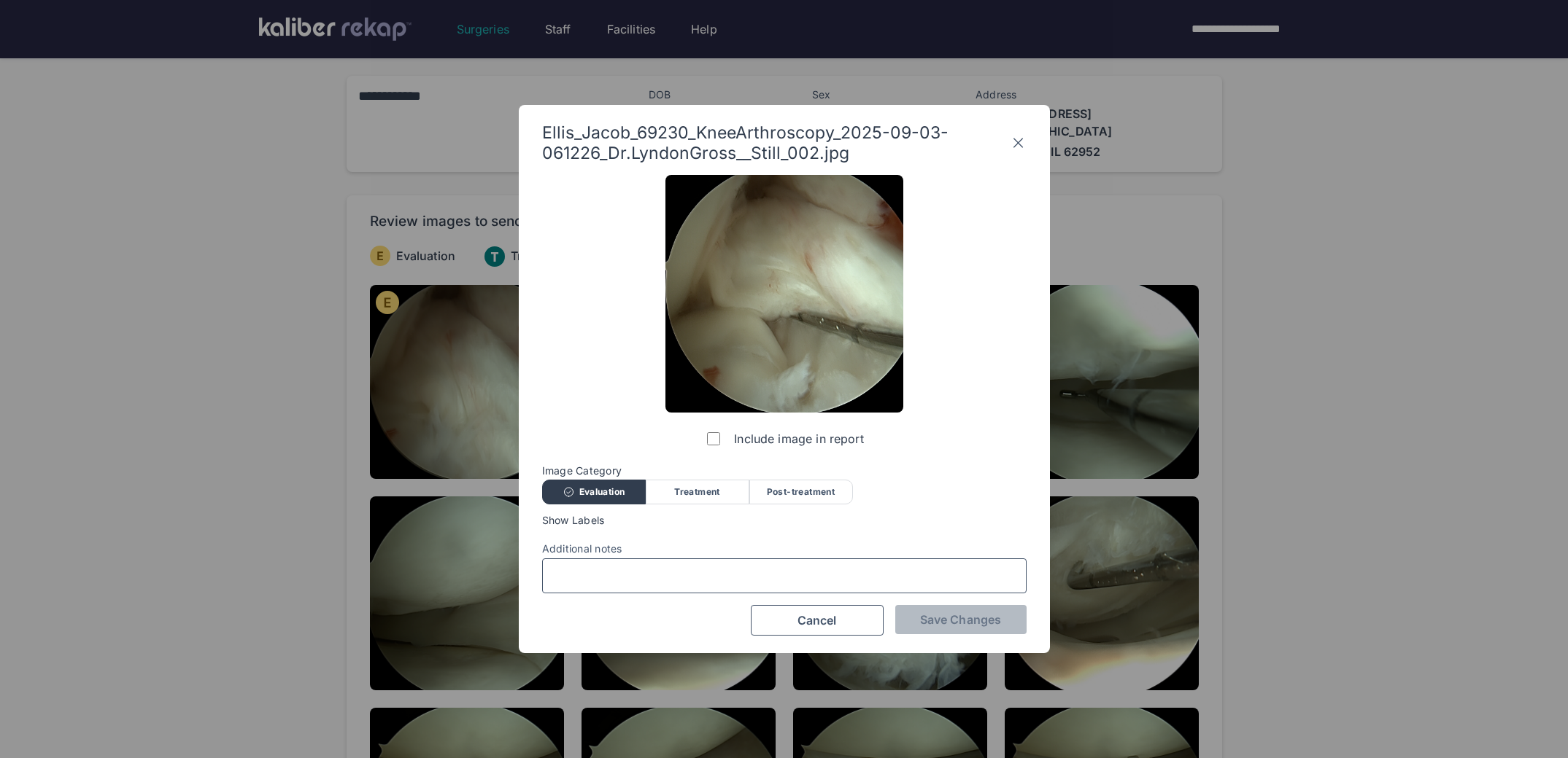
click at [586, 580] on input "Additional notes" at bounding box center [784, 576] width 471 height 19
drag, startPoint x: 623, startPoint y: 522, endPoint x: 646, endPoint y: 519, distance: 23.2
click at [623, 522] on span "Show Labels" at bounding box center [784, 520] width 485 height 12
click at [1027, 138] on div "Ellis_Jacob_69230_KneeArthroscopy_2025-09-03-061226_Dr.LyndonGross__Still_002.j…" at bounding box center [784, 379] width 531 height 548
click at [1019, 135] on icon at bounding box center [1018, 143] width 15 height 23
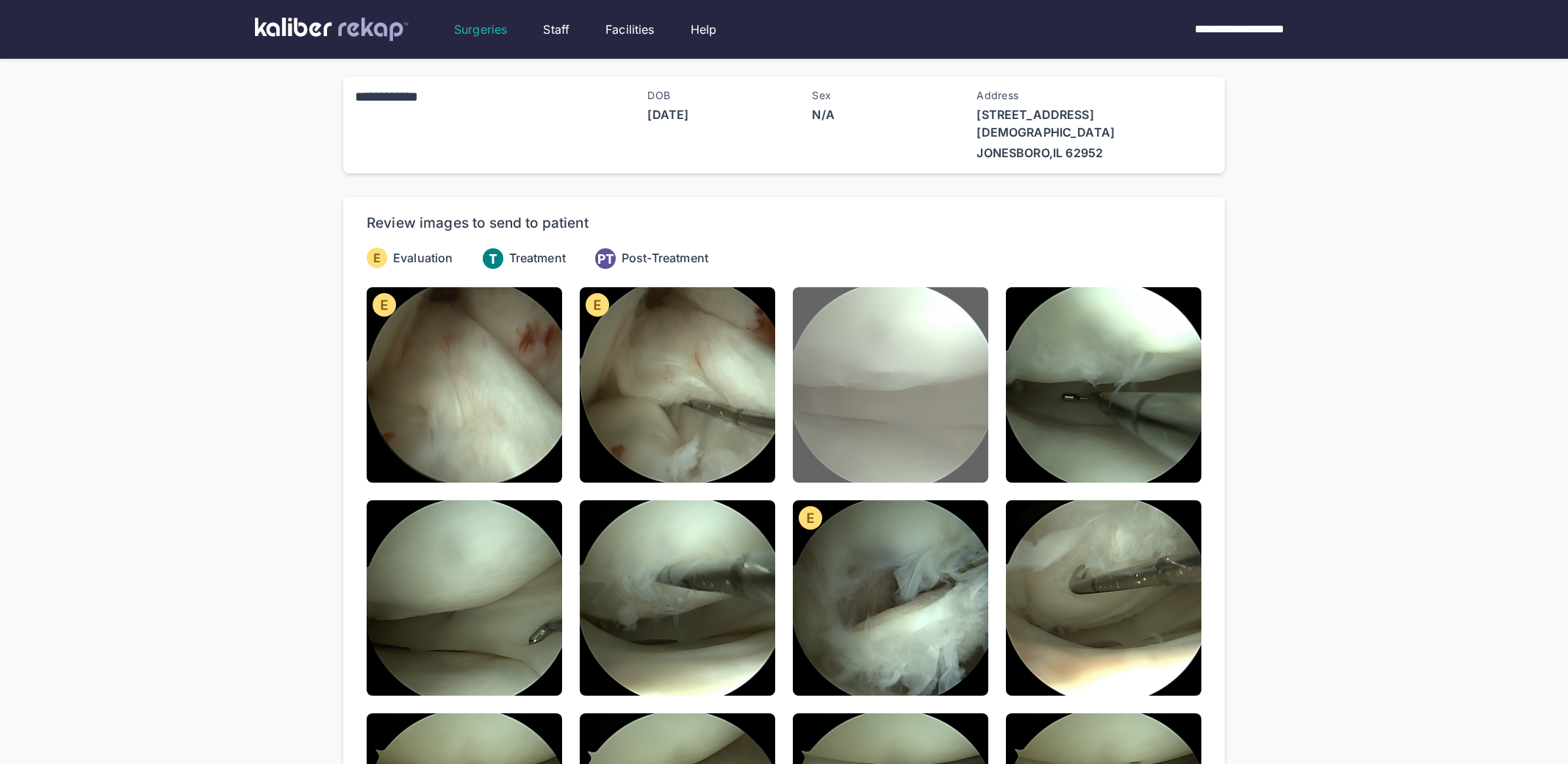
click at [891, 435] on img at bounding box center [891, 385] width 196 height 196
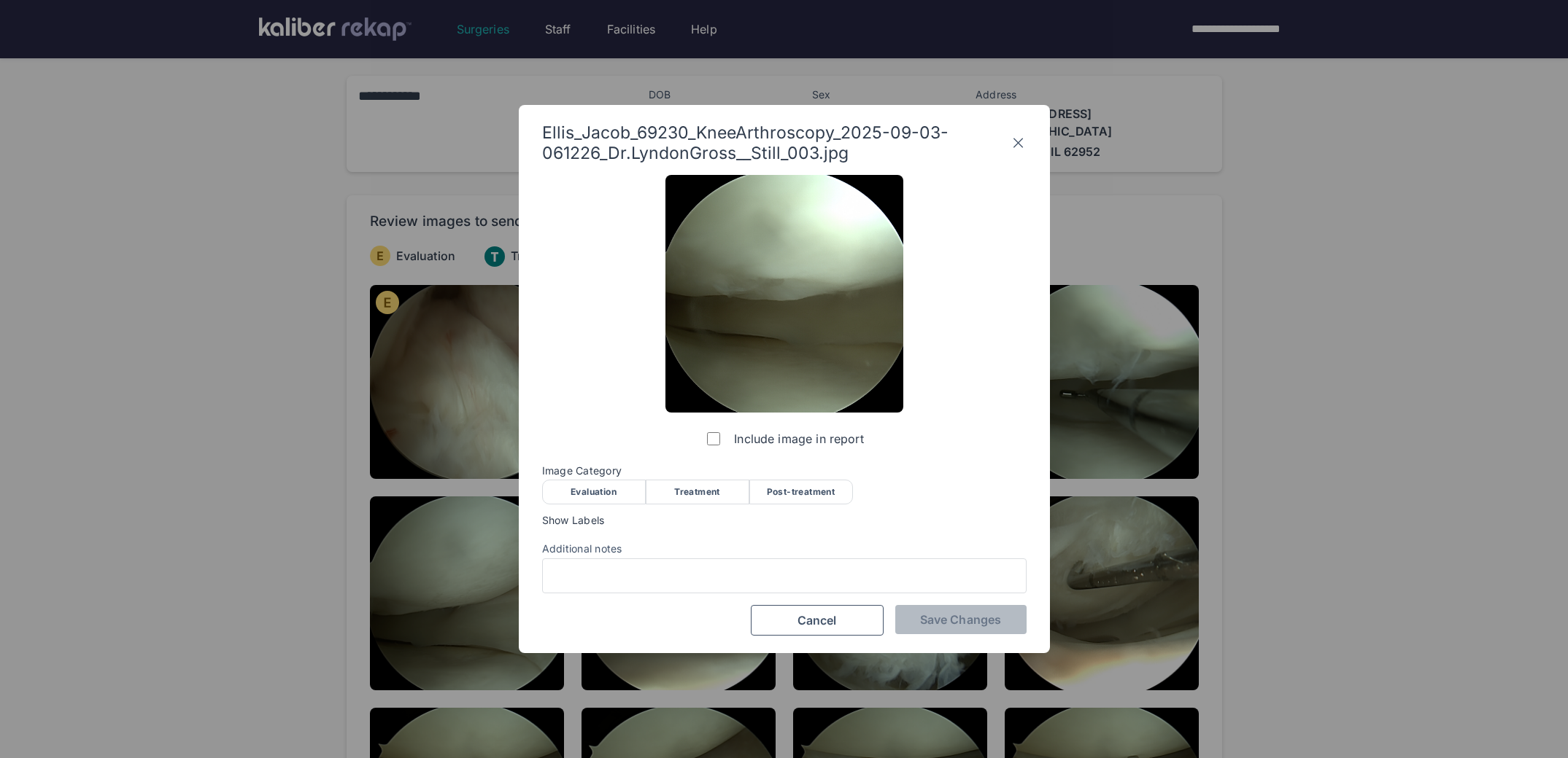
click at [596, 476] on span "Image Category" at bounding box center [784, 471] width 485 height 12
click at [591, 500] on div "Evaluation" at bounding box center [593, 492] width 104 height 25
click at [604, 562] on div at bounding box center [784, 576] width 485 height 35
click at [974, 617] on span "Save Changes" at bounding box center [961, 619] width 81 height 15
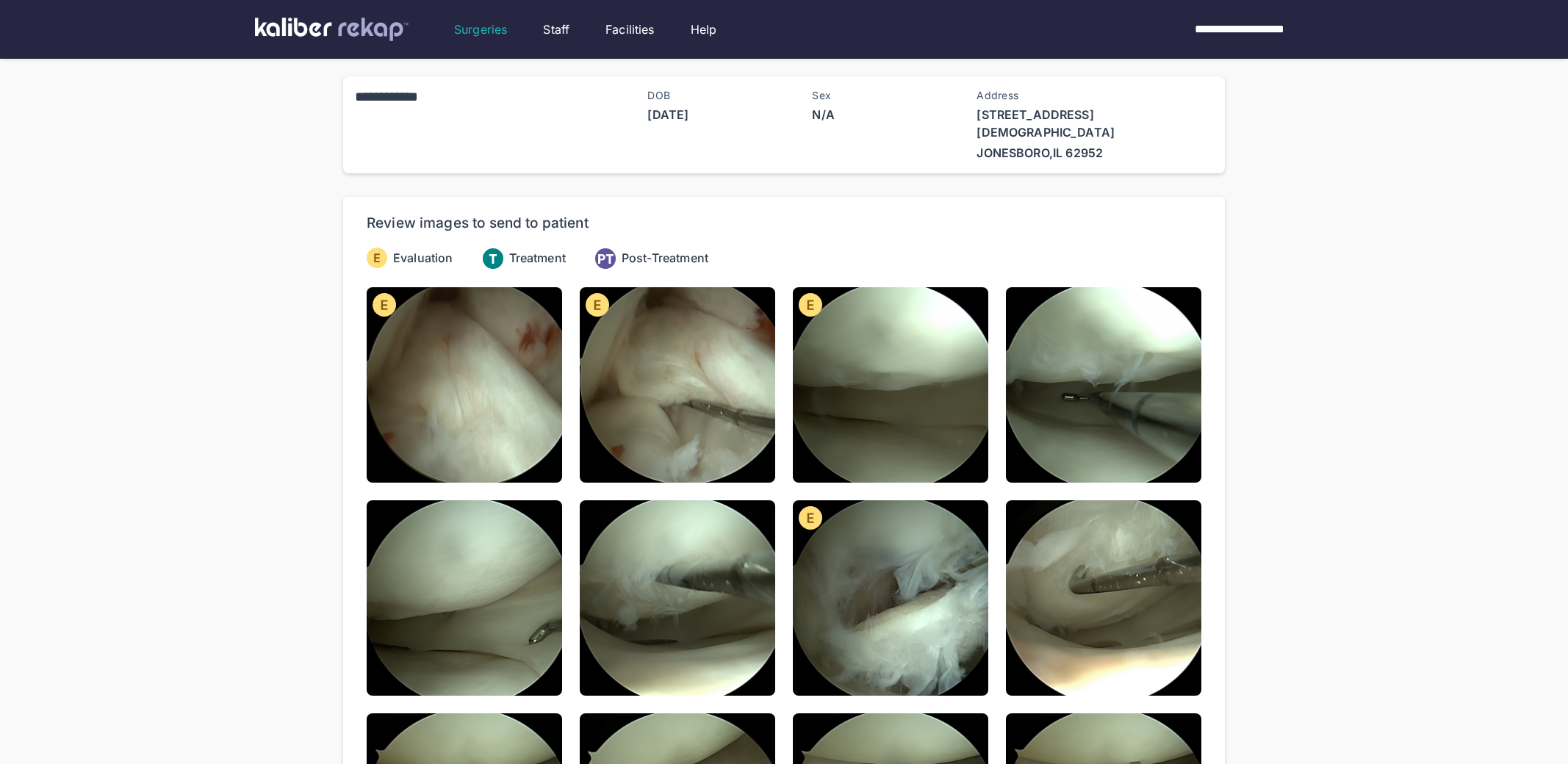
scroll to position [227, 0]
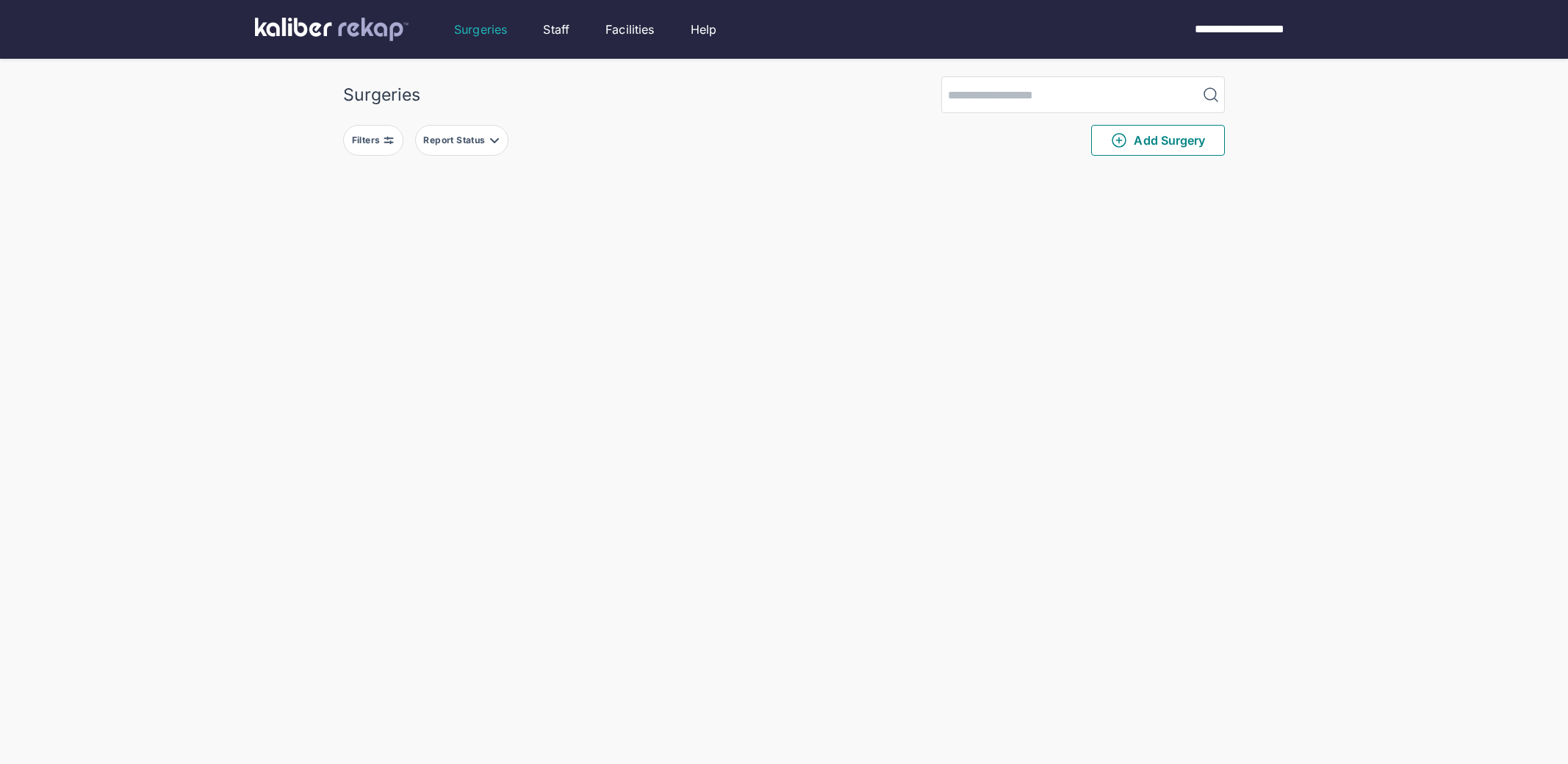
click at [363, 142] on div "Filters" at bounding box center [367, 140] width 31 height 12
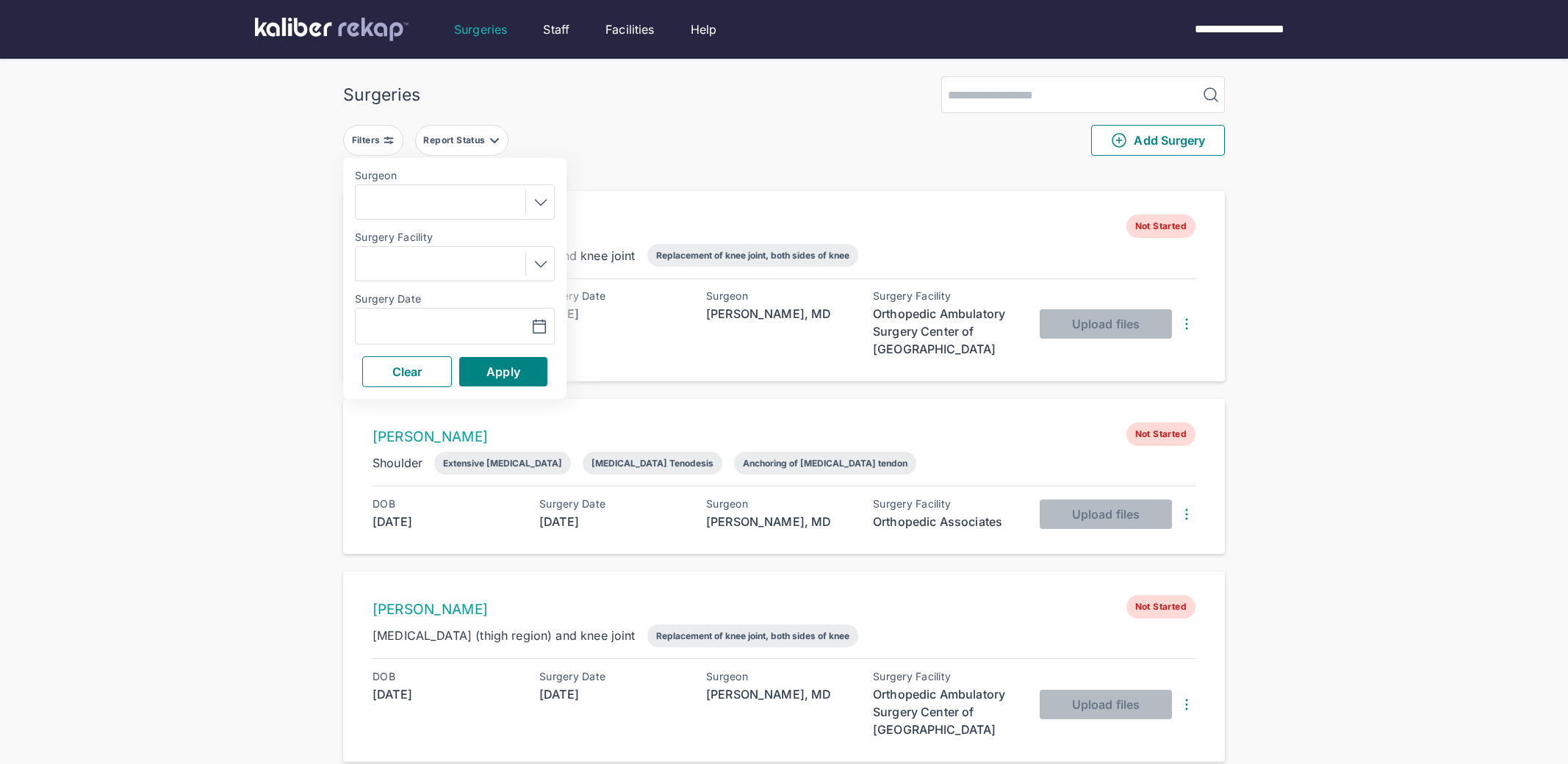
click at [436, 313] on div "Navigate forward to interact with the calendar and select a date. Press the que…" at bounding box center [454, 326] width 200 height 37
click at [434, 318] on input "text" at bounding box center [403, 326] width 85 height 18
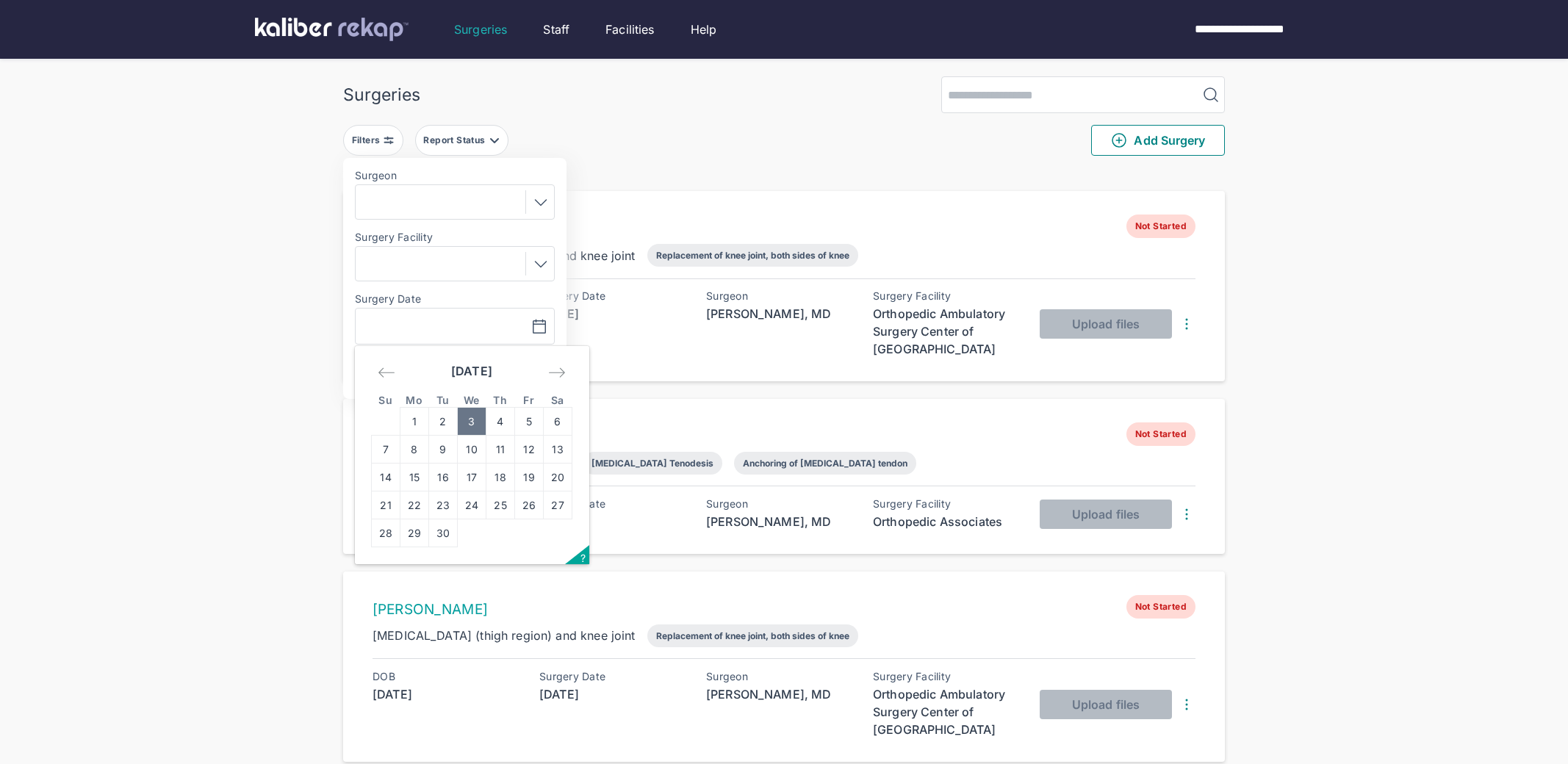
click at [471, 420] on td "3" at bounding box center [472, 422] width 28 height 28
type input "**********"
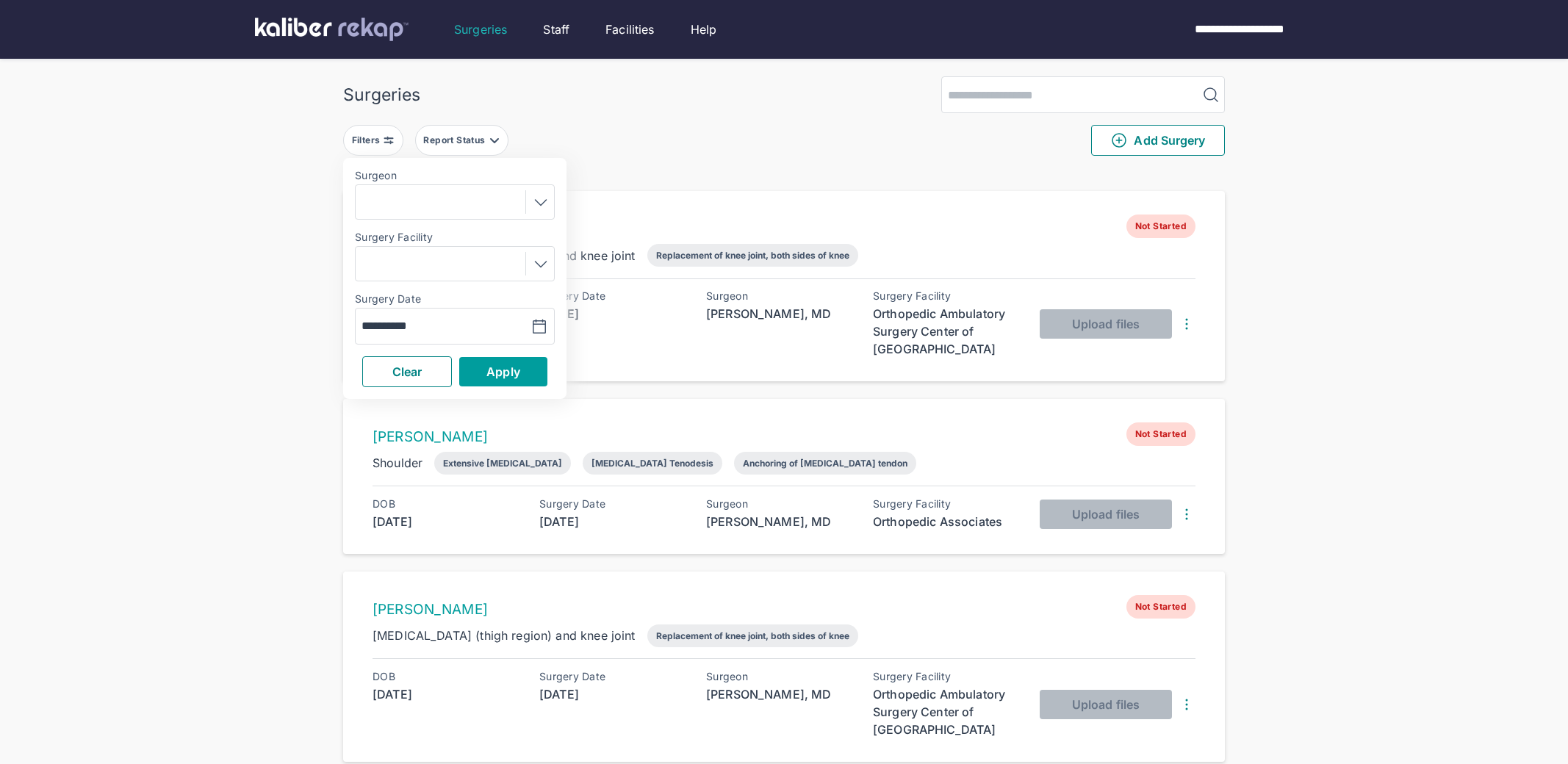
click at [505, 368] on span "Apply" at bounding box center [503, 371] width 34 height 15
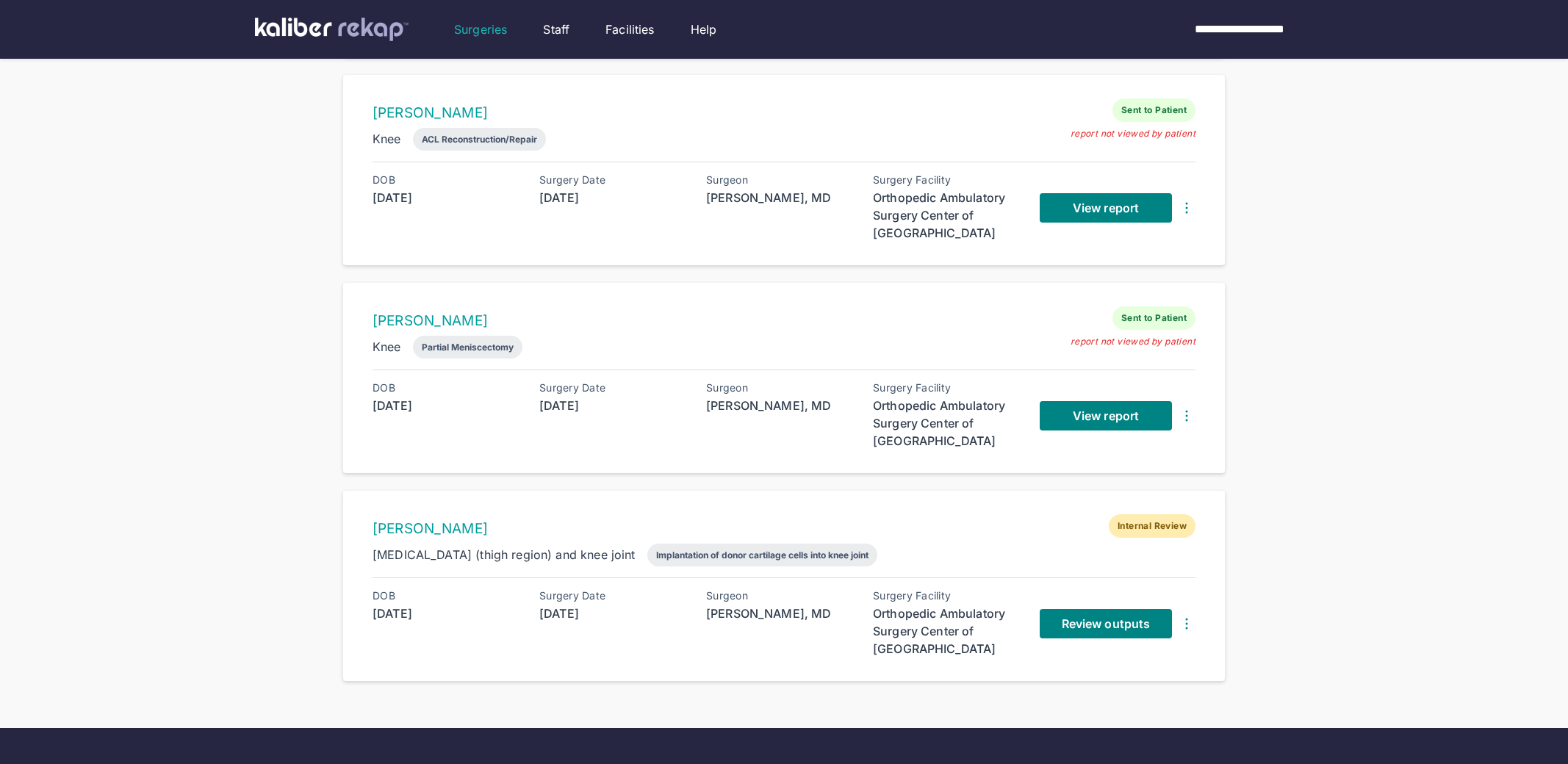
scroll to position [423, 0]
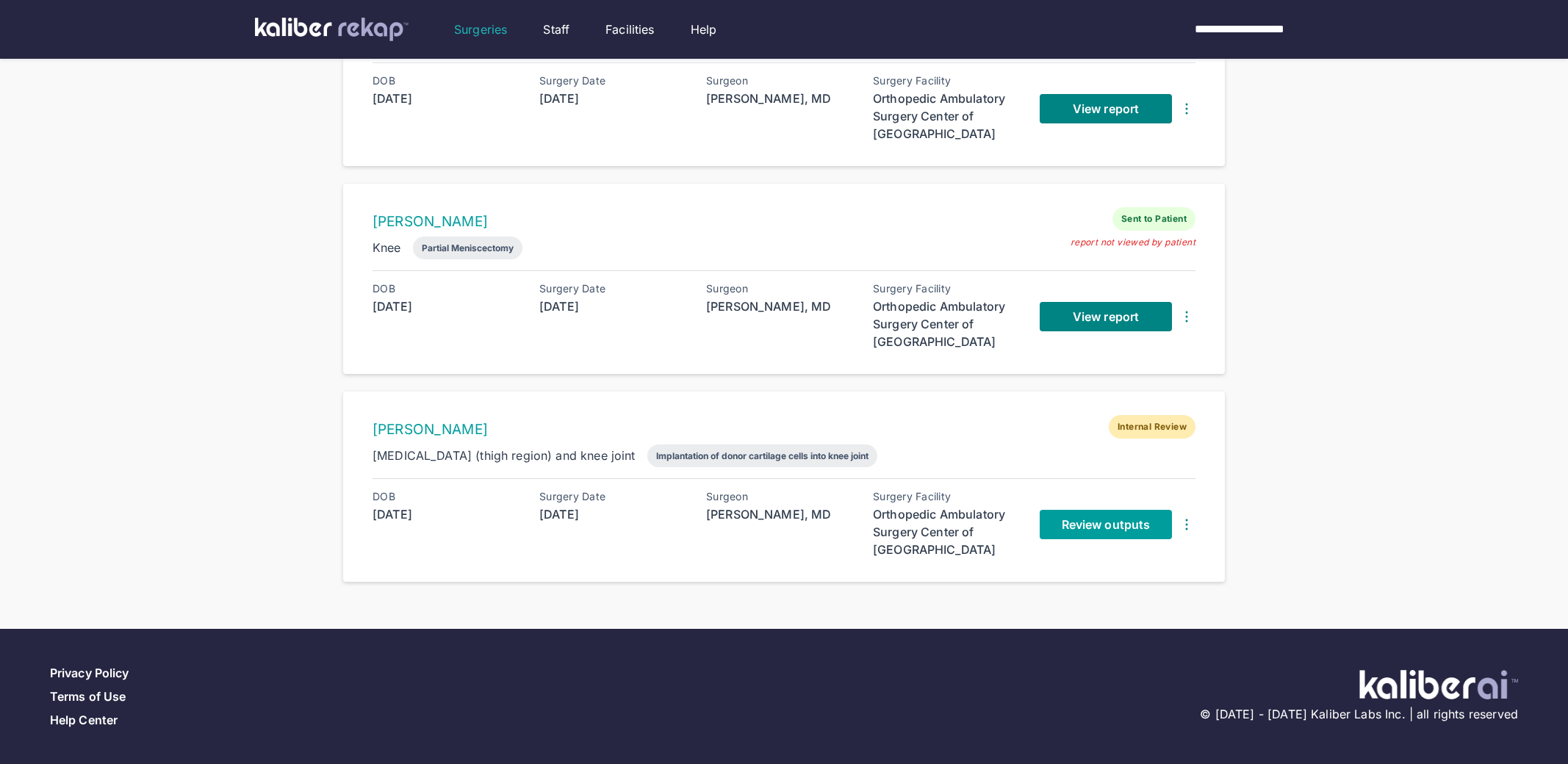
click at [1087, 533] on link "Review outputs" at bounding box center [1106, 524] width 133 height 29
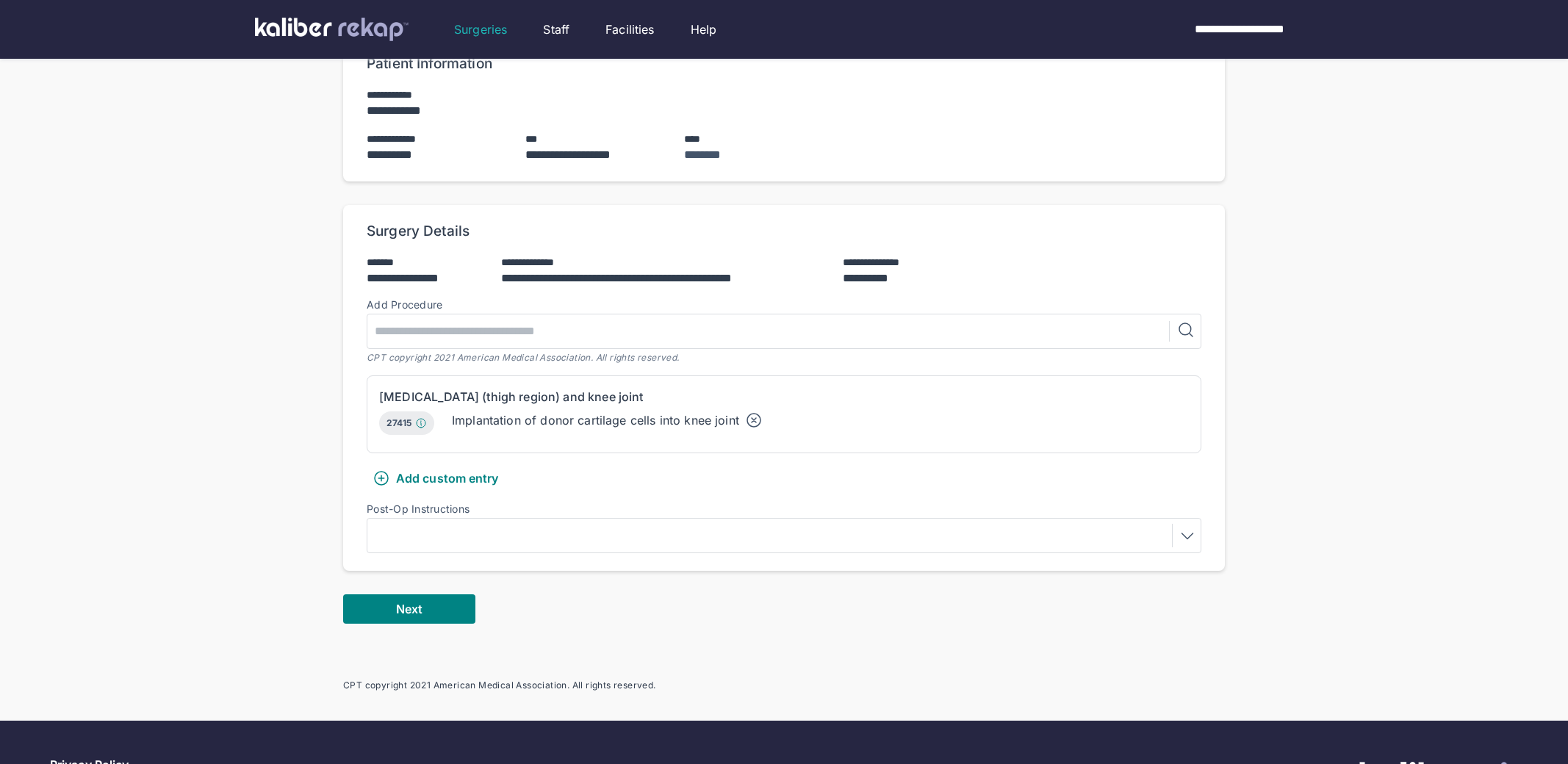
scroll to position [251, 0]
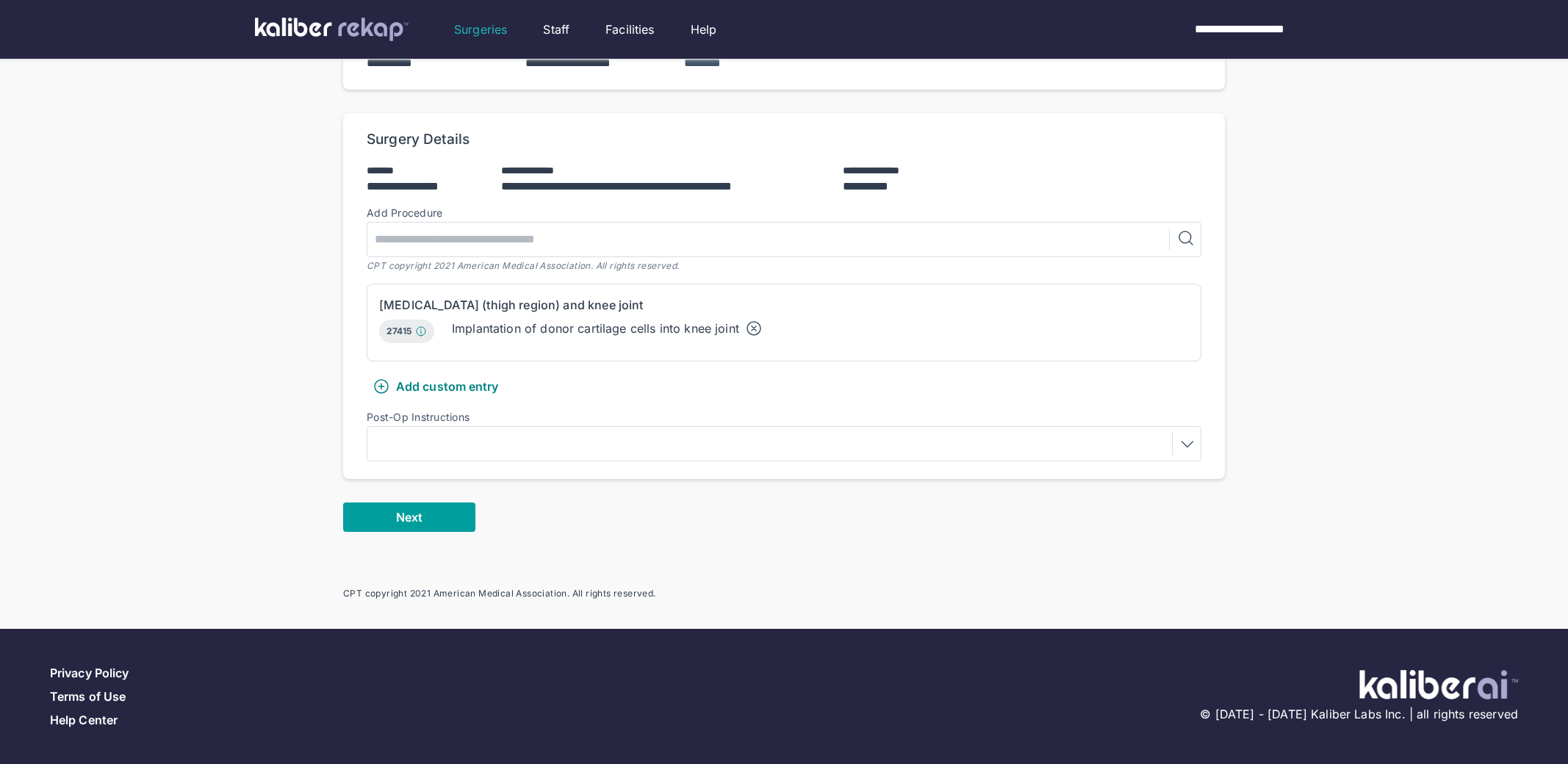
click at [437, 507] on button "Next" at bounding box center [409, 517] width 133 height 29
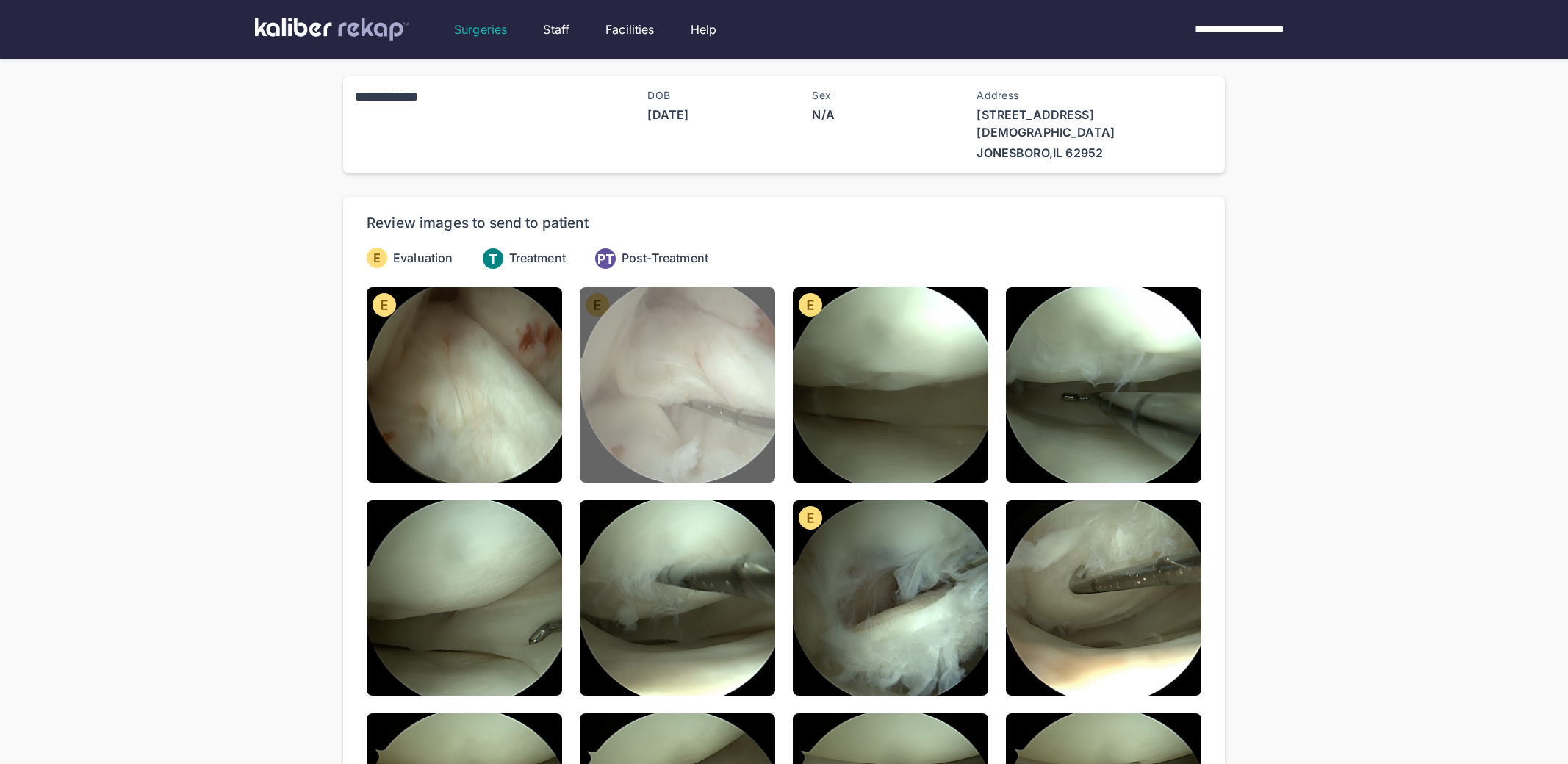
click at [665, 390] on img at bounding box center [677, 385] width 196 height 196
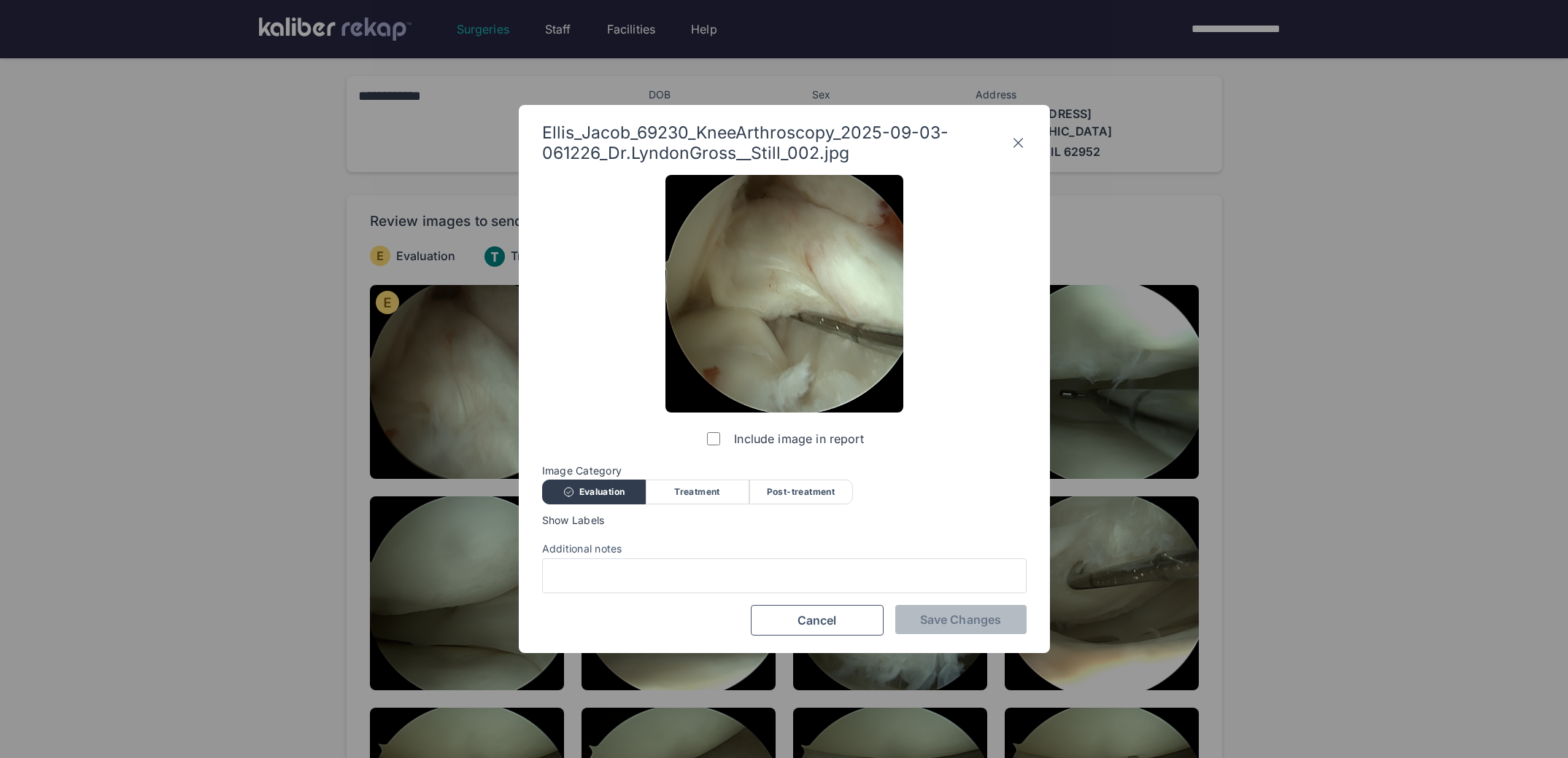
click at [1015, 138] on icon at bounding box center [1018, 143] width 10 height 10
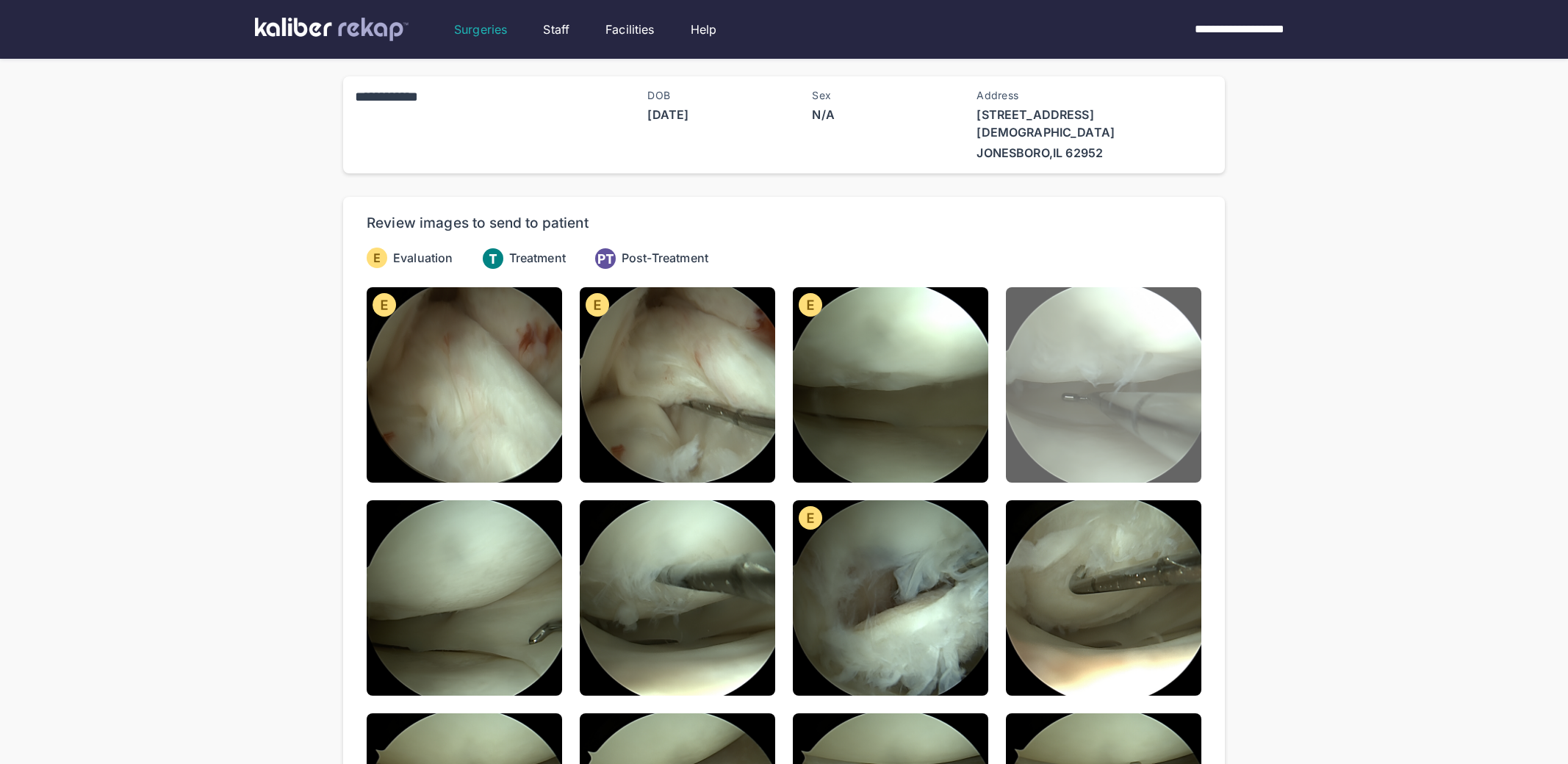
click at [1052, 291] on img at bounding box center [1103, 385] width 196 height 196
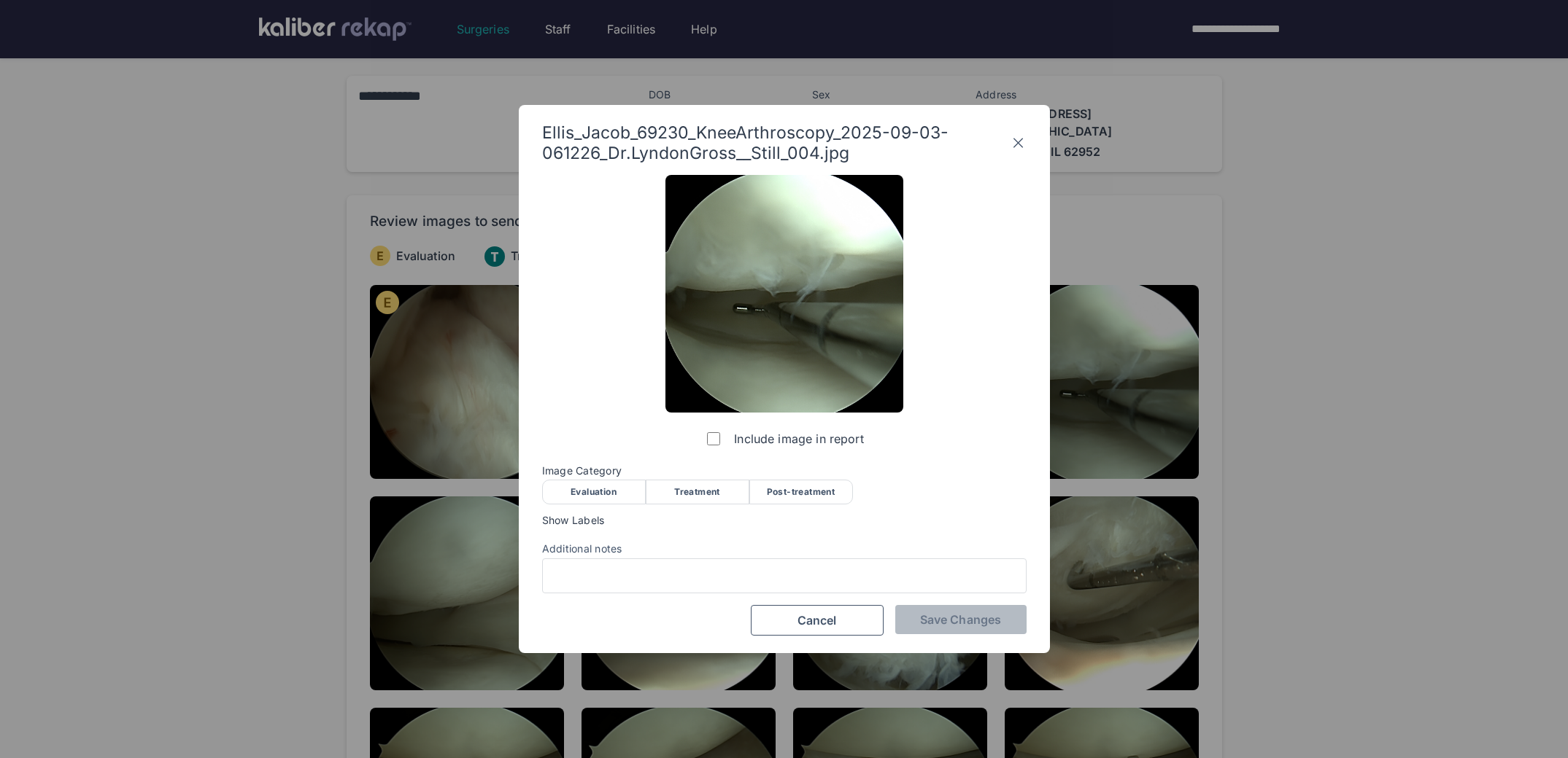
click at [634, 503] on div "Evaluation" at bounding box center [593, 492] width 104 height 25
click at [930, 615] on span "Save Changes" at bounding box center [961, 619] width 81 height 15
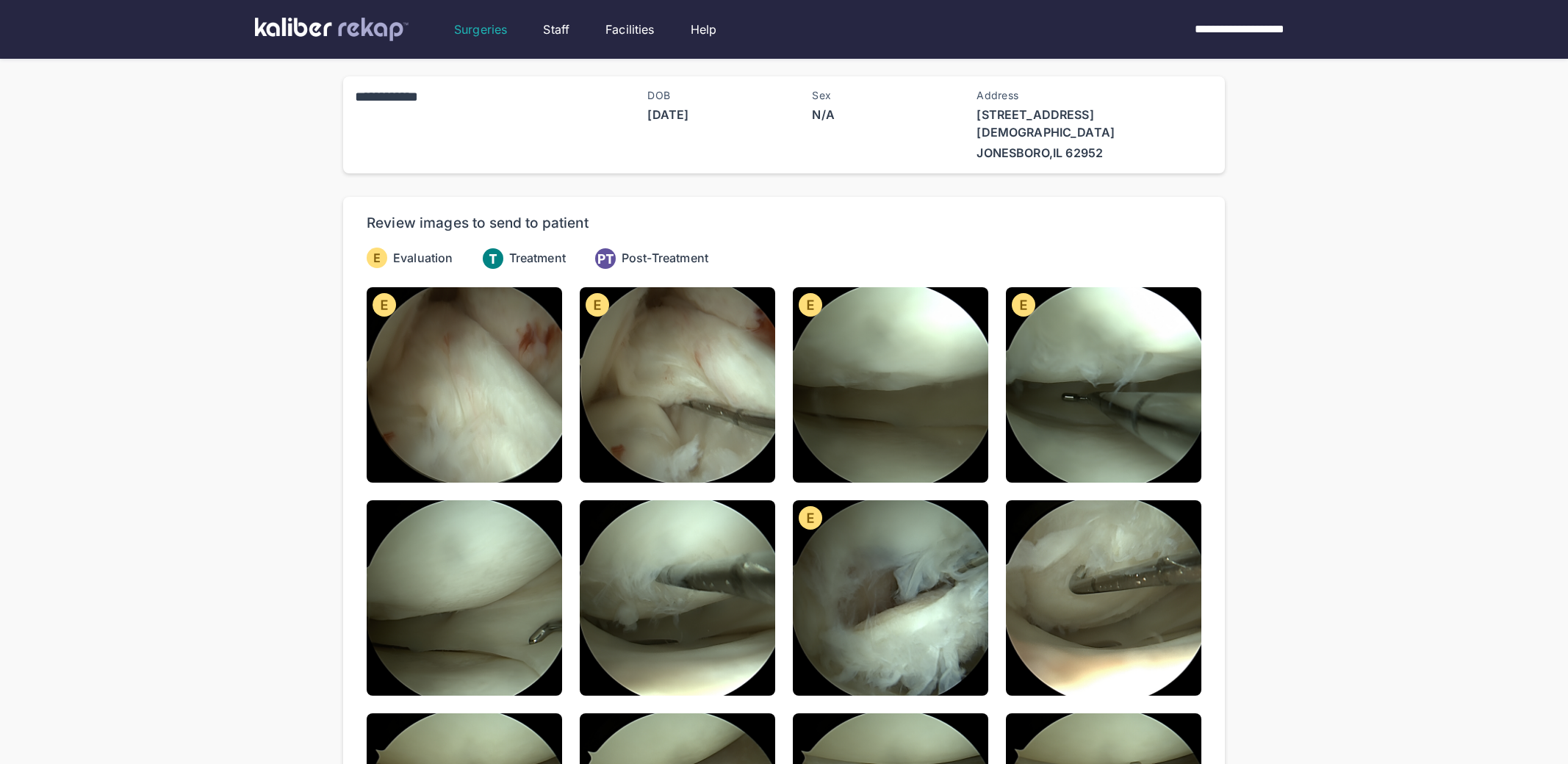
click at [554, 642] on img at bounding box center [464, 598] width 196 height 196
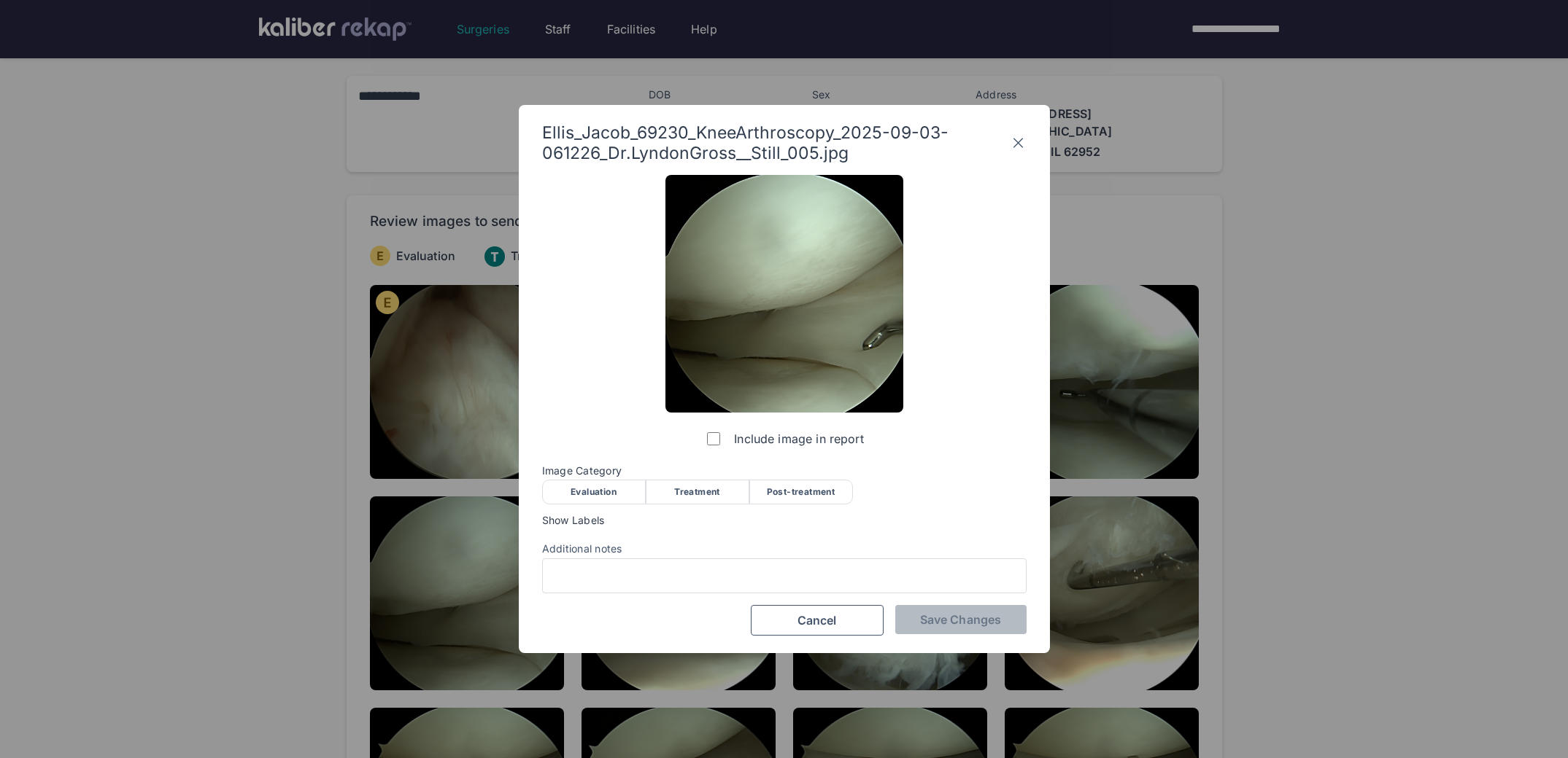
click at [616, 487] on div "Evaluation" at bounding box center [593, 492] width 104 height 25
click at [954, 610] on button "Save Changes" at bounding box center [961, 620] width 132 height 29
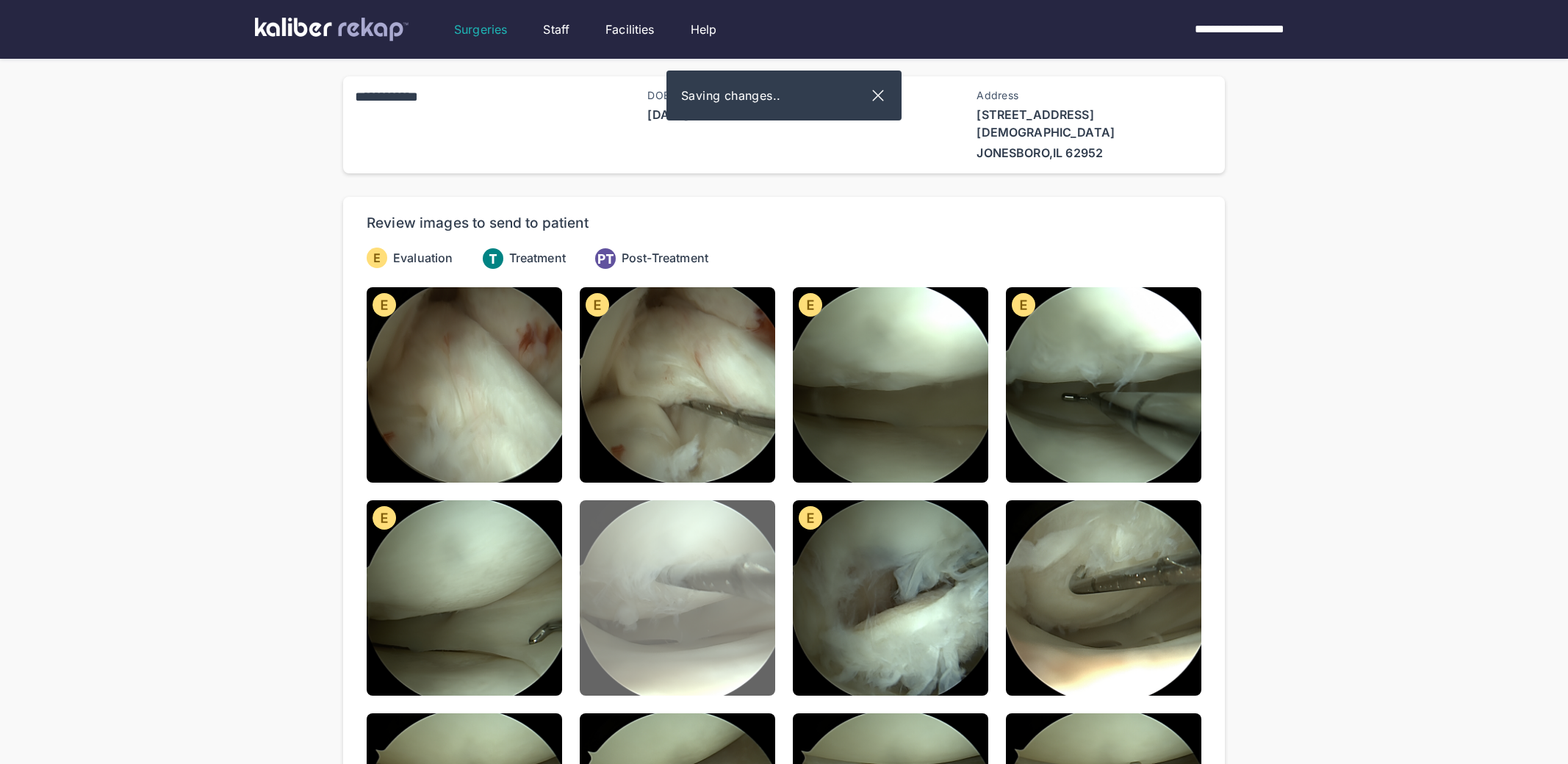
click at [741, 626] on img at bounding box center [677, 598] width 196 height 196
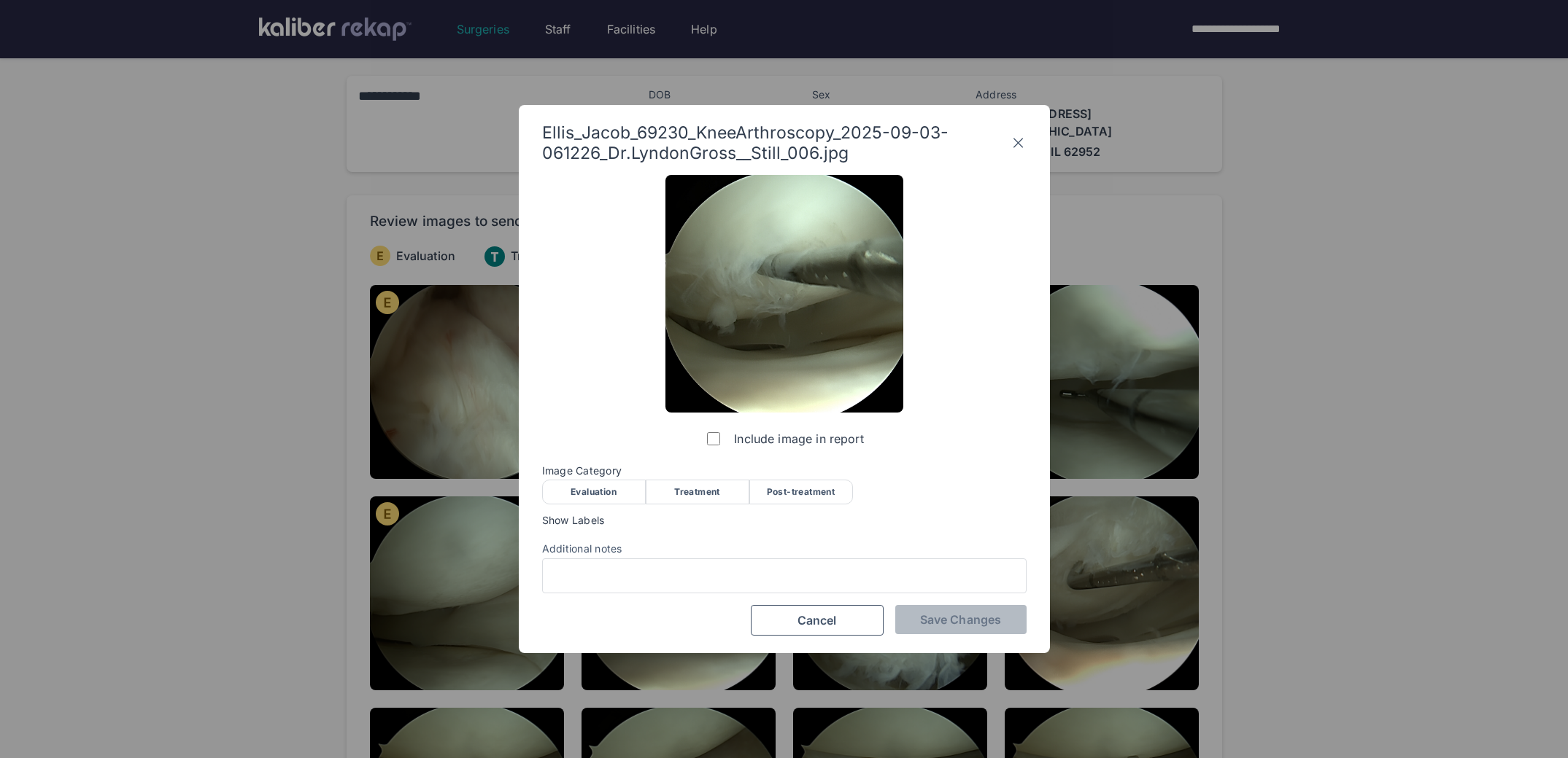
click at [615, 486] on div "Evaluation" at bounding box center [593, 492] width 104 height 25
click at [734, 570] on input "Additional notes" at bounding box center [784, 576] width 471 height 19
click at [776, 543] on div "Additional notes" at bounding box center [784, 548] width 485 height 15
click at [924, 618] on span "Save Changes" at bounding box center [961, 619] width 81 height 15
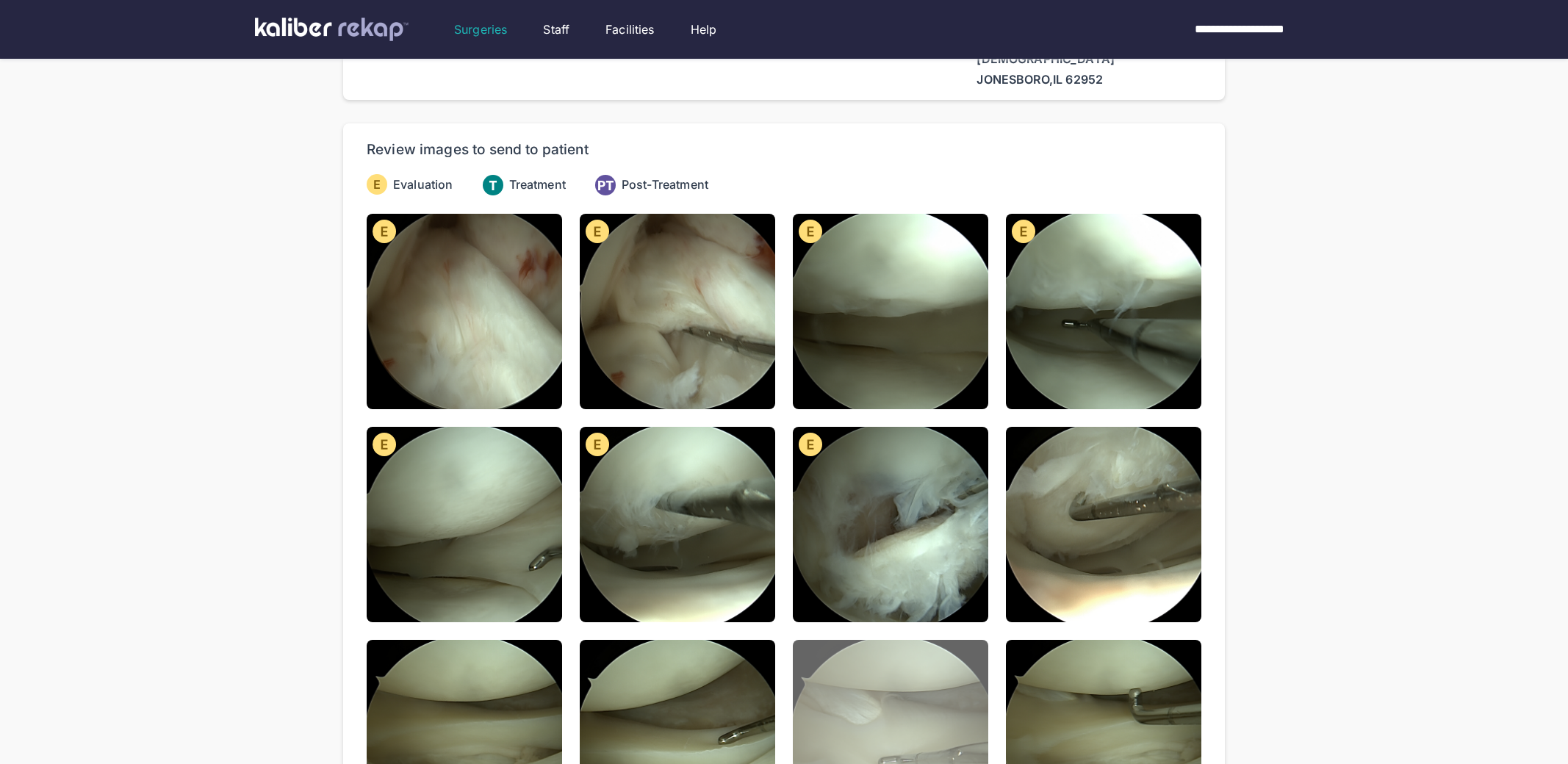
scroll to position [141, 0]
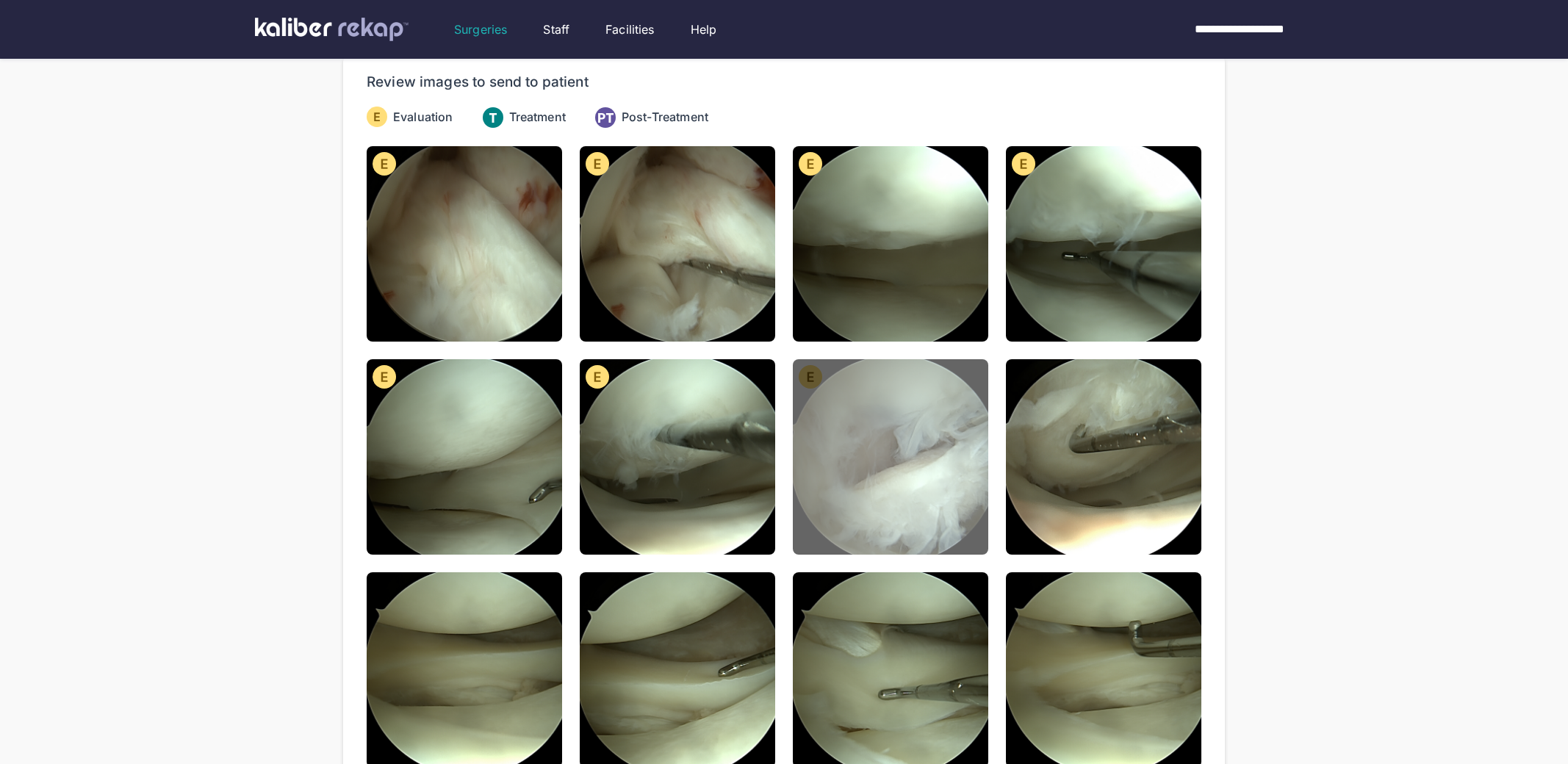
click at [911, 485] on img at bounding box center [891, 457] width 196 height 196
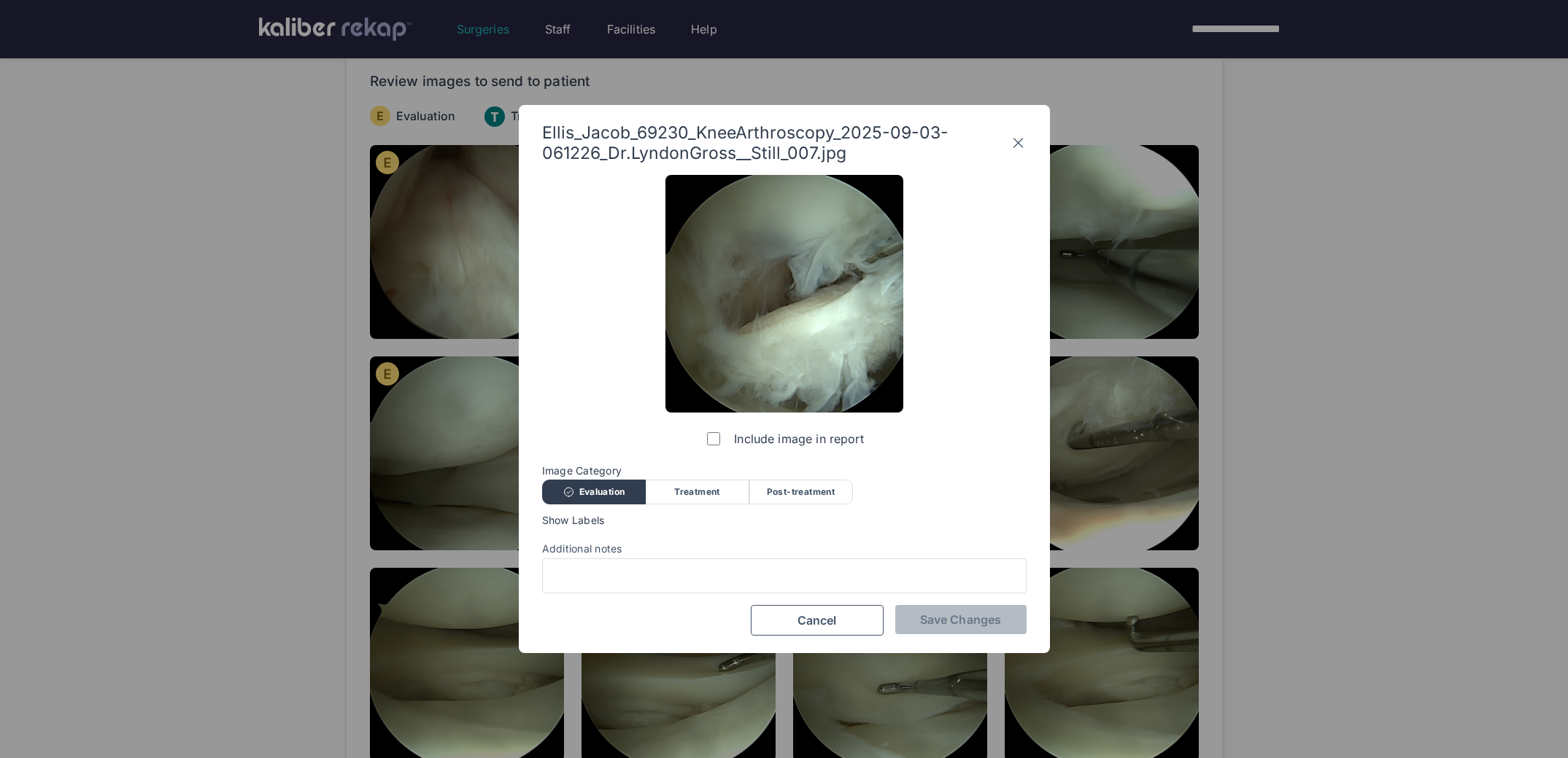
click at [612, 500] on div "Evaluation" at bounding box center [593, 492] width 104 height 25
drag, startPoint x: 1021, startPoint y: 138, endPoint x: 1023, endPoint y: 153, distance: 15.1
click at [1021, 138] on icon at bounding box center [1018, 143] width 15 height 23
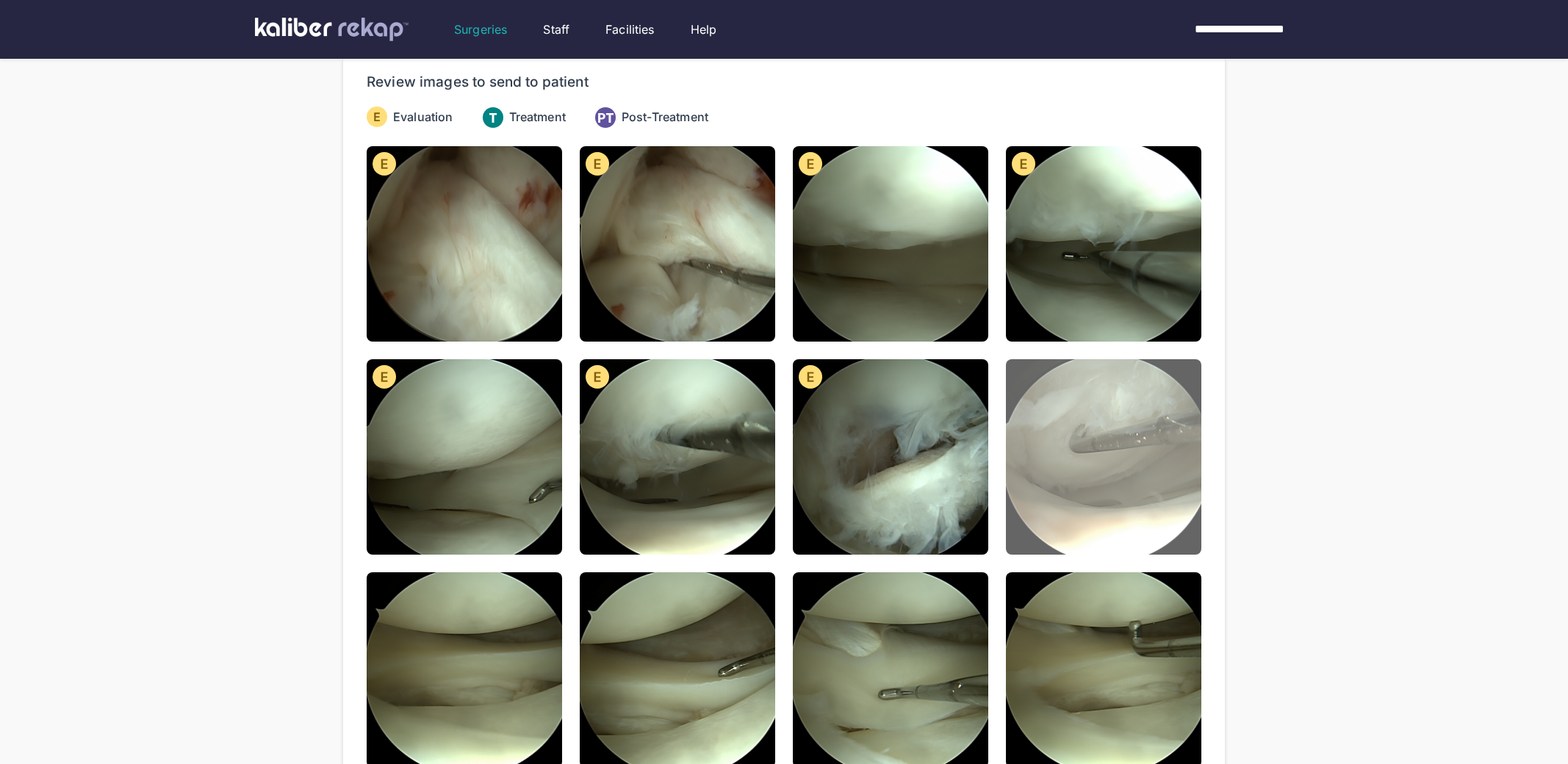
click at [1063, 389] on img at bounding box center [1103, 457] width 196 height 196
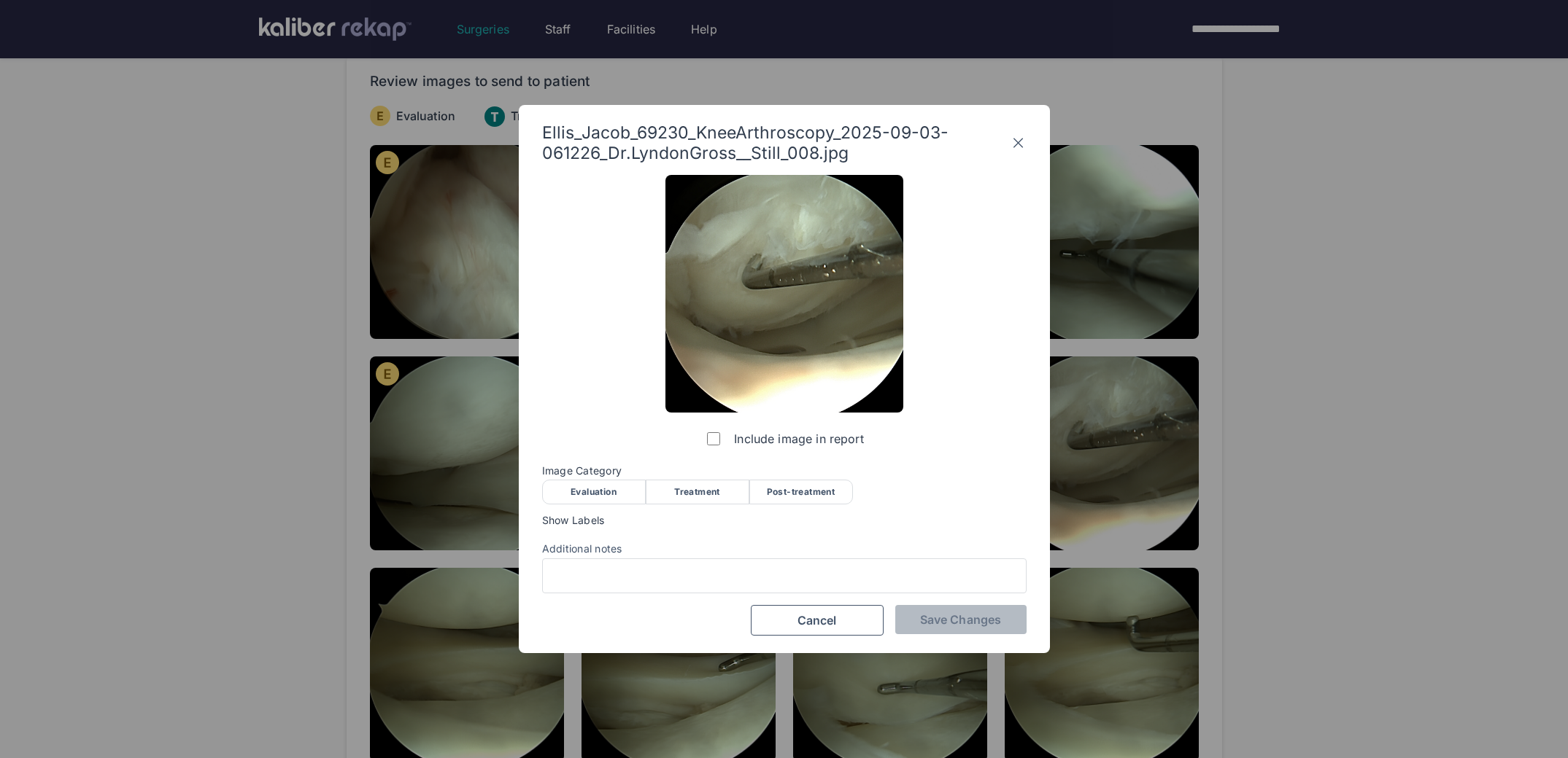
click at [601, 489] on div "Evaluation" at bounding box center [593, 492] width 104 height 25
click at [952, 632] on button "Save Changes" at bounding box center [961, 620] width 132 height 29
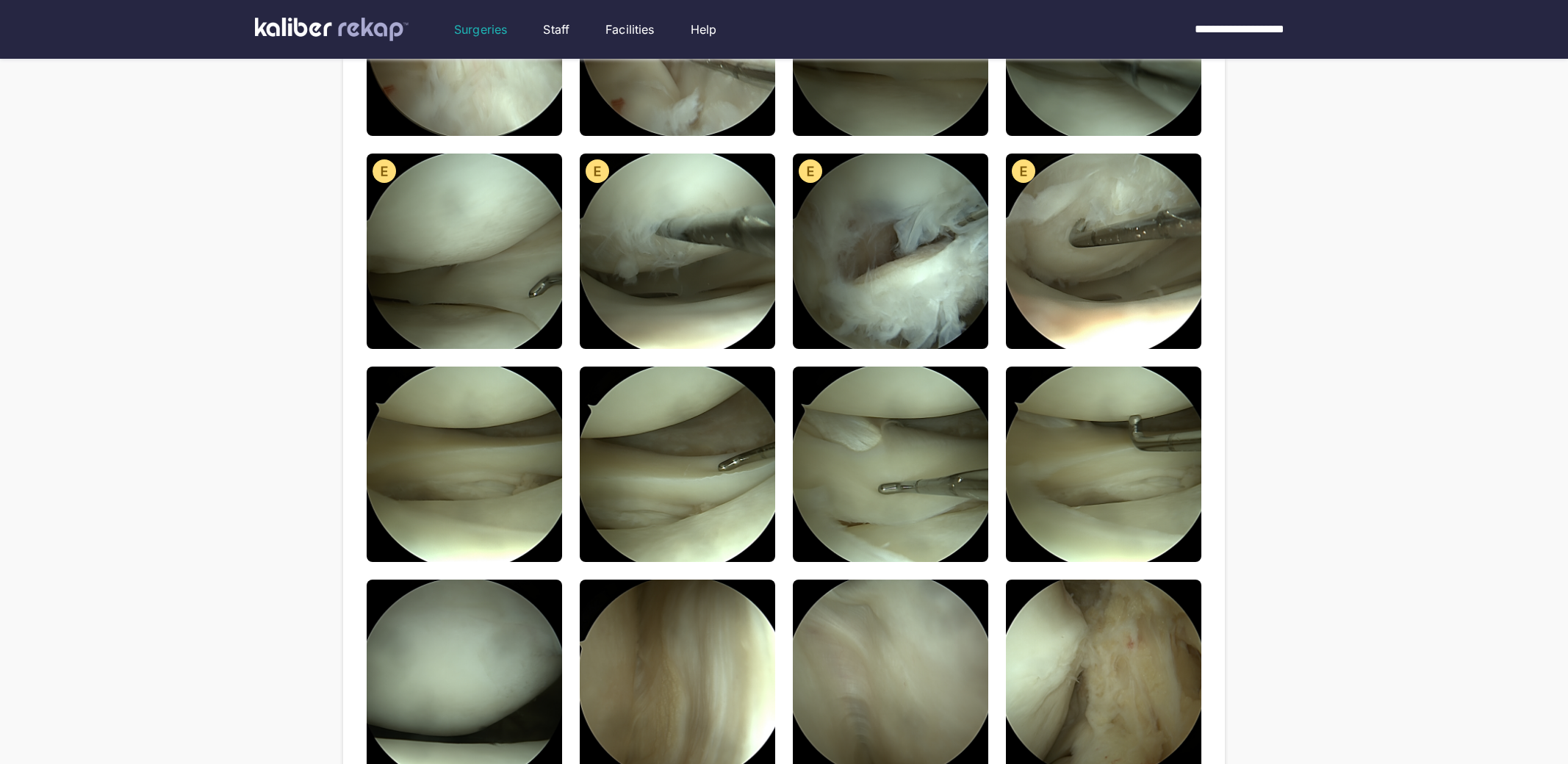
scroll to position [380, 0]
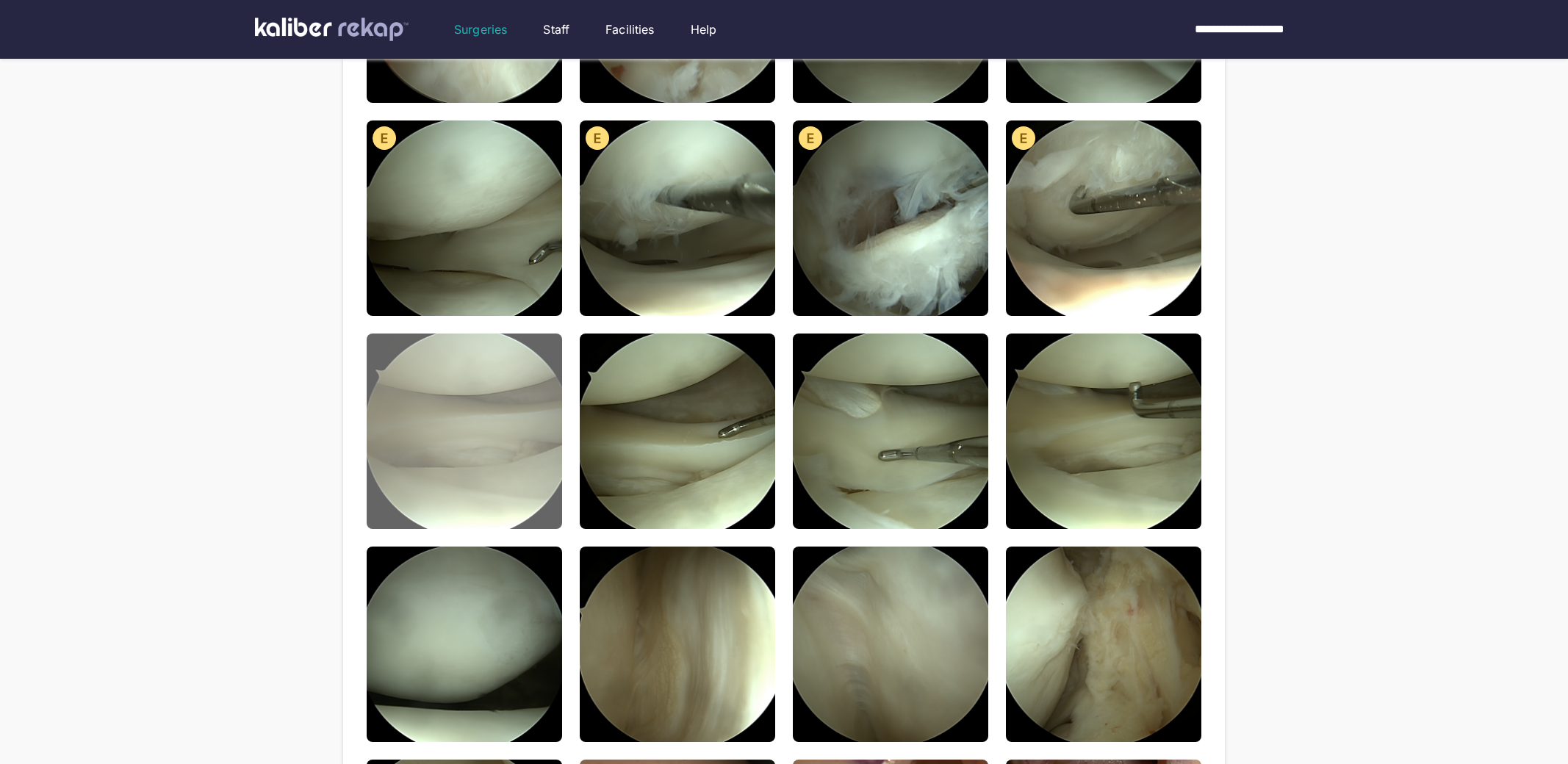
click at [534, 487] on img at bounding box center [464, 431] width 196 height 196
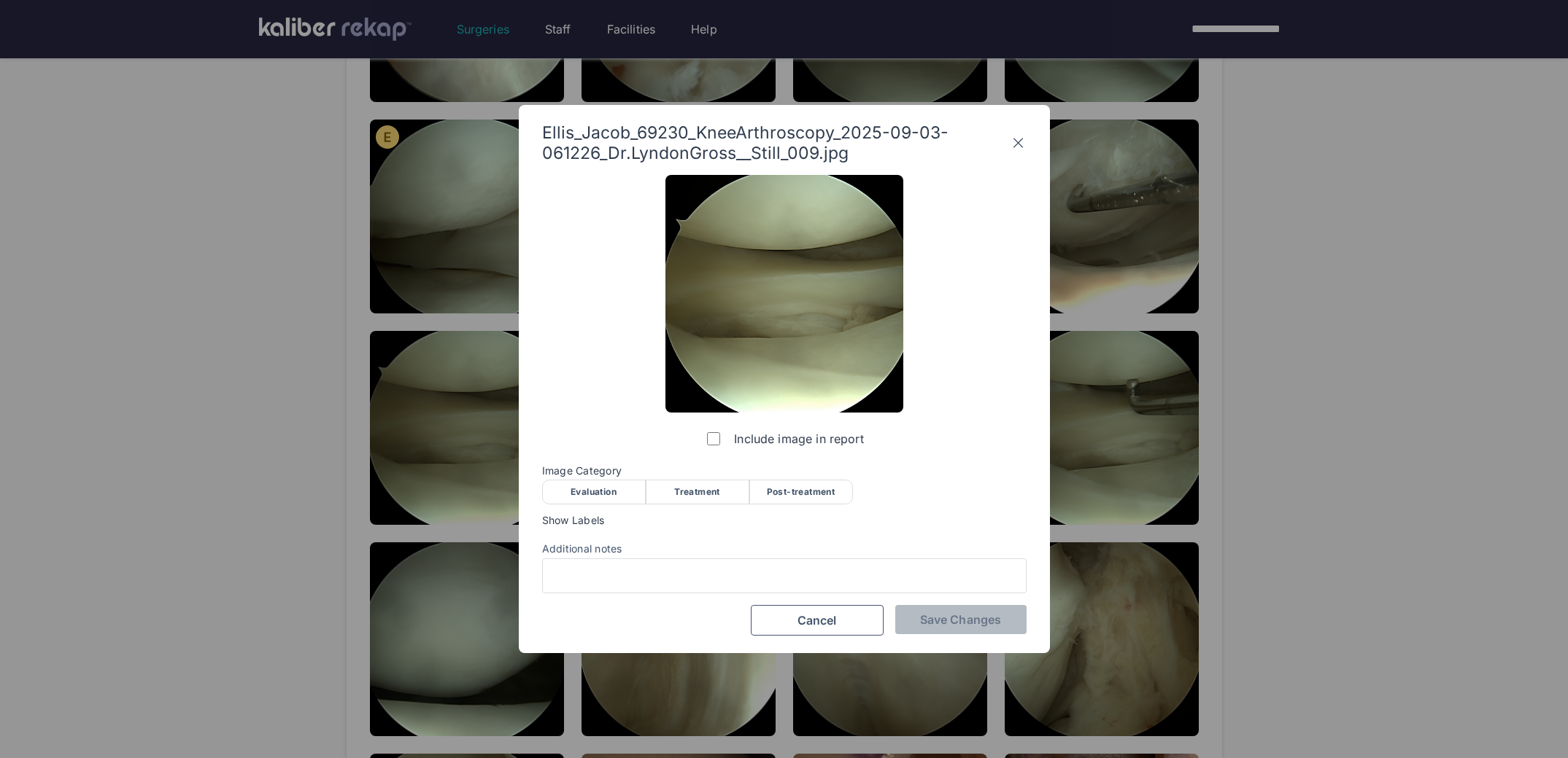
click at [600, 484] on div "Evaluation" at bounding box center [593, 492] width 104 height 25
drag, startPoint x: 948, startPoint y: 633, endPoint x: 846, endPoint y: 585, distance: 112.7
click at [948, 633] on button "Save Changes" at bounding box center [961, 620] width 132 height 29
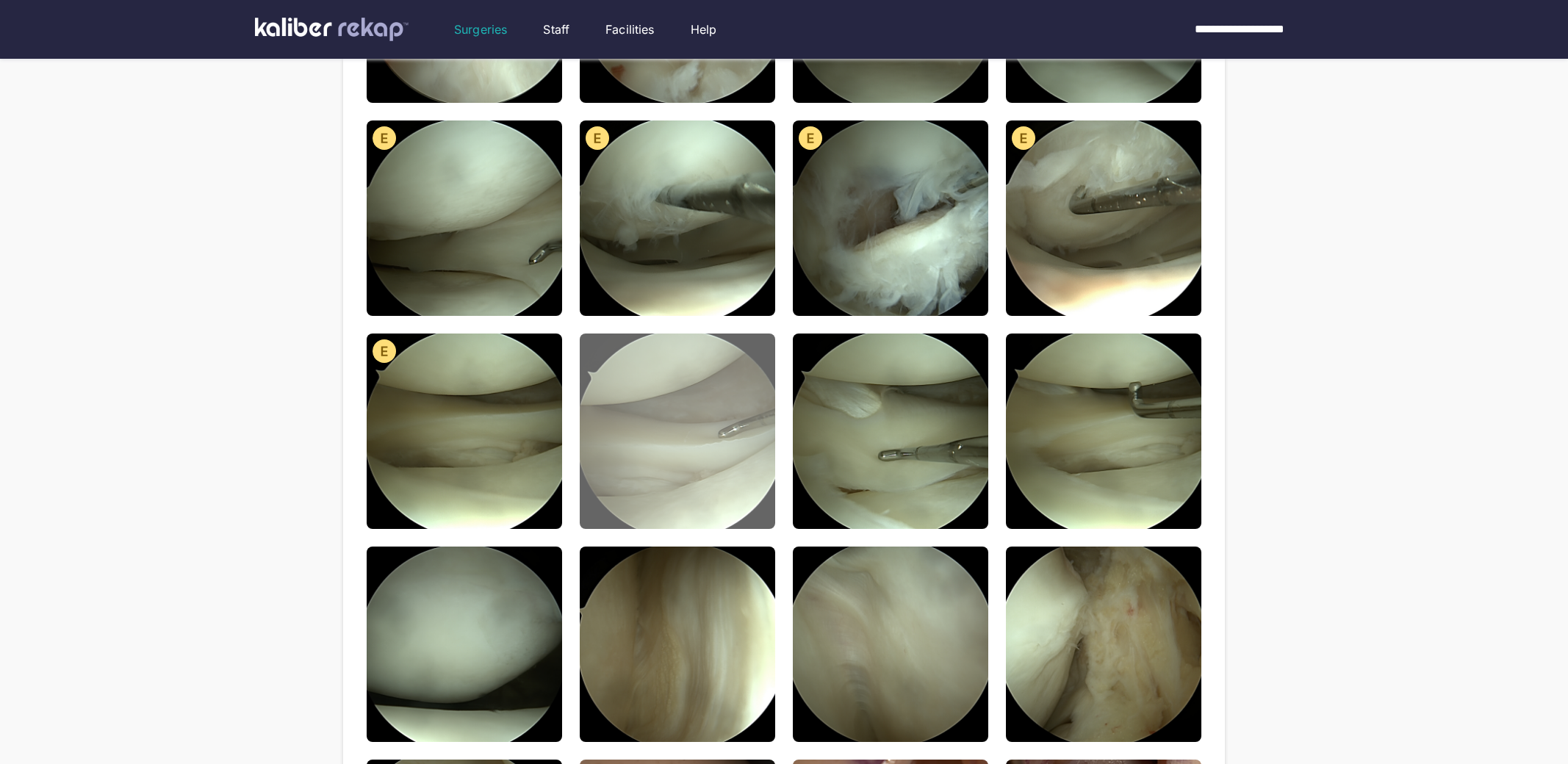
click at [675, 486] on img at bounding box center [677, 431] width 196 height 196
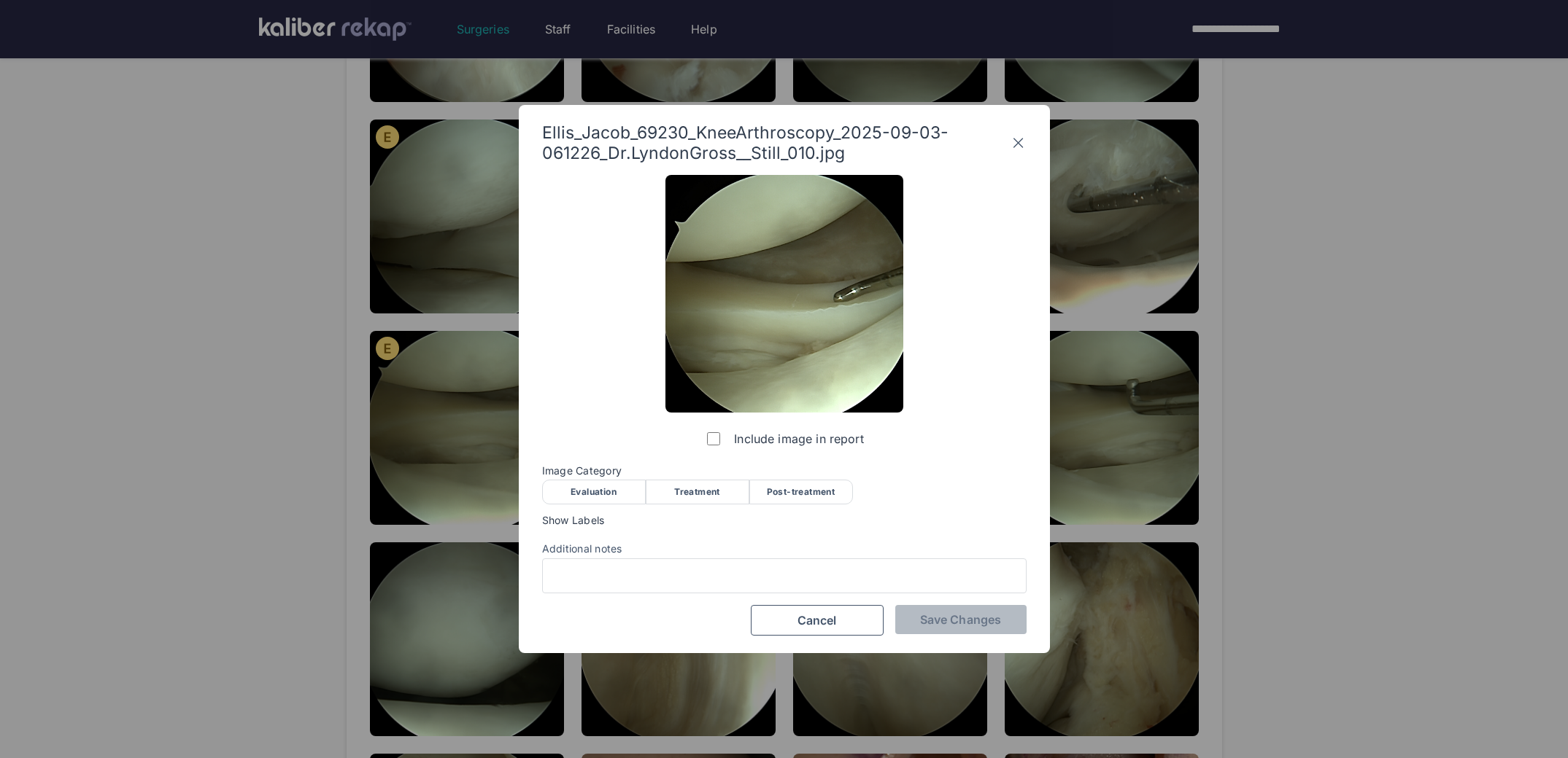
click at [603, 487] on div "Evaluation" at bounding box center [593, 492] width 104 height 25
drag, startPoint x: 960, startPoint y: 636, endPoint x: 953, endPoint y: 627, distance: 11.4
click at [960, 636] on div "Ellis_Jacob_69230_KneeArthroscopy_2025-09-03-061226_Dr.LyndonGross__Still_010.j…" at bounding box center [784, 379] width 531 height 548
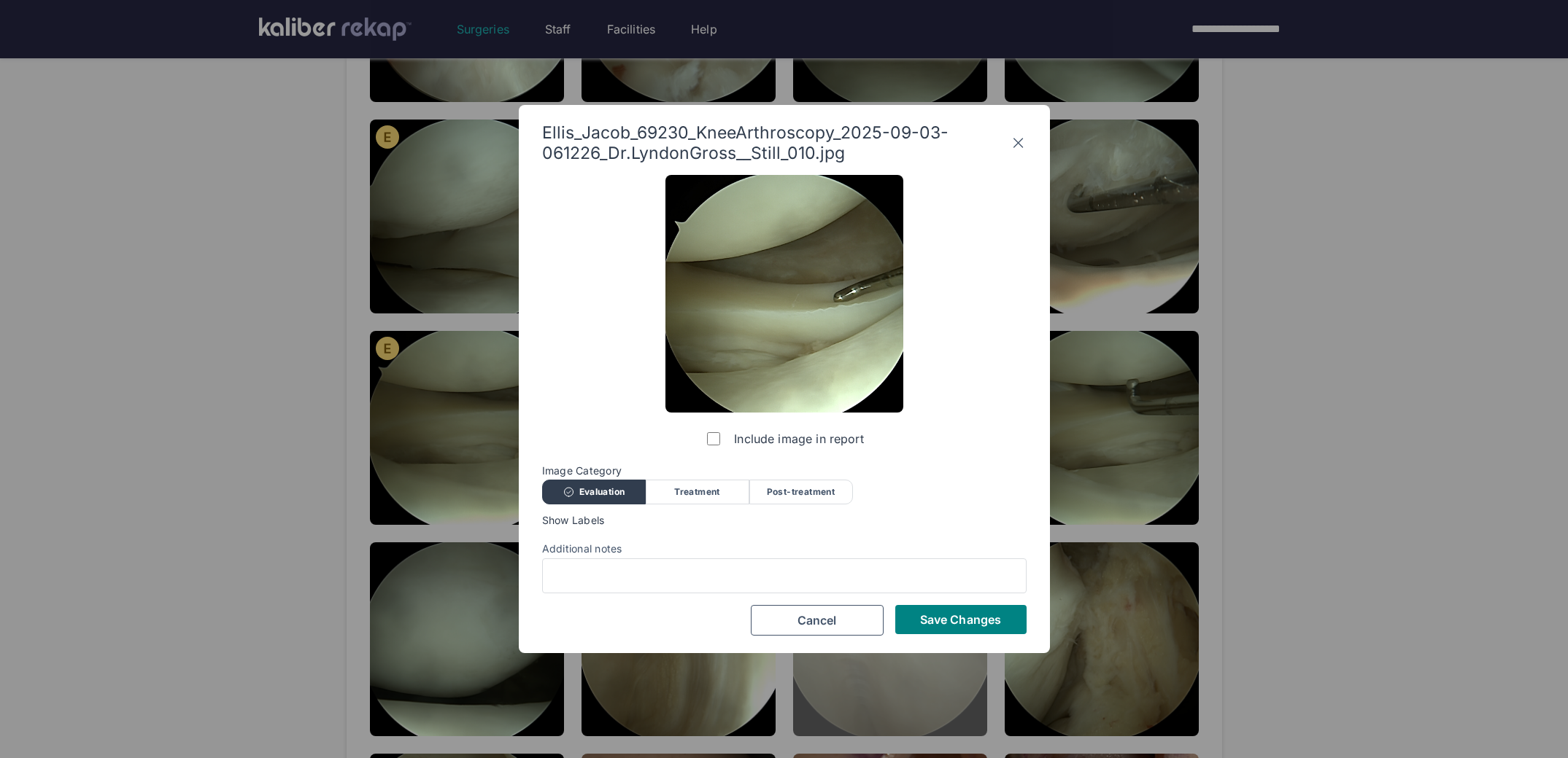
click at [953, 627] on button "Save Changes" at bounding box center [961, 620] width 132 height 29
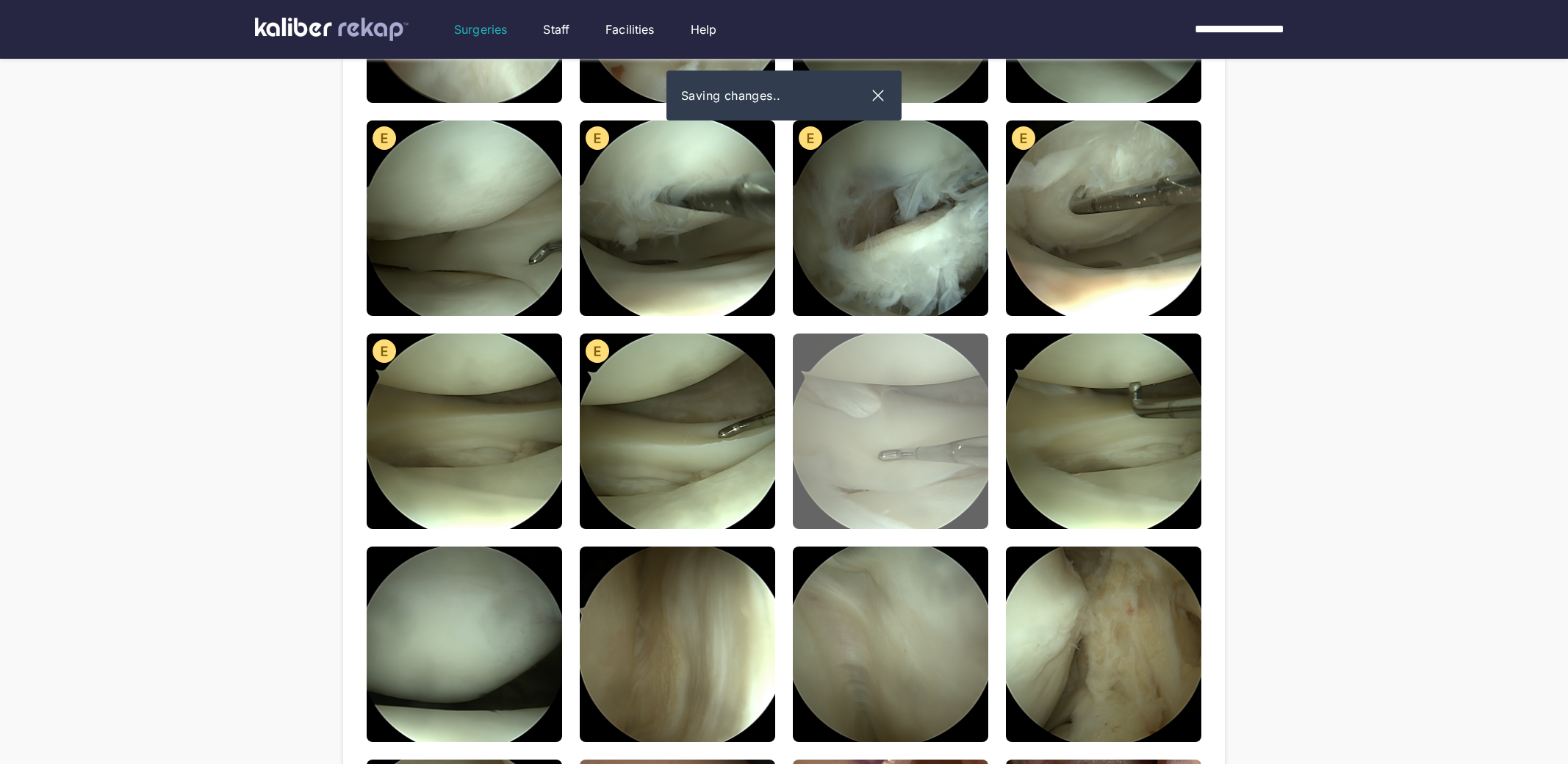
click at [874, 462] on img at bounding box center [891, 431] width 196 height 196
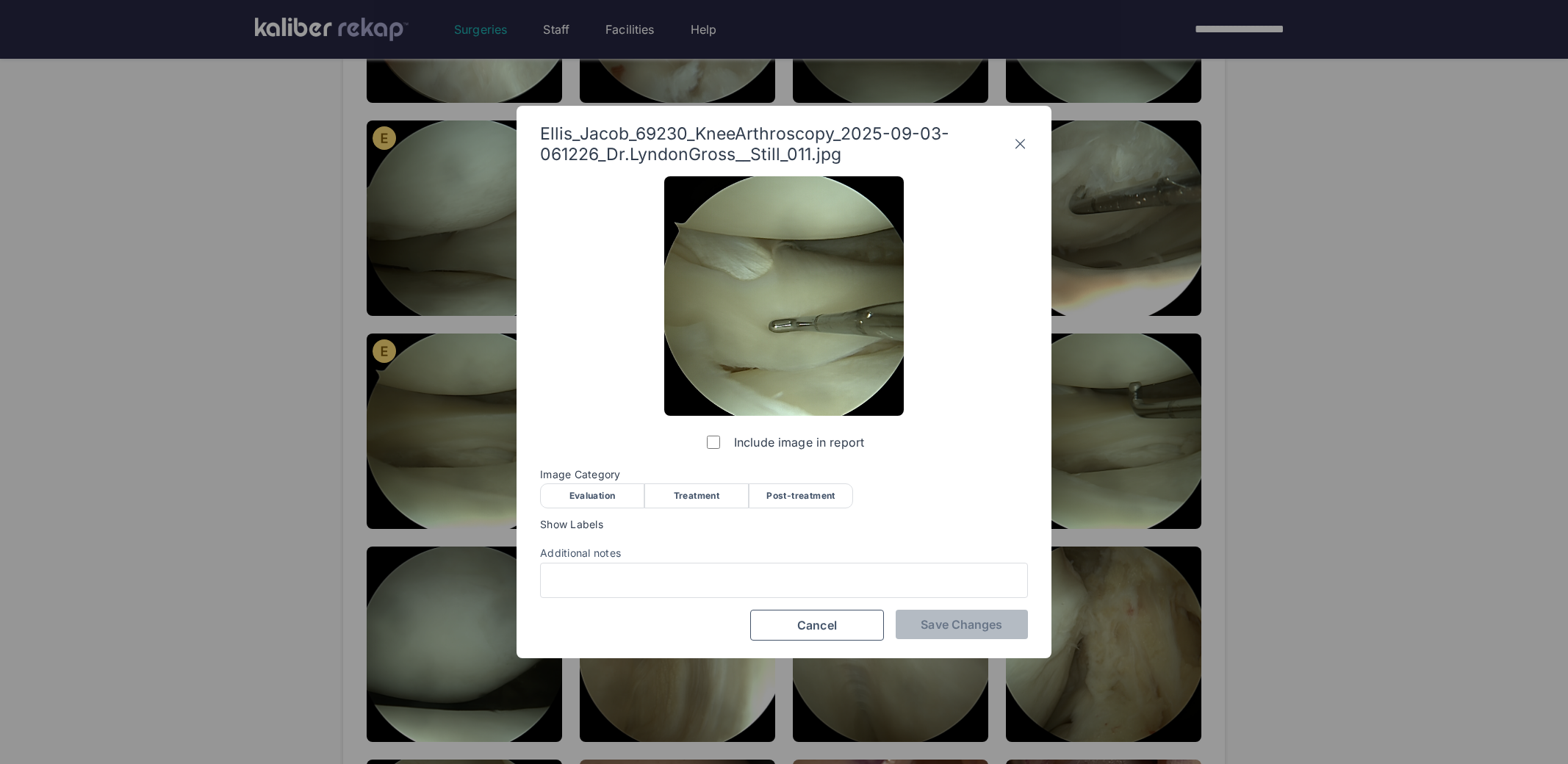
click at [607, 479] on span "Image Category" at bounding box center [784, 475] width 488 height 12
click at [598, 493] on div "Evaluation" at bounding box center [592, 496] width 104 height 25
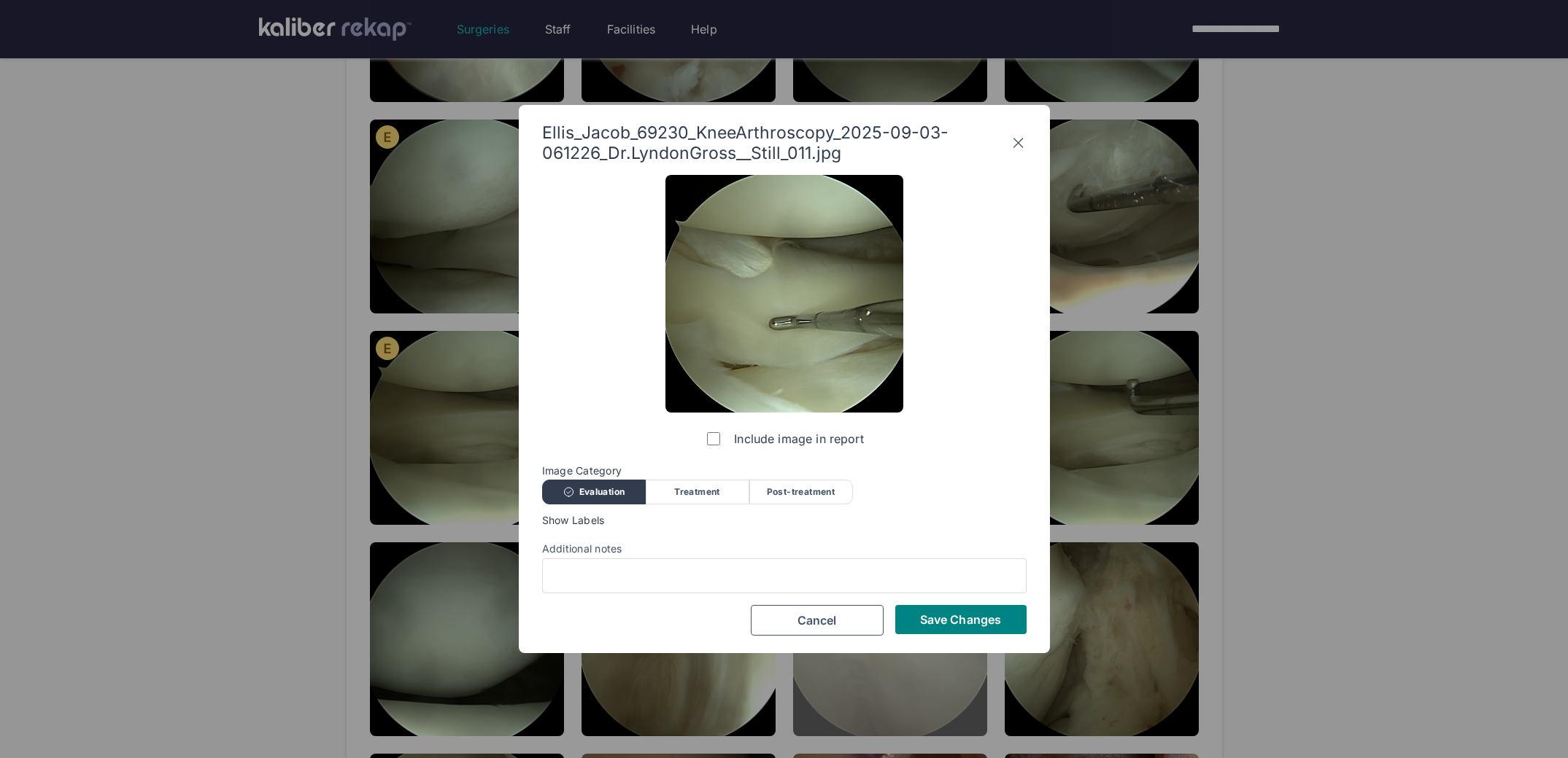
drag, startPoint x: 924, startPoint y: 619, endPoint x: 967, endPoint y: 567, distance: 67.5
click at [924, 619] on span "Save Changes" at bounding box center [961, 619] width 81 height 15
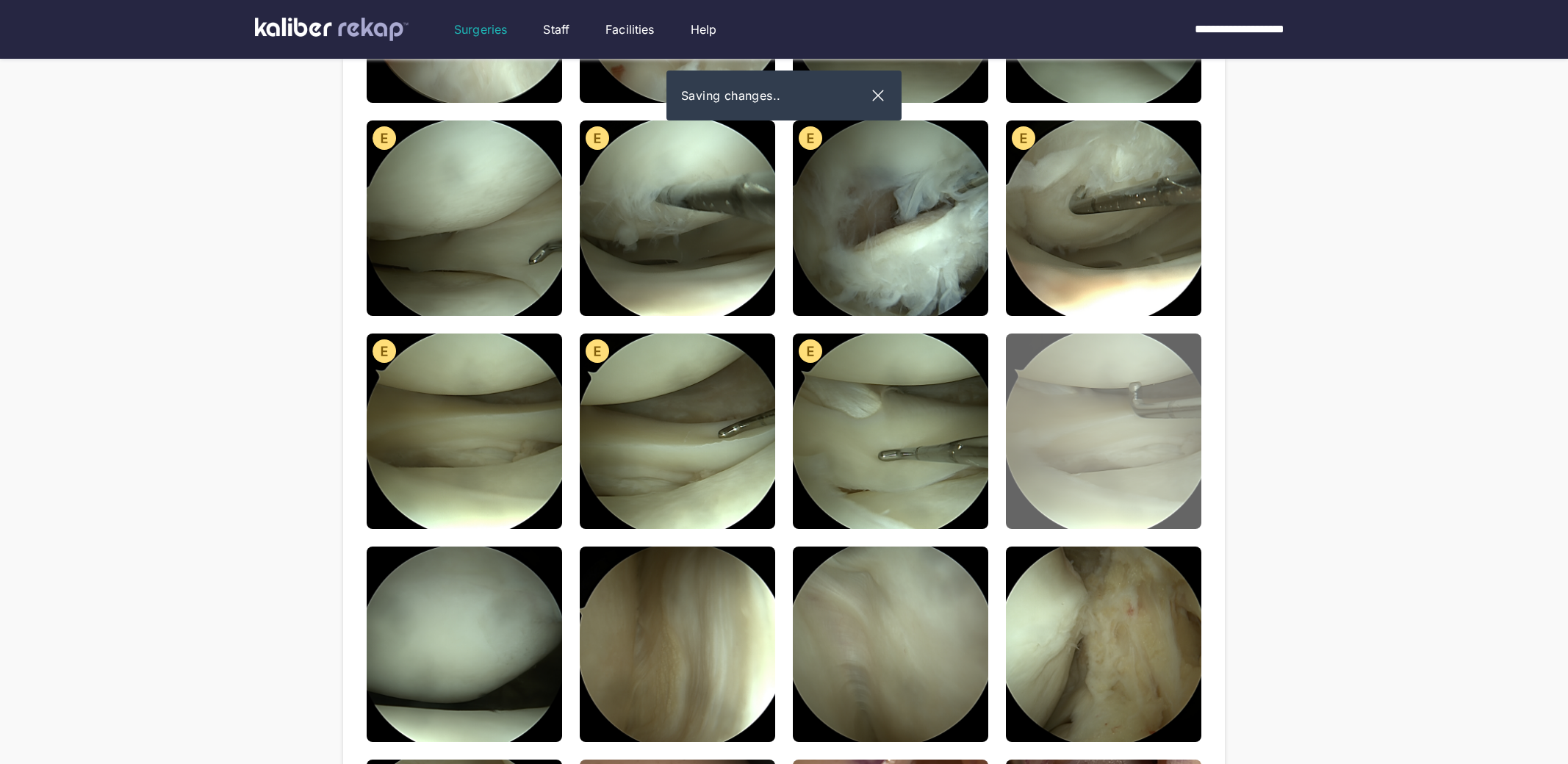
click at [1098, 438] on img at bounding box center [1103, 431] width 196 height 196
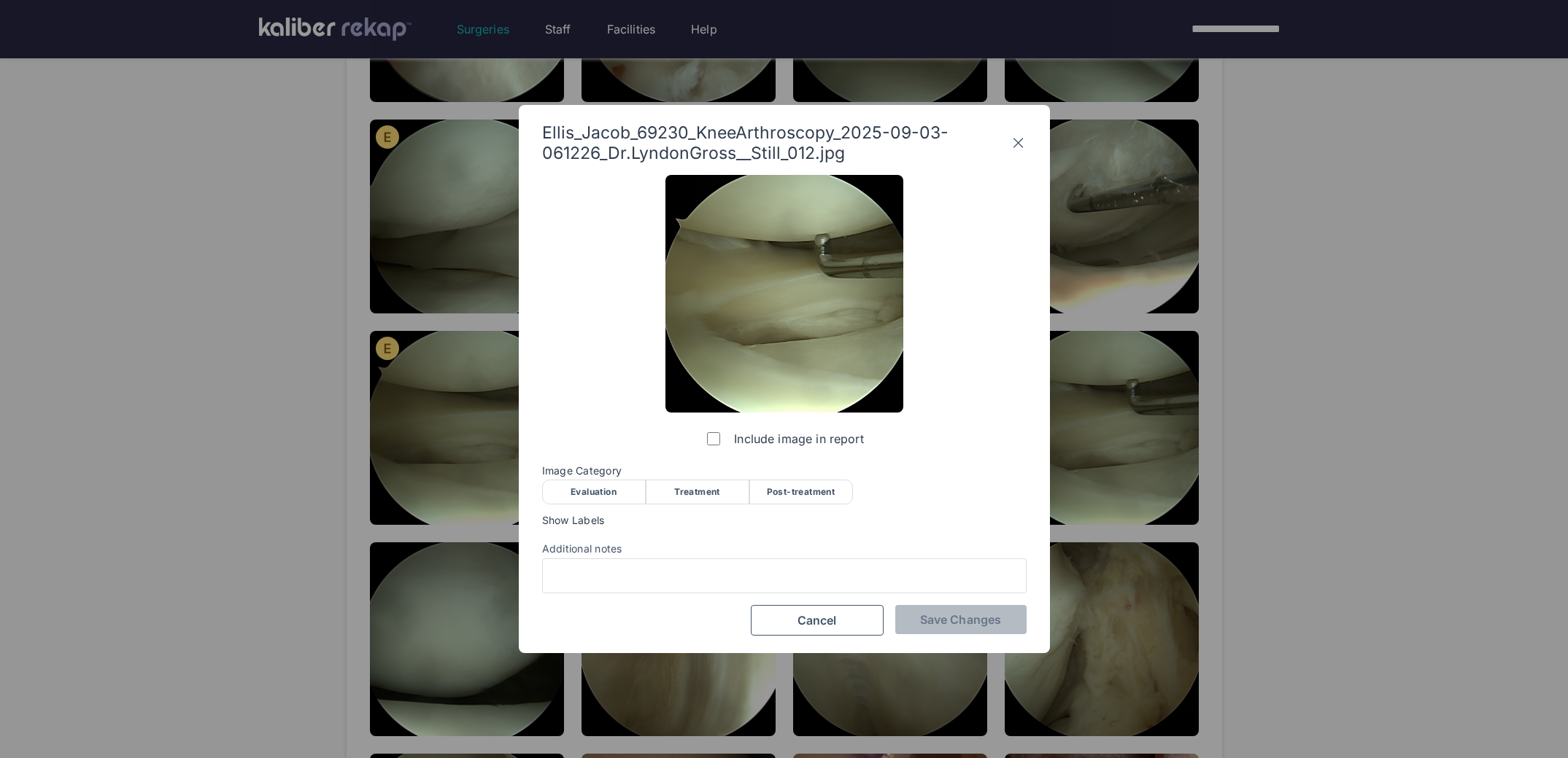
click at [601, 493] on div "Evaluation" at bounding box center [593, 492] width 104 height 25
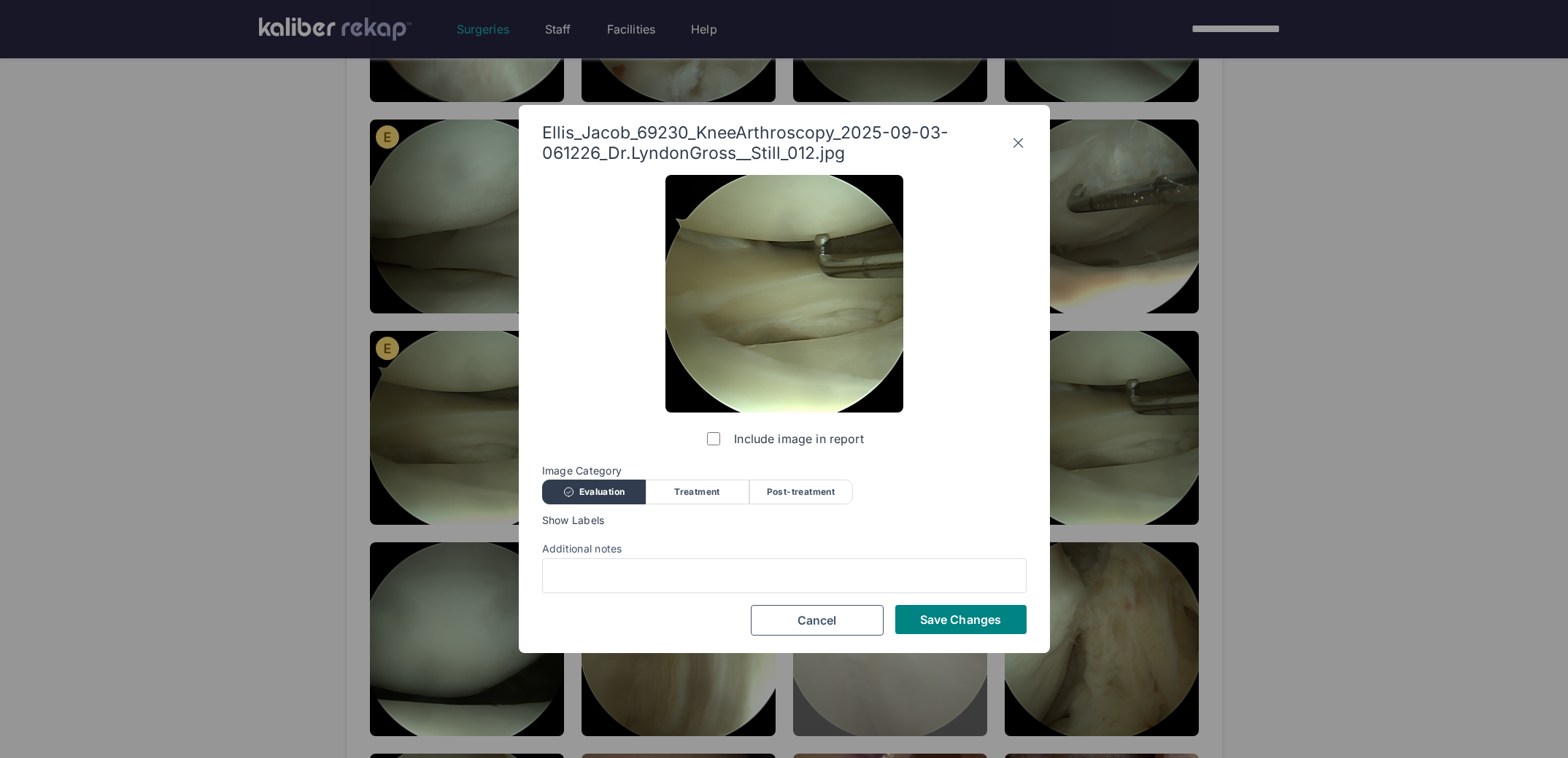
drag, startPoint x: 943, startPoint y: 621, endPoint x: 934, endPoint y: 615, distance: 10.8
click at [943, 621] on span "Save Changes" at bounding box center [961, 619] width 81 height 15
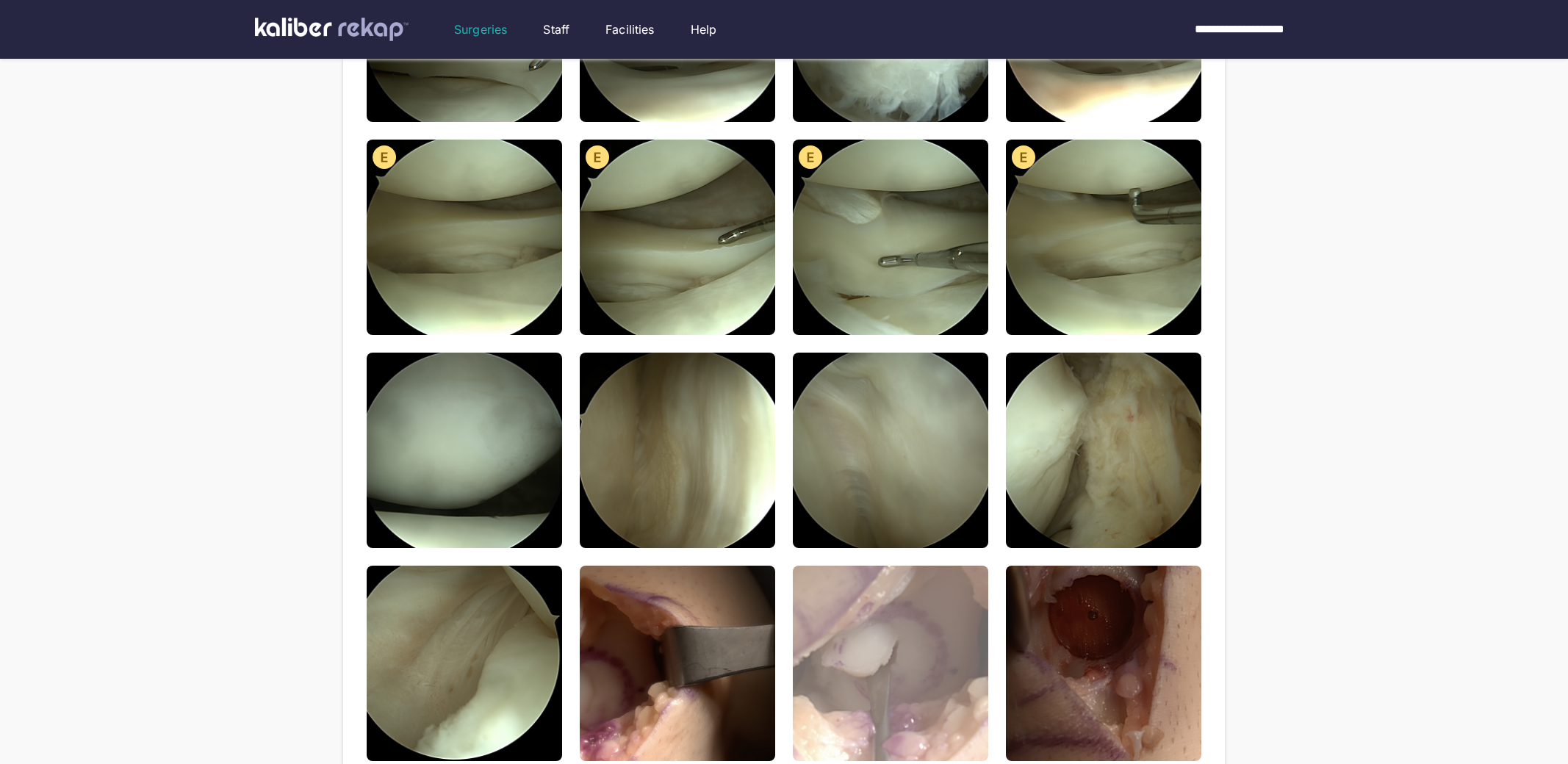
scroll to position [641, 0]
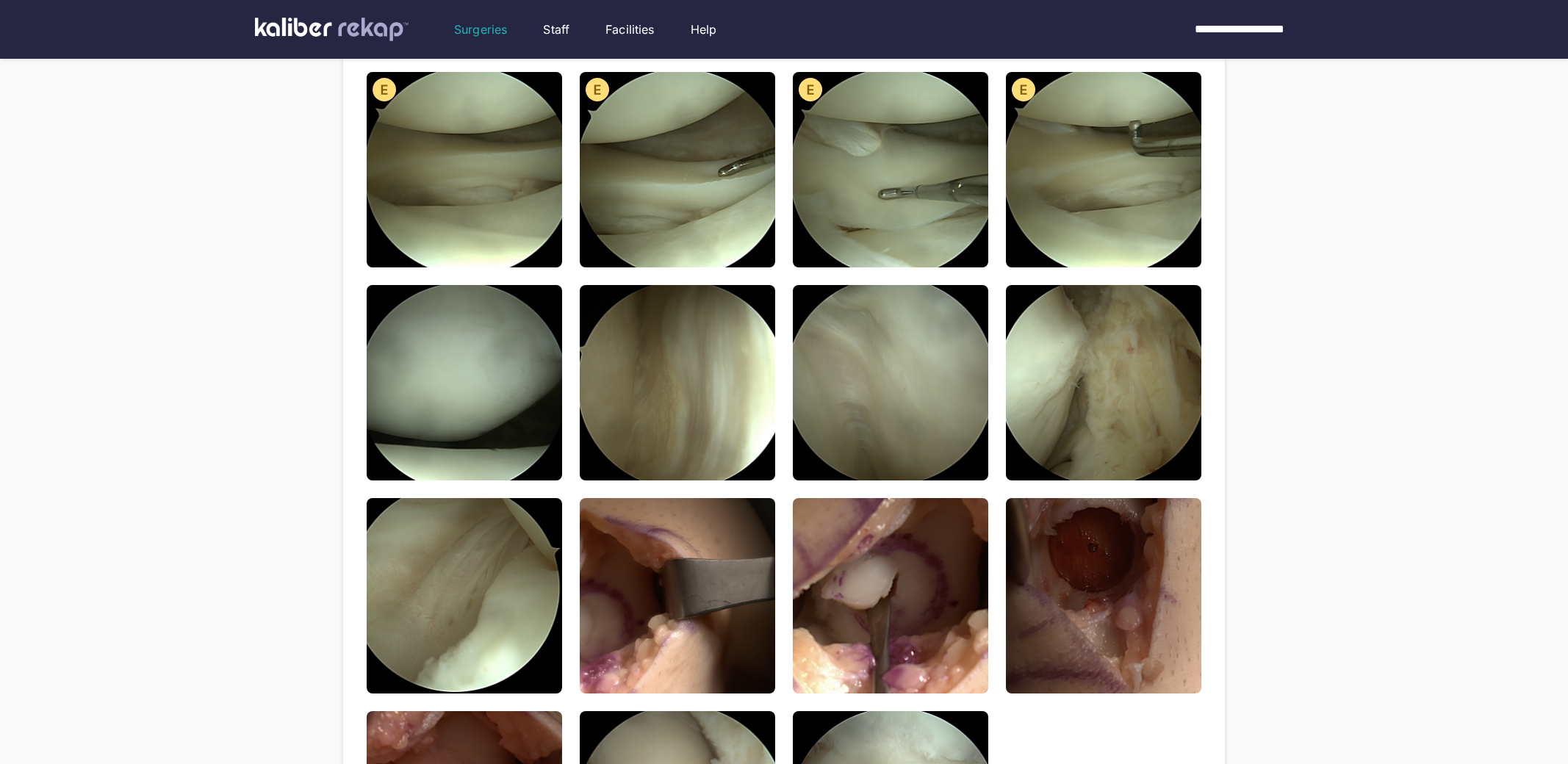
click at [525, 443] on img at bounding box center [464, 383] width 196 height 196
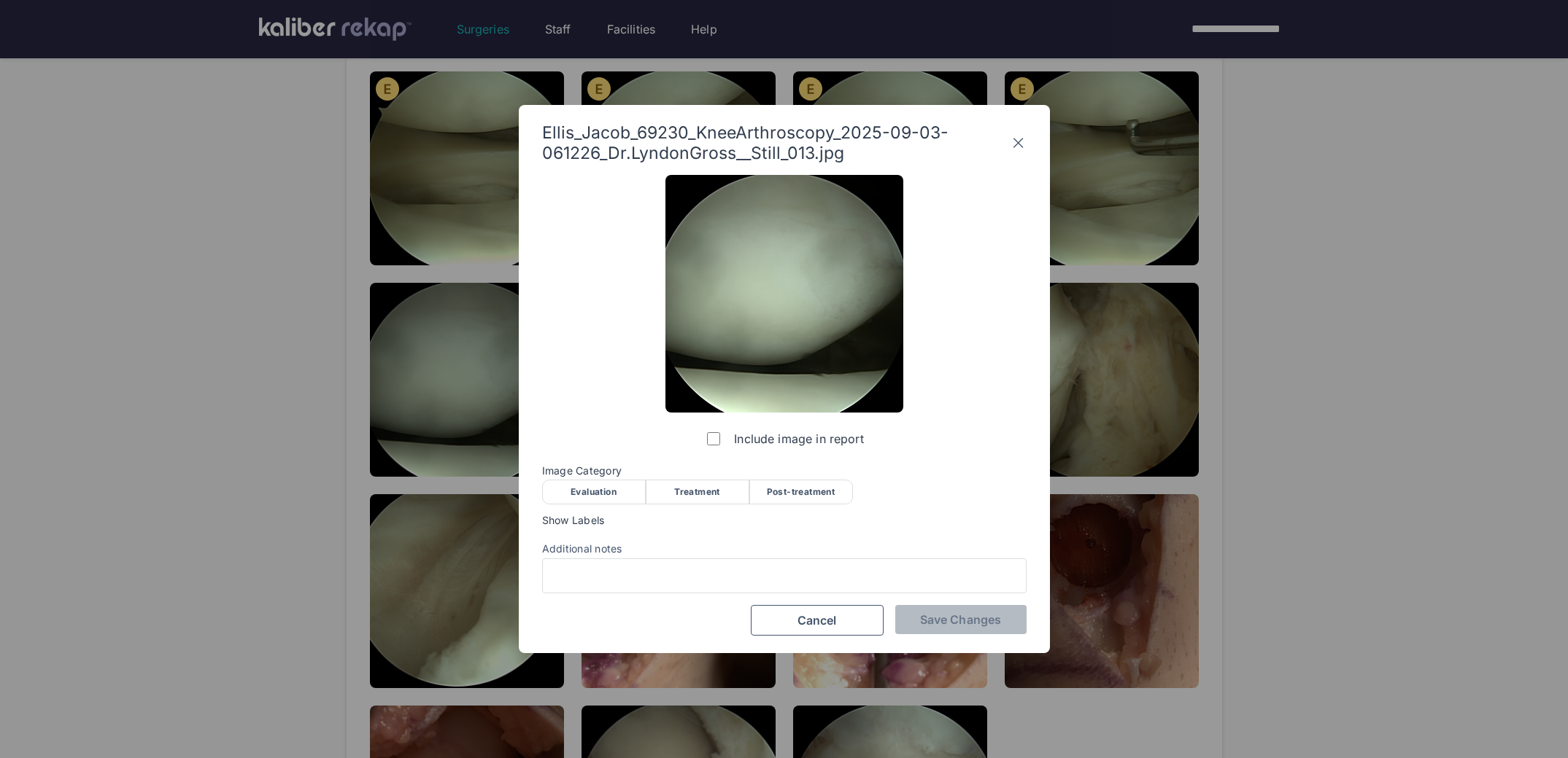
drag, startPoint x: 593, startPoint y: 491, endPoint x: 939, endPoint y: 587, distance: 359.1
click at [593, 491] on div "Evaluation" at bounding box center [593, 492] width 104 height 25
click at [954, 602] on div "Include image in report Image Category Evaluation Treatment Post-treatment Eval…" at bounding box center [784, 405] width 485 height 461
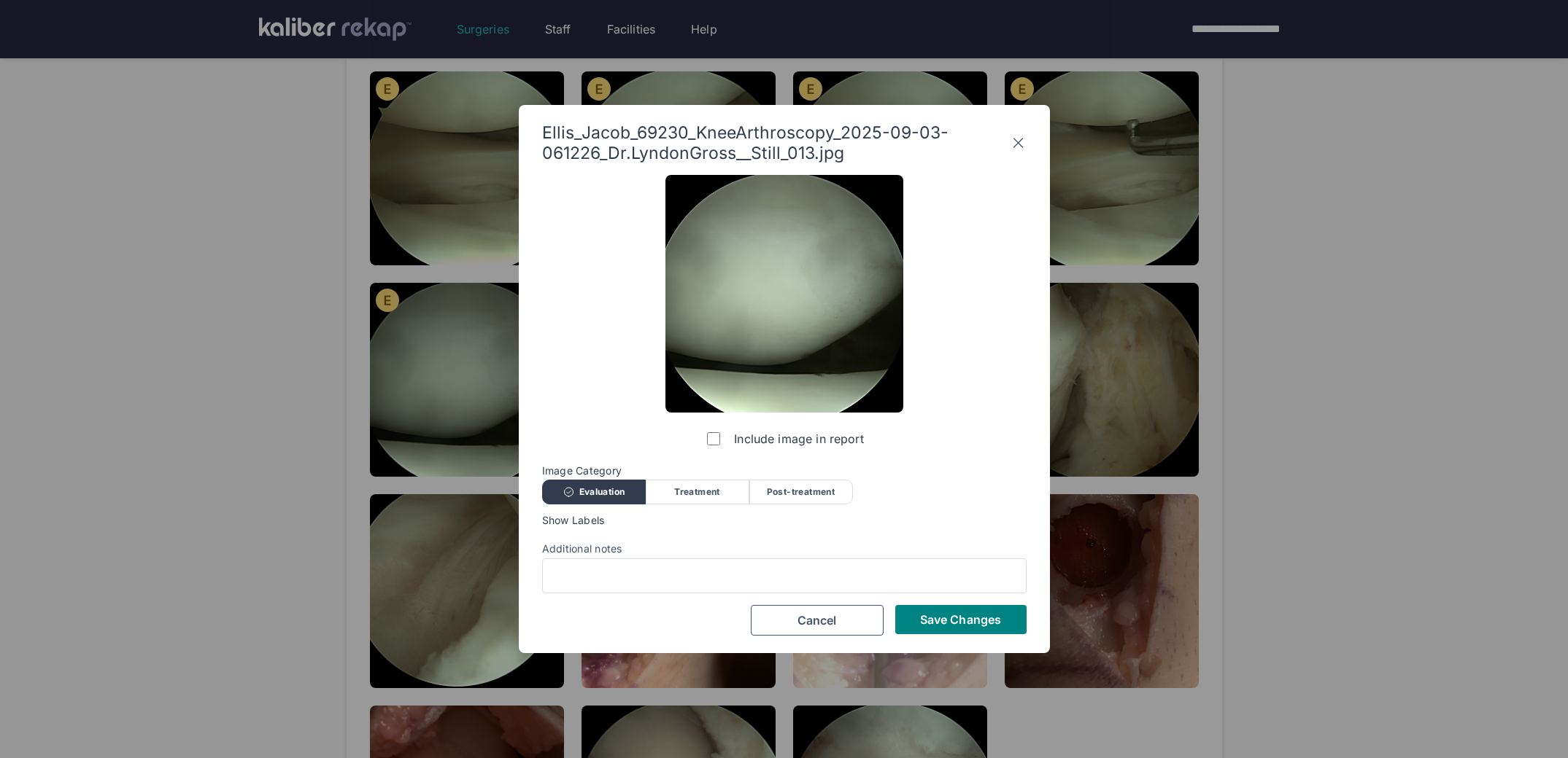
click at [946, 620] on span "Save Changes" at bounding box center [961, 619] width 81 height 15
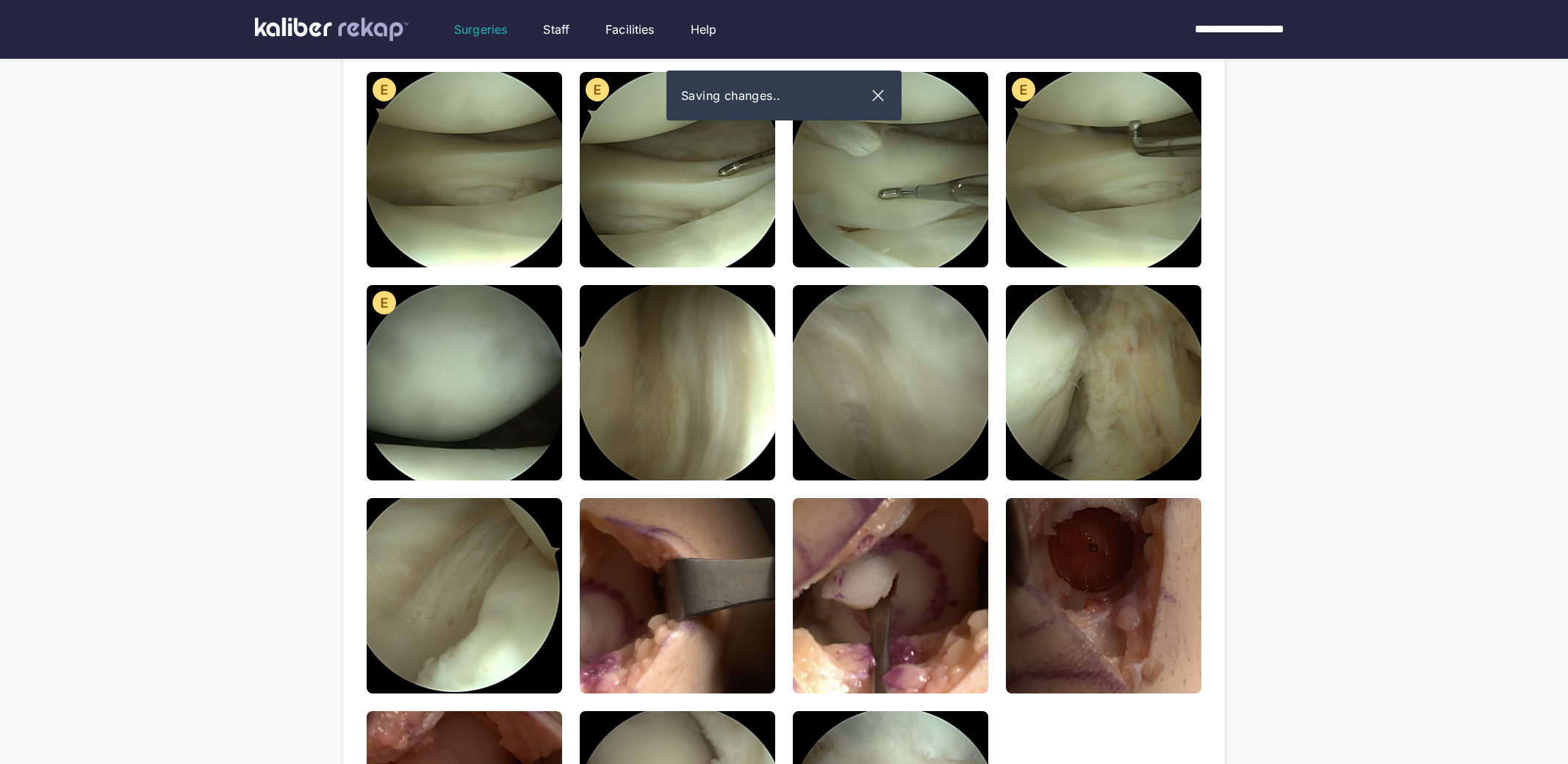
click at [731, 451] on img at bounding box center [677, 383] width 196 height 196
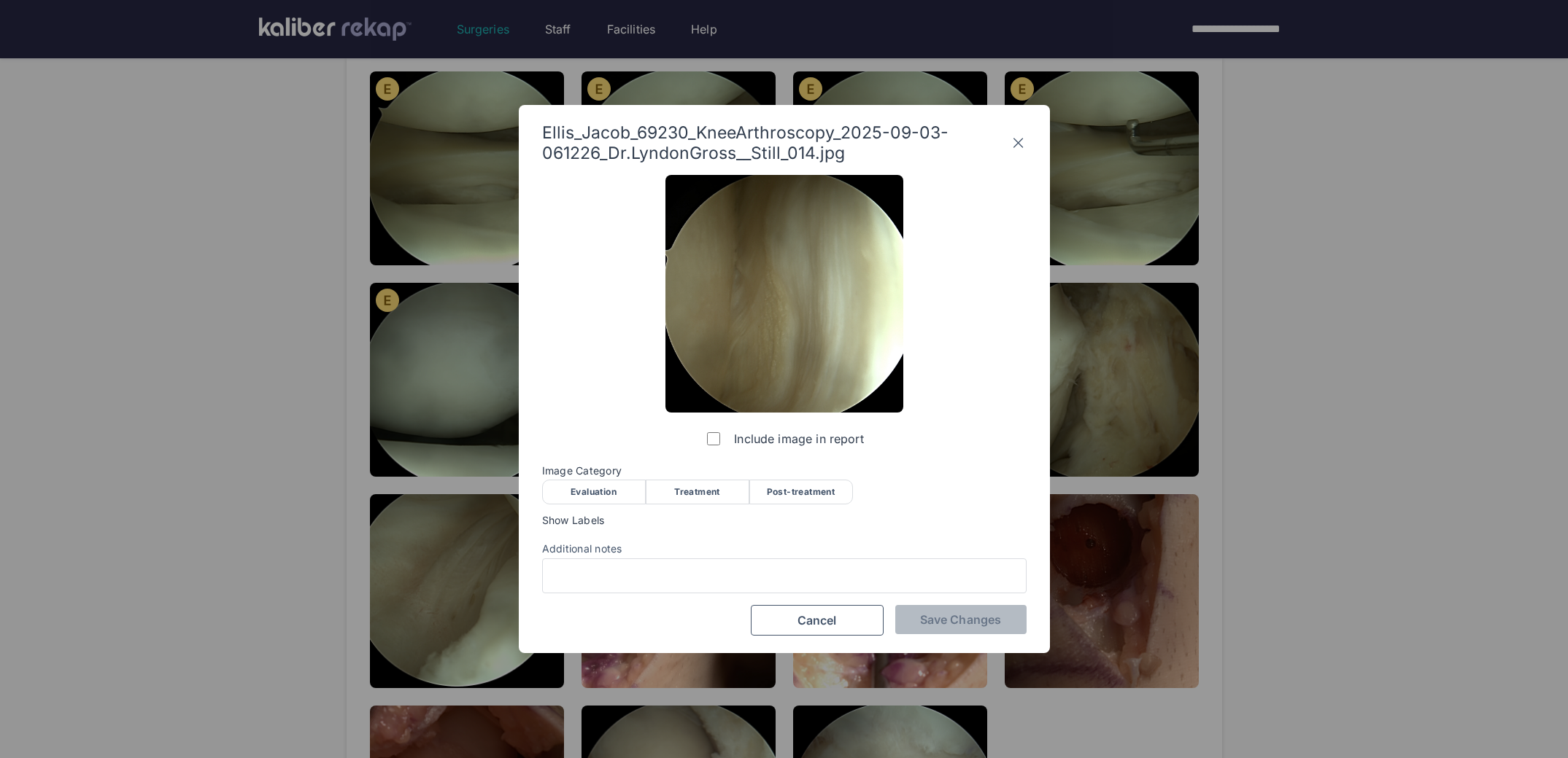
click at [579, 514] on span "Show Labels" at bounding box center [784, 520] width 485 height 12
click at [582, 500] on div "Evaluation" at bounding box center [593, 492] width 104 height 25
click at [948, 619] on span "Save Changes" at bounding box center [961, 619] width 81 height 15
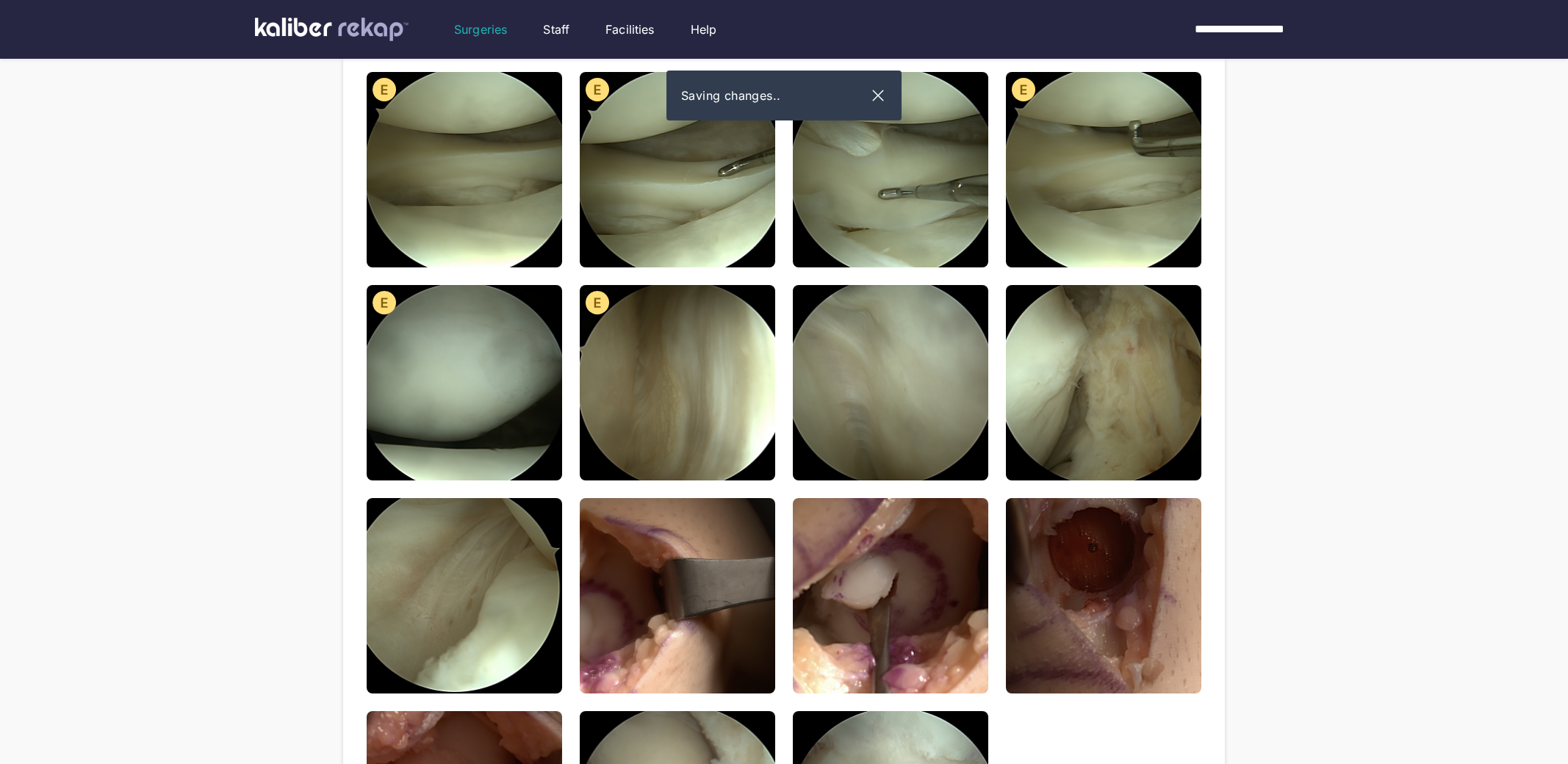
drag, startPoint x: 906, startPoint y: 410, endPoint x: 891, endPoint y: 417, distance: 16.6
click at [906, 410] on img at bounding box center [891, 383] width 196 height 196
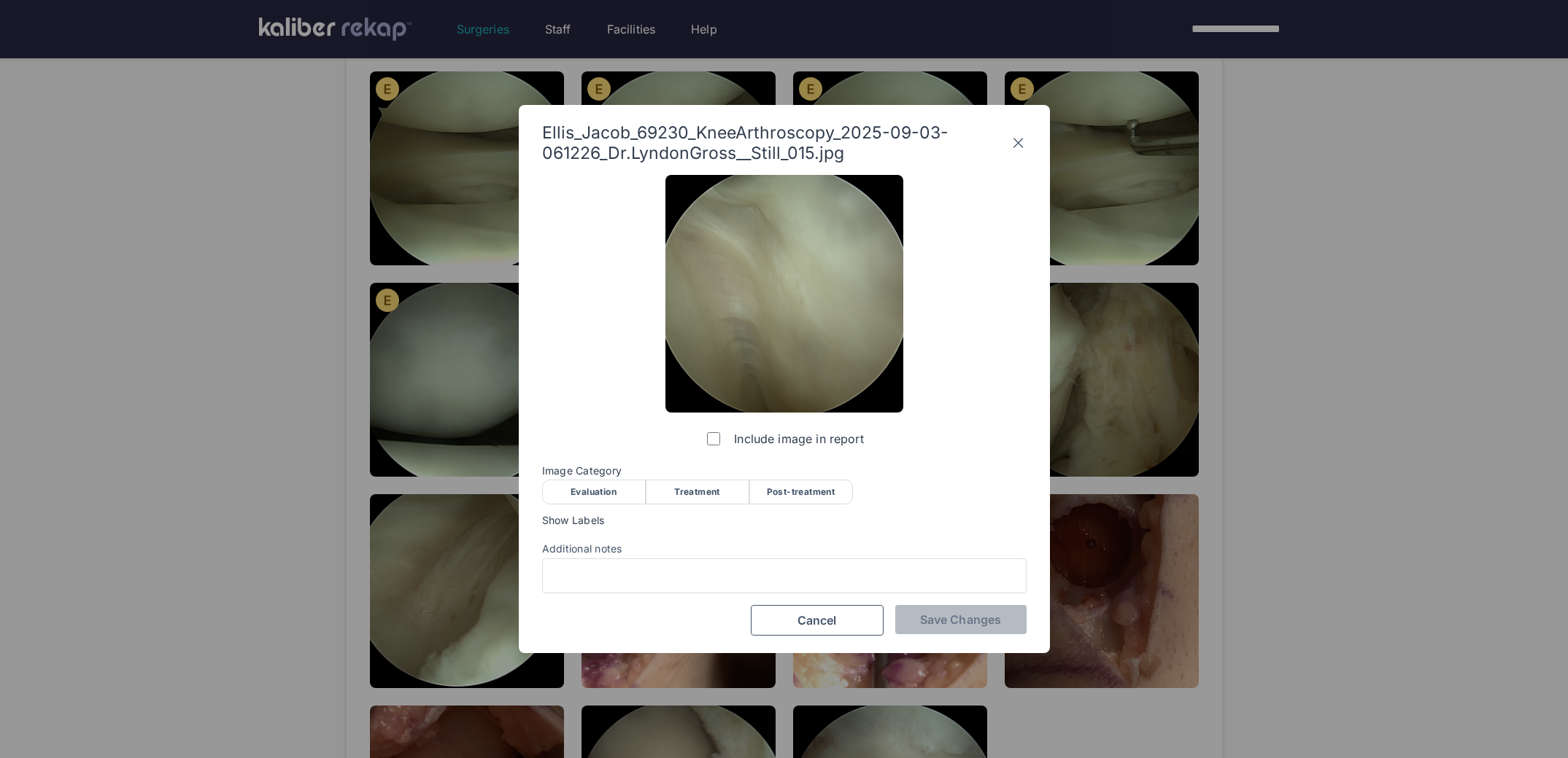
click at [597, 485] on div "Evaluation" at bounding box center [593, 492] width 104 height 25
click at [959, 618] on span "Save Changes" at bounding box center [961, 619] width 81 height 15
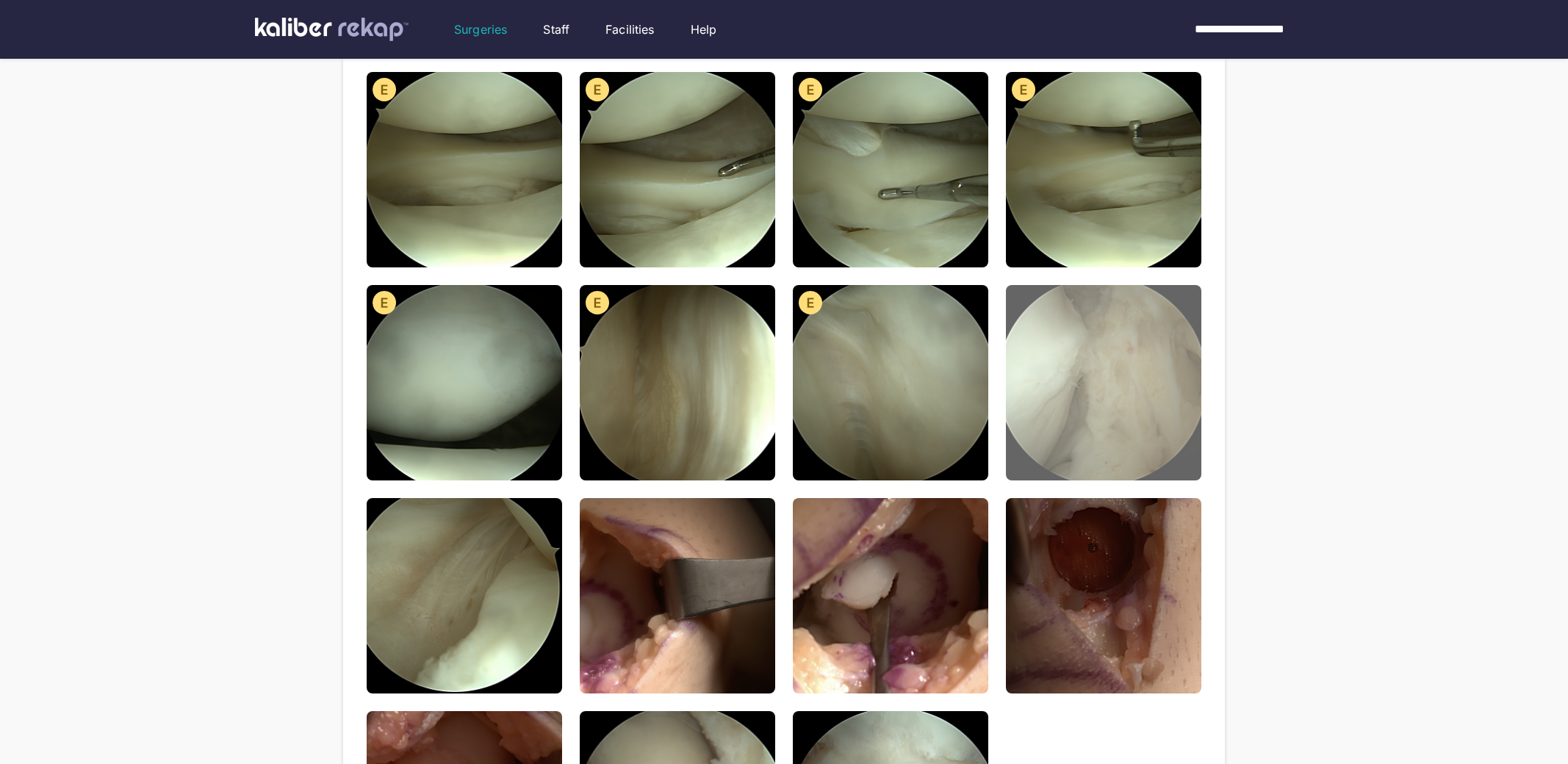
click at [1107, 335] on img at bounding box center [1103, 383] width 196 height 196
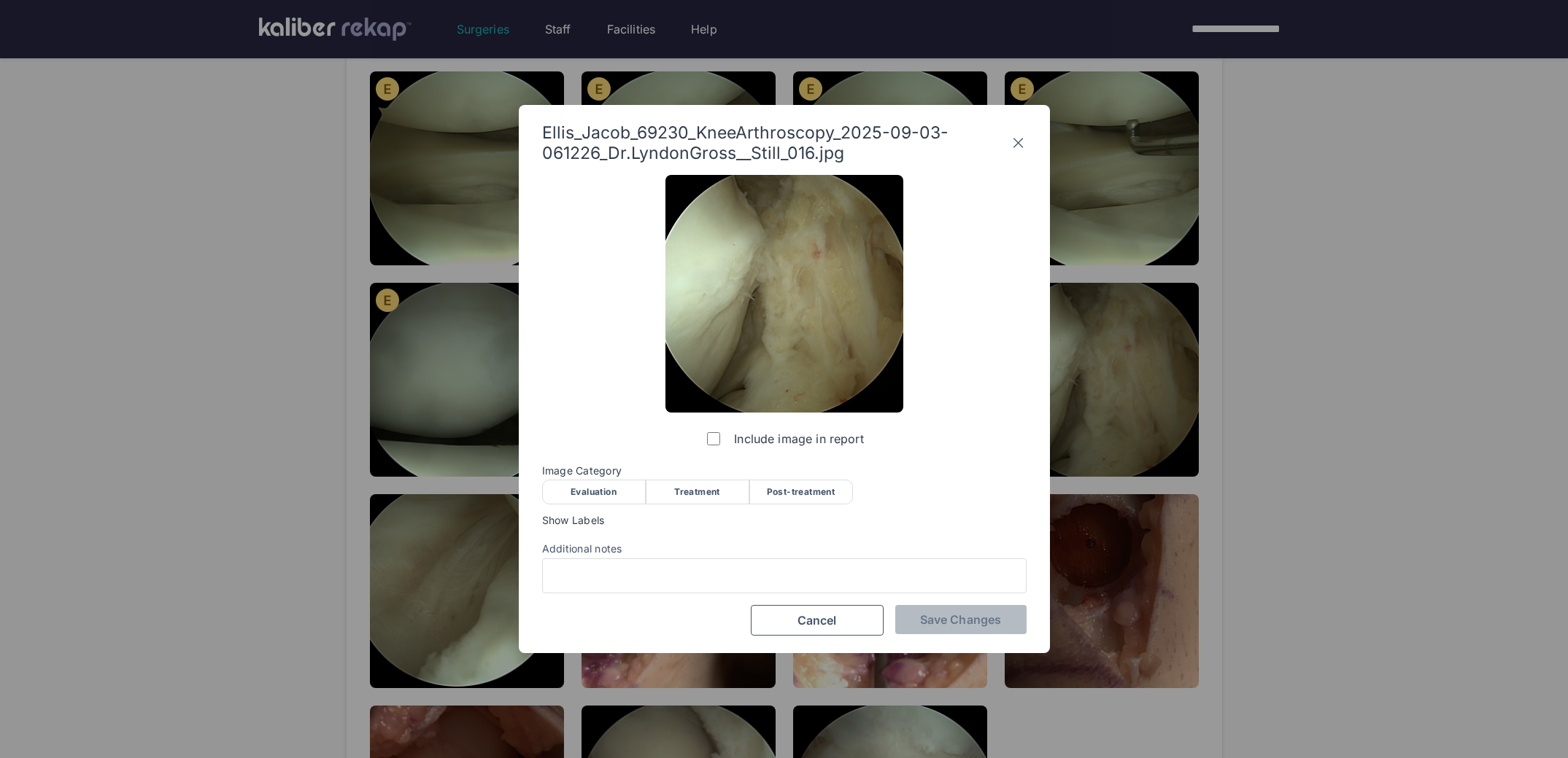
click at [619, 485] on div "Evaluation" at bounding box center [593, 492] width 104 height 25
click at [935, 622] on span "Save Changes" at bounding box center [961, 619] width 81 height 15
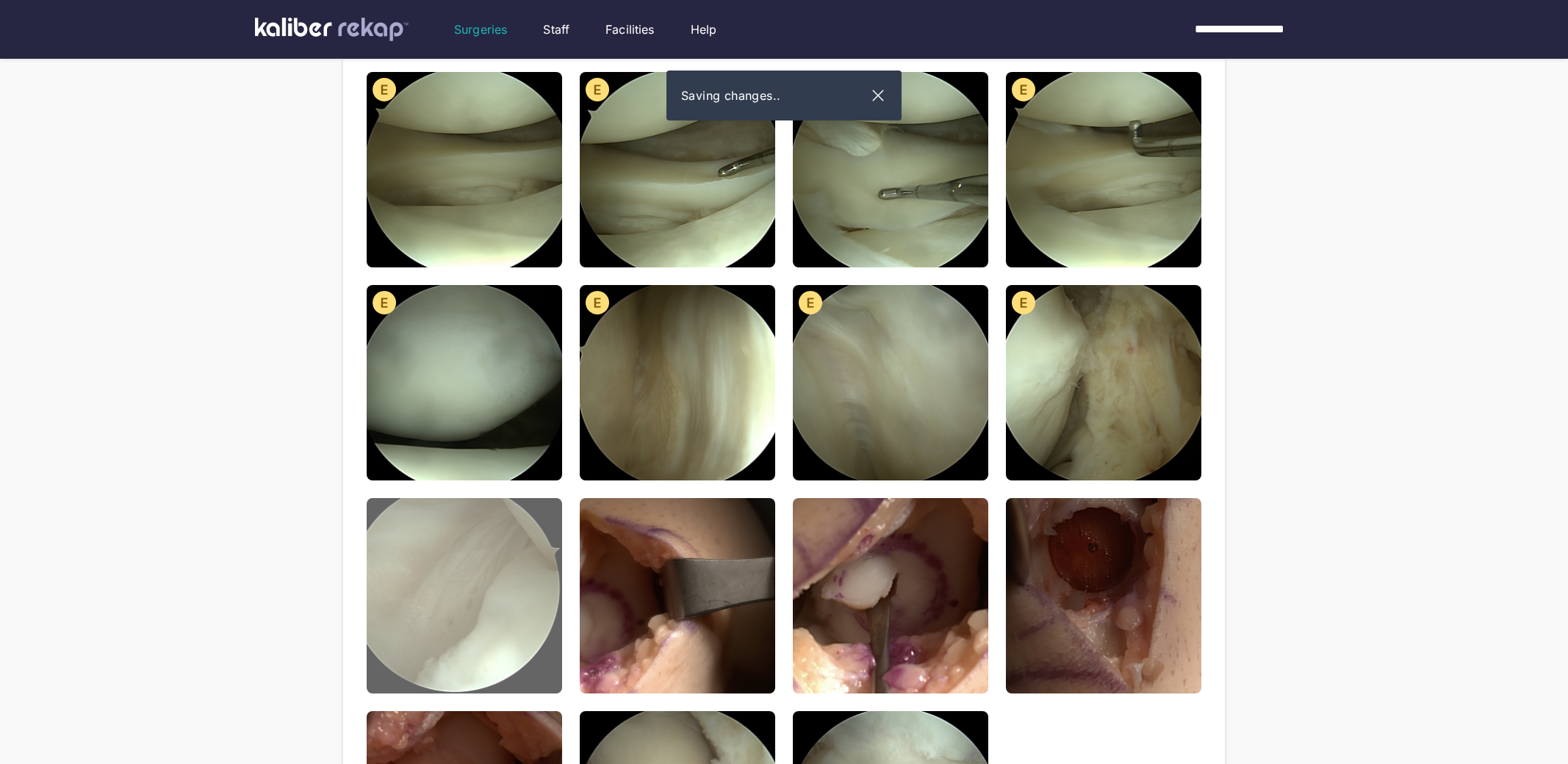
click at [512, 604] on img at bounding box center [464, 595] width 196 height 196
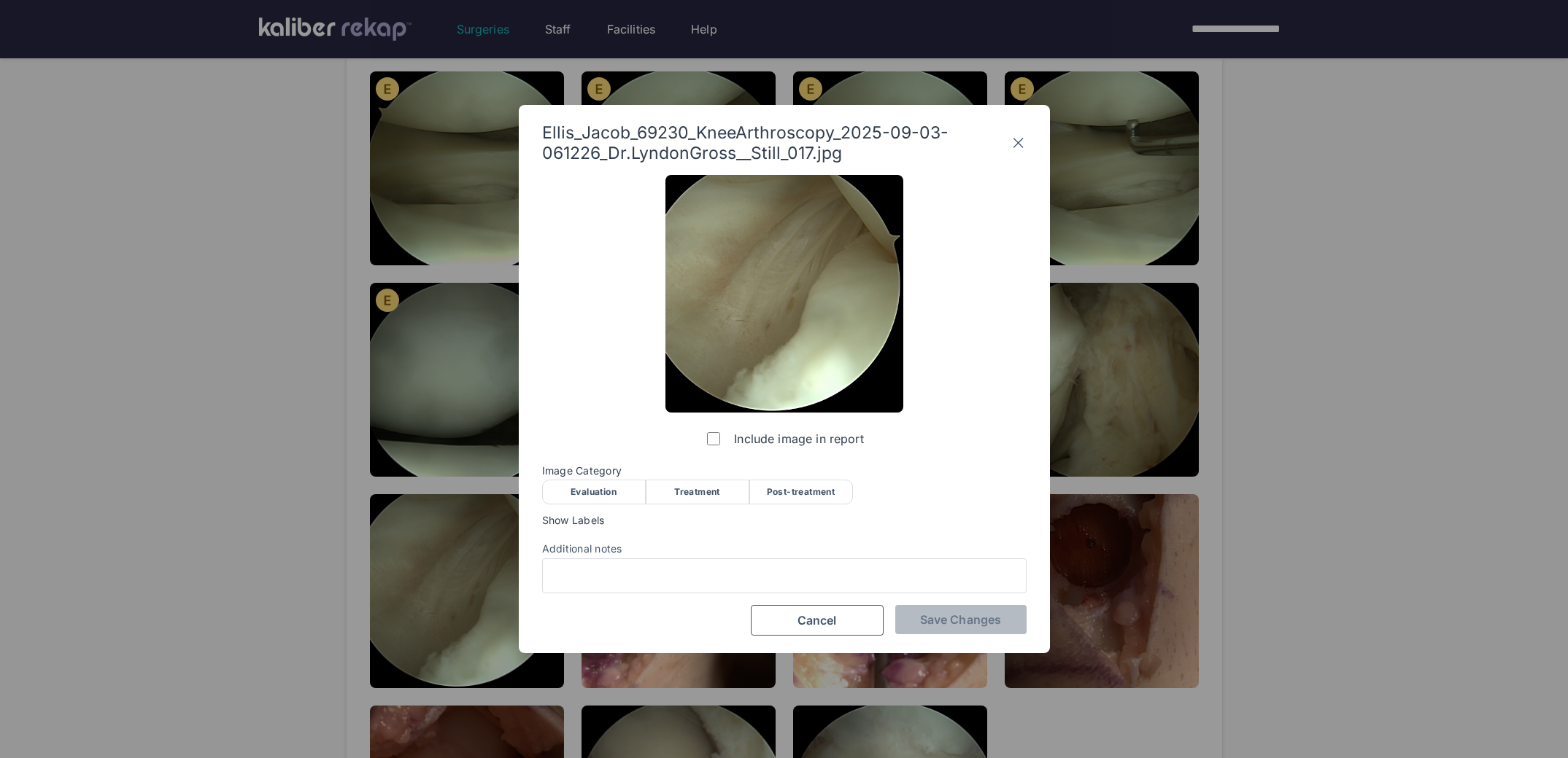
drag, startPoint x: 577, startPoint y: 493, endPoint x: 615, endPoint y: 500, distance: 38.6
click at [577, 493] on div "Evaluation" at bounding box center [593, 492] width 104 height 25
click at [967, 624] on span "Save Changes" at bounding box center [961, 619] width 81 height 15
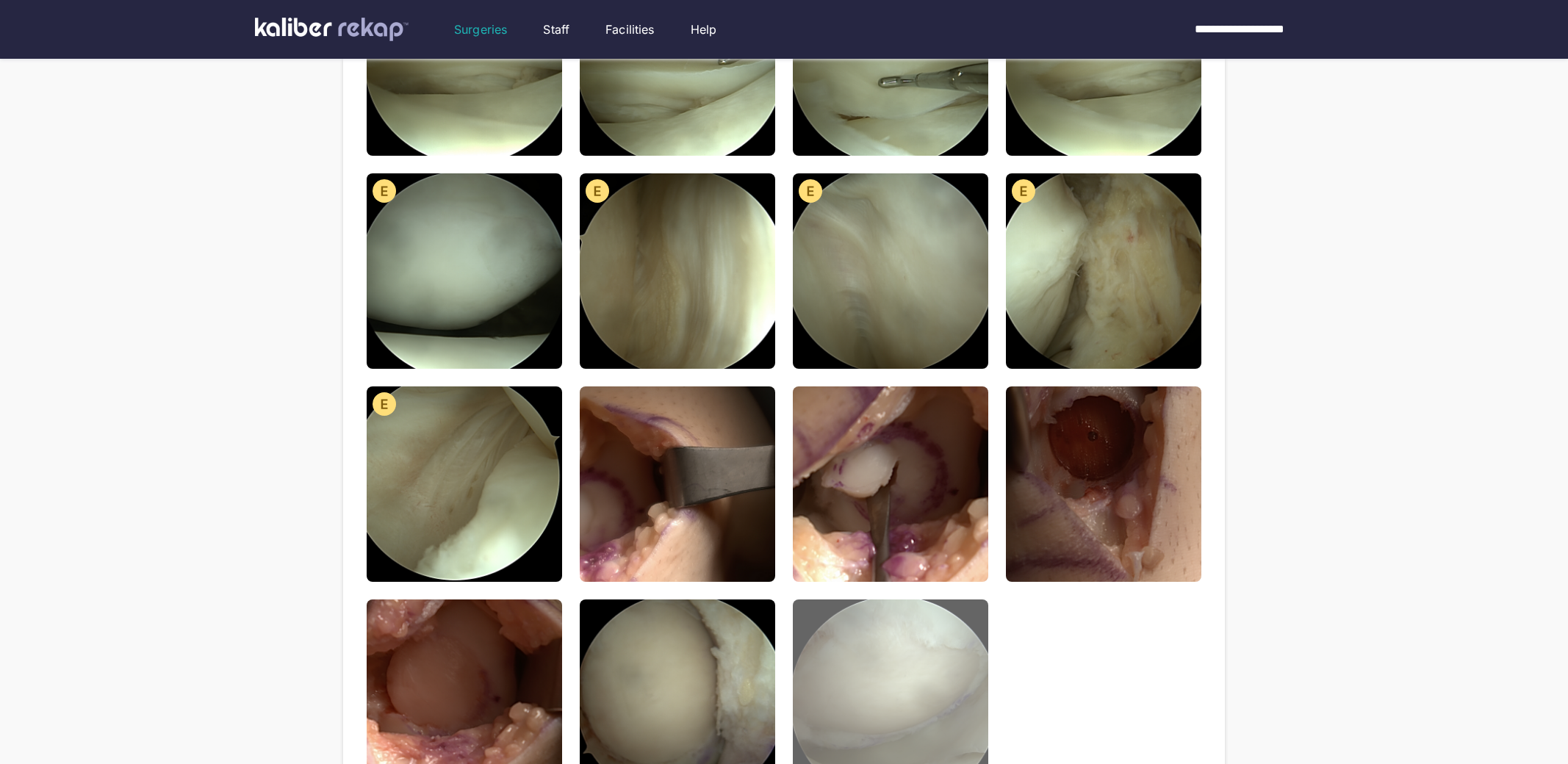
scroll to position [843, 0]
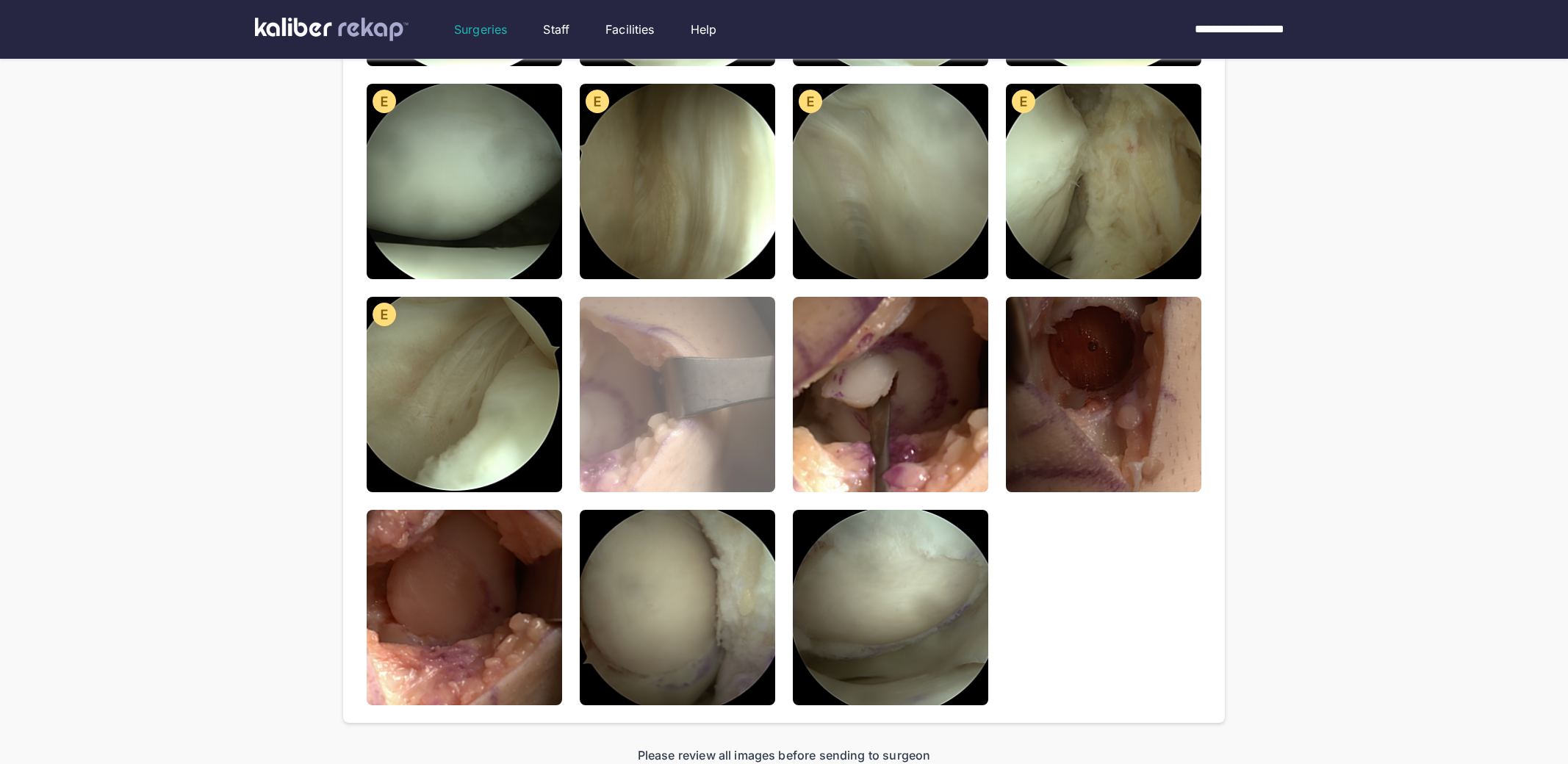
click at [688, 453] on img at bounding box center [677, 395] width 196 height 196
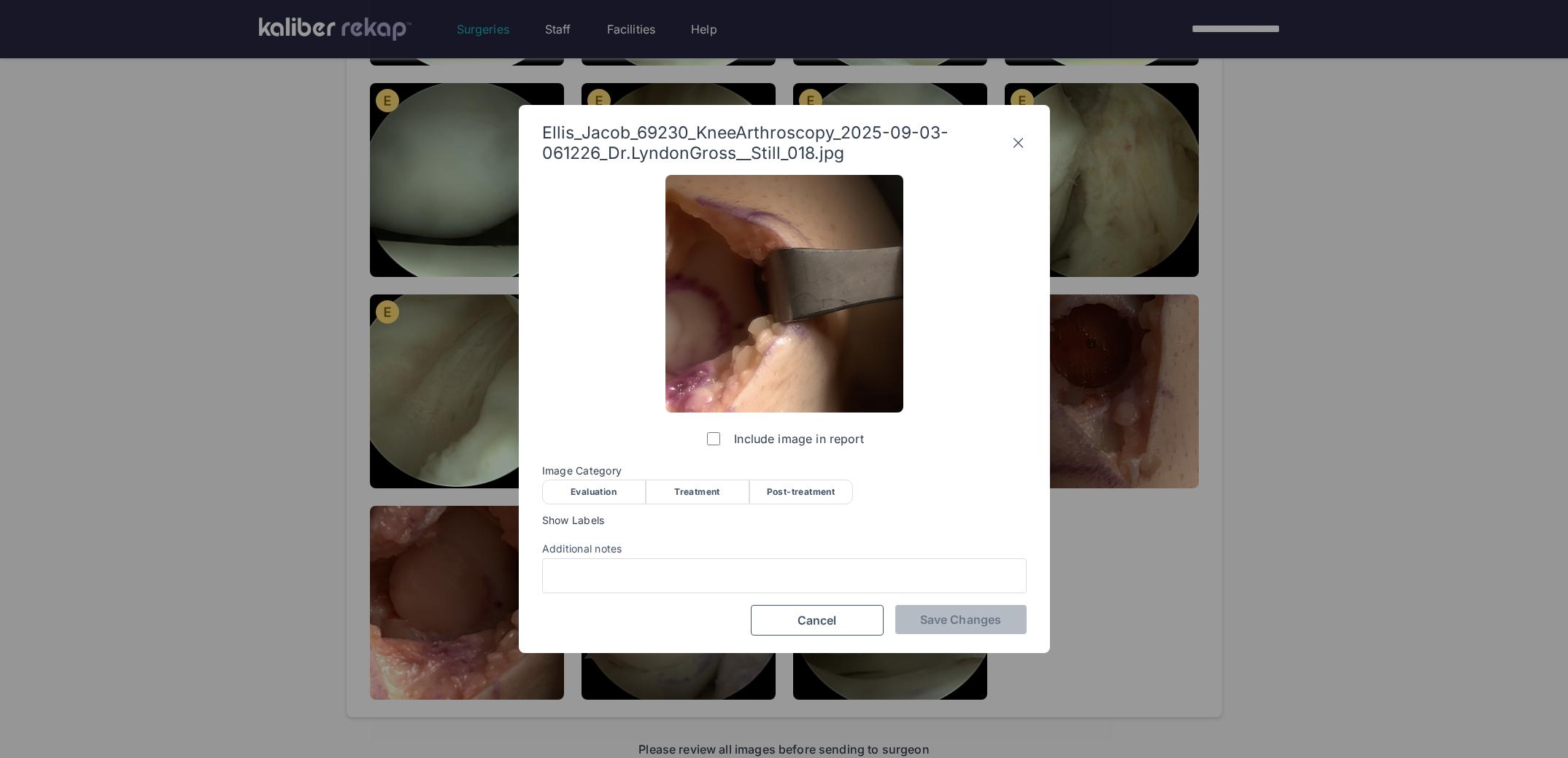
click at [607, 499] on div "Evaluation" at bounding box center [593, 492] width 104 height 25
click at [951, 633] on button "Save Changes" at bounding box center [961, 620] width 132 height 29
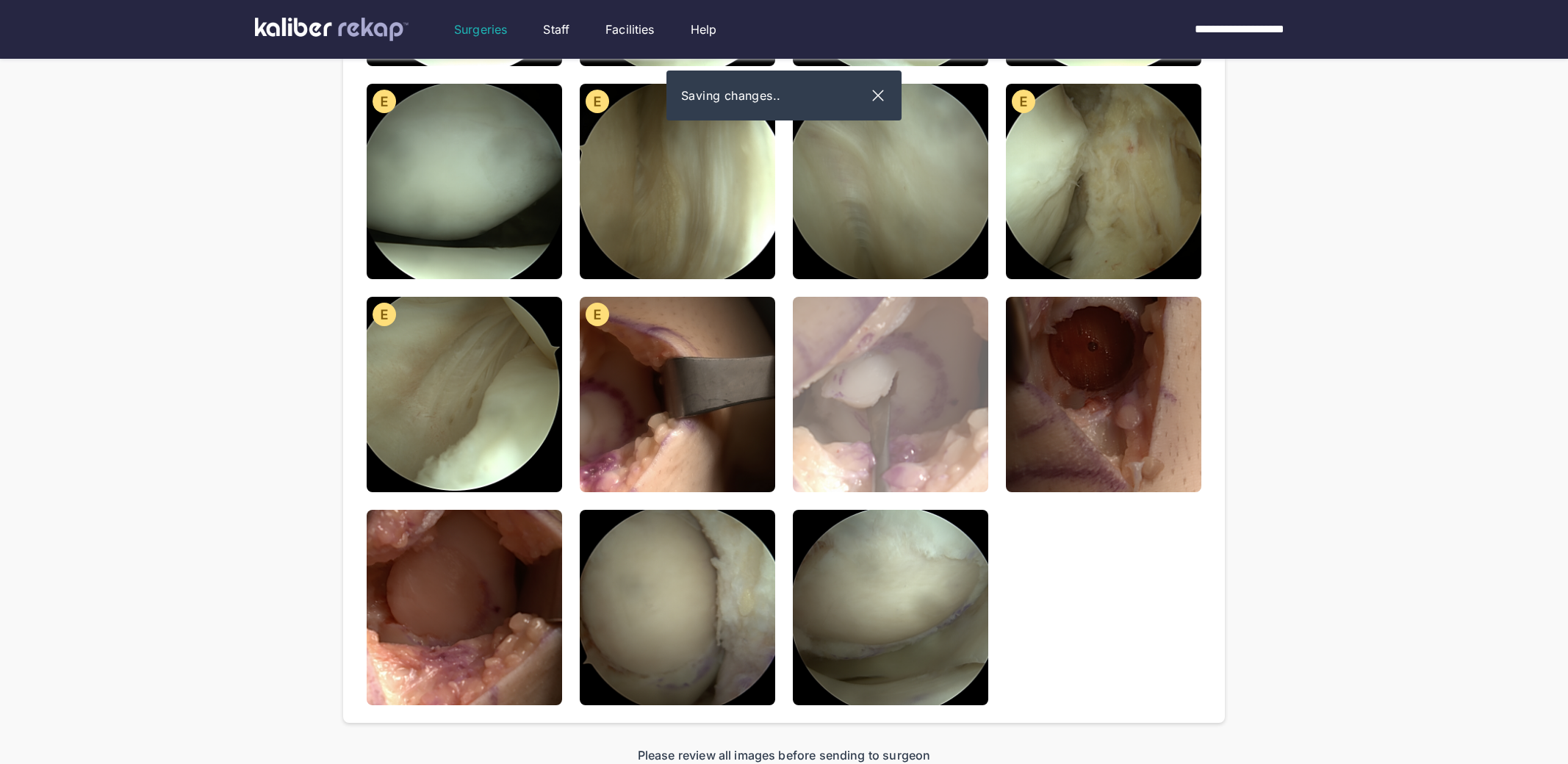
click at [879, 470] on img at bounding box center [891, 395] width 196 height 196
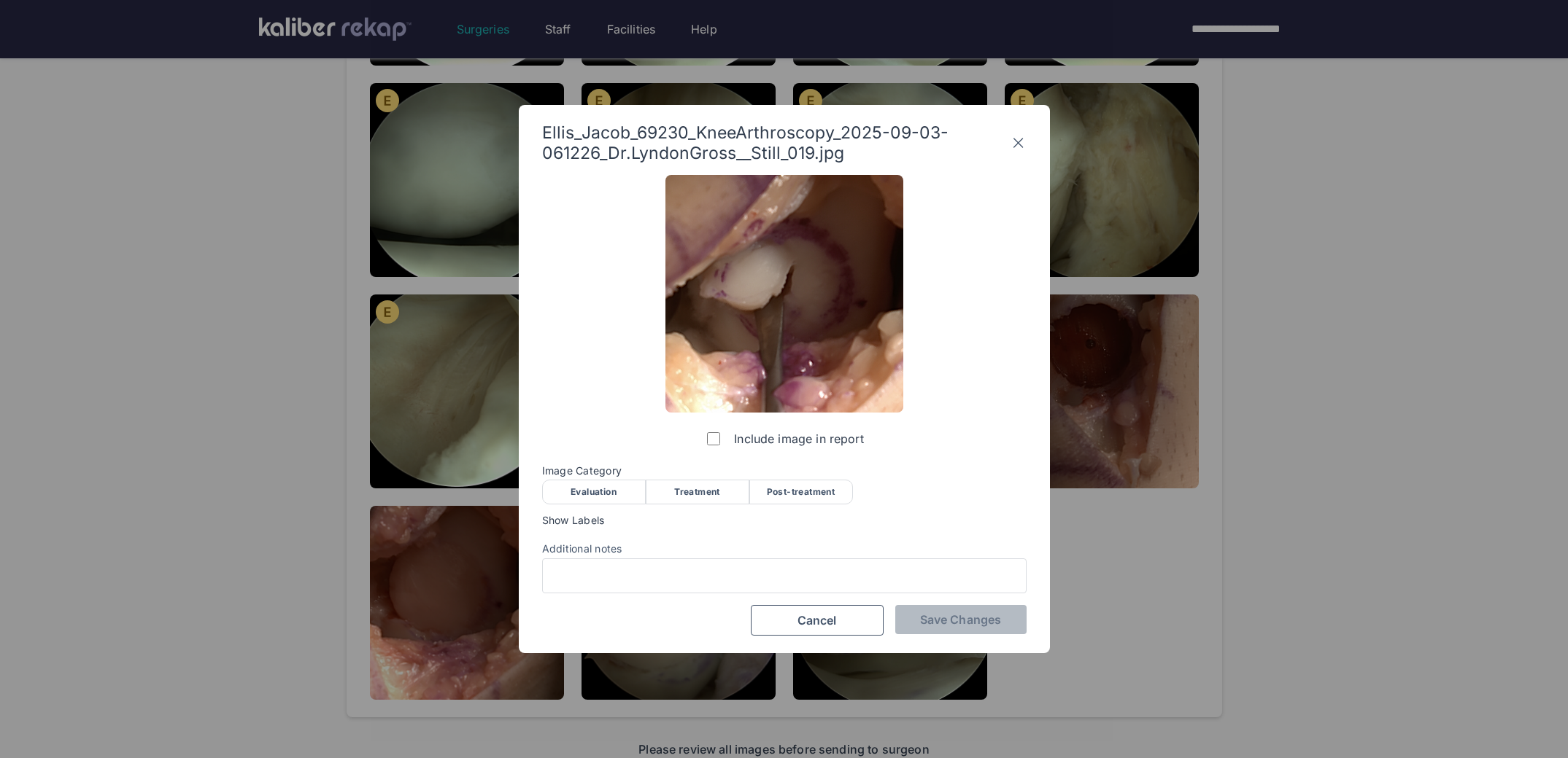
click at [732, 490] on div "Treatment" at bounding box center [696, 492] width 104 height 25
click at [953, 607] on button "Save Changes" at bounding box center [961, 620] width 132 height 29
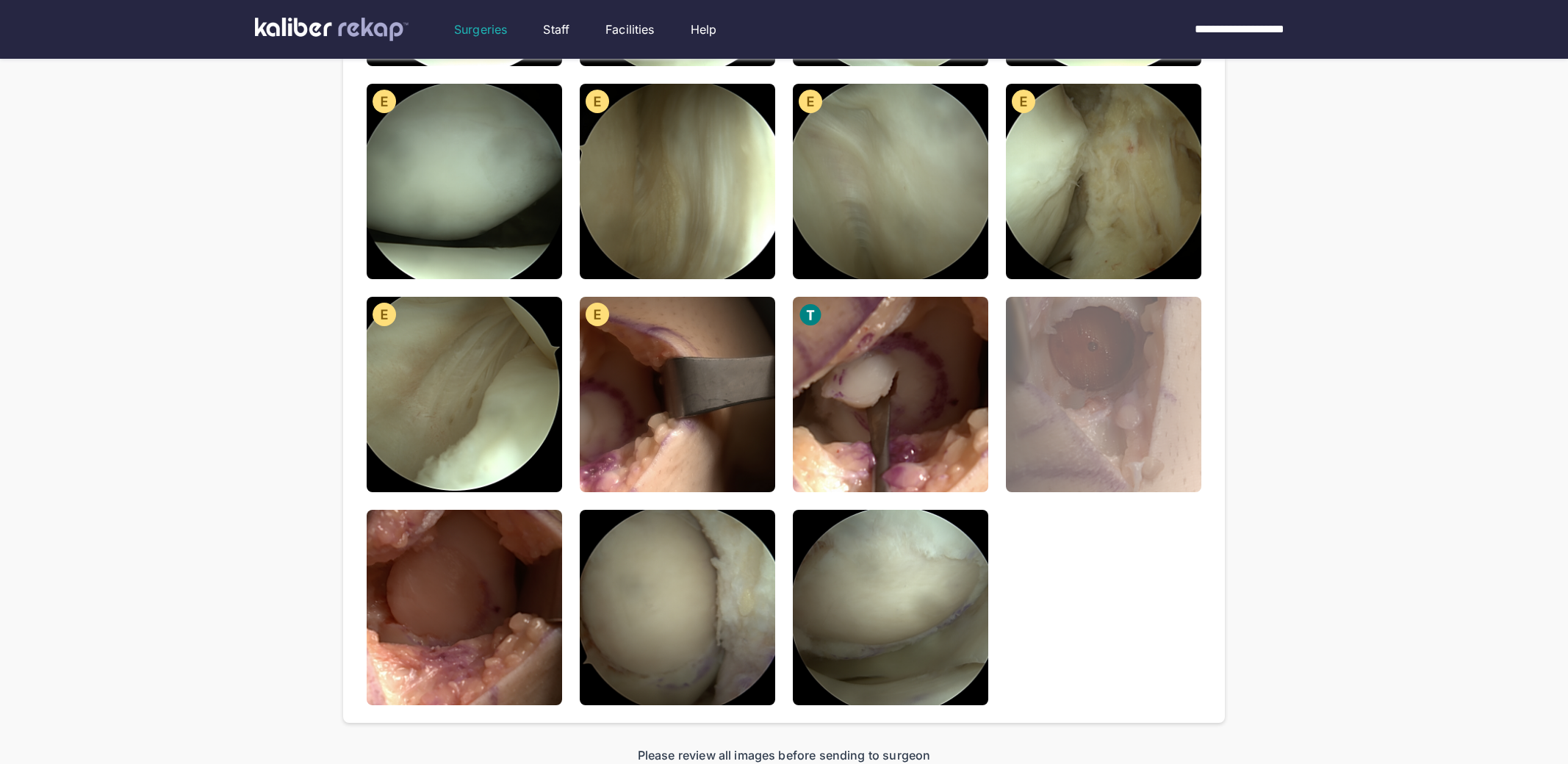
click at [1073, 413] on img at bounding box center [1103, 395] width 196 height 196
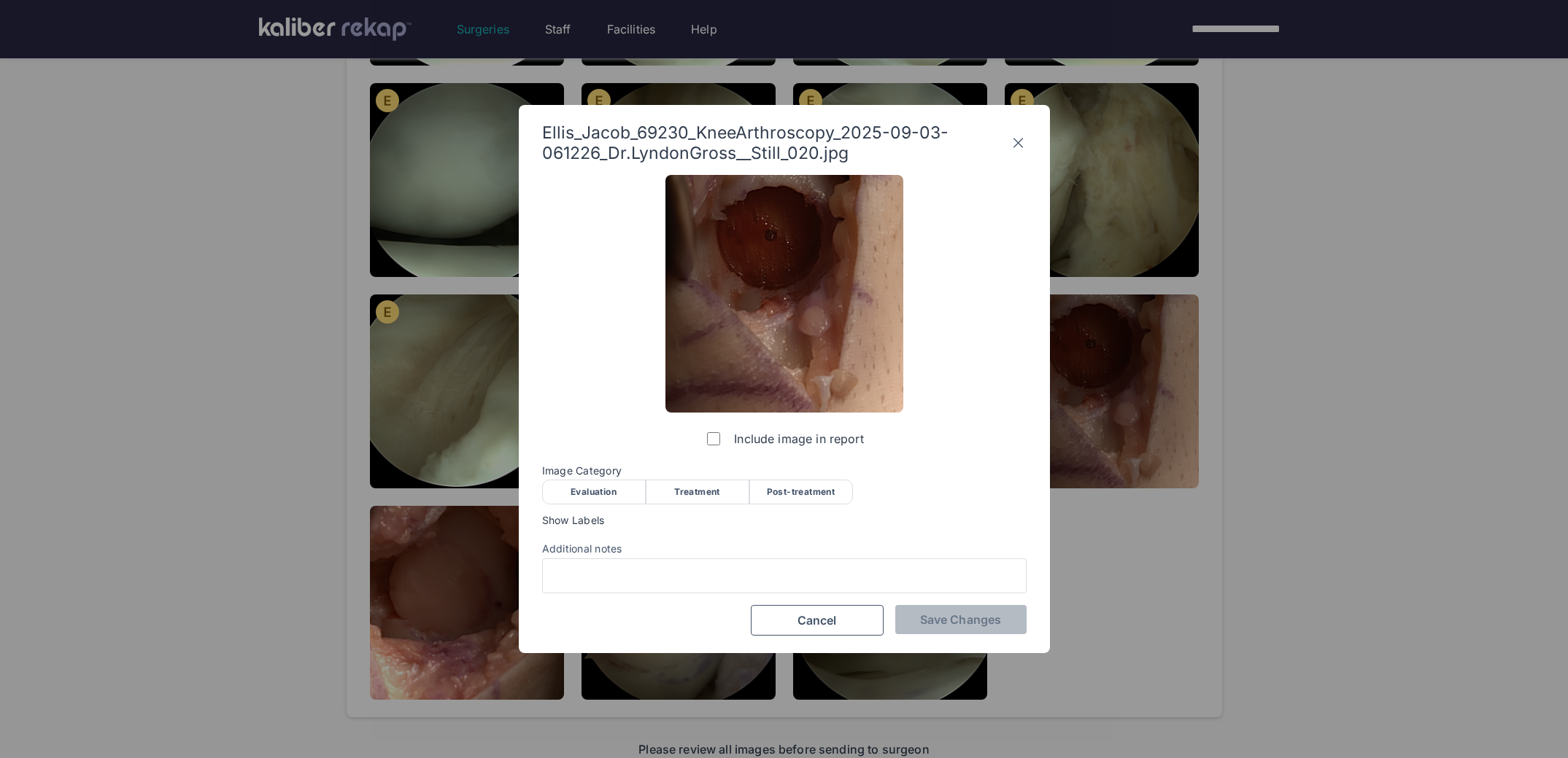
click at [704, 492] on div "Treatment" at bounding box center [696, 492] width 104 height 25
click at [930, 625] on span "Save Changes" at bounding box center [961, 619] width 81 height 15
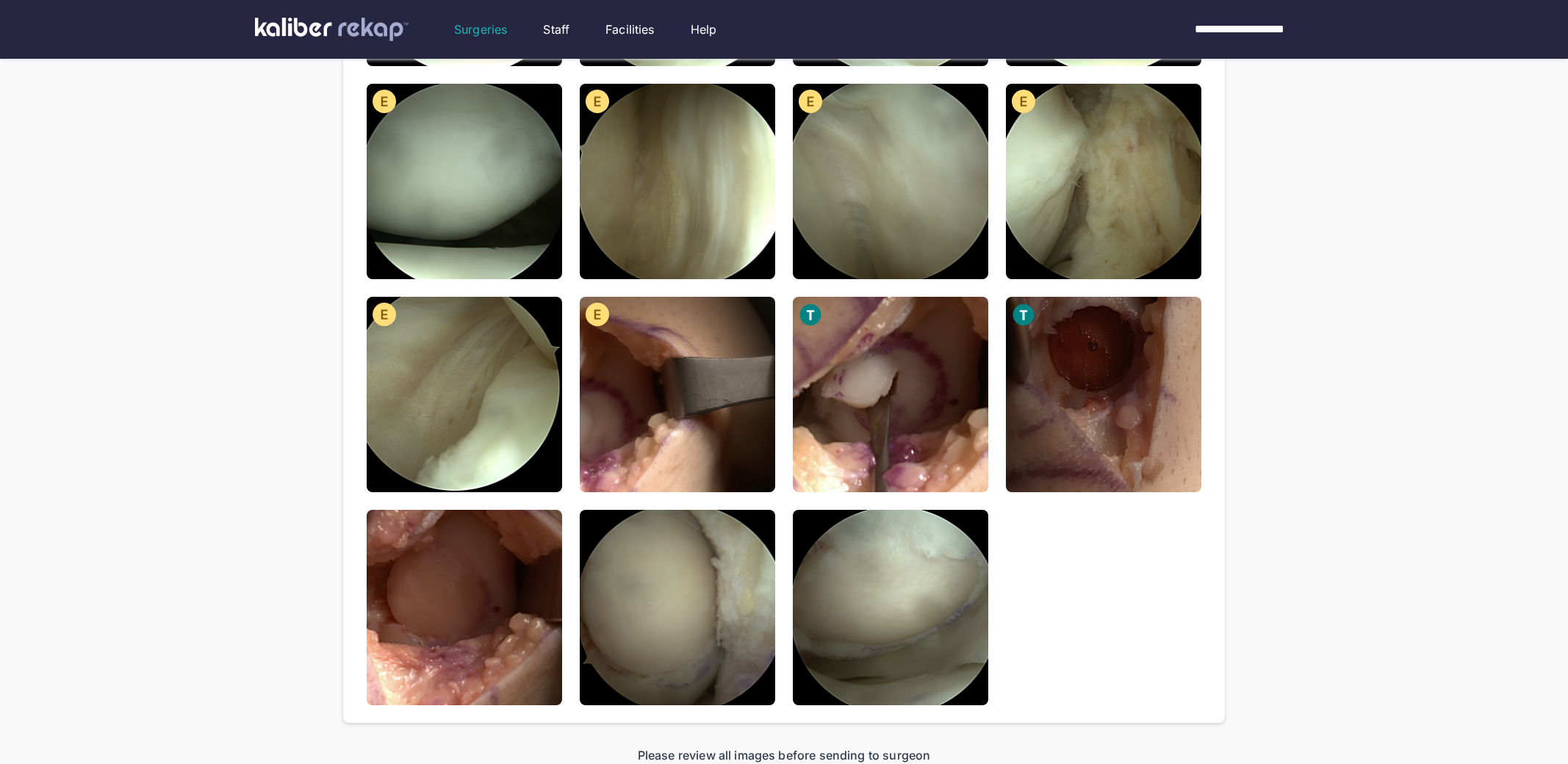
click at [462, 633] on img at bounding box center [464, 607] width 196 height 196
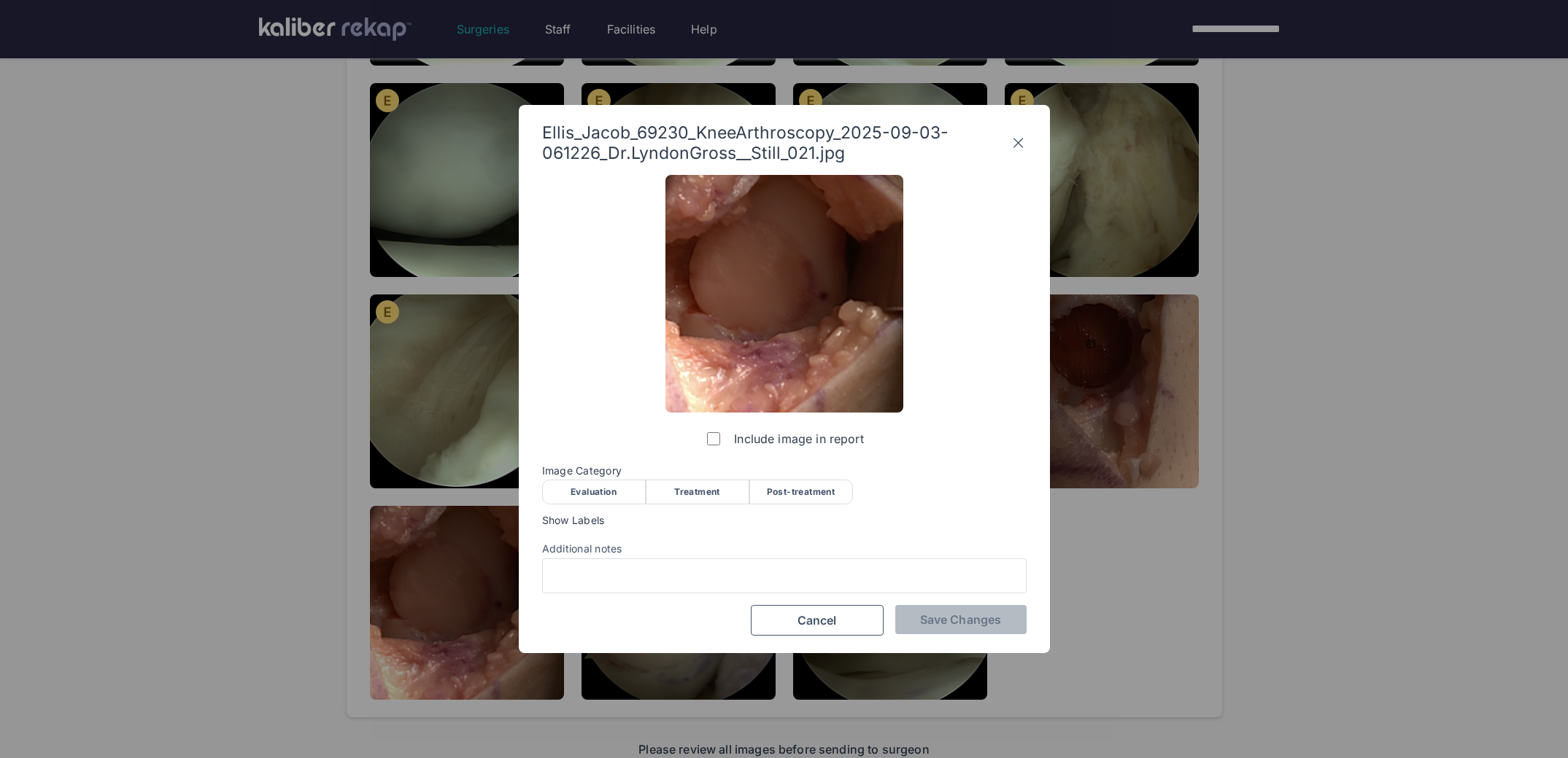
click at [797, 484] on div "Post-treatment" at bounding box center [800, 492] width 104 height 25
click at [937, 622] on span "Save Changes" at bounding box center [961, 619] width 81 height 15
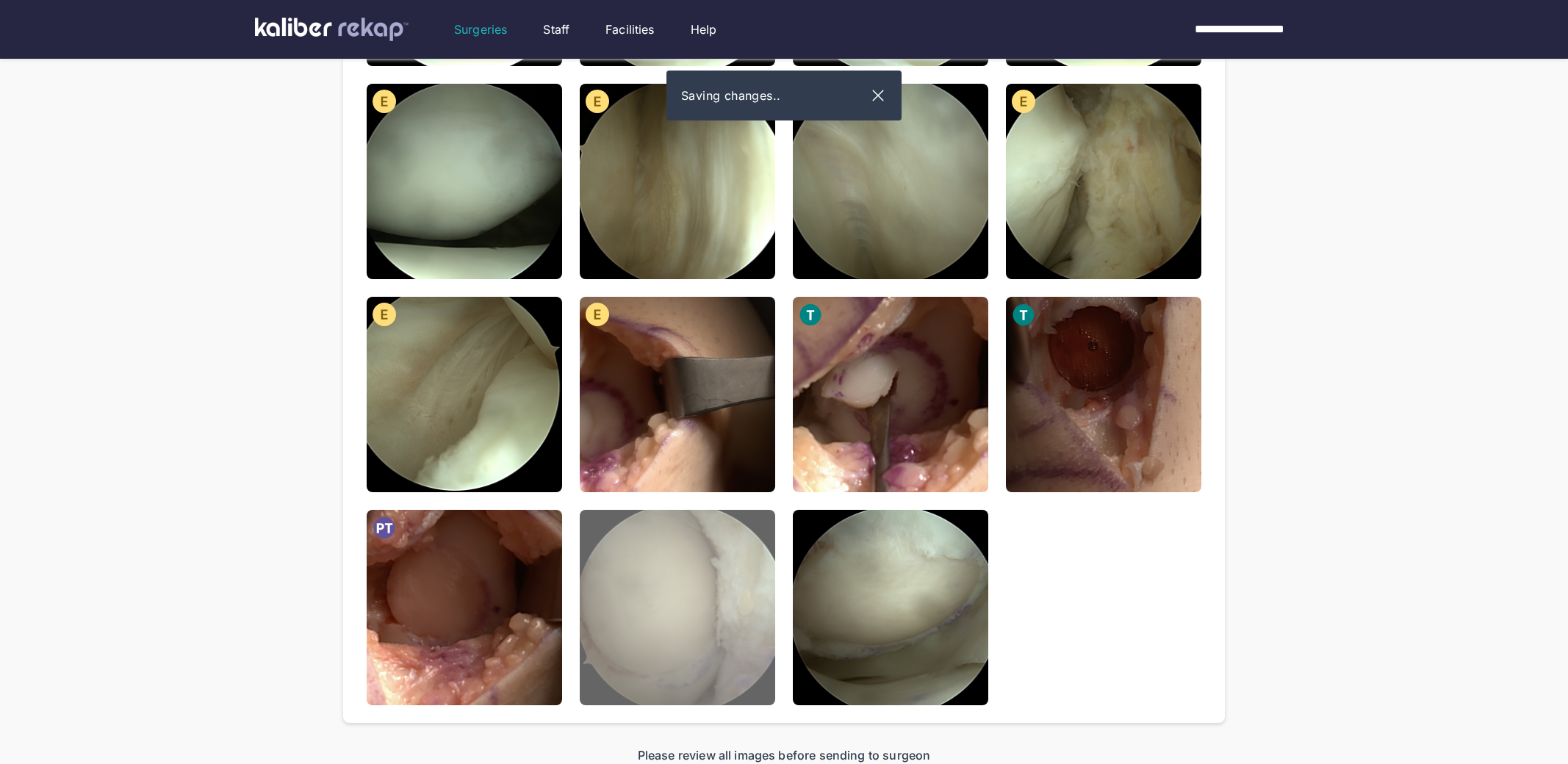
click at [646, 659] on img at bounding box center [677, 607] width 196 height 196
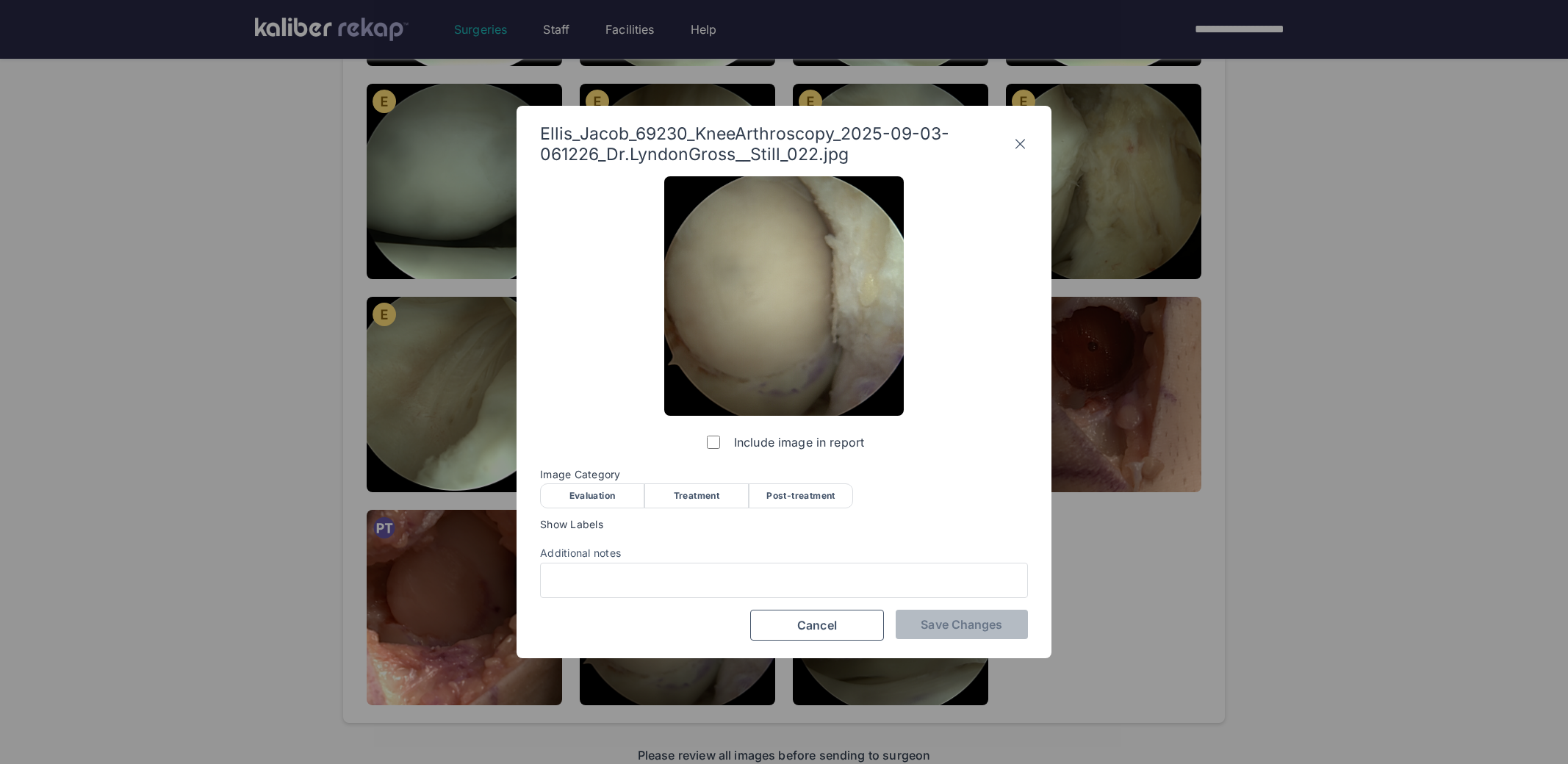
click at [781, 484] on div "Post-treatment" at bounding box center [800, 496] width 104 height 25
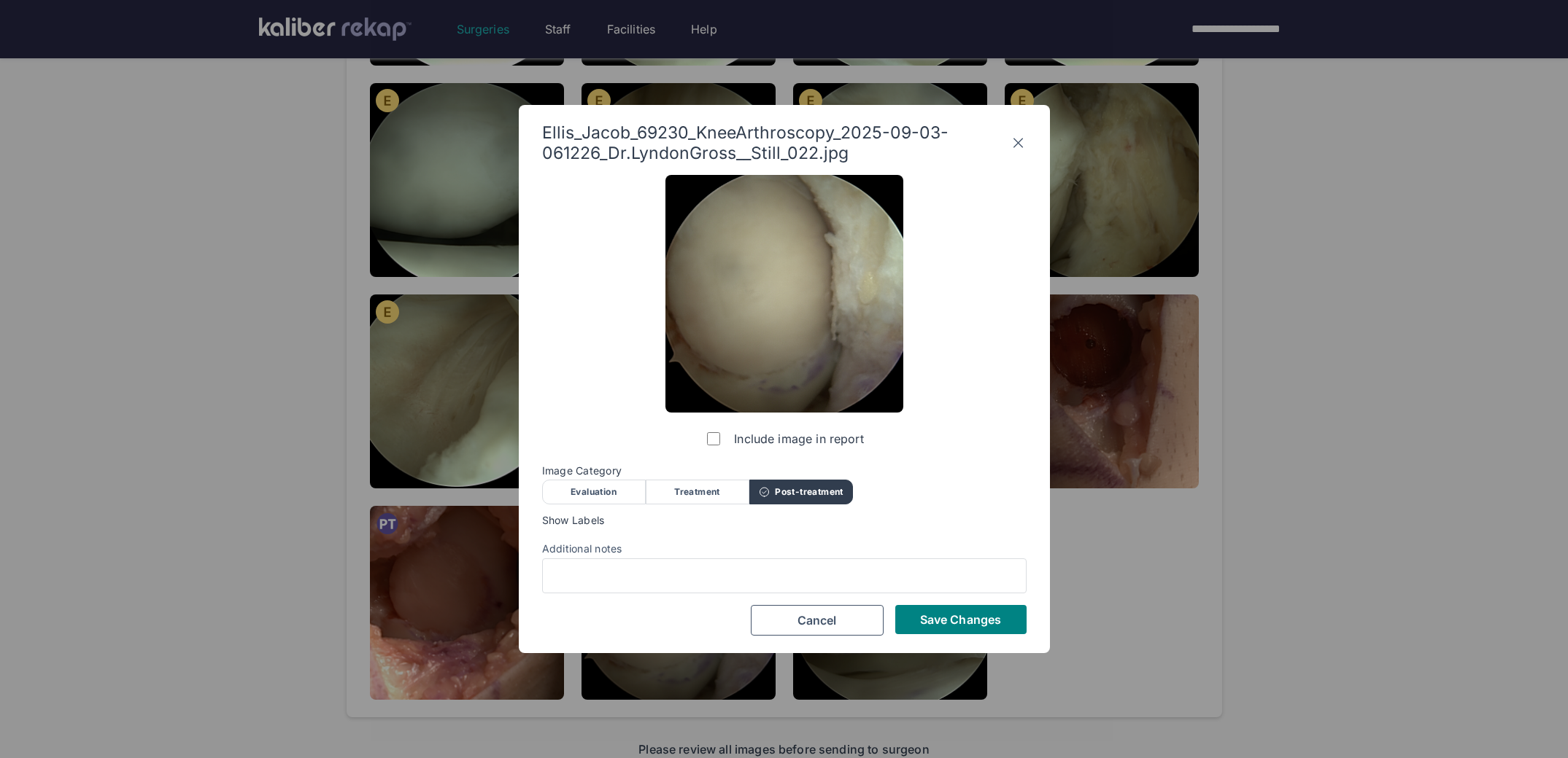
click at [915, 601] on div "Include image in report Image Category Evaluation Treatment Post-treatment Eval…" at bounding box center [784, 405] width 485 height 461
click at [920, 624] on span "Save Changes" at bounding box center [961, 619] width 81 height 15
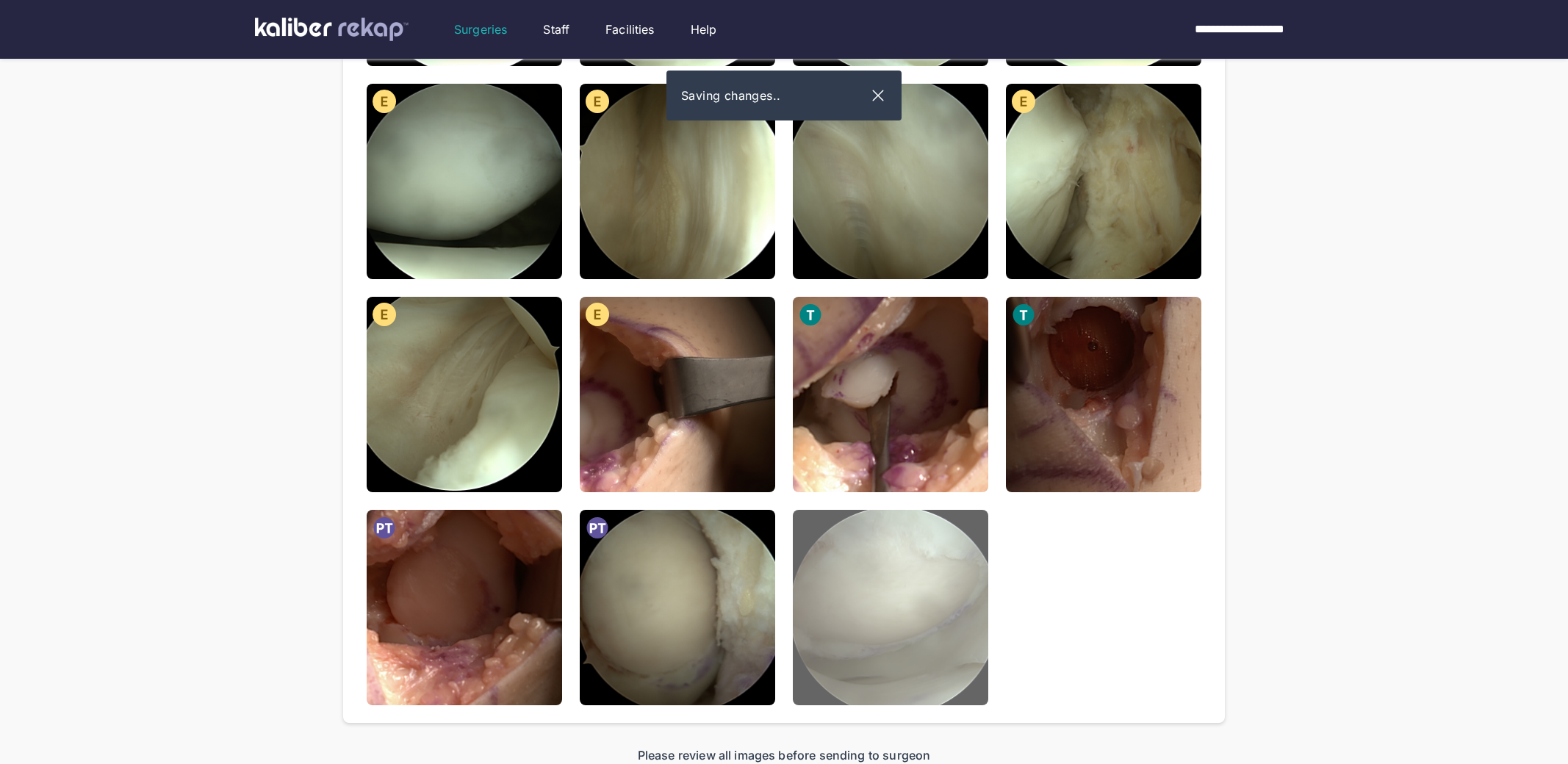
click at [878, 641] on img at bounding box center [891, 607] width 196 height 196
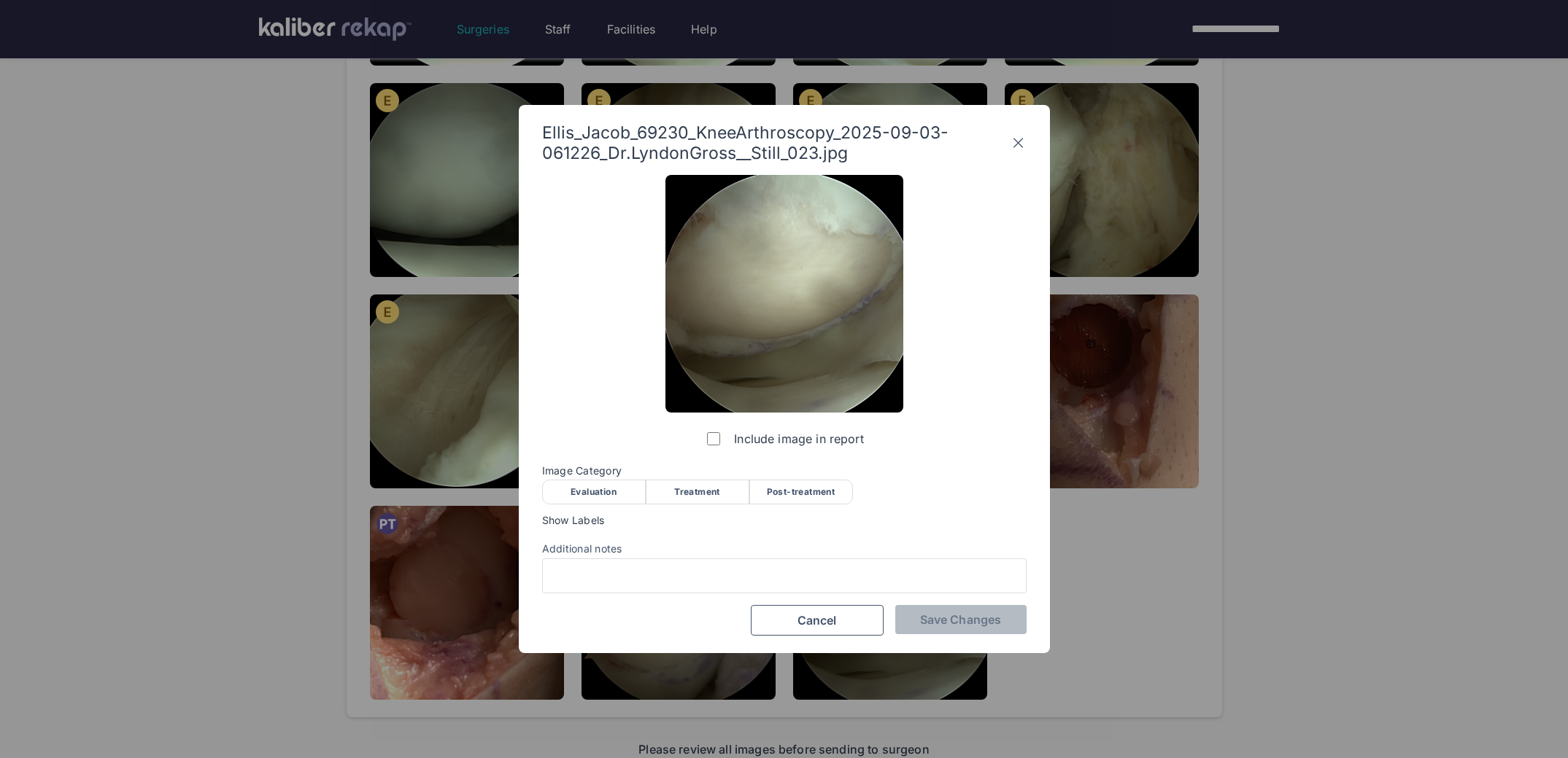
click at [817, 510] on div "Include image in report Image Category Evaluation Treatment Post-treatment Eval…" at bounding box center [784, 405] width 485 height 461
drag, startPoint x: 804, startPoint y: 494, endPoint x: 835, endPoint y: 519, distance: 39.8
click at [804, 494] on div "Post-treatment" at bounding box center [800, 492] width 104 height 25
click at [918, 630] on button "Save Changes" at bounding box center [961, 620] width 132 height 29
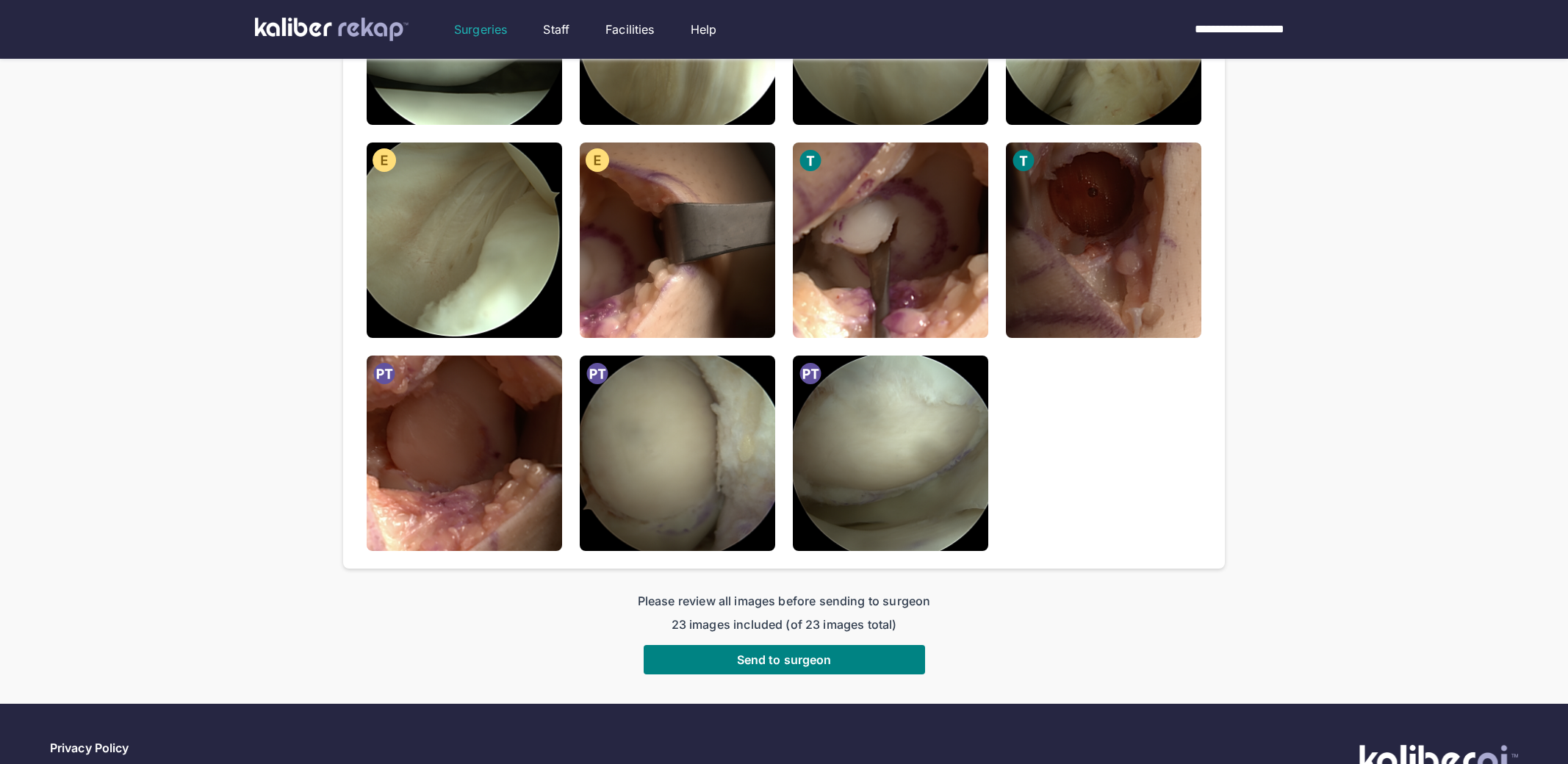
scroll to position [1051, 0]
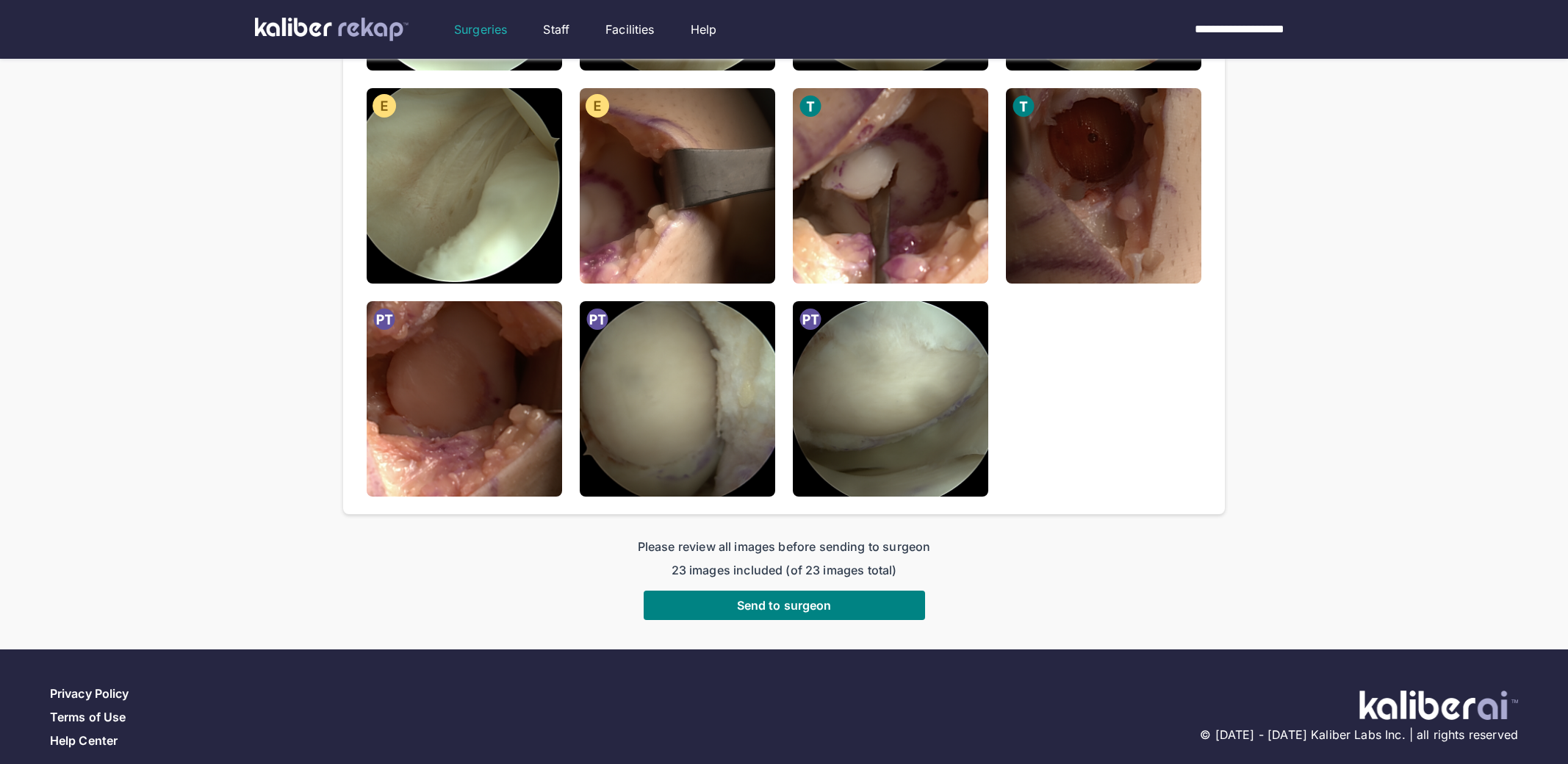
click at [730, 608] on button "Send to surgeon" at bounding box center [784, 605] width 282 height 29
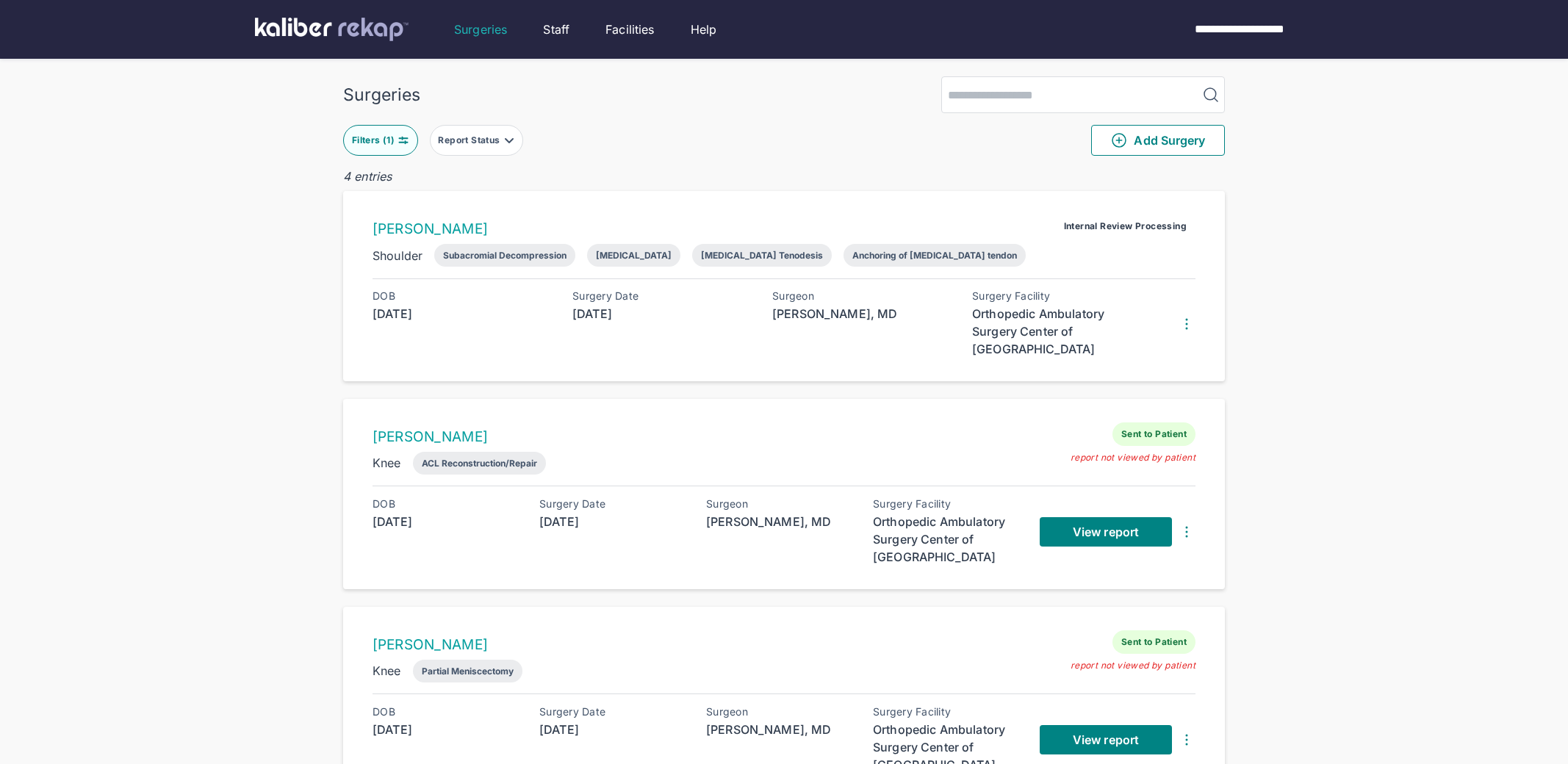
click at [377, 132] on button "Filters ( 1 )" at bounding box center [380, 140] width 75 height 31
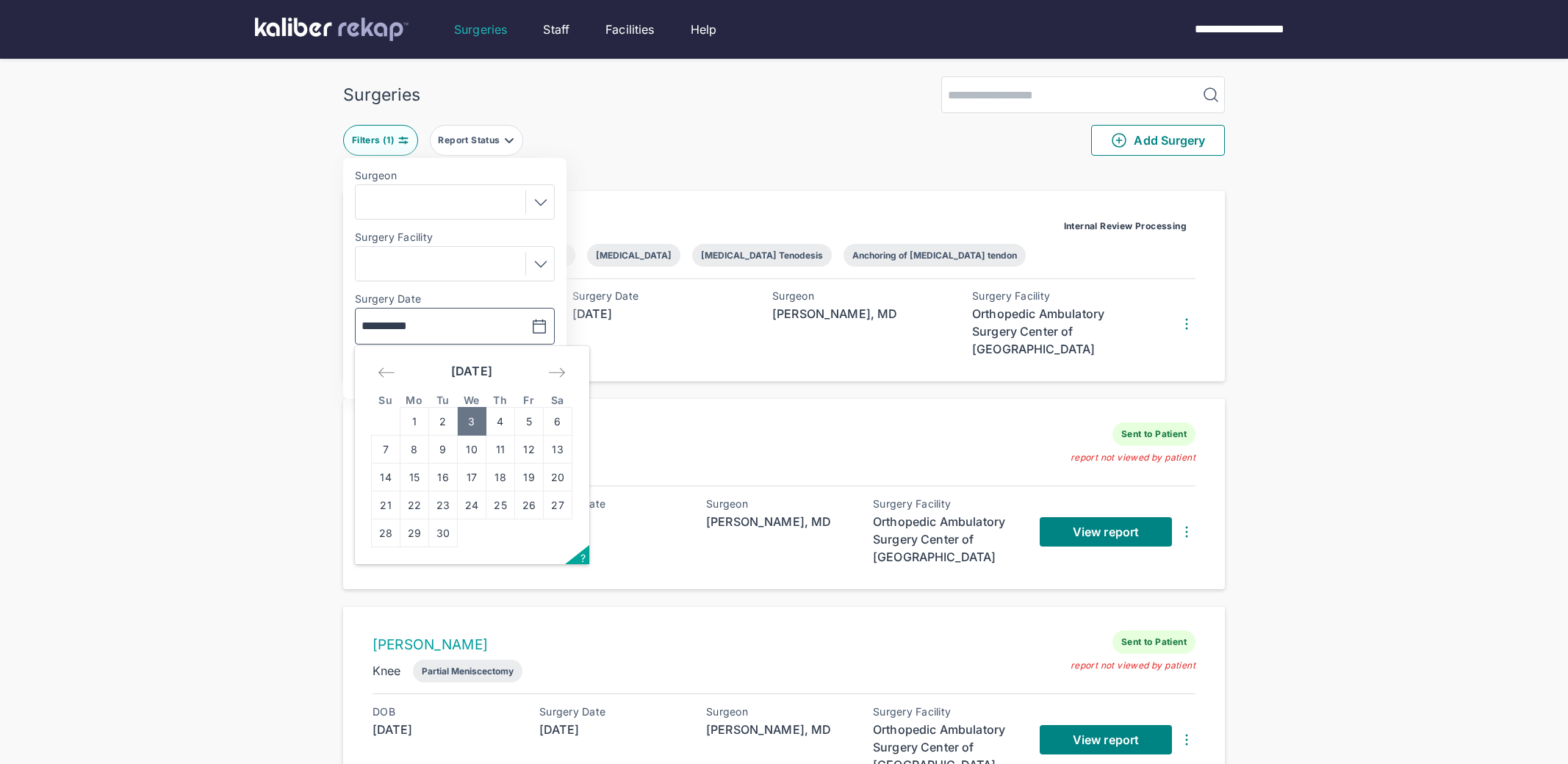
click at [420, 322] on input "**********" at bounding box center [403, 326] width 85 height 18
click at [499, 414] on td "4" at bounding box center [500, 422] width 28 height 28
type input "**********"
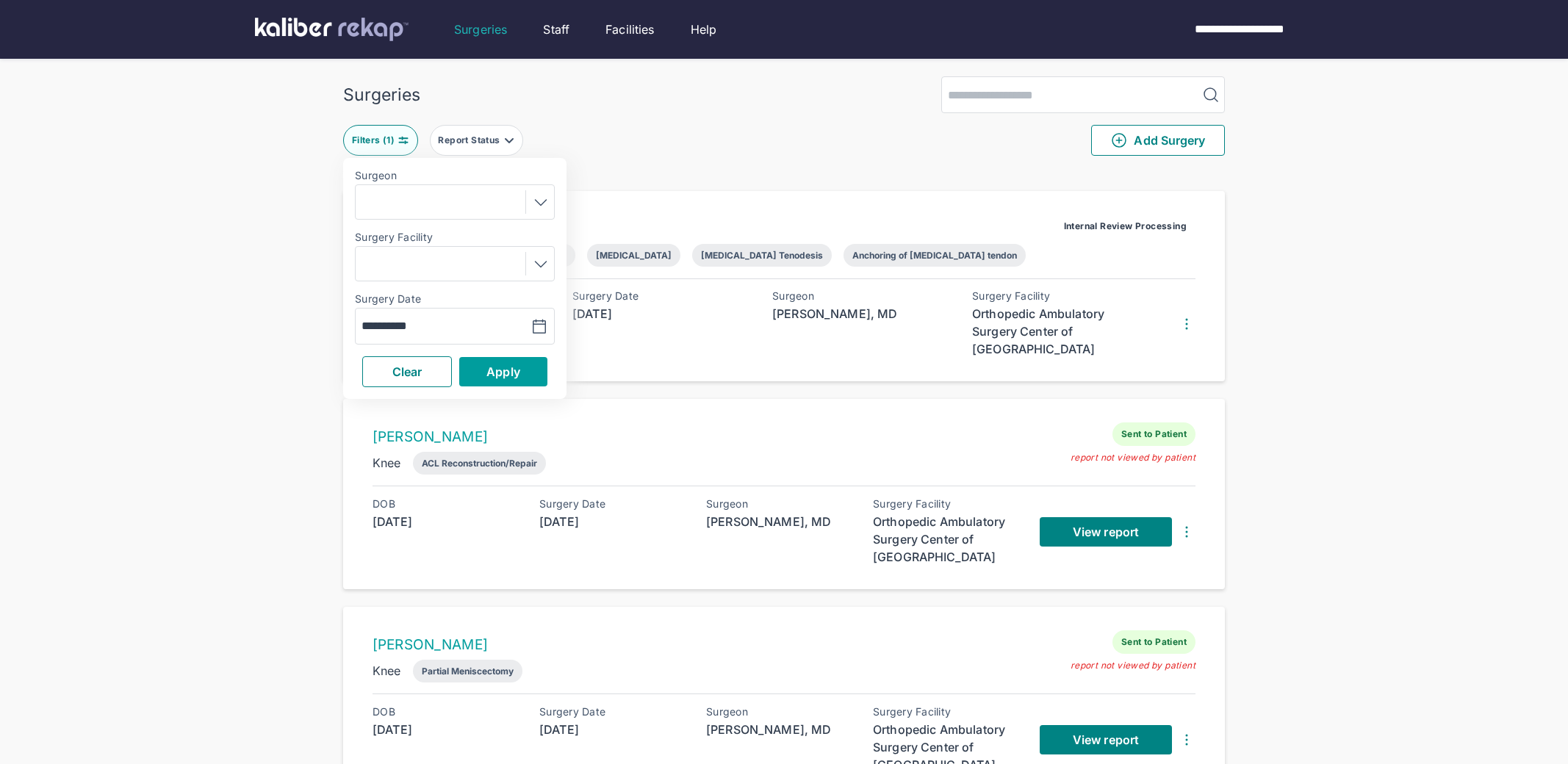
click at [517, 357] on button "Apply" at bounding box center [503, 371] width 88 height 29
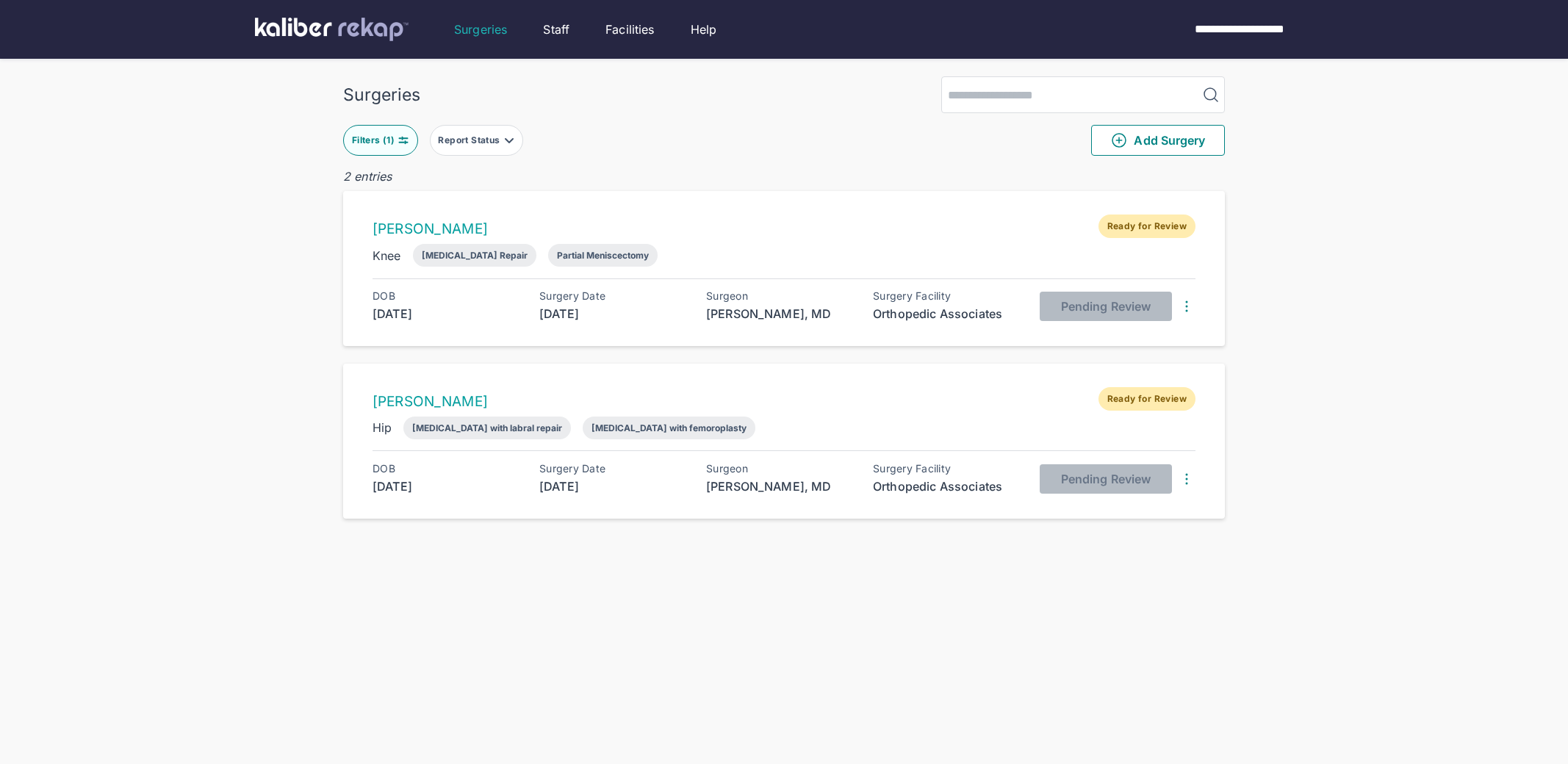
click at [391, 138] on div "Filters ( 1 )" at bounding box center [374, 140] width 46 height 12
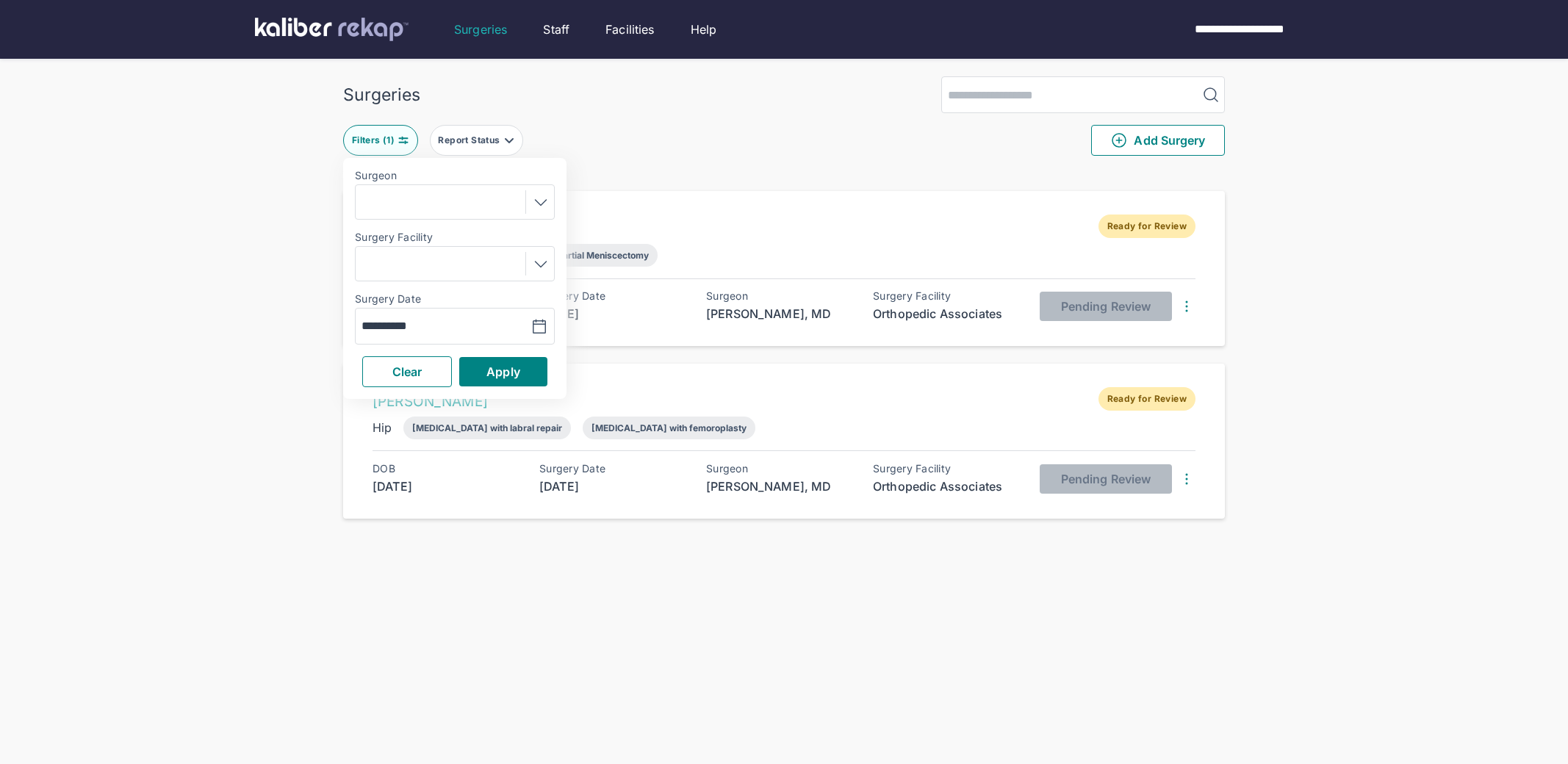
click at [451, 325] on div "**********" at bounding box center [404, 326] width 97 height 18
click at [463, 326] on button "button" at bounding box center [504, 325] width 101 height 34
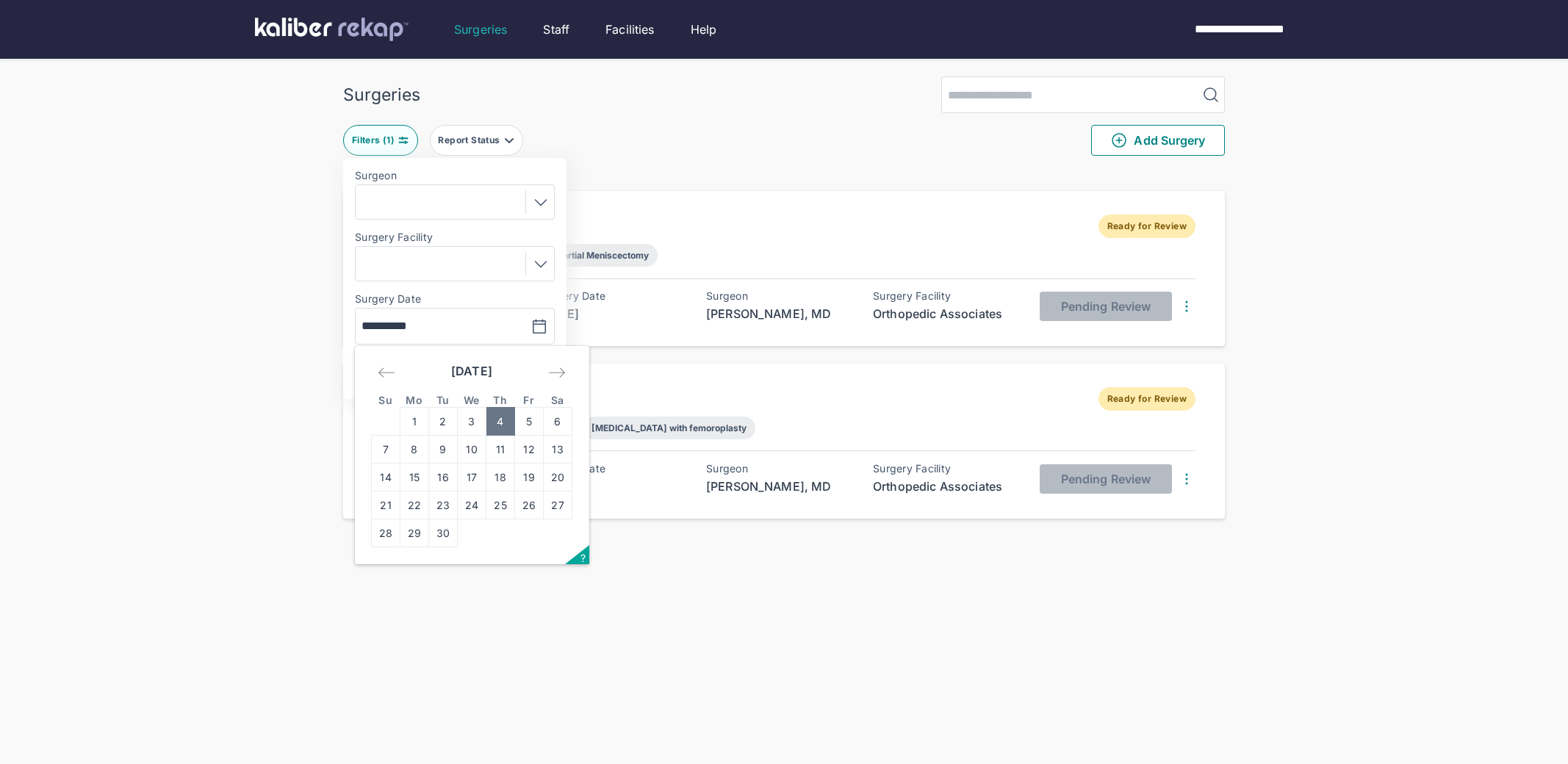
click at [530, 416] on td "5" at bounding box center [529, 422] width 28 height 28
type input "**********"
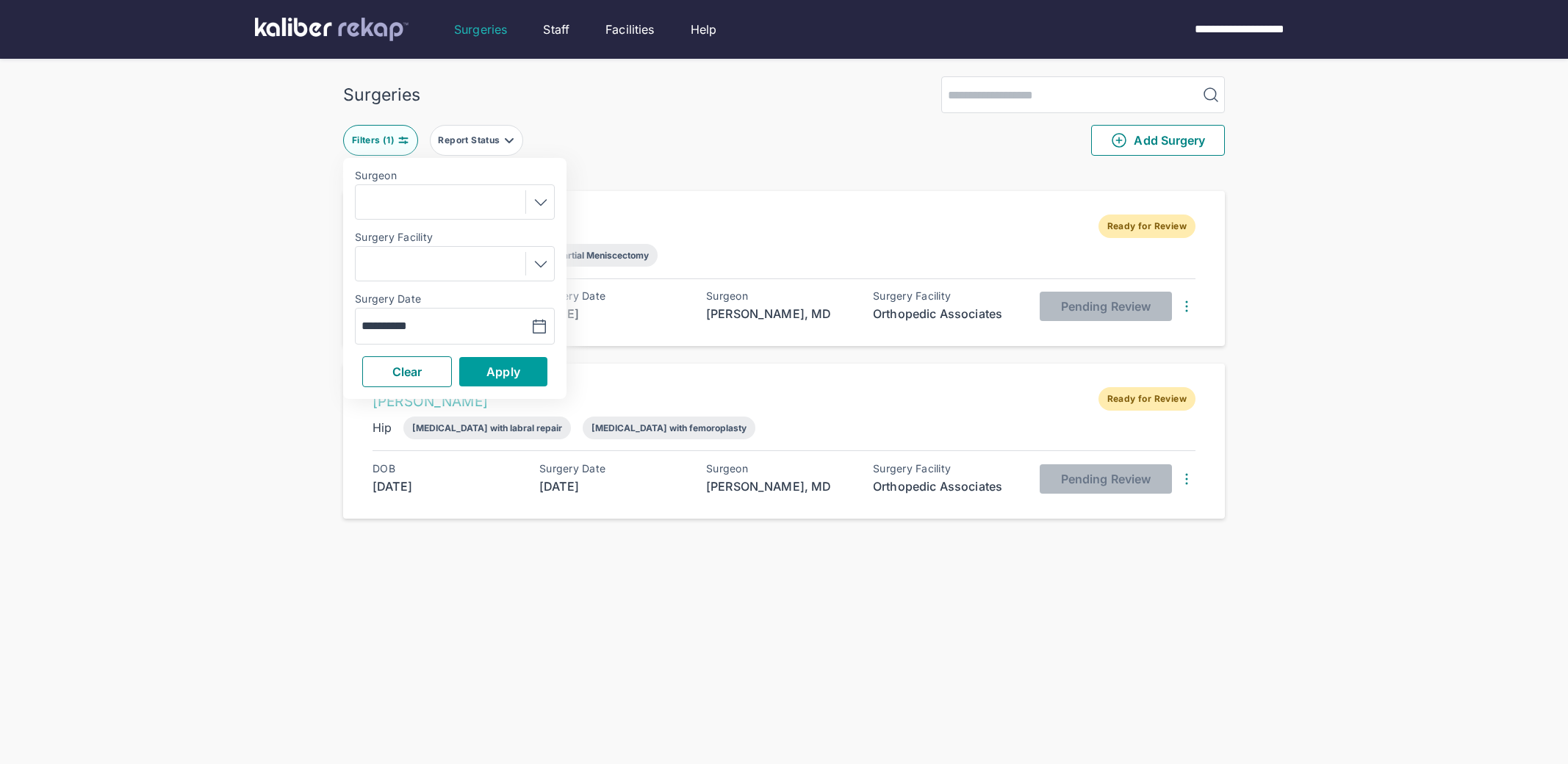
click at [527, 381] on button "Apply" at bounding box center [503, 371] width 88 height 29
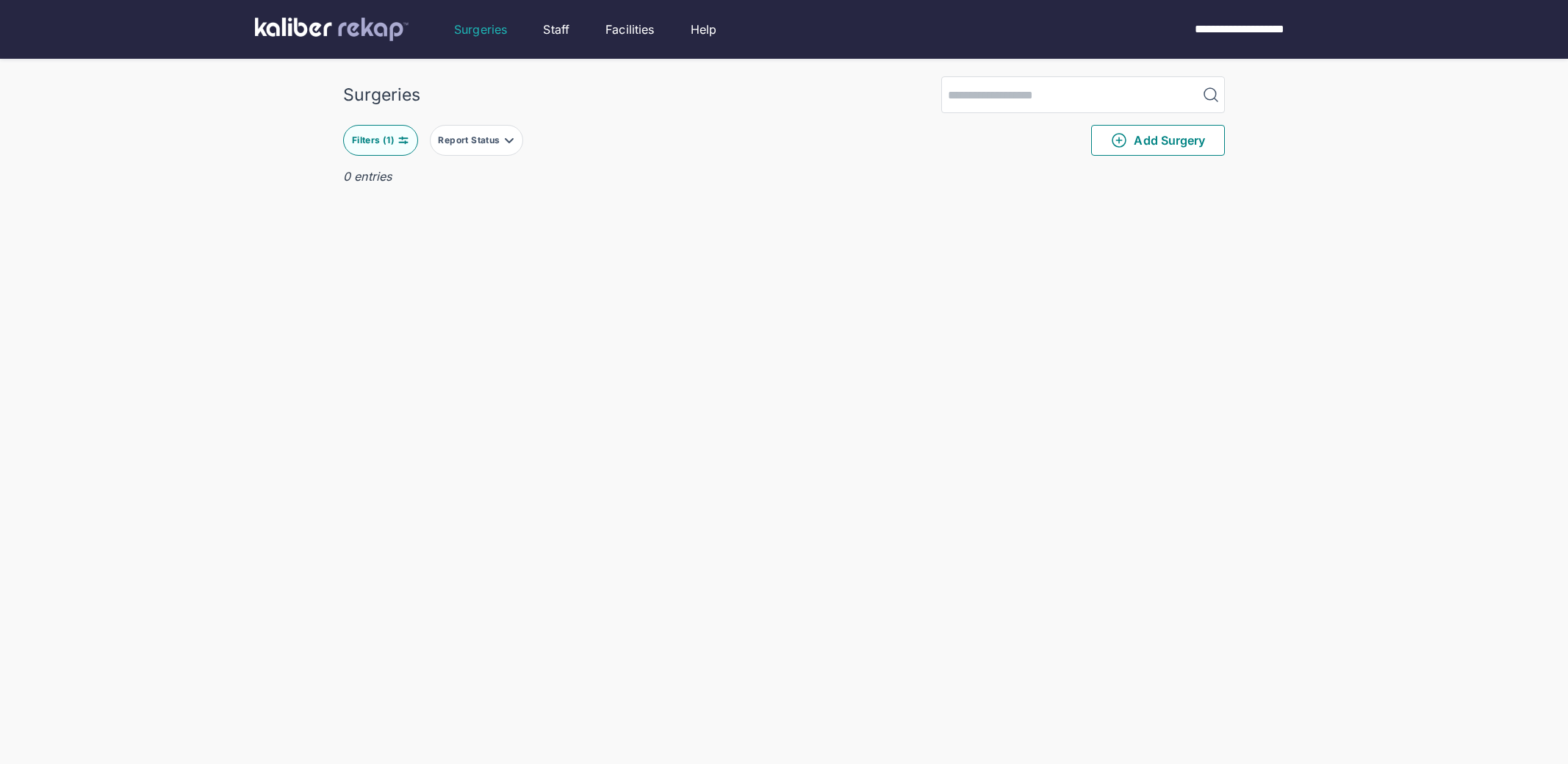
click at [372, 133] on button "Filters ( 1 )" at bounding box center [380, 140] width 75 height 31
click at [417, 322] on input "**********" at bounding box center [403, 326] width 85 height 18
click at [496, 414] on td "4" at bounding box center [500, 422] width 28 height 28
type input "**********"
click at [495, 364] on span "Apply" at bounding box center [503, 371] width 34 height 15
